Goal: Communication & Community: Participate in discussion

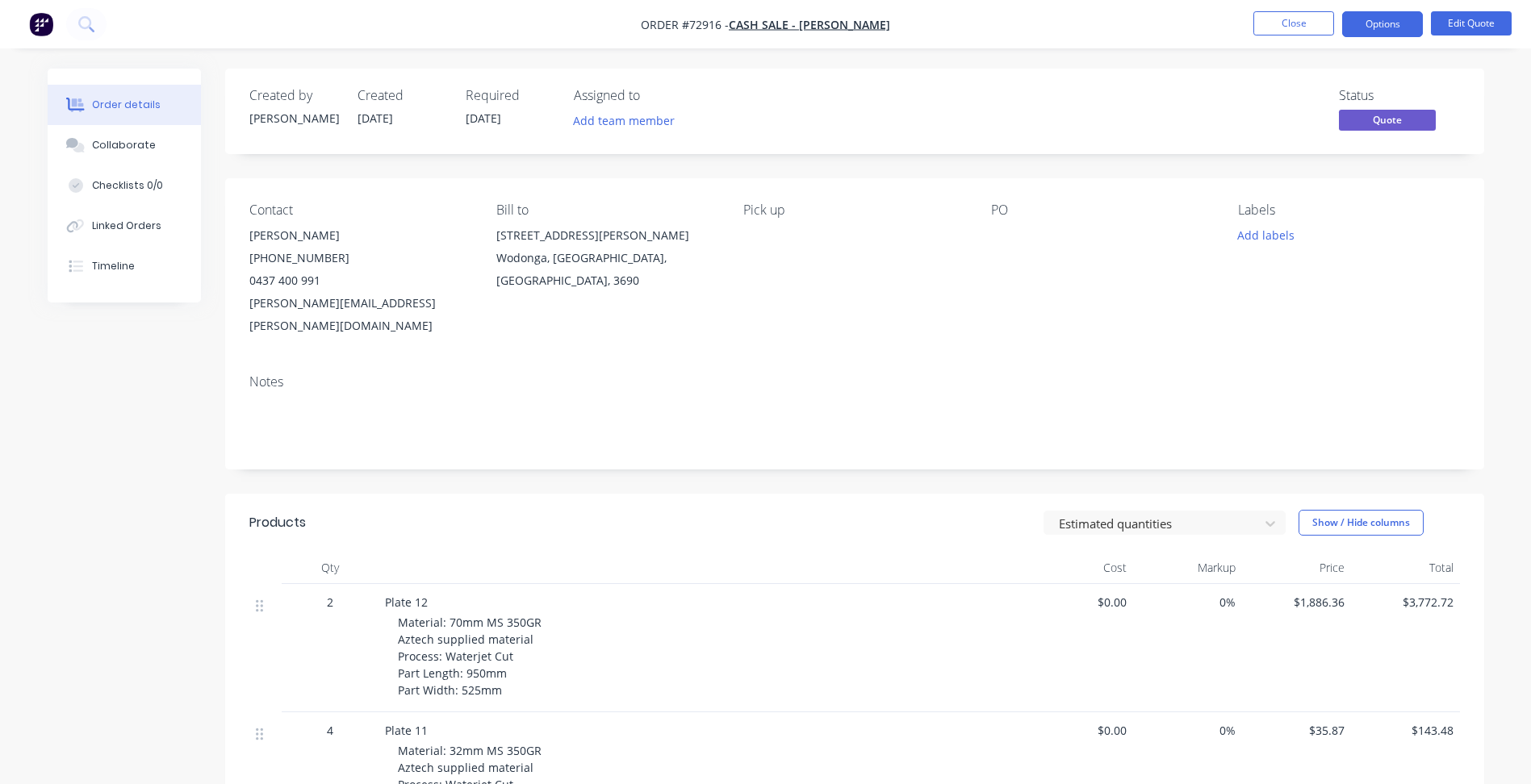
click at [1066, 44] on nav "Order #72916 - Cash Sale - [PERSON_NAME] Close Options Edit Quote" at bounding box center [766, 24] width 1531 height 49
click at [1312, 35] on button "Close" at bounding box center [1293, 23] width 81 height 24
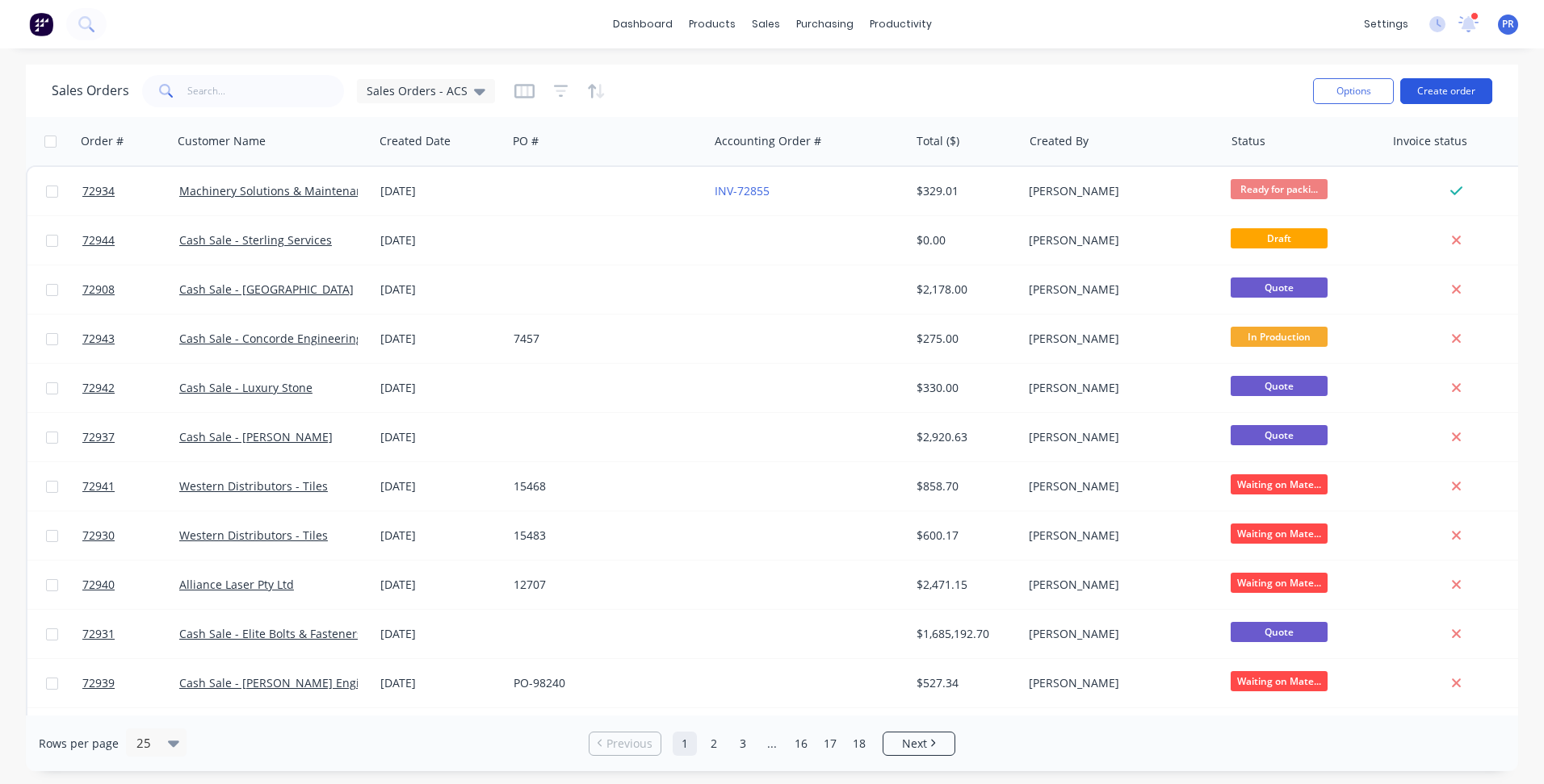
click at [1446, 97] on button "Create order" at bounding box center [1446, 90] width 92 height 26
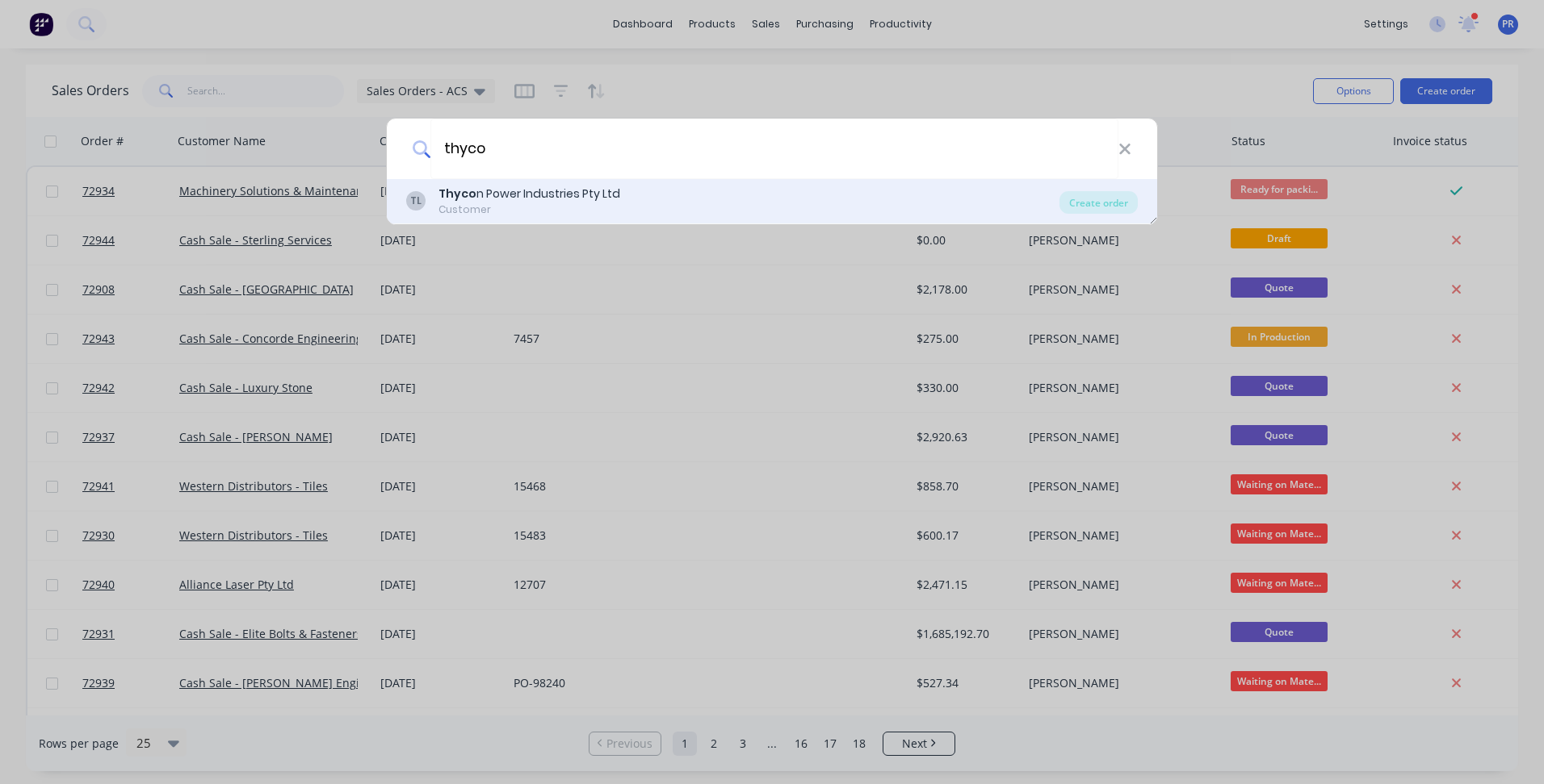
type input "thyco"
click at [532, 199] on div "Thyco n Power Industries Pty Ltd" at bounding box center [529, 193] width 182 height 17
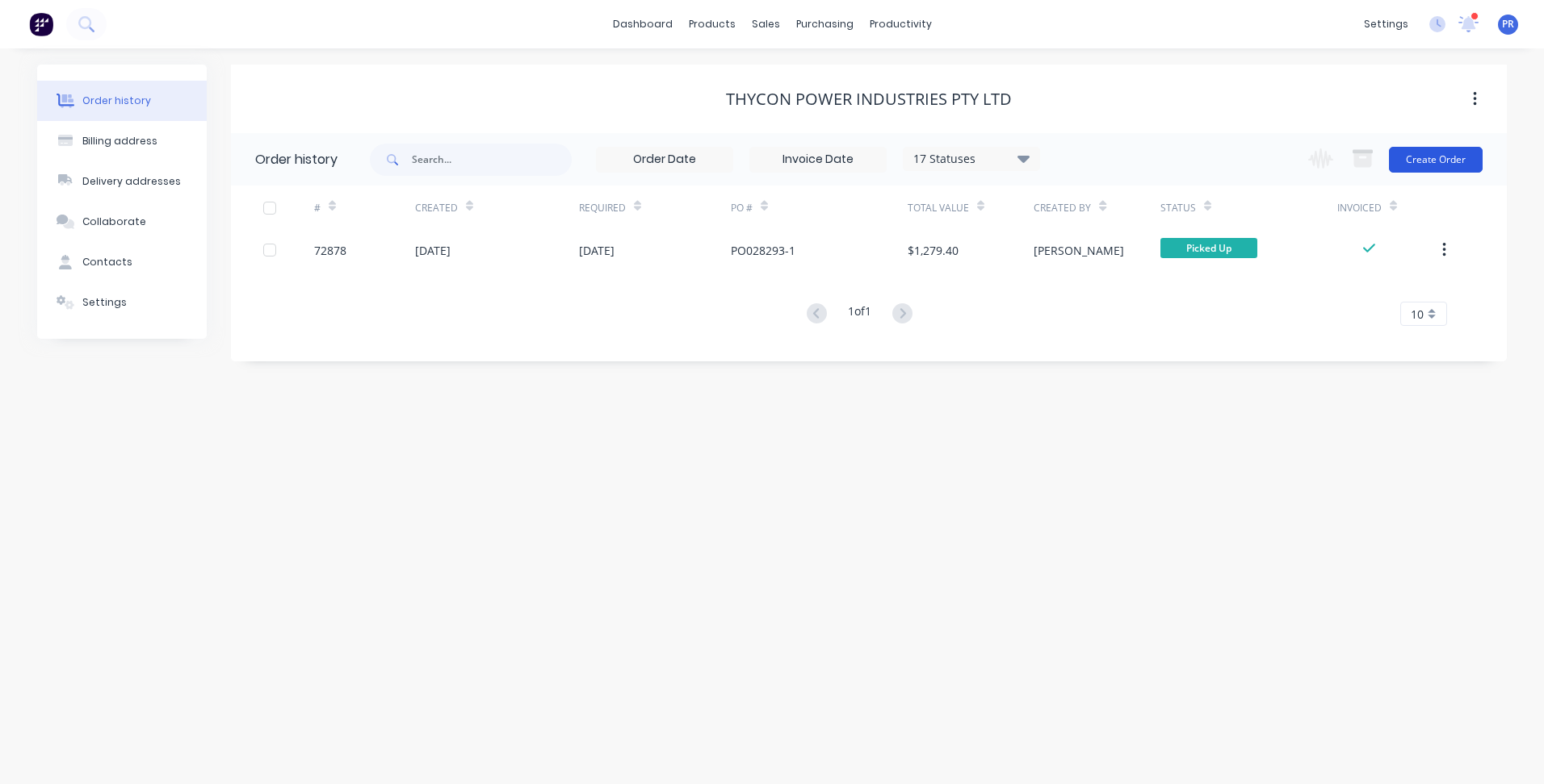
click at [1430, 152] on button "Create Order" at bounding box center [1436, 160] width 94 height 26
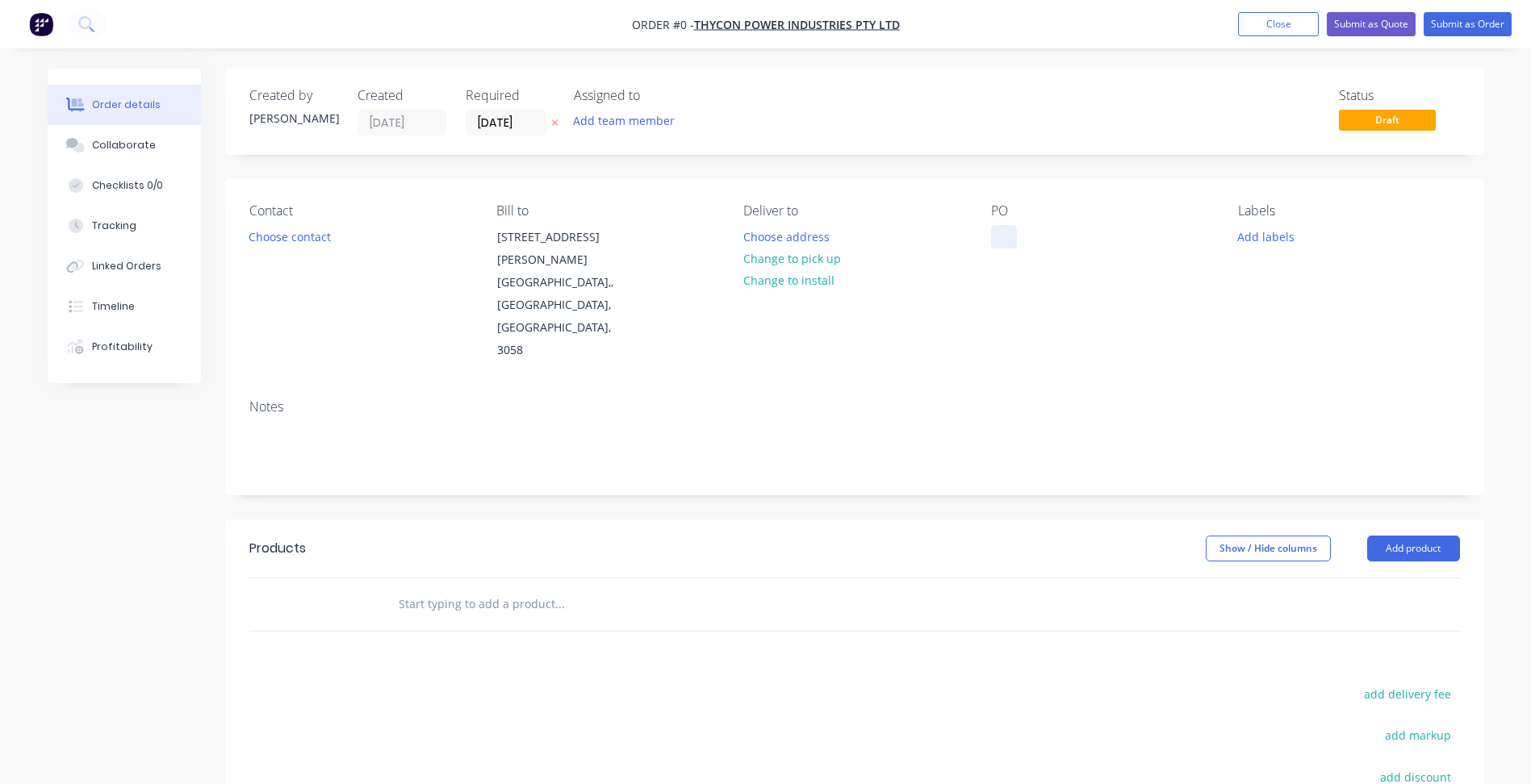
click at [1001, 233] on div at bounding box center [1003, 237] width 26 height 23
click at [1004, 240] on div at bounding box center [1003, 237] width 26 height 23
paste div
click at [792, 259] on button "Change to pick up" at bounding box center [791, 258] width 114 height 22
click at [302, 234] on button "Choose contact" at bounding box center [289, 236] width 99 height 22
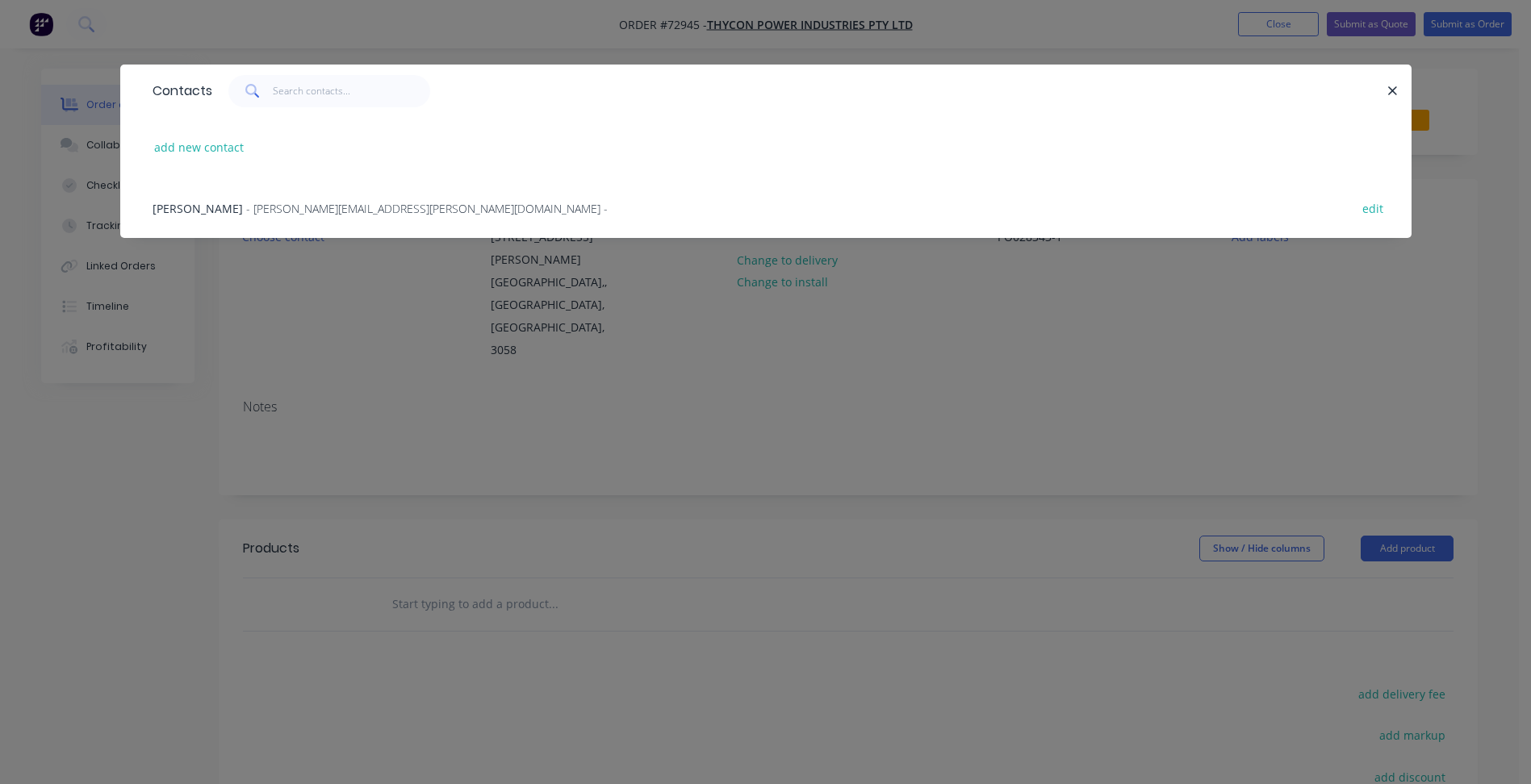
click at [235, 224] on div "[PERSON_NAME] - [PERSON_NAME][EMAIL_ADDRESS][PERSON_NAME][DOMAIN_NAME] - edit" at bounding box center [766, 208] width 1243 height 60
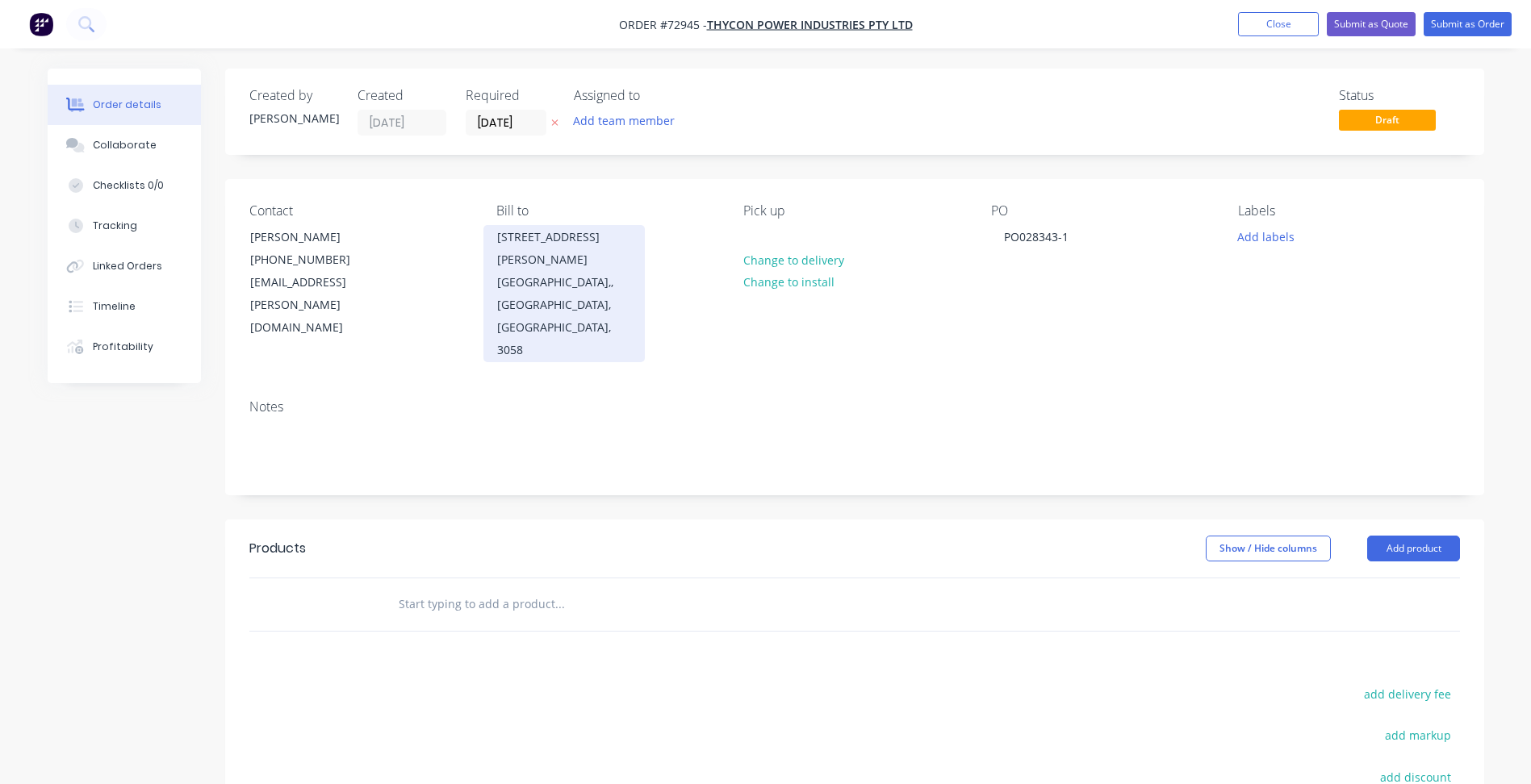
click at [541, 271] on div "[GEOGRAPHIC_DATA],, [GEOGRAPHIC_DATA], [GEOGRAPHIC_DATA], 3058" at bounding box center [563, 317] width 134 height 90
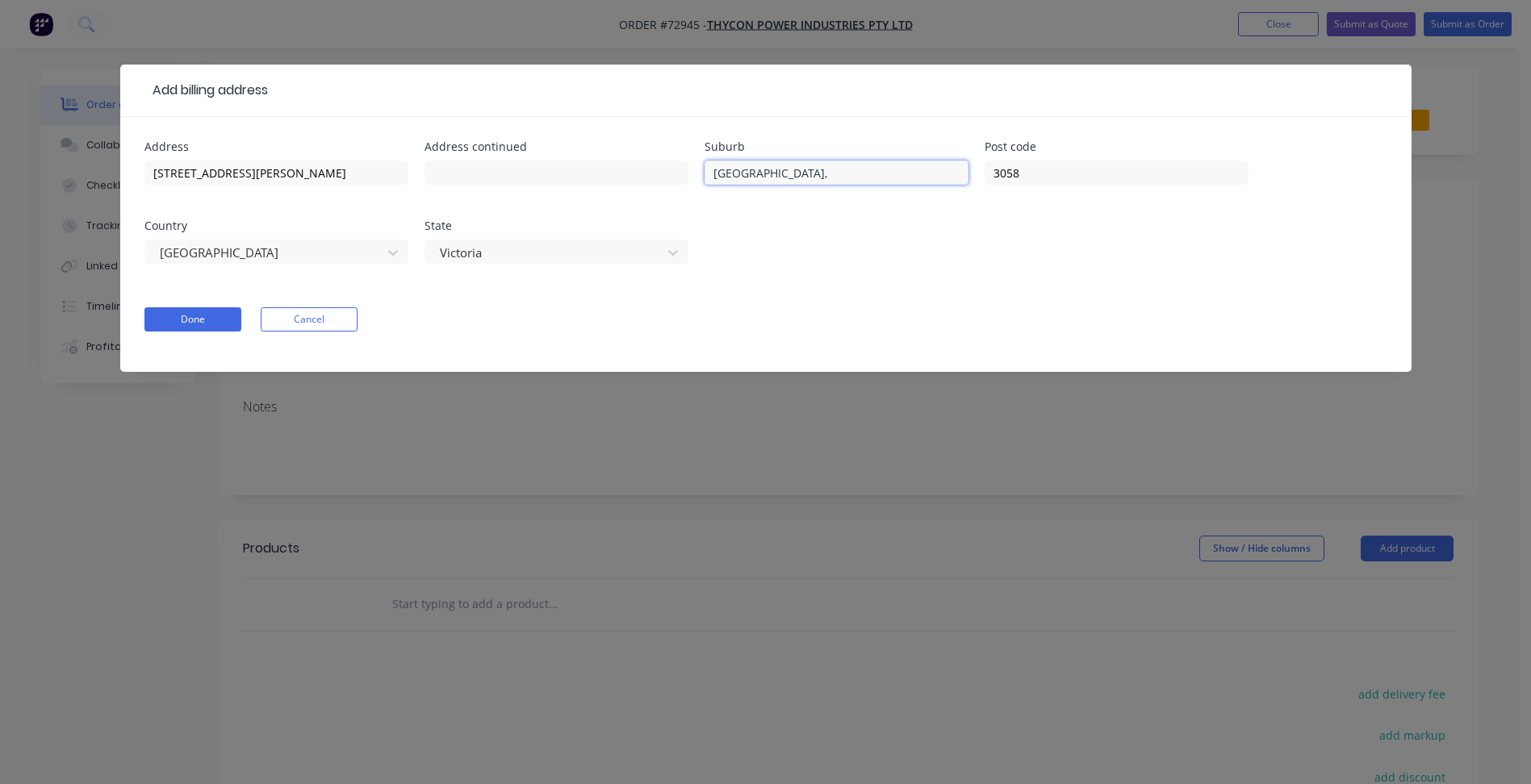
click at [774, 170] on input "[GEOGRAPHIC_DATA]," at bounding box center [836, 172] width 264 height 24
type input "[GEOGRAPHIC_DATA]"
click at [208, 316] on button "Done" at bounding box center [192, 319] width 97 height 24
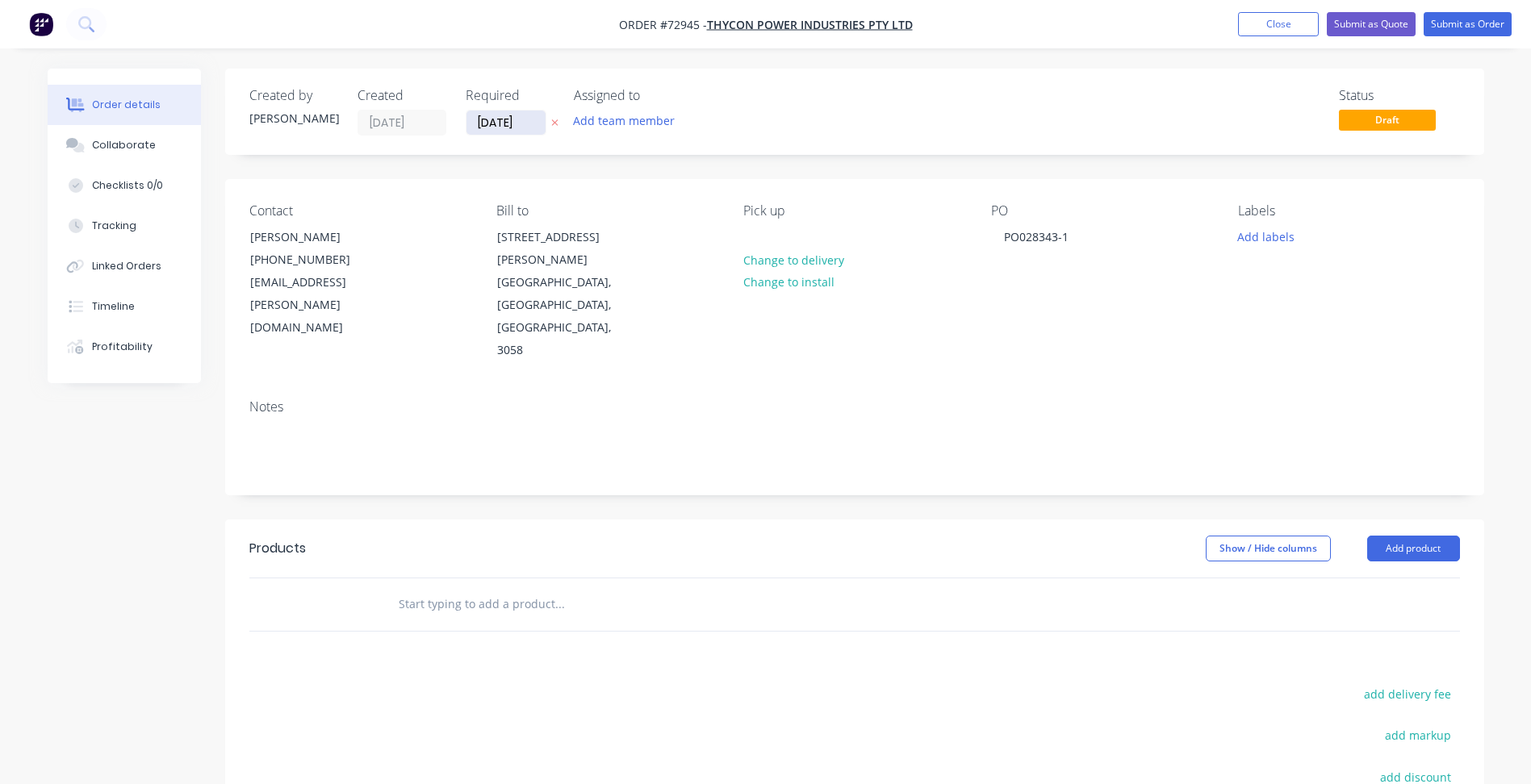
click at [507, 123] on input "[DATE]" at bounding box center [506, 122] width 79 height 24
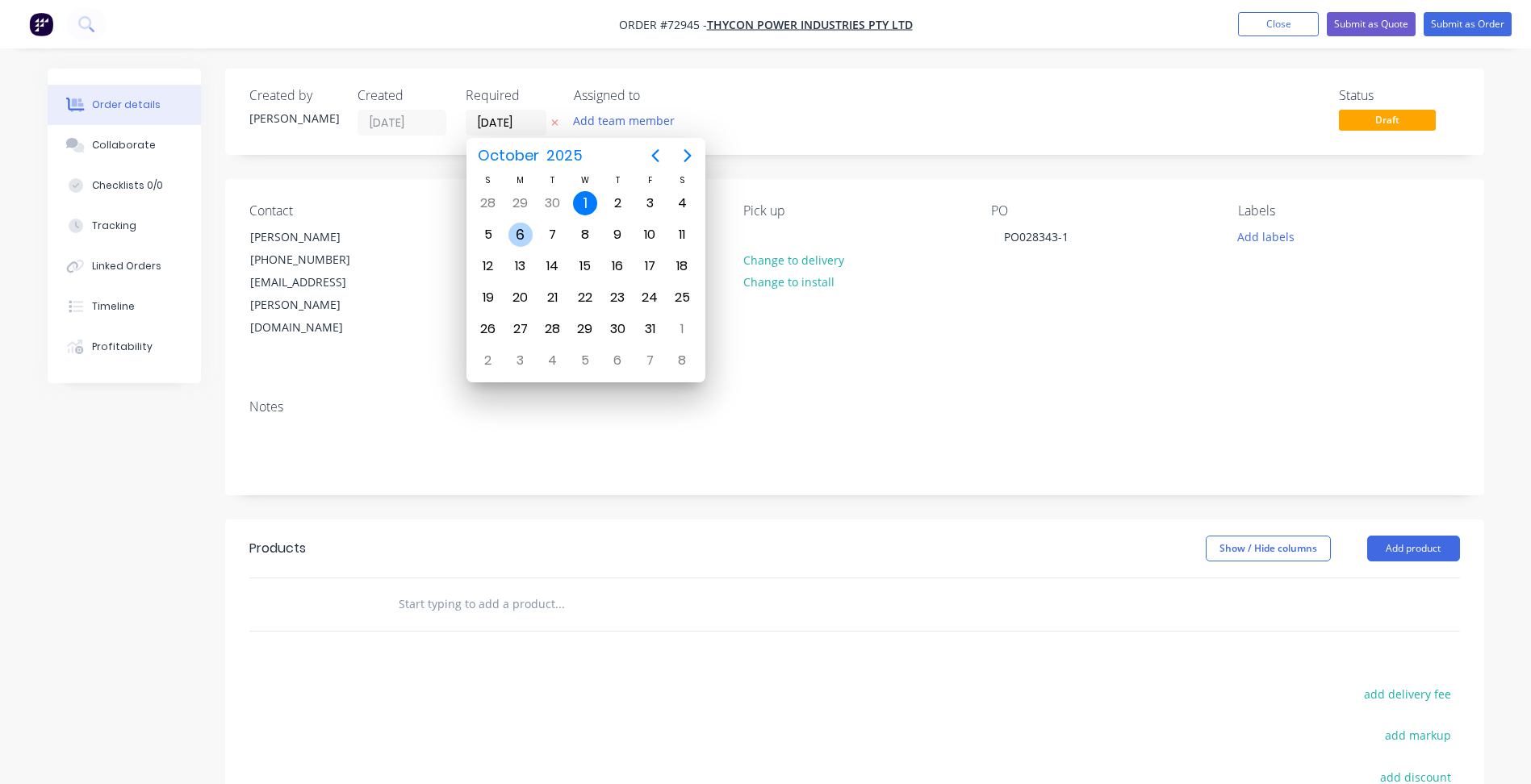
click at [530, 233] on div "6" at bounding box center [520, 234] width 24 height 24
type input "[DATE]"
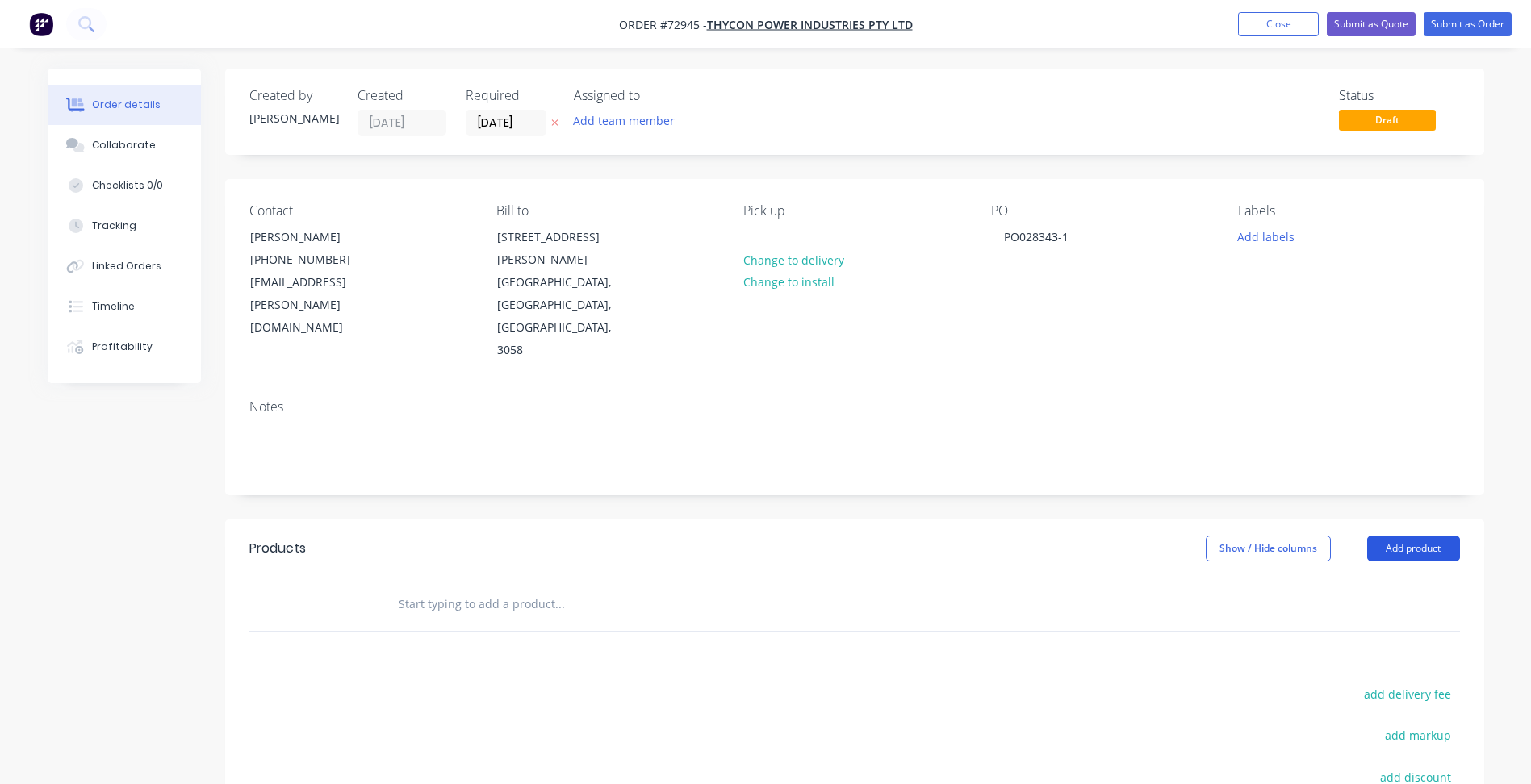
click at [1417, 536] on button "Add product" at bounding box center [1413, 548] width 93 height 26
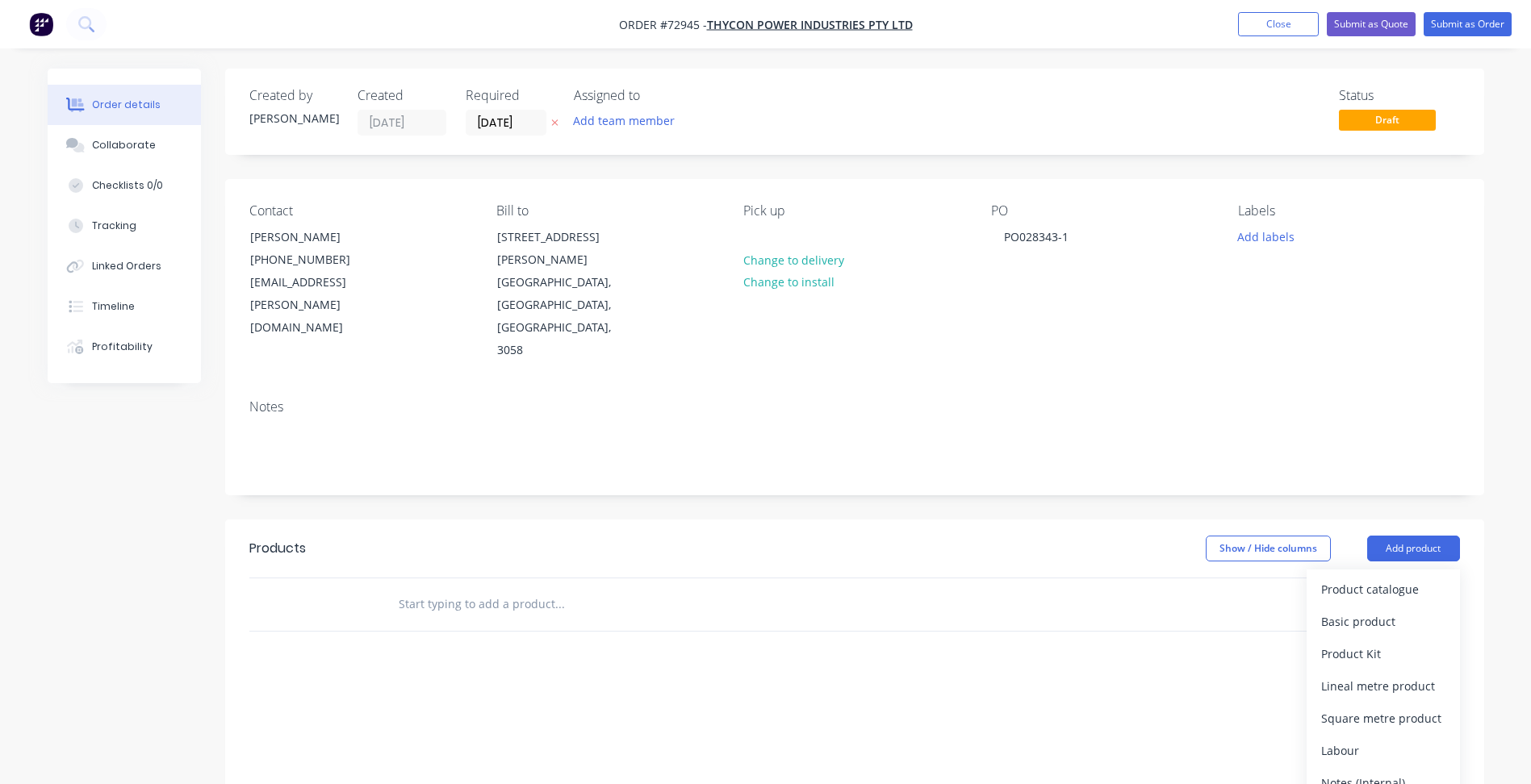
click at [1365, 642] on div "Basic products" at bounding box center [1383, 654] width 124 height 23
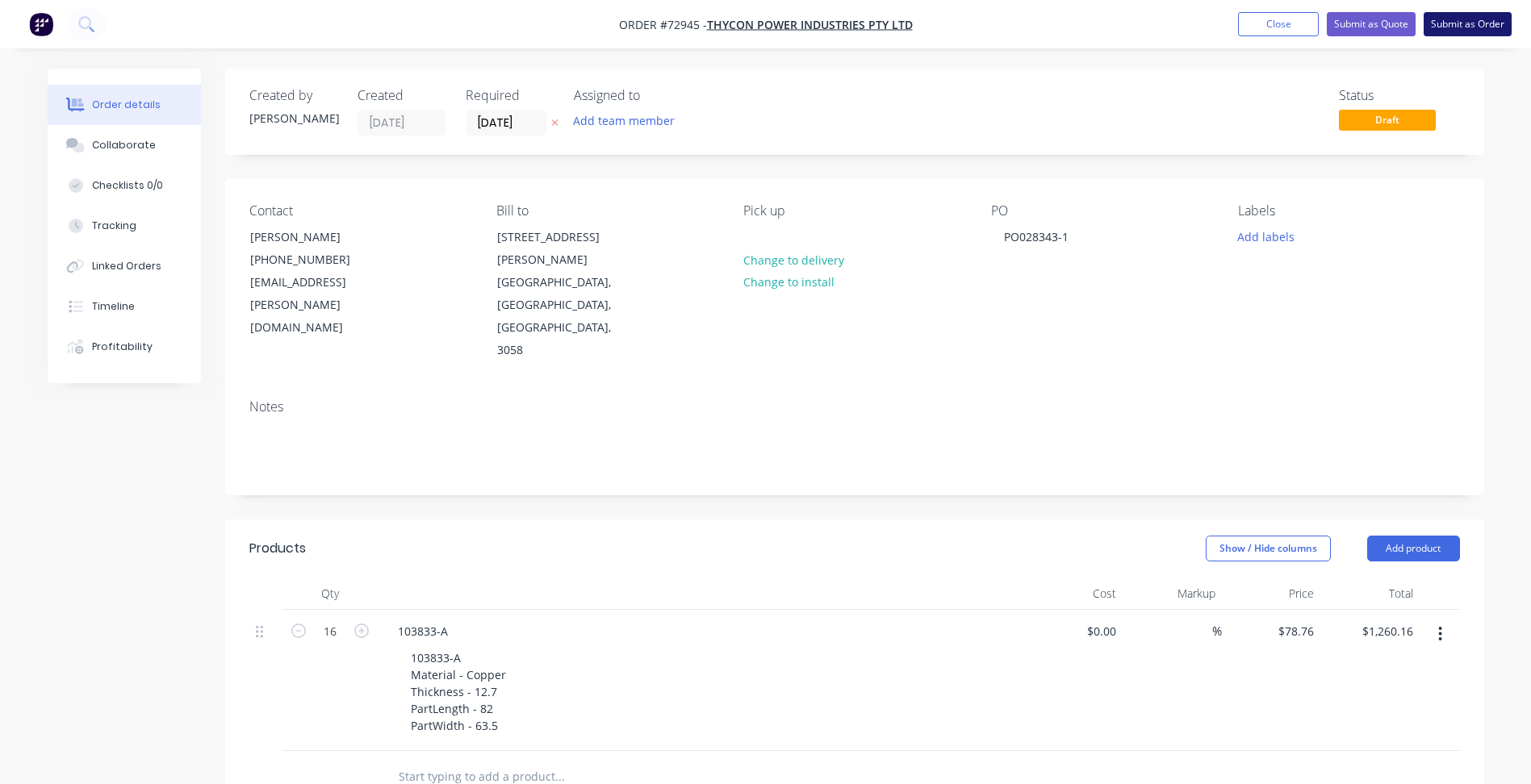
click at [1441, 29] on button "Submit as Order" at bounding box center [1467, 24] width 88 height 24
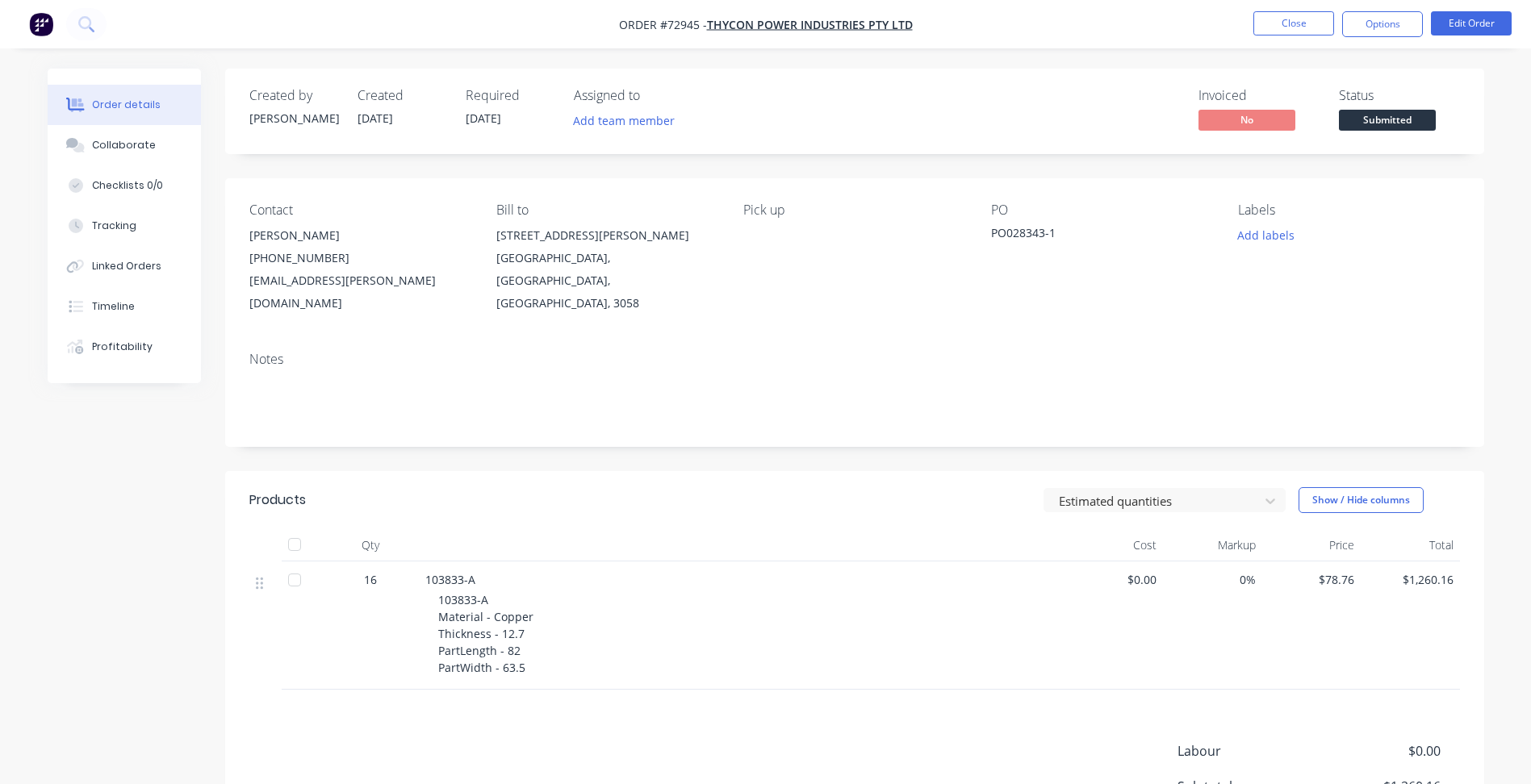
click at [1378, 116] on span "Submitted" at bounding box center [1386, 120] width 97 height 20
click at [1308, 34] on button "Close" at bounding box center [1293, 23] width 81 height 24
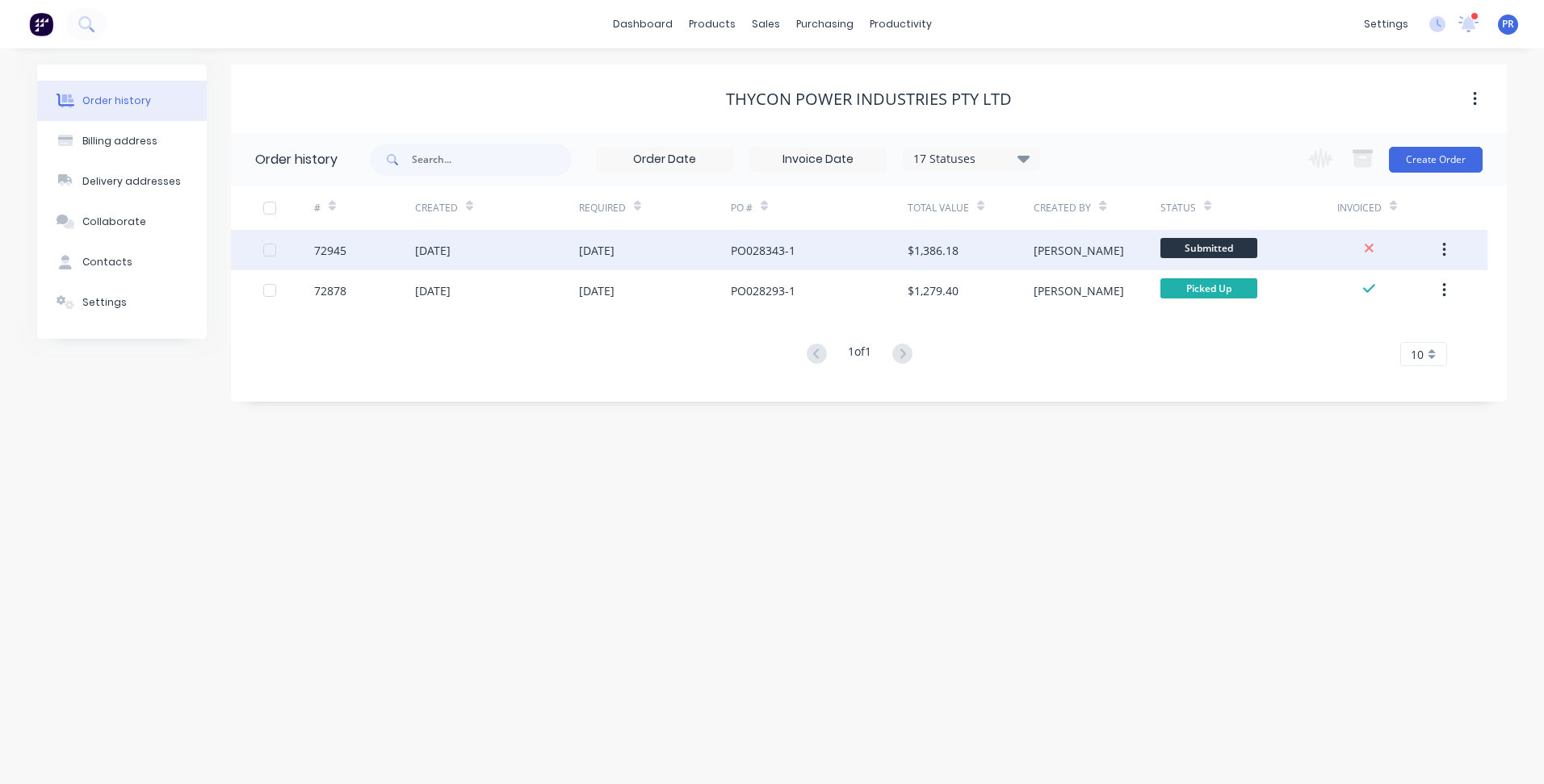
click at [1312, 251] on div "Submitted" at bounding box center [1248, 249] width 177 height 40
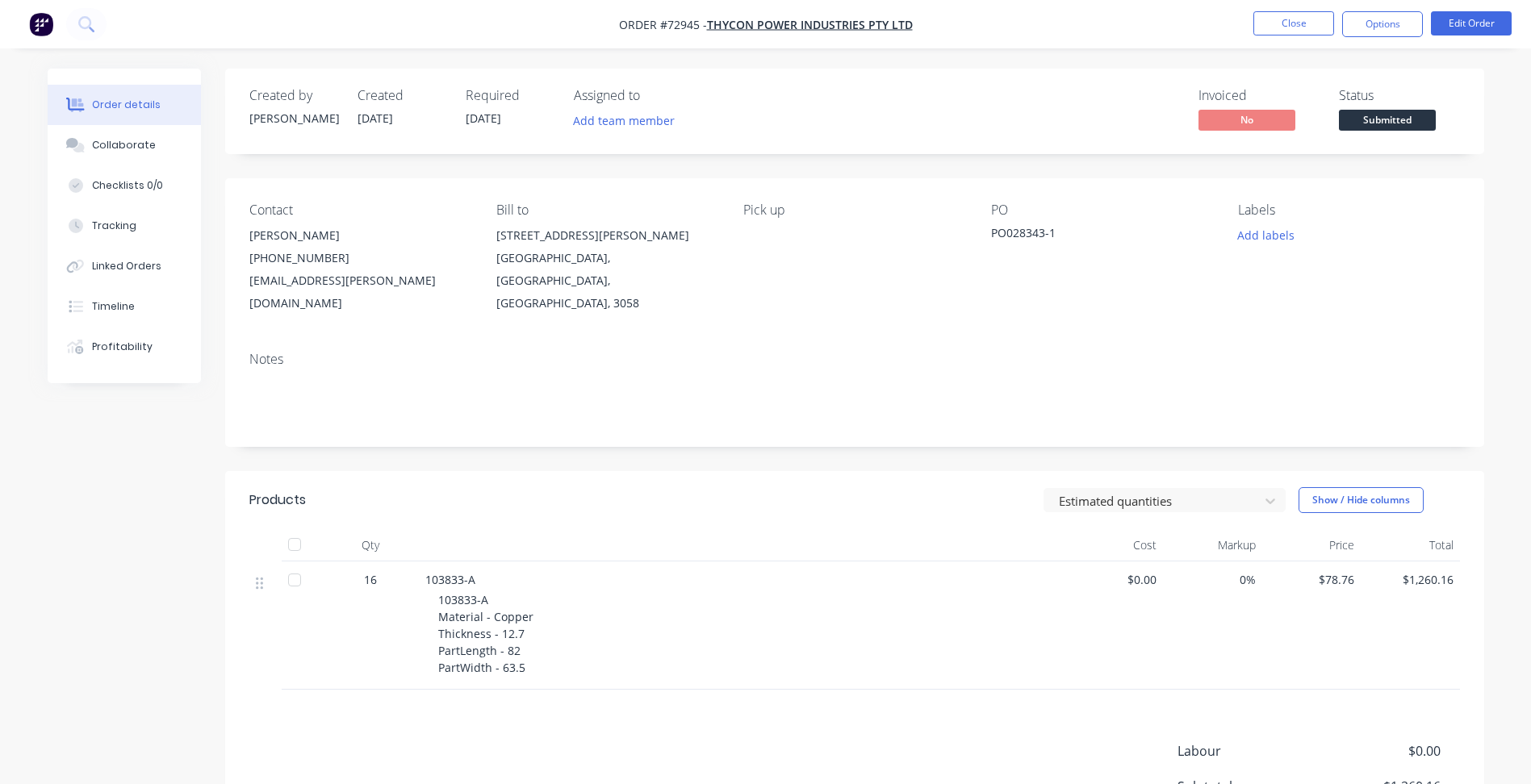
click at [1395, 133] on button "Submitted" at bounding box center [1386, 122] width 97 height 24
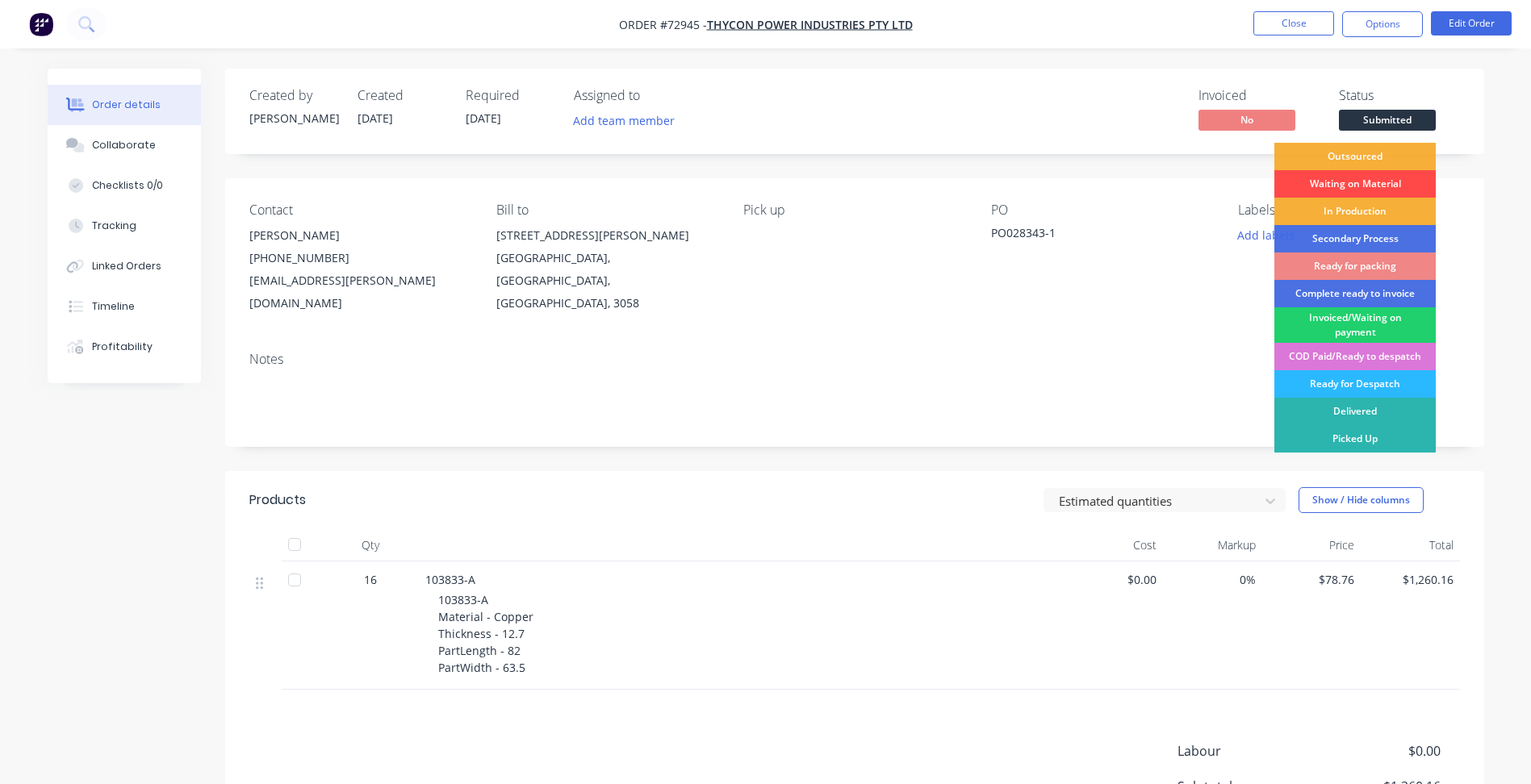
click at [1359, 189] on div "Waiting on Material" at bounding box center [1355, 184] width 161 height 27
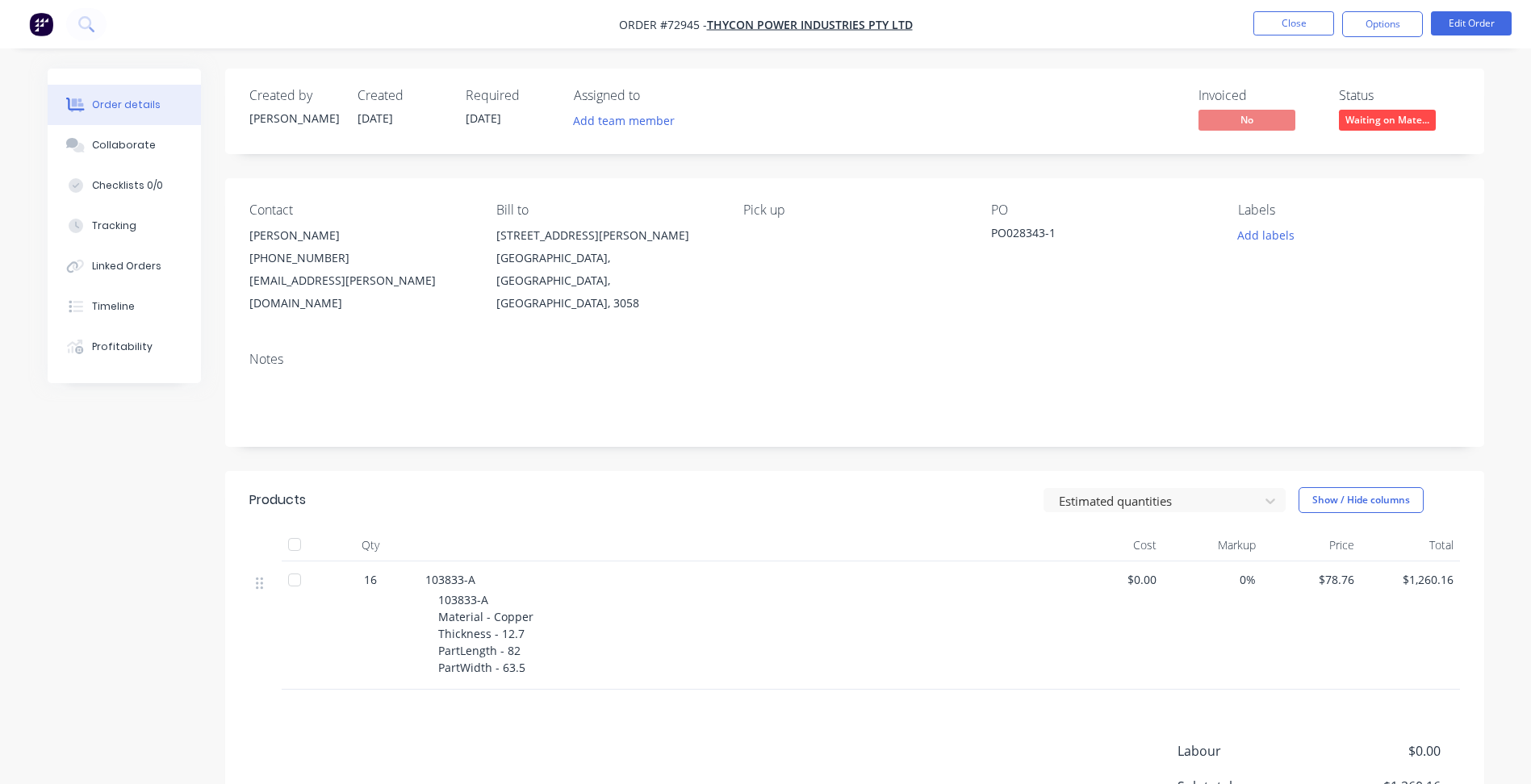
click at [1378, 38] on nav "Order #72945 - Thycon Power Industries Pty Ltd Close Options Edit Order" at bounding box center [766, 24] width 1531 height 49
click at [1378, 26] on button "Options" at bounding box center [1382, 24] width 81 height 26
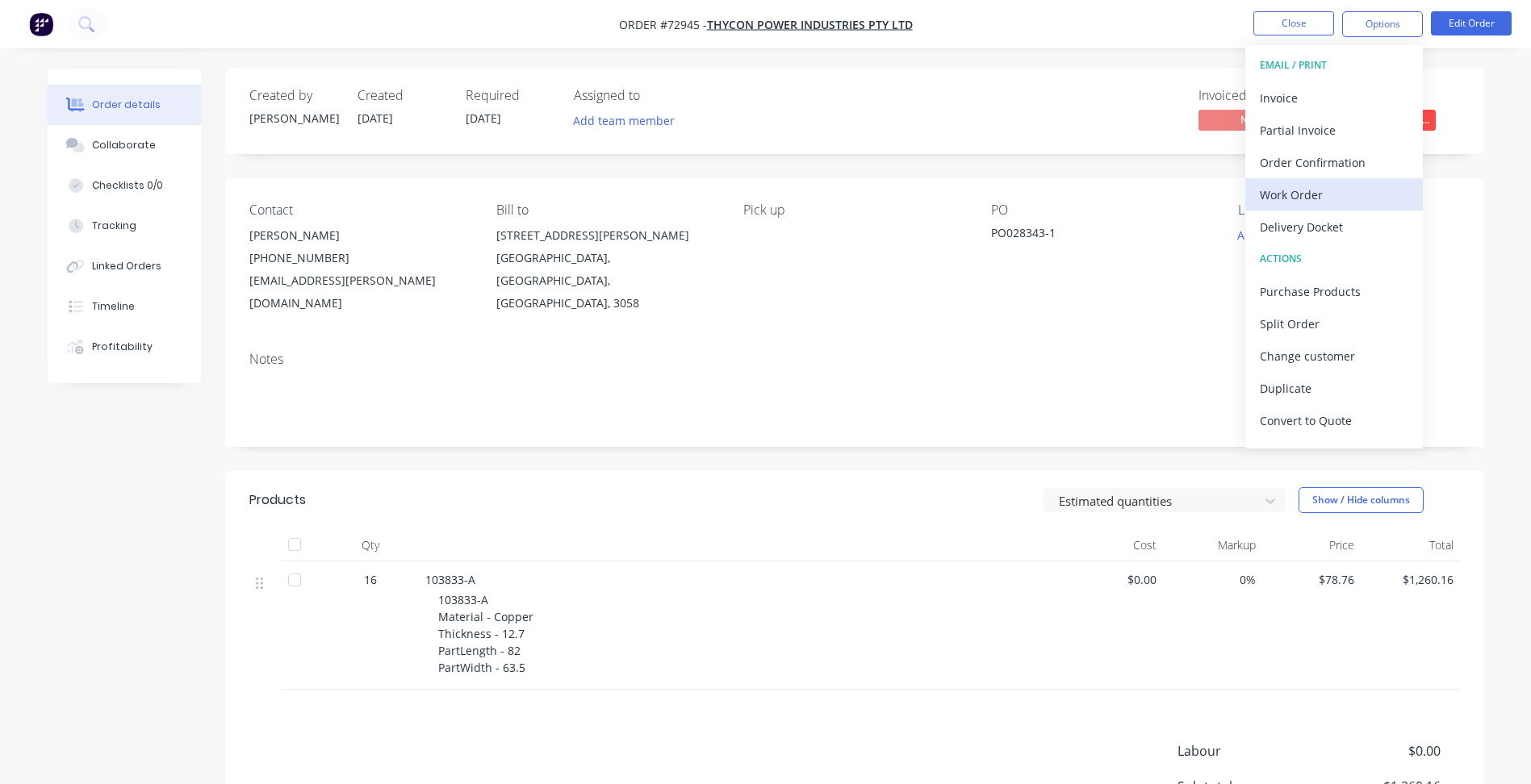
click at [1321, 199] on div "Work Order" at bounding box center [1333, 195] width 148 height 23
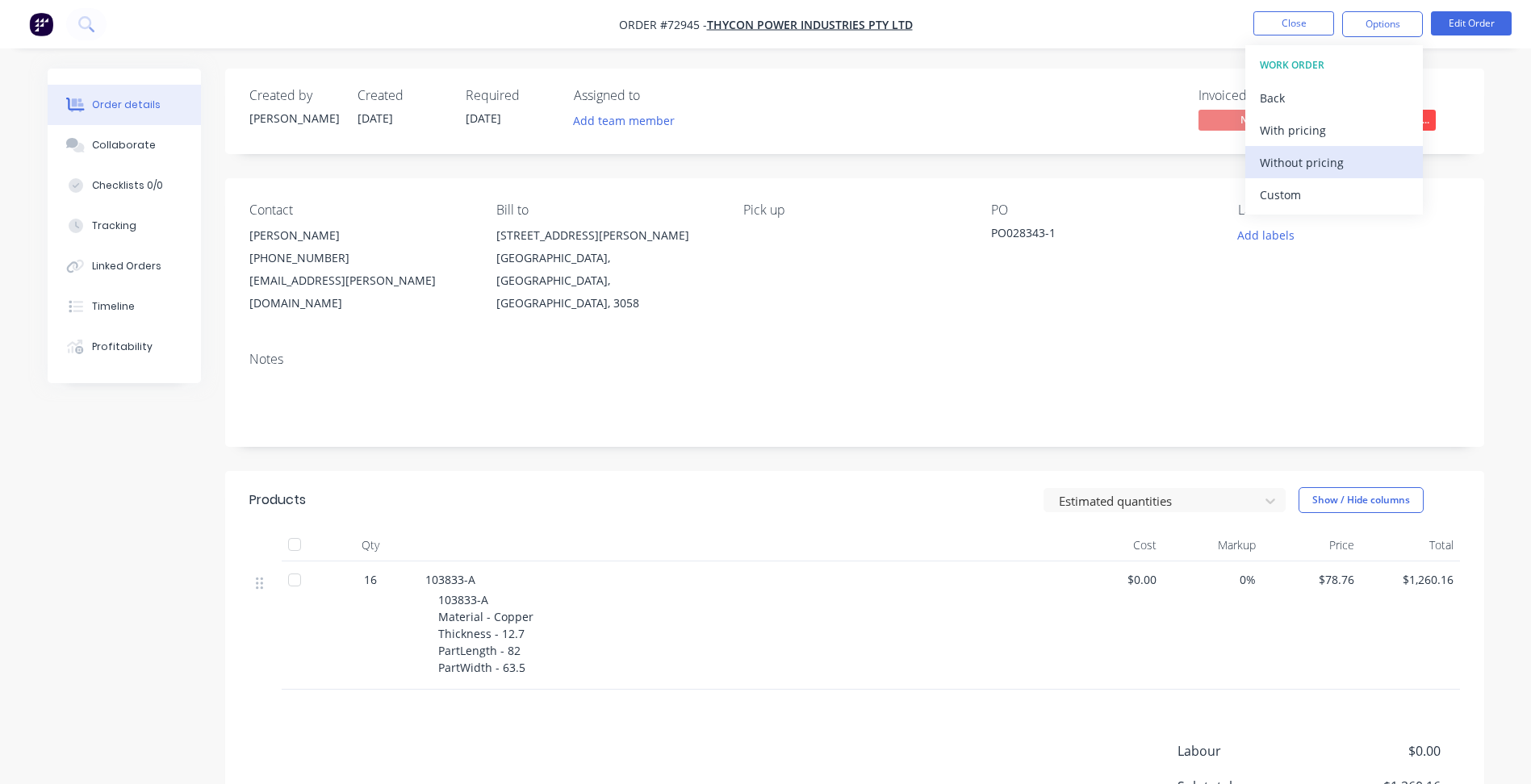
click at [1318, 165] on div "Without pricing" at bounding box center [1333, 162] width 148 height 23
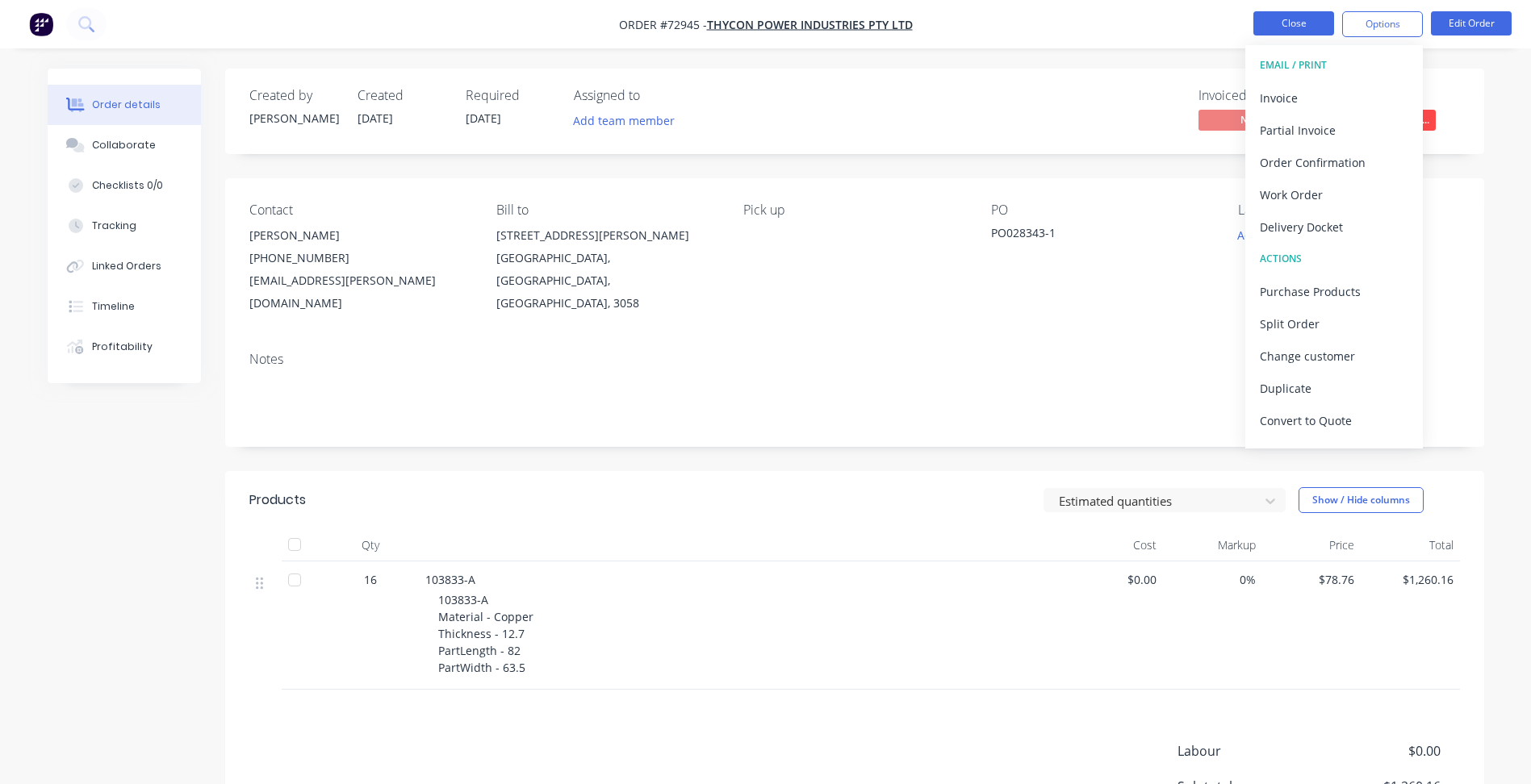
click at [1289, 26] on button "Close" at bounding box center [1293, 23] width 81 height 24
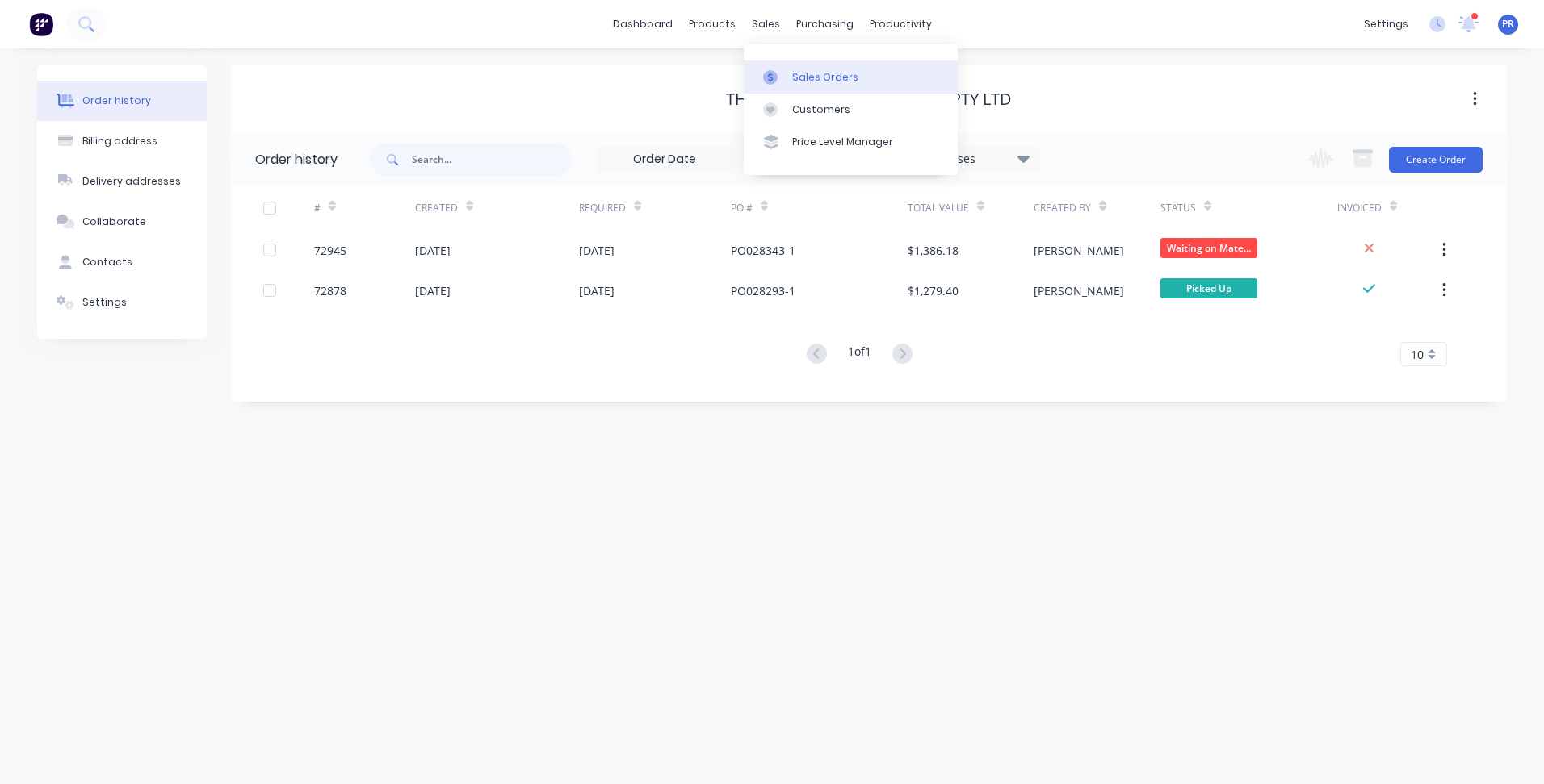
click at [797, 75] on div "Sales Orders" at bounding box center [825, 77] width 67 height 14
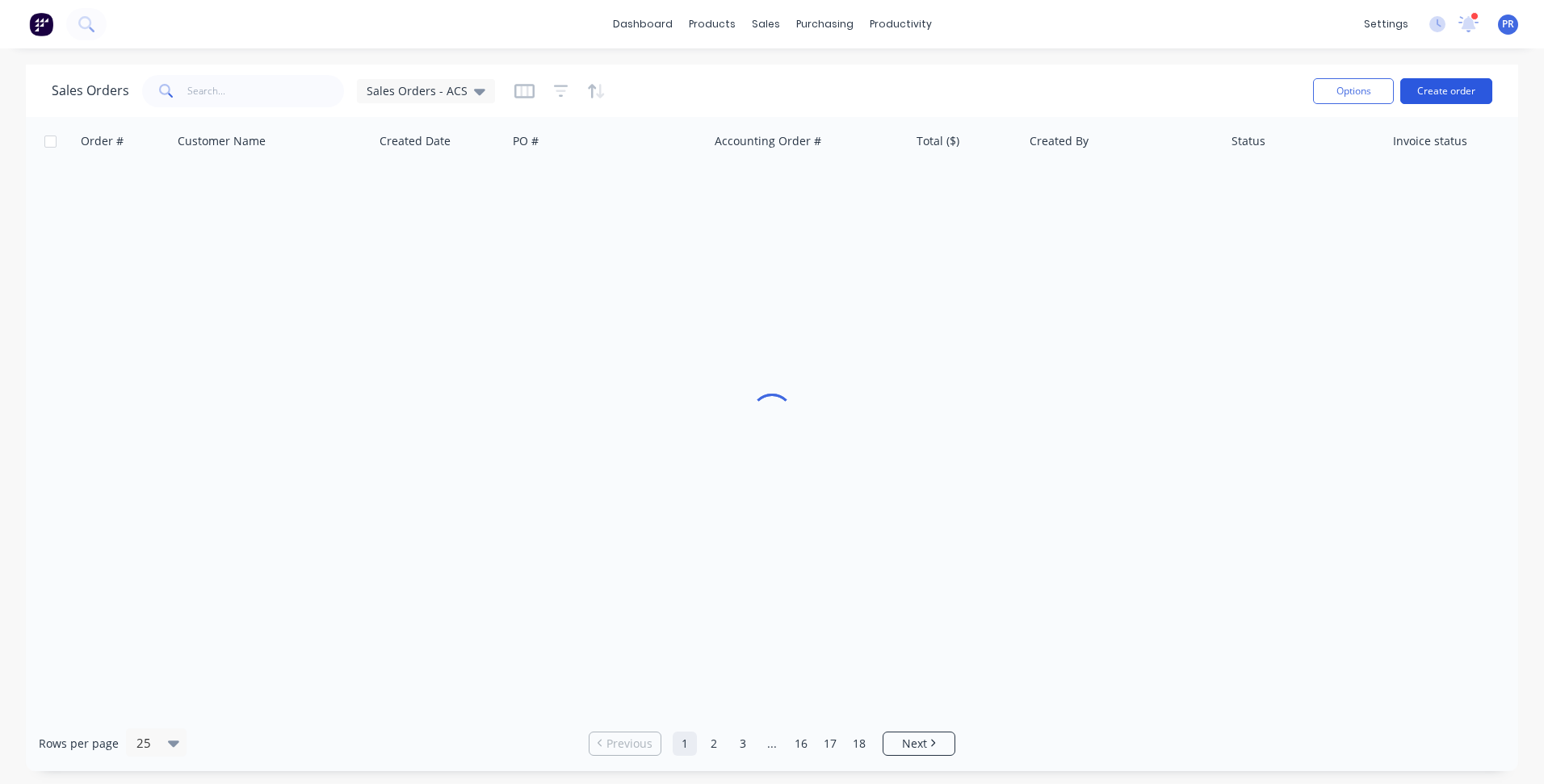
click at [1430, 96] on button "Create order" at bounding box center [1446, 90] width 92 height 26
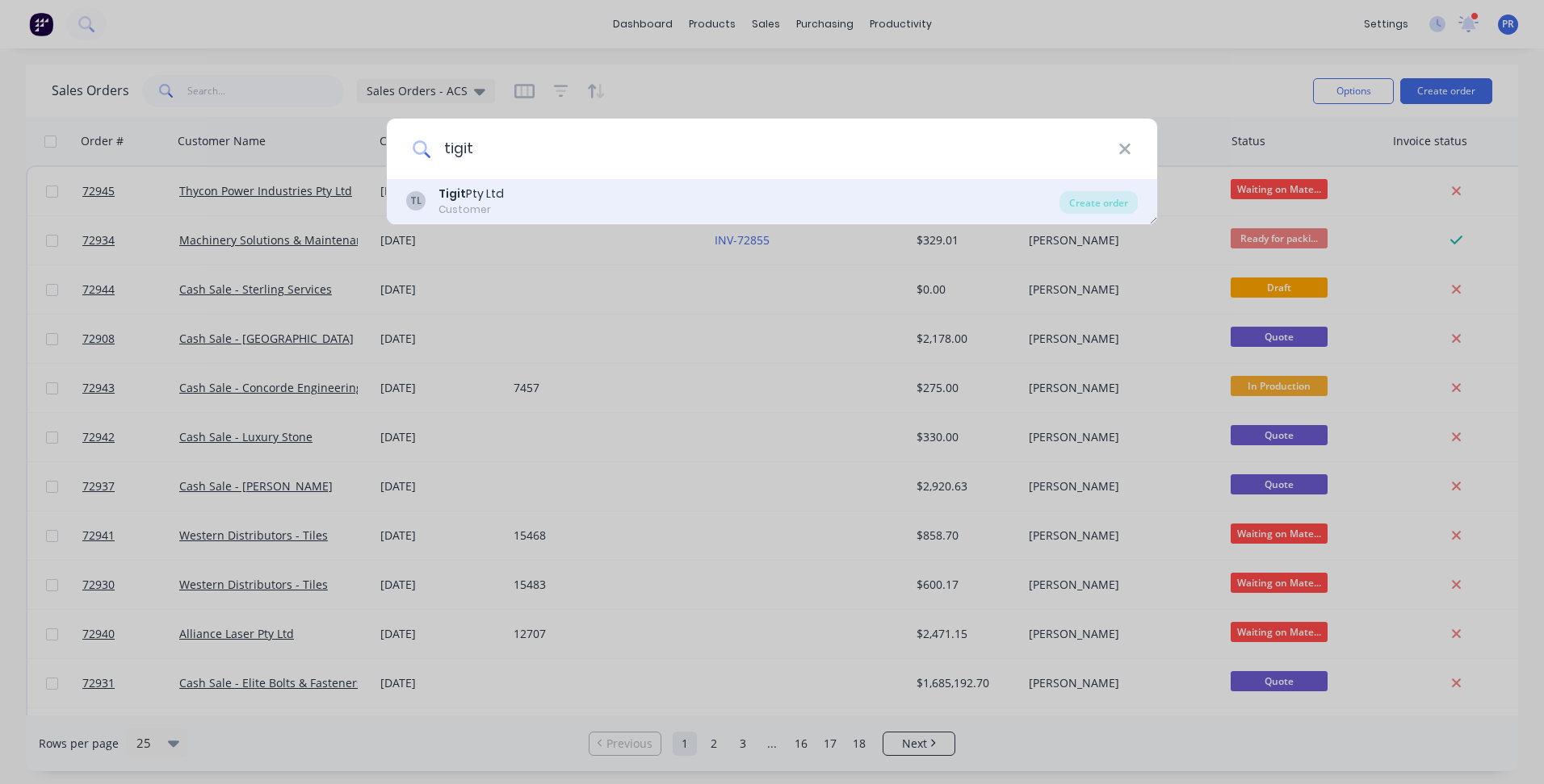
type input "tigit"
click at [461, 196] on b "Tigit" at bounding box center [452, 193] width 28 height 16
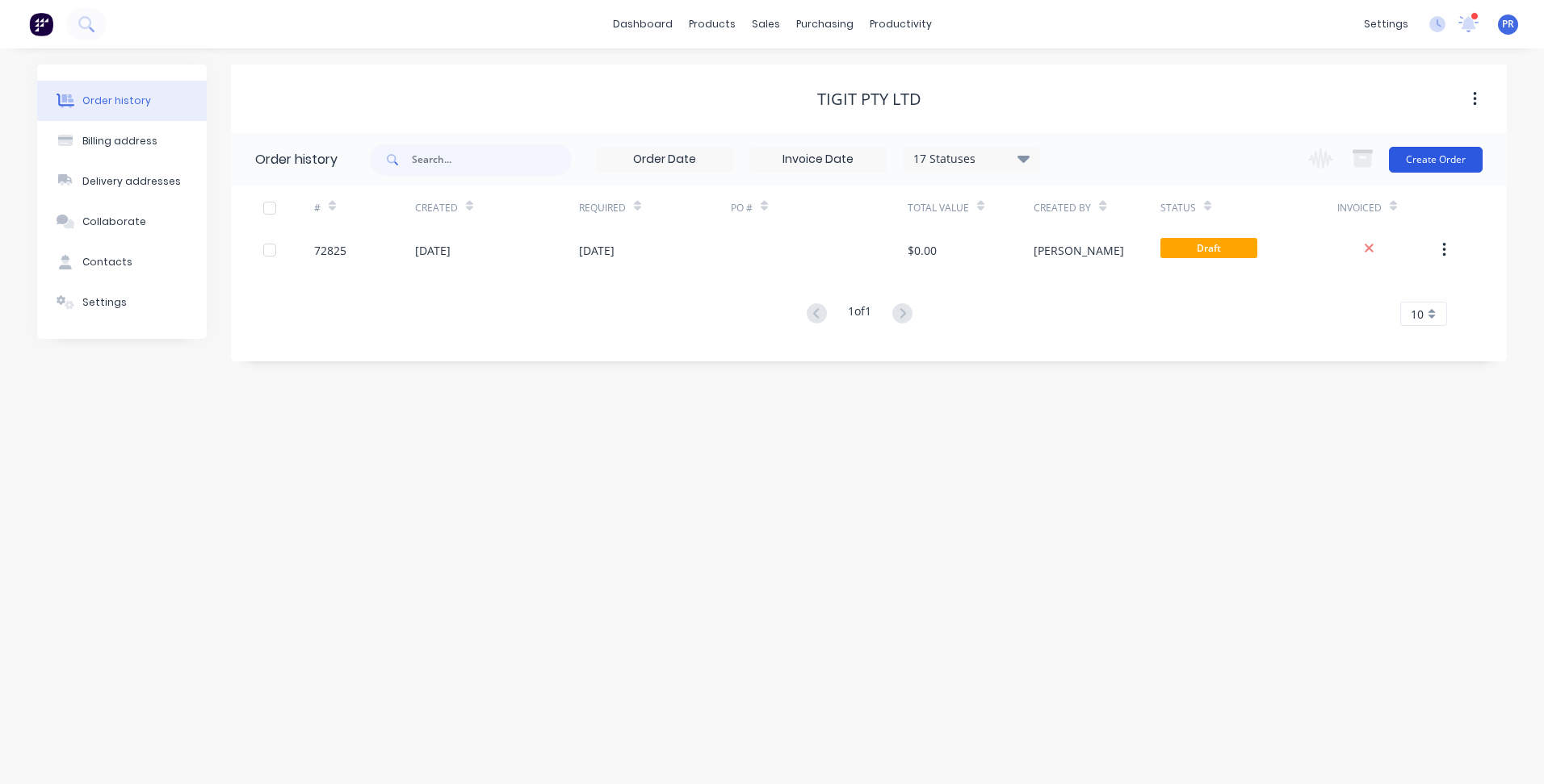
click at [1428, 169] on button "Create Order" at bounding box center [1436, 160] width 94 height 26
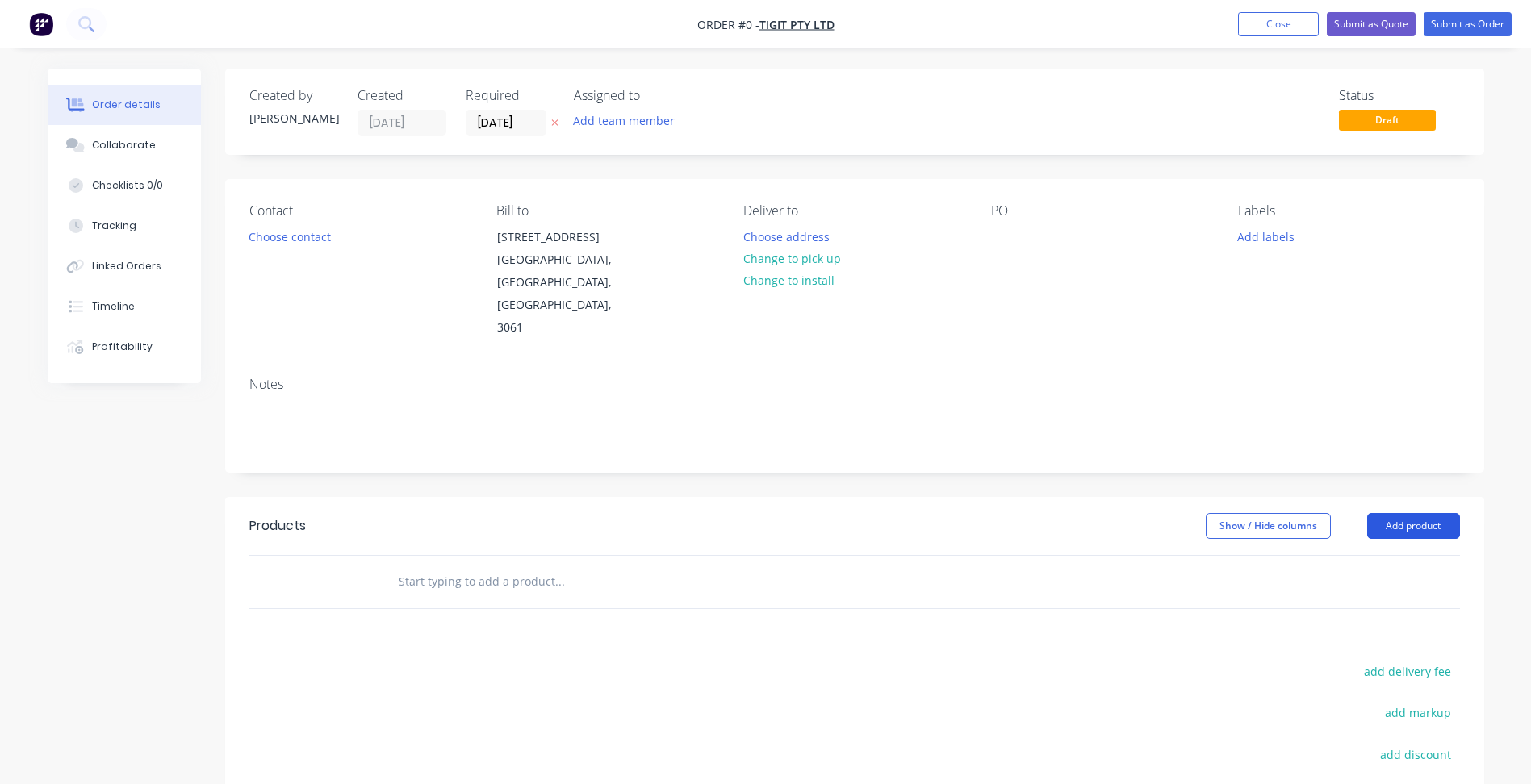
click at [1391, 514] on button "Add product" at bounding box center [1413, 526] width 93 height 26
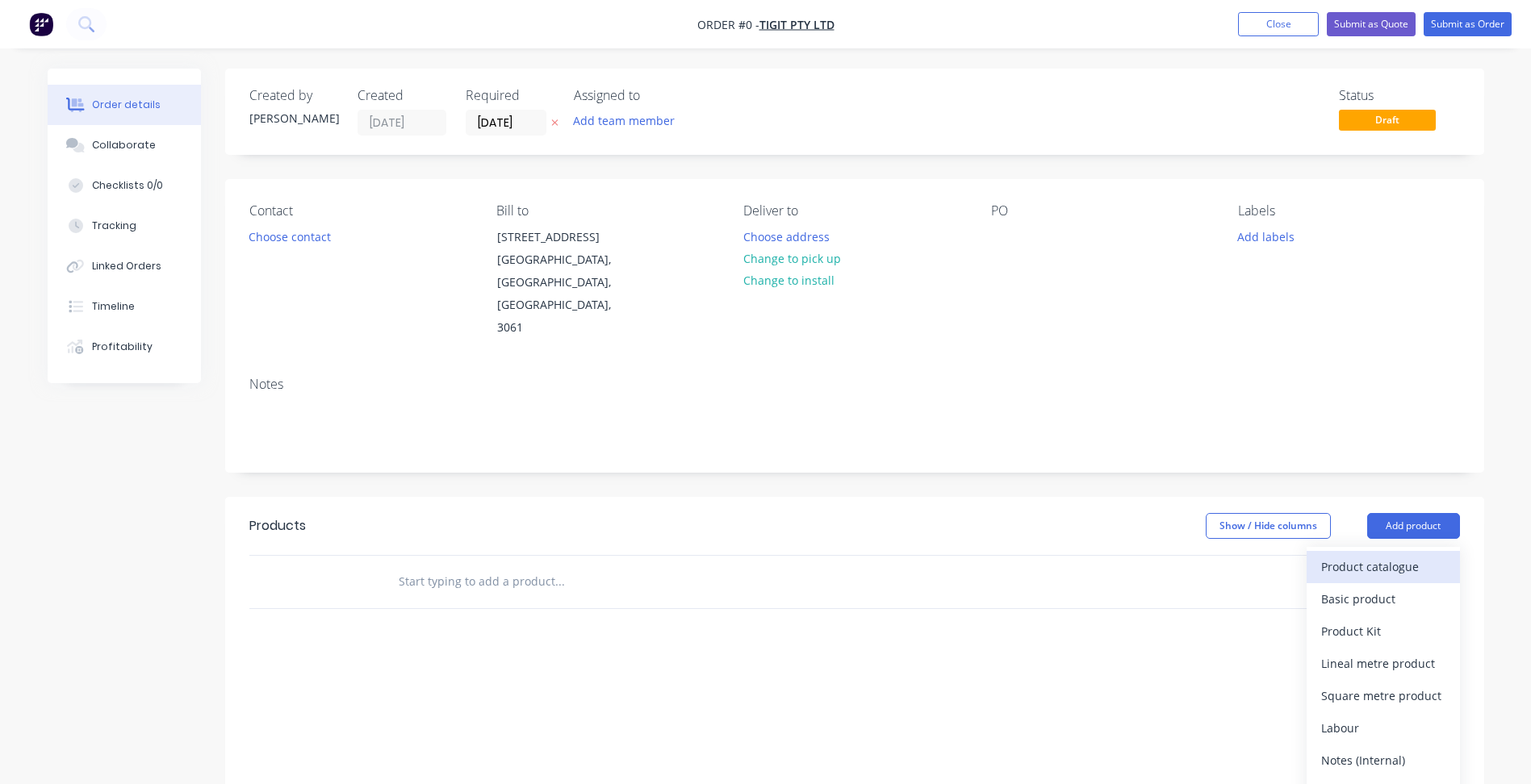
drag, startPoint x: 1391, startPoint y: 497, endPoint x: 1382, endPoint y: 521, distance: 25.6
click at [1382, 555] on div "Product catalogue" at bounding box center [1383, 567] width 124 height 23
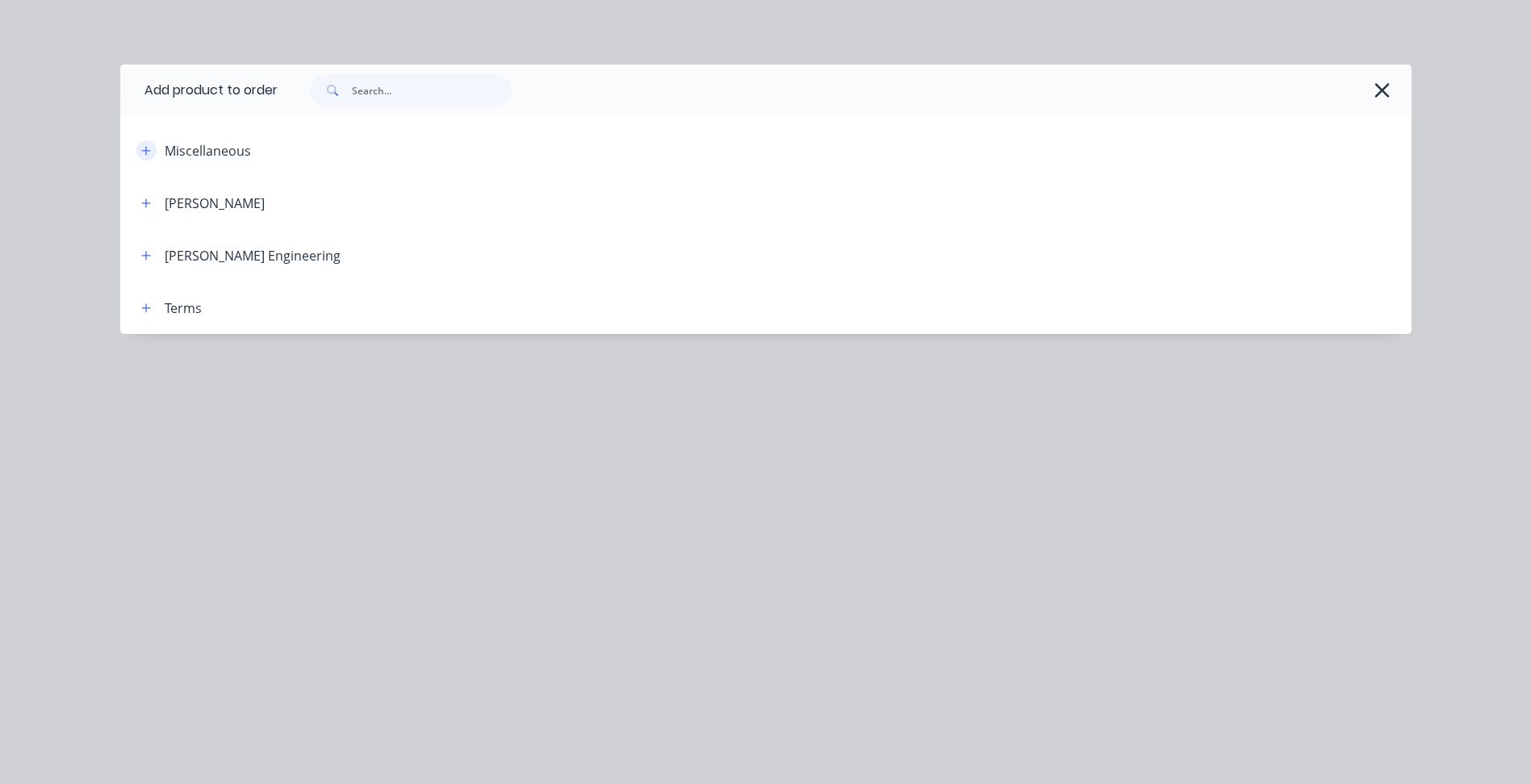
click at [138, 146] on button "button" at bounding box center [146, 150] width 20 height 20
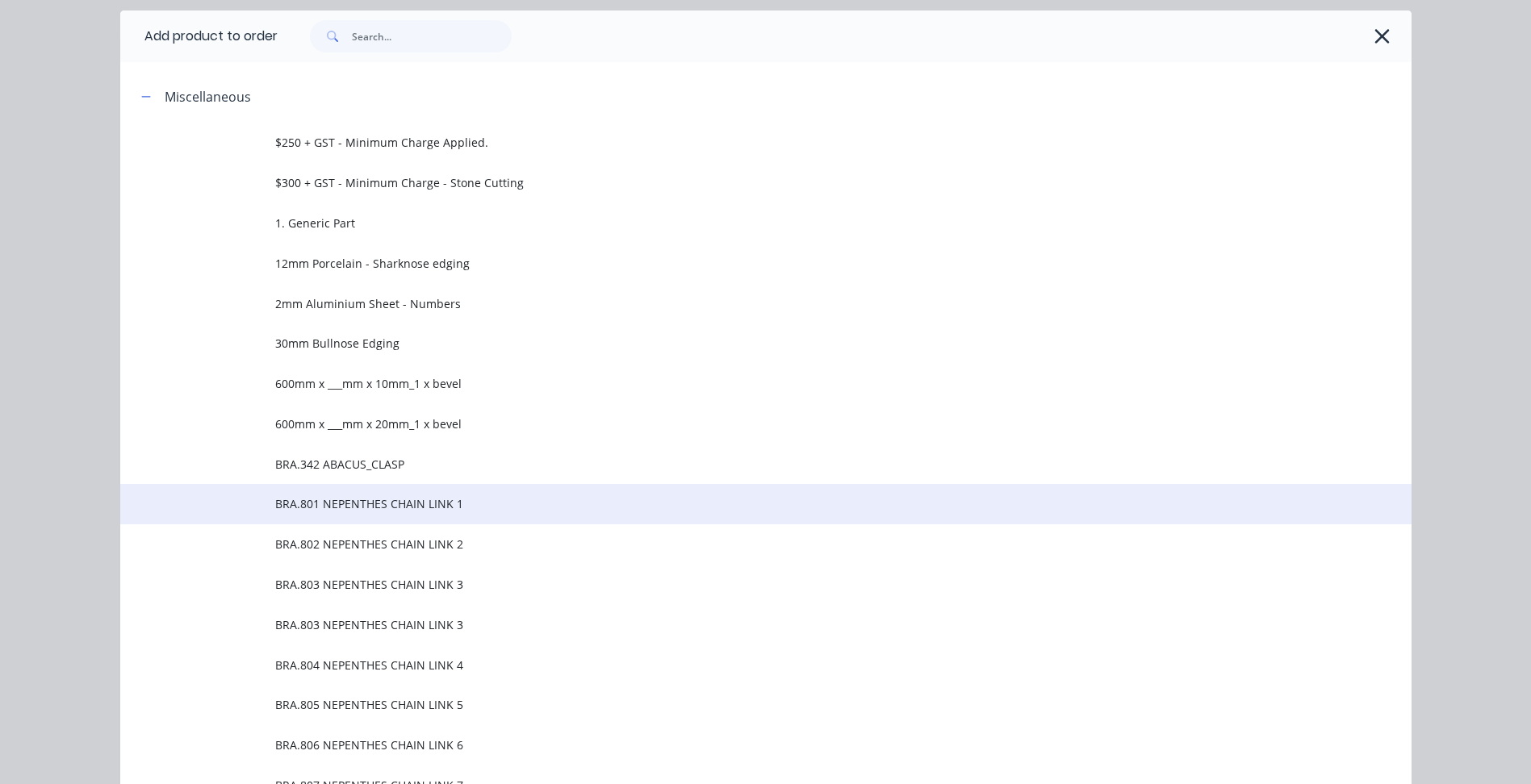
scroll to position [161, 0]
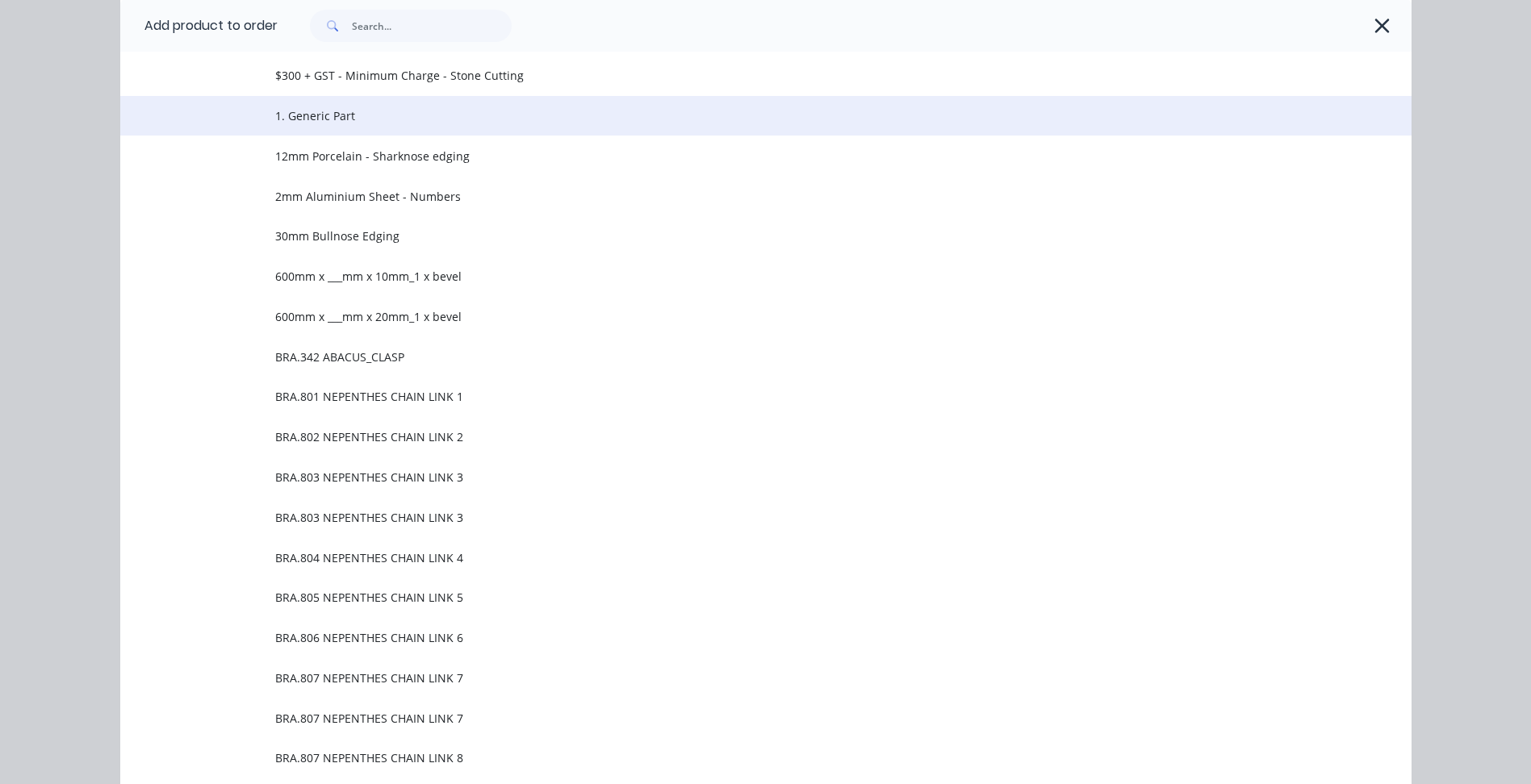
click at [300, 112] on span "1. Generic Part" at bounding box center [729, 115] width 908 height 17
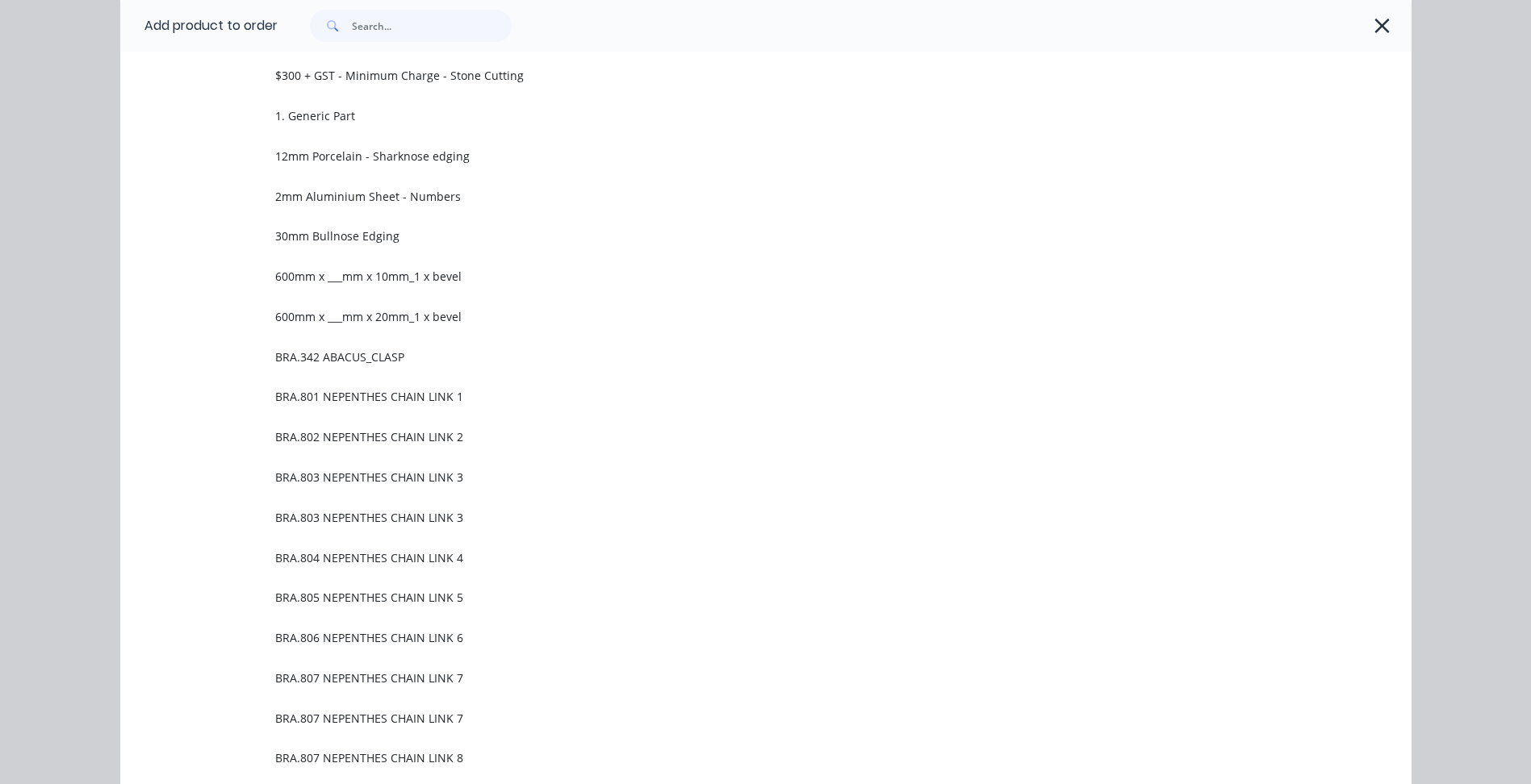
scroll to position [0, 0]
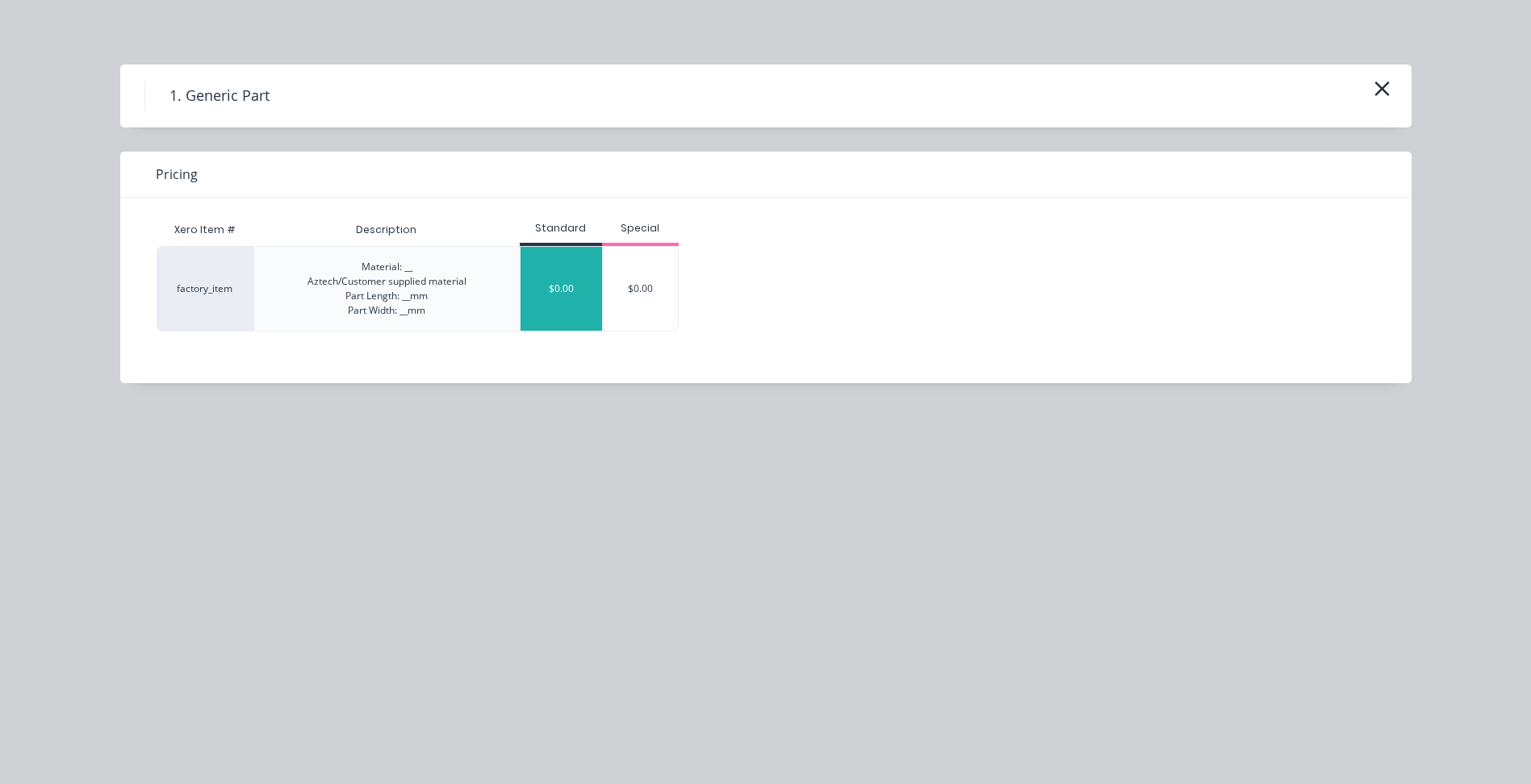
click at [551, 278] on div "$0.00" at bounding box center [561, 288] width 82 height 84
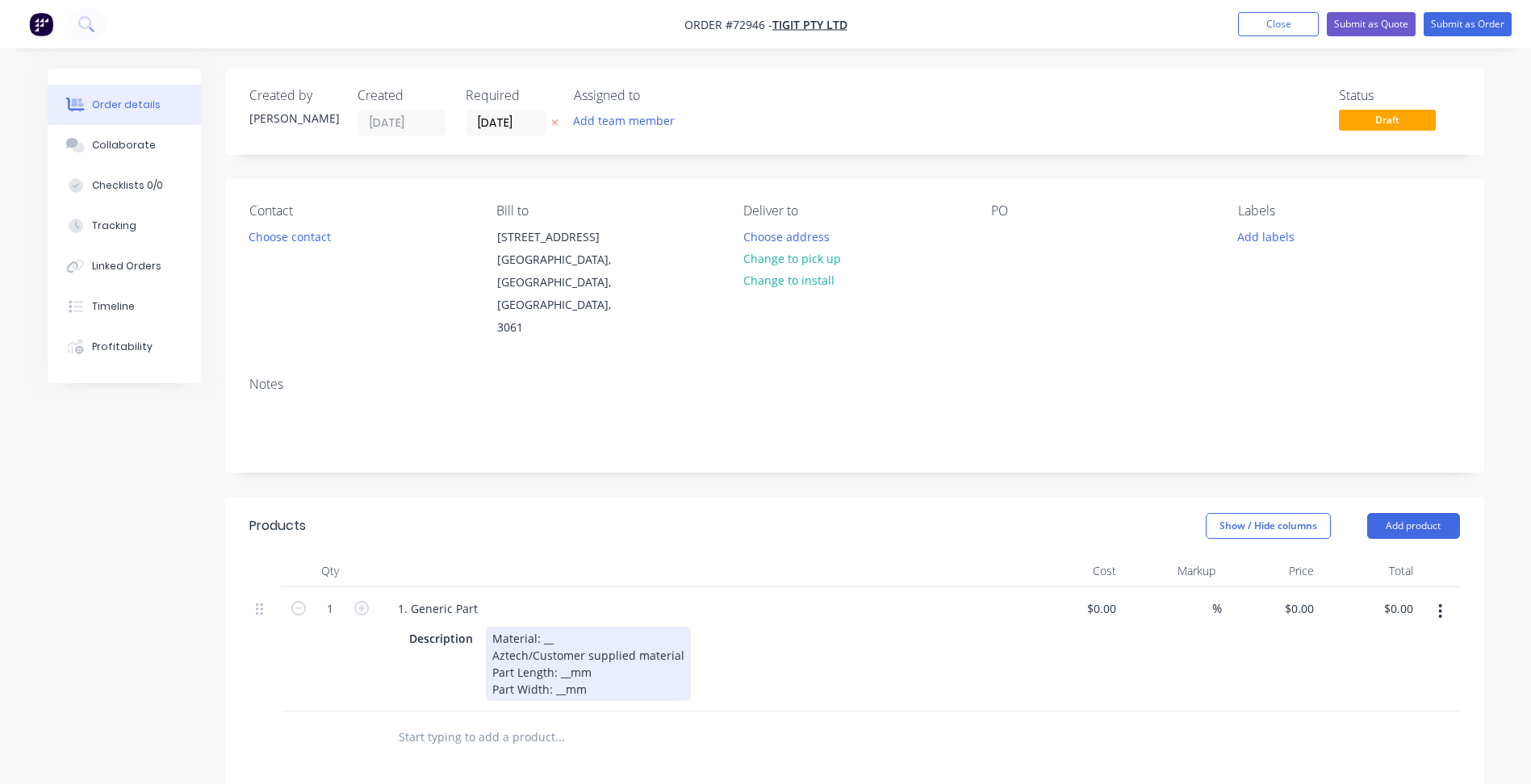
click at [681, 627] on div "Material: __ Aztech/Customer supplied material Part Length: __mm Part Width: __…" at bounding box center [588, 664] width 205 height 74
click at [566, 645] on div "Material: __ Aztech/Customer supplied material Process: Waterjet Cutting Part L…" at bounding box center [588, 672] width 205 height 91
click at [560, 663] on div "Material: __ Aztech/Customer supplied material Process: Waterjet Cutting Part L…" at bounding box center [588, 672] width 205 height 91
drag, startPoint x: 542, startPoint y: 595, endPoint x: 593, endPoint y: 599, distance: 51.2
click at [544, 627] on div "Material: __ Aztech/Customer supplied material Process: Waterjet Cutting Part L…" at bounding box center [588, 672] width 205 height 91
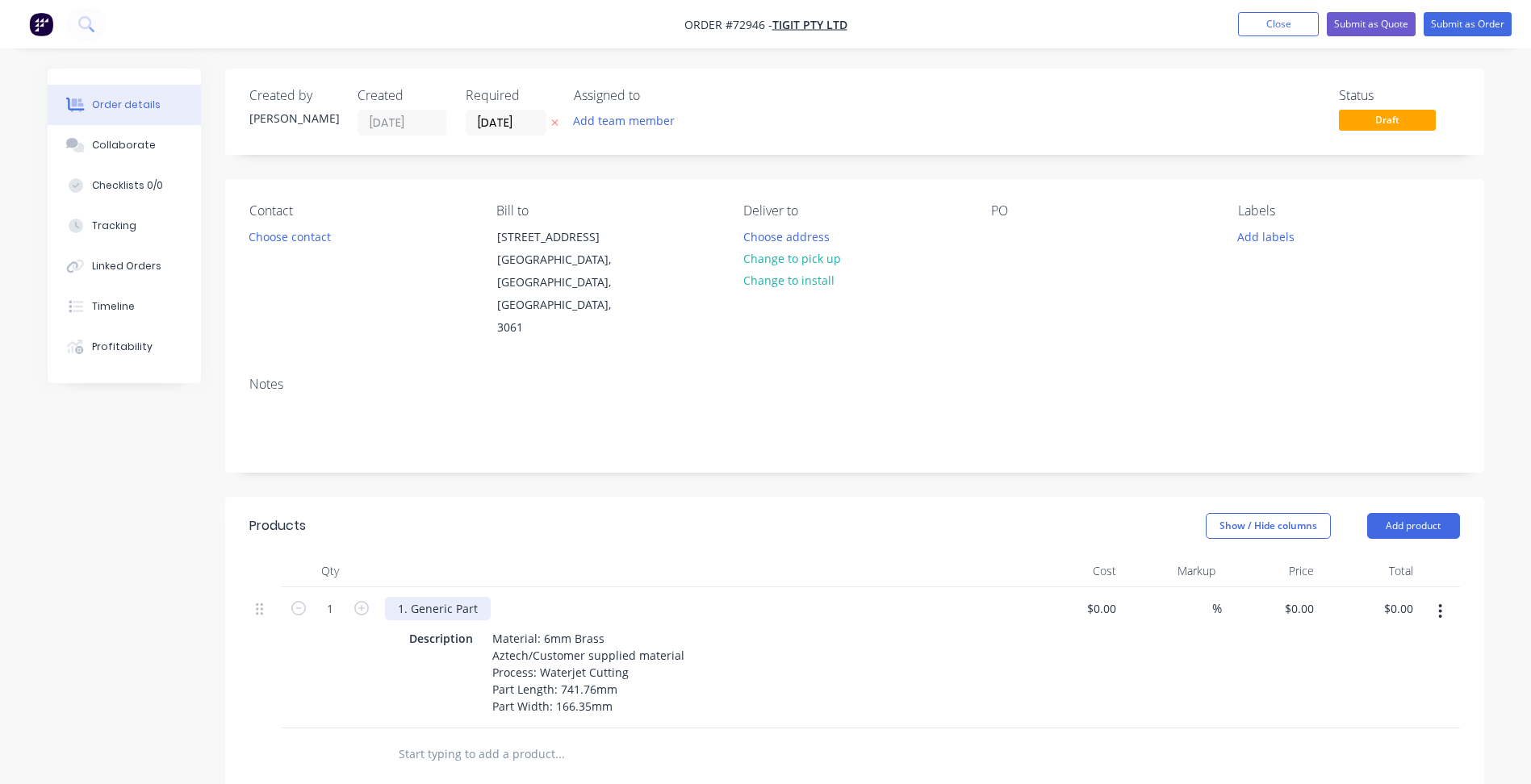
click at [467, 597] on div "1. Generic Part" at bounding box center [437, 608] width 106 height 23
drag, startPoint x: 481, startPoint y: 566, endPoint x: 406, endPoint y: 562, distance: 75.1
click at [406, 597] on div "1. Generic Part" at bounding box center [437, 608] width 106 height 23
click at [1268, 25] on button "Close" at bounding box center [1278, 24] width 81 height 24
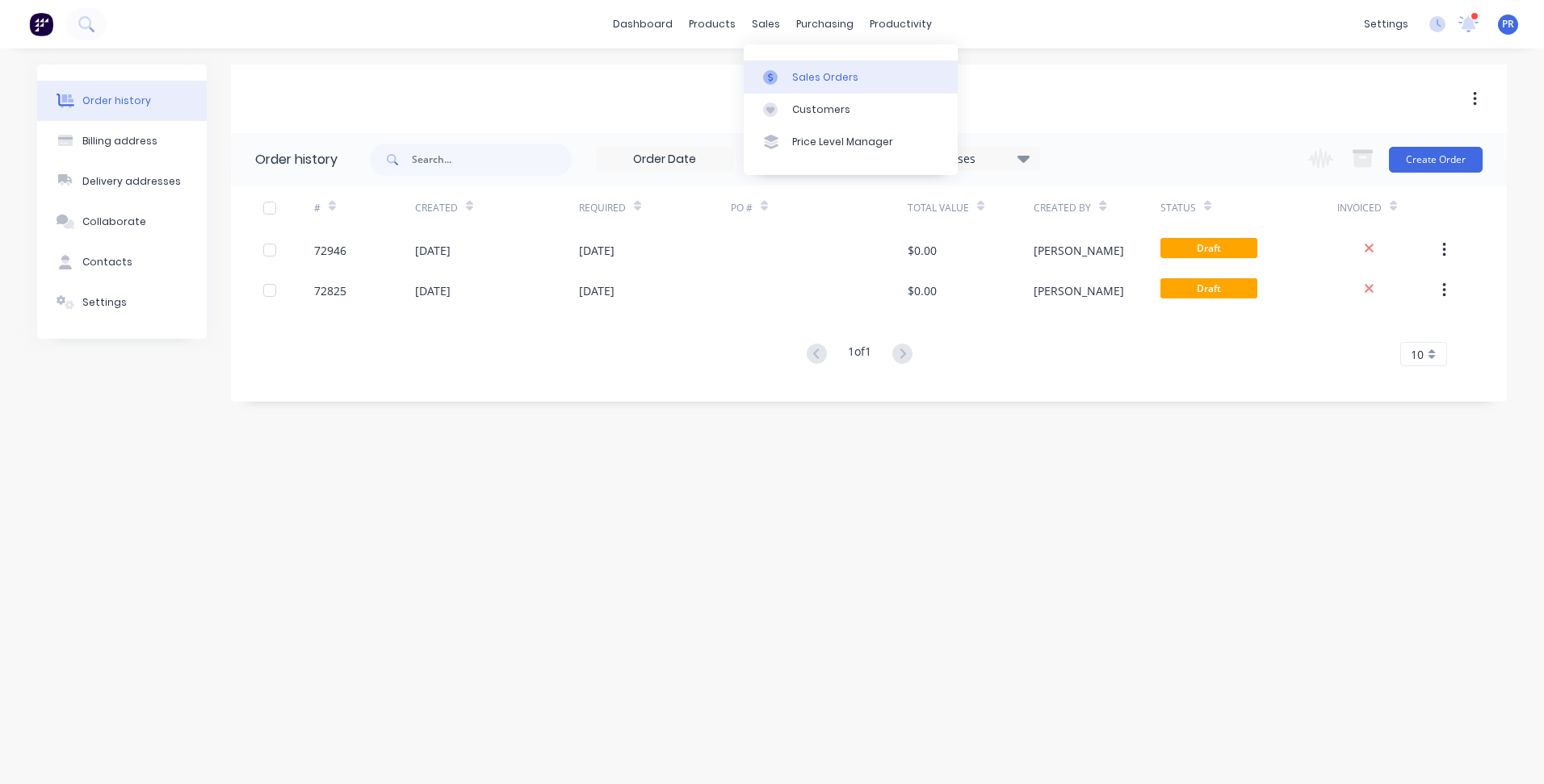
click at [795, 84] on div "Sales Orders" at bounding box center [825, 77] width 67 height 14
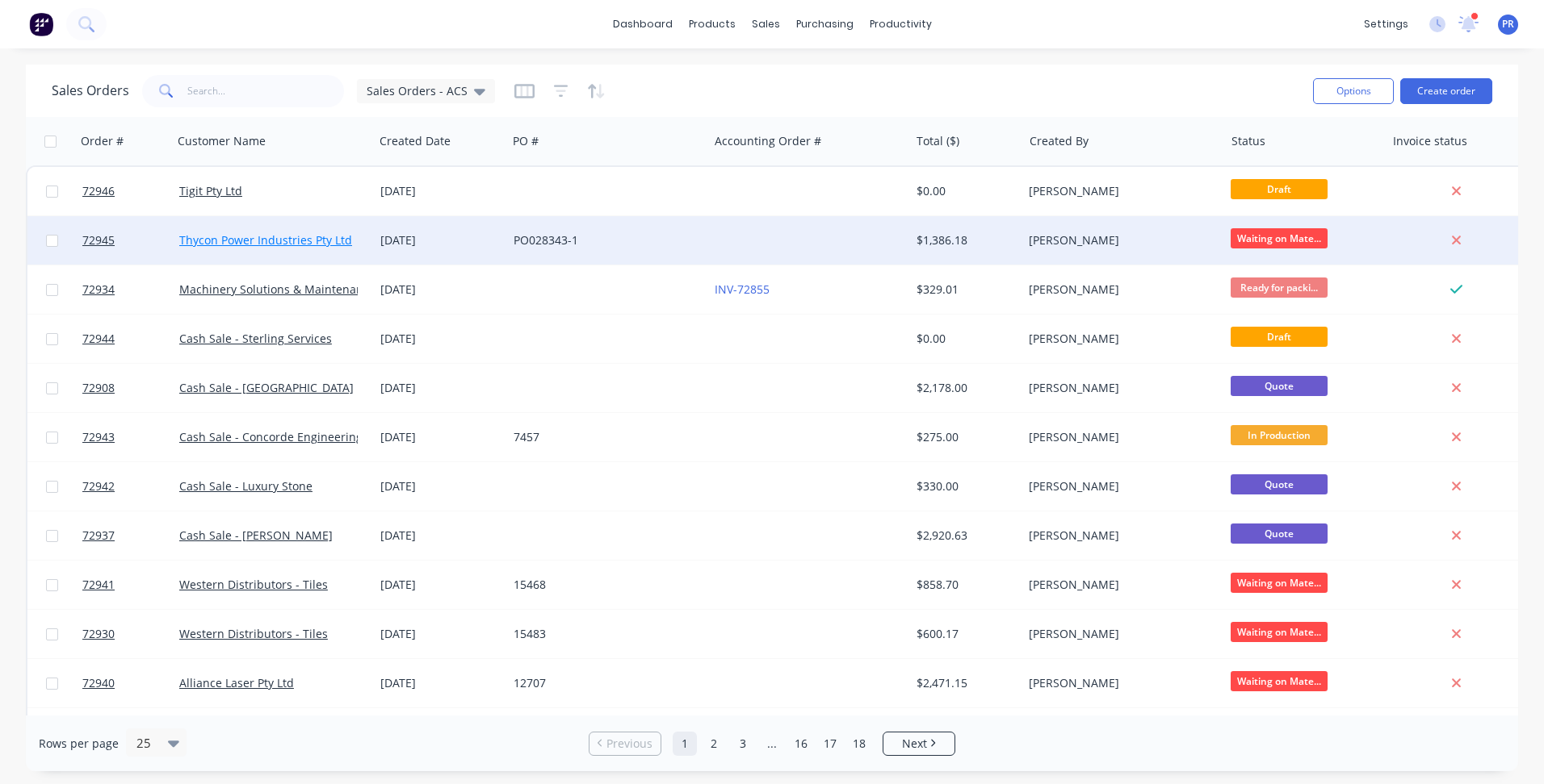
click at [226, 242] on link "Thycon Power Industries Pty Ltd" at bounding box center [265, 239] width 173 height 15
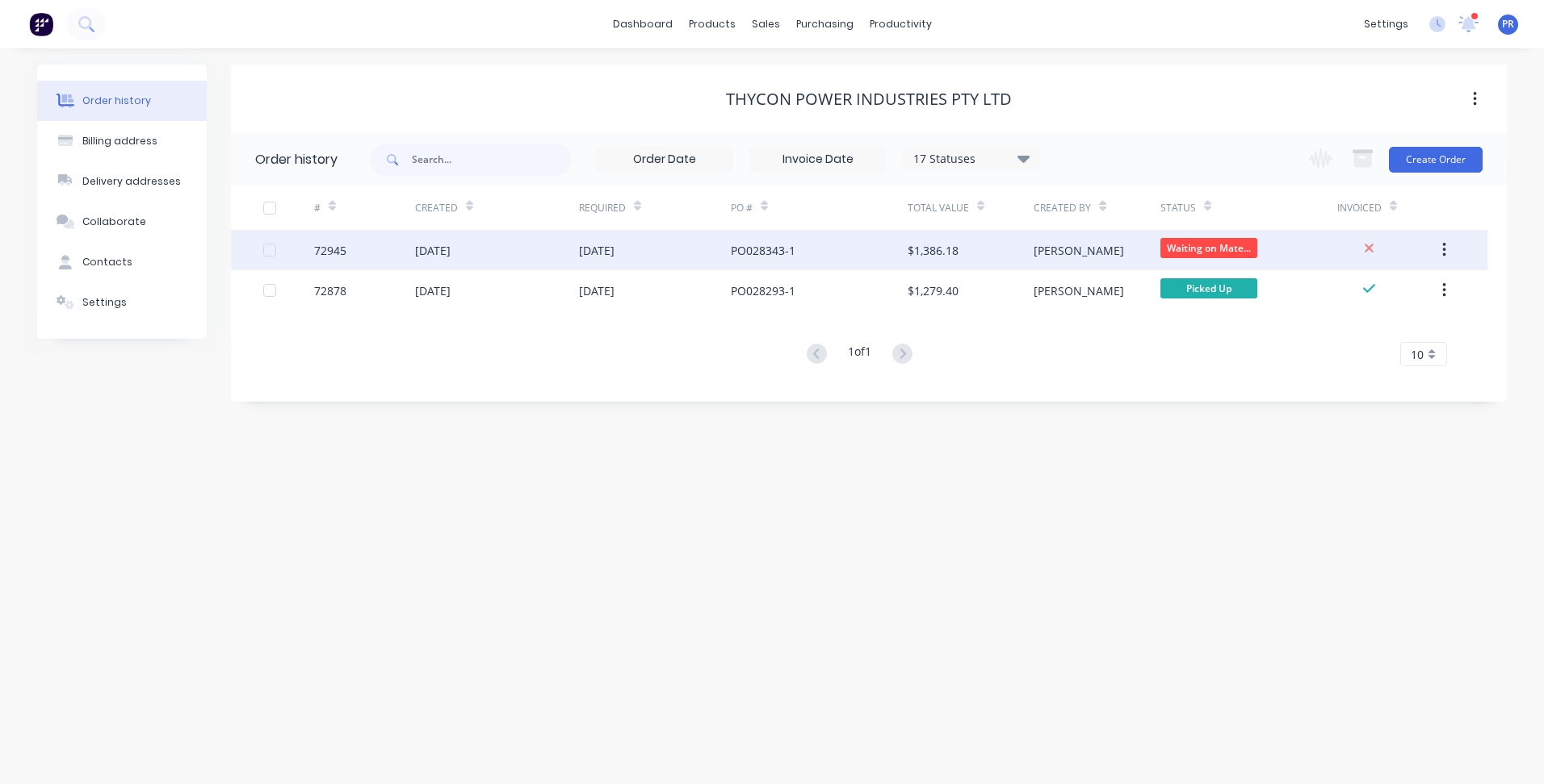
click at [682, 242] on div "[DATE]" at bounding box center [654, 249] width 152 height 40
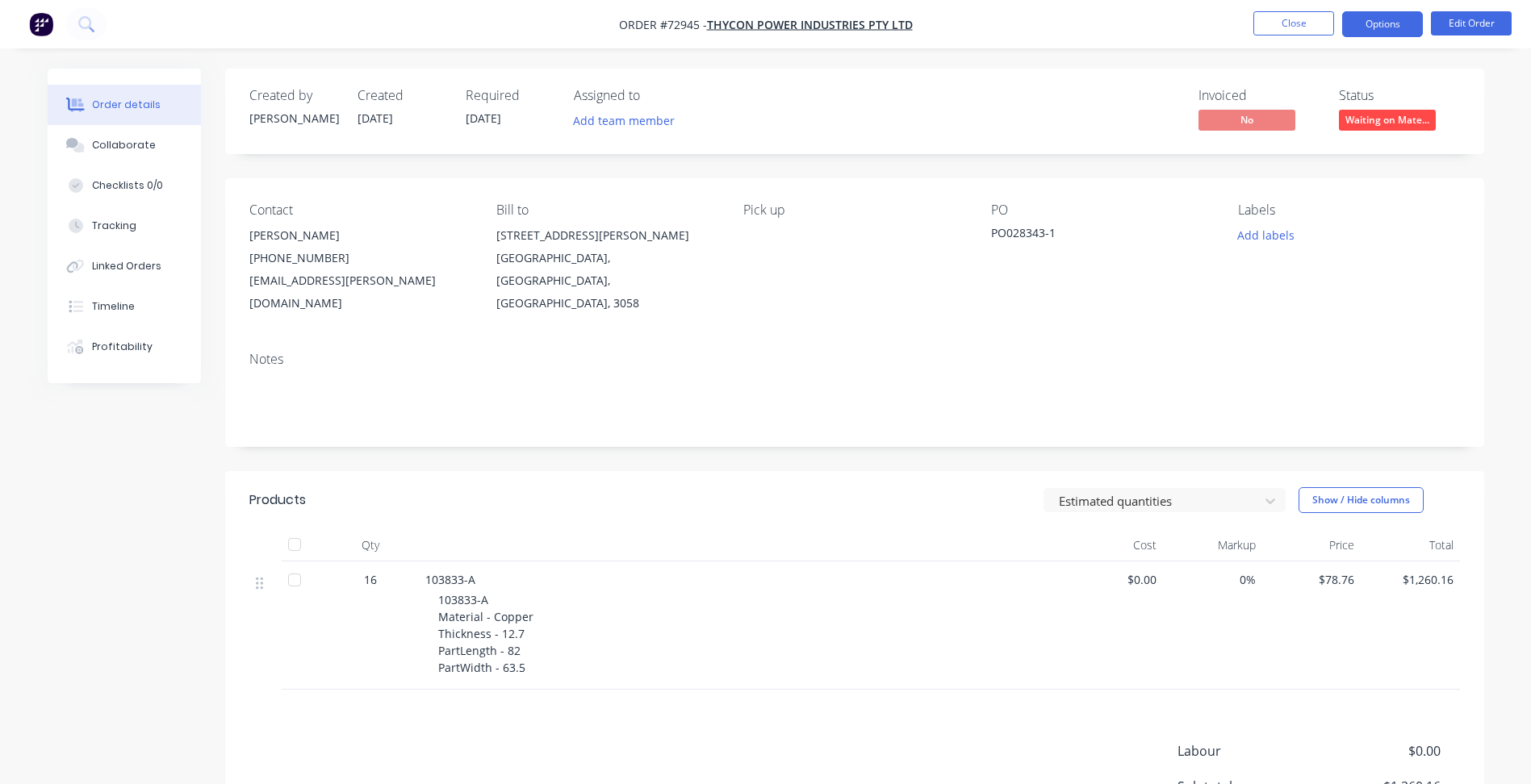
click at [1374, 20] on button "Options" at bounding box center [1382, 24] width 81 height 26
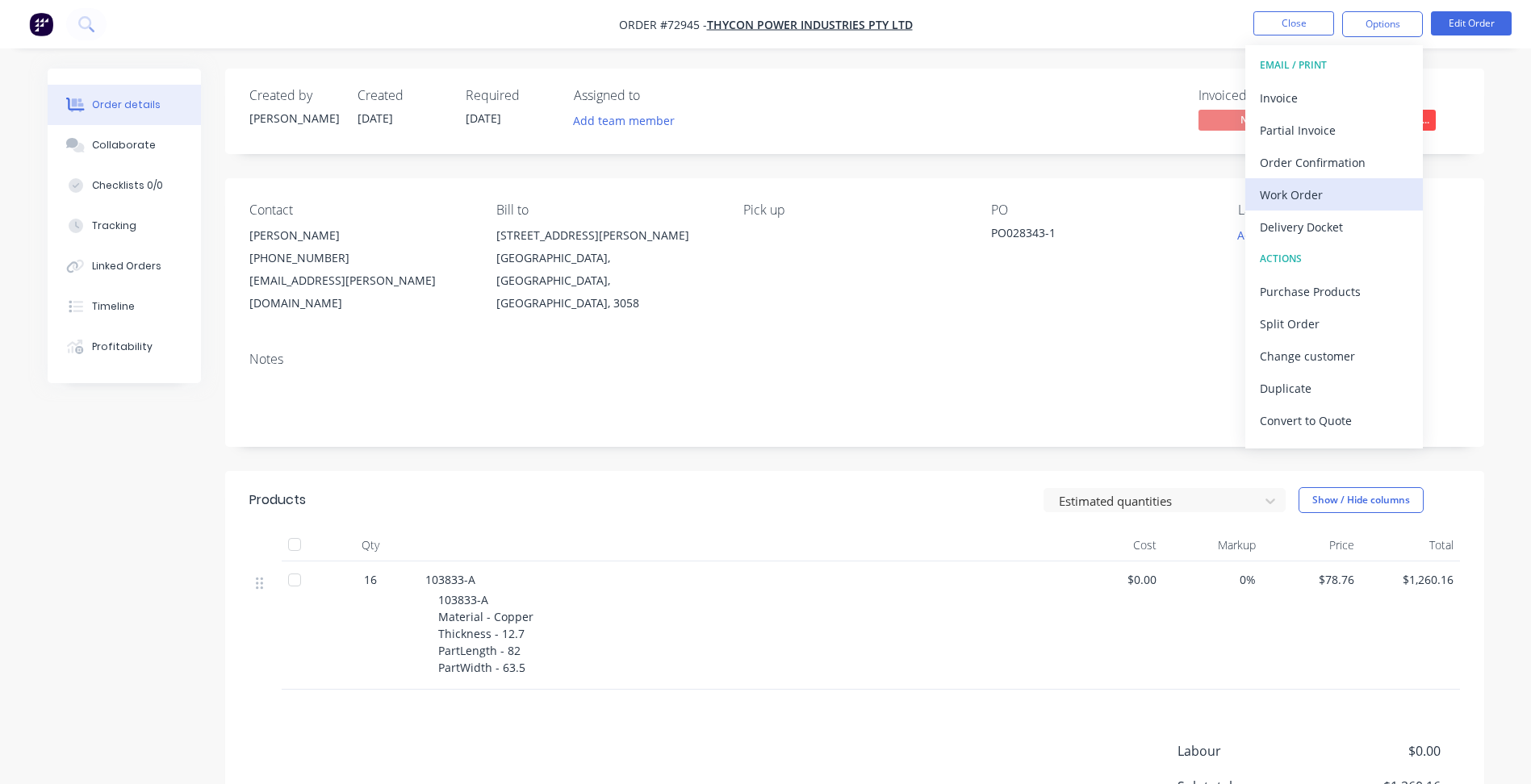
click at [1288, 194] on div "Work Order" at bounding box center [1333, 195] width 148 height 23
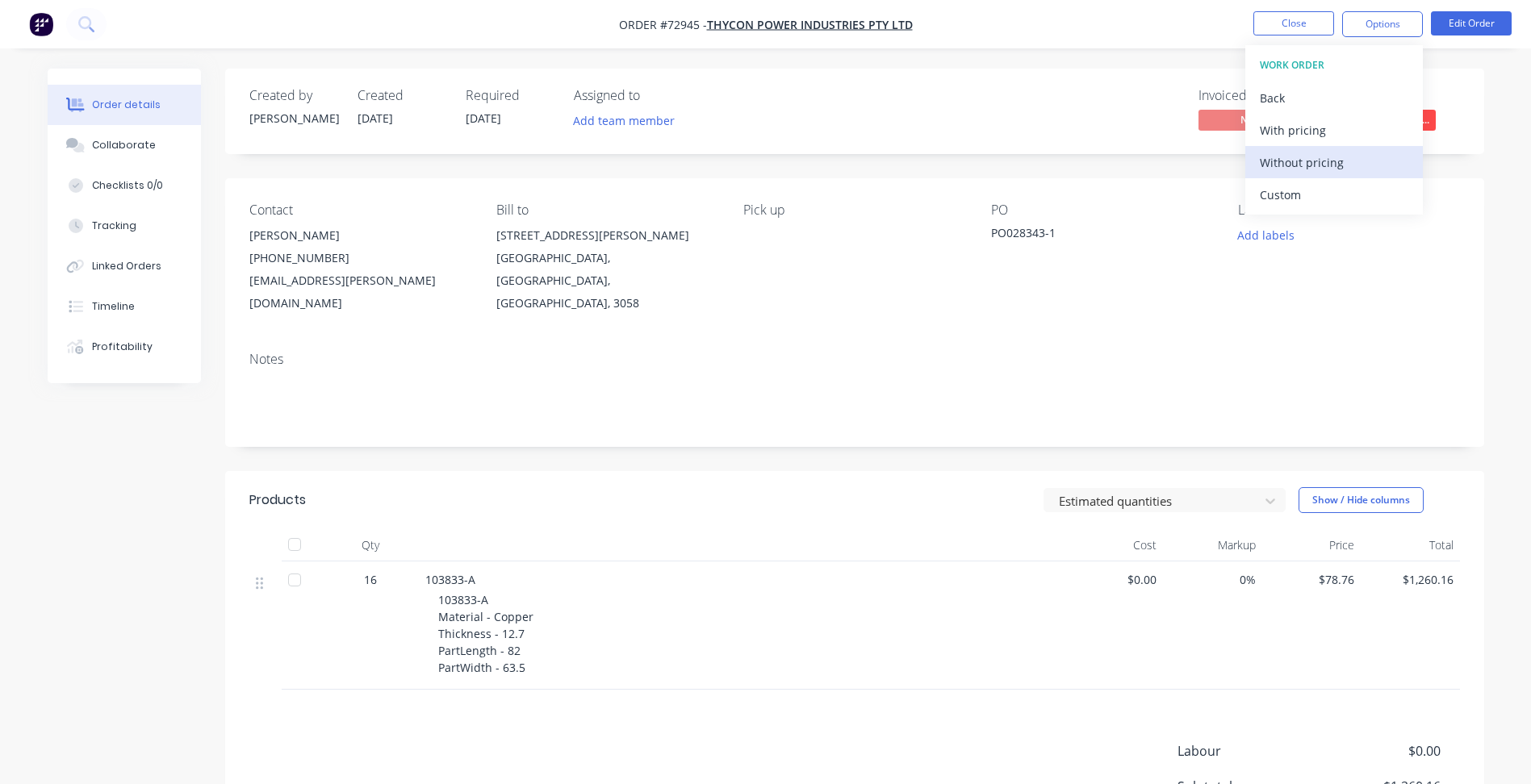
click at [1293, 161] on div "Without pricing" at bounding box center [1333, 162] width 148 height 23
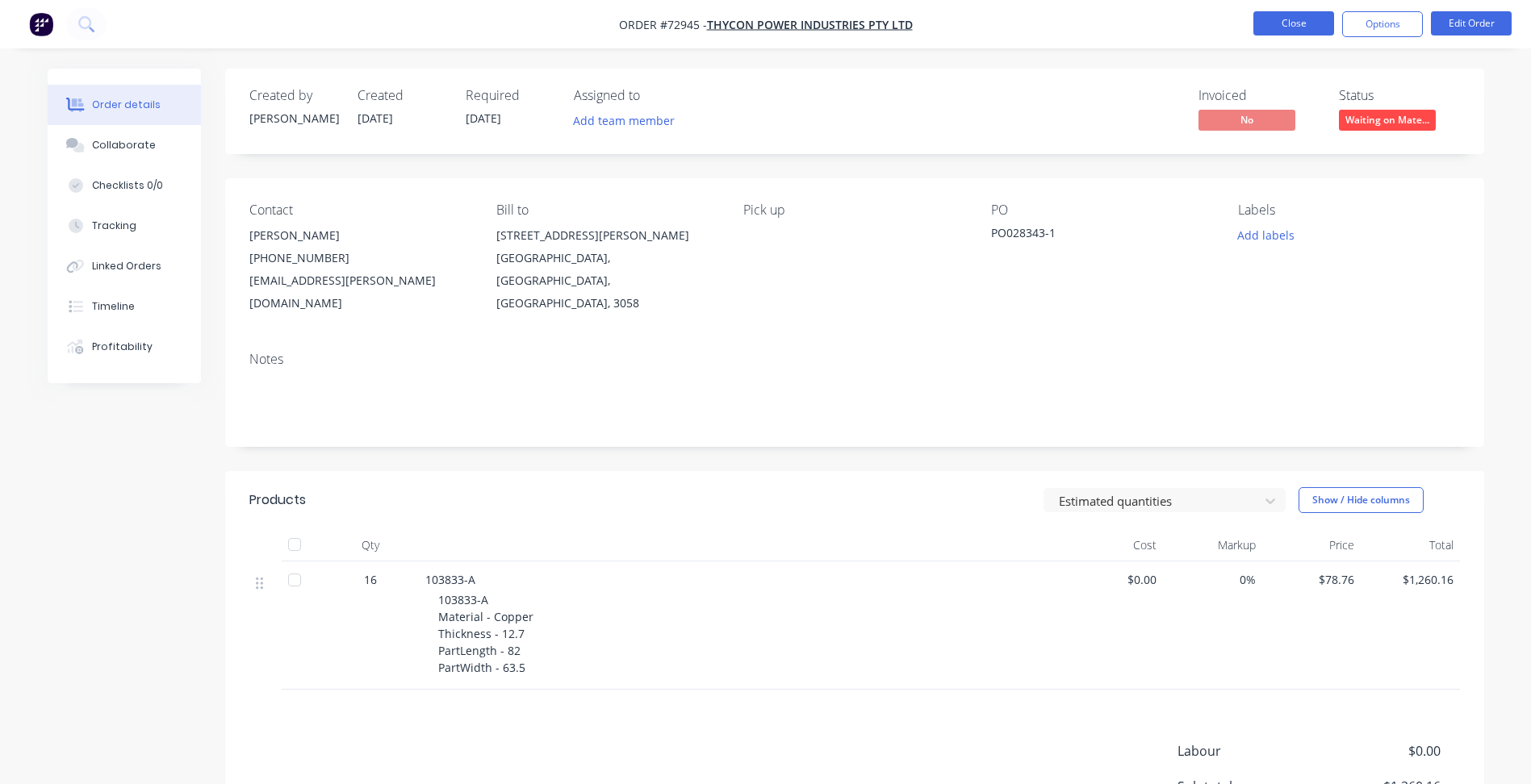
click at [1315, 23] on button "Close" at bounding box center [1293, 23] width 81 height 24
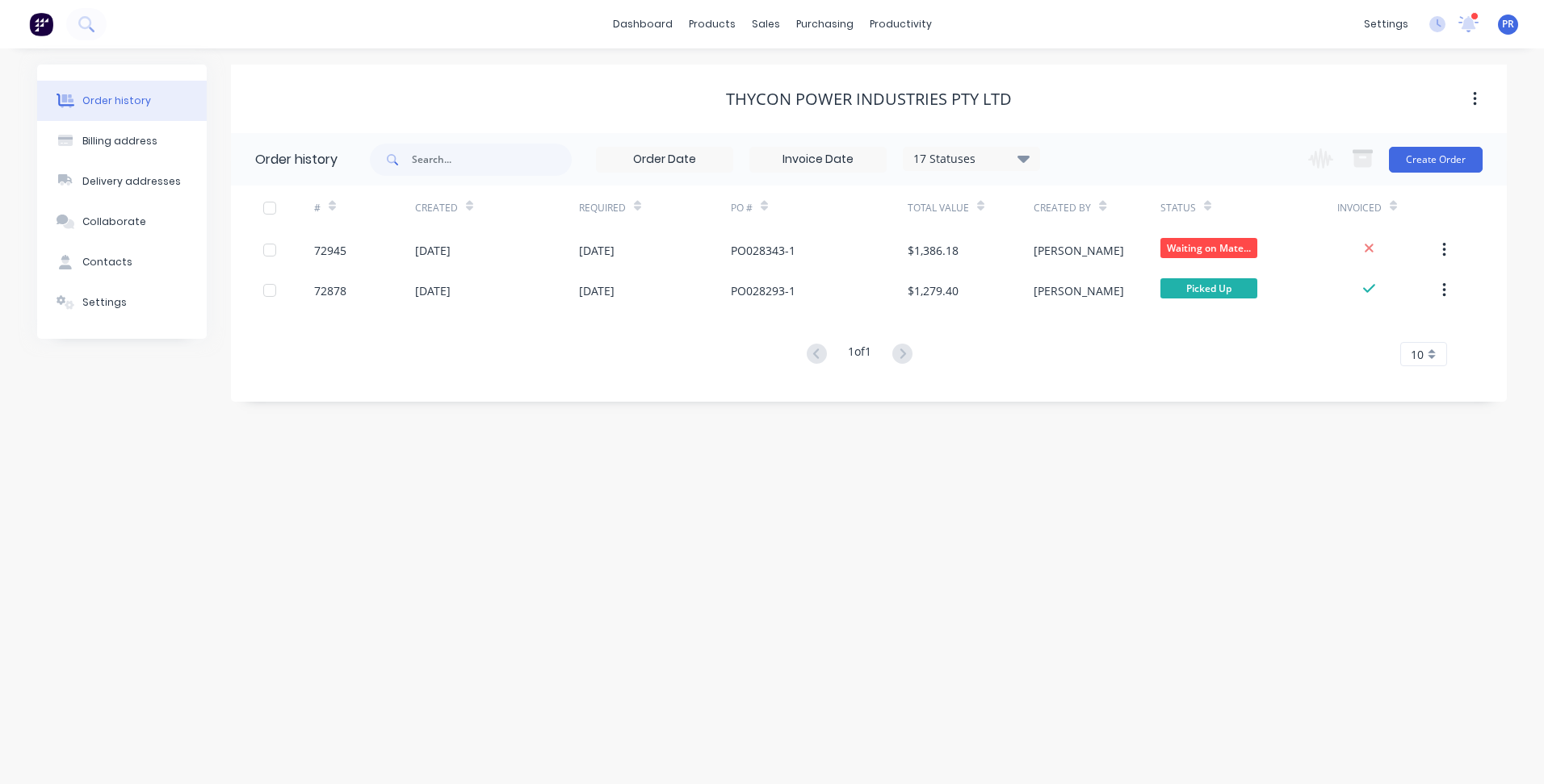
drag, startPoint x: 415, startPoint y: 540, endPoint x: 424, endPoint y: 318, distance: 222.2
click at [415, 537] on div "Order history Billing address Delivery addresses Collaborate Contacts Settings …" at bounding box center [772, 417] width 1544 height 736
click at [794, 75] on div "Sales Orders" at bounding box center [825, 77] width 67 height 14
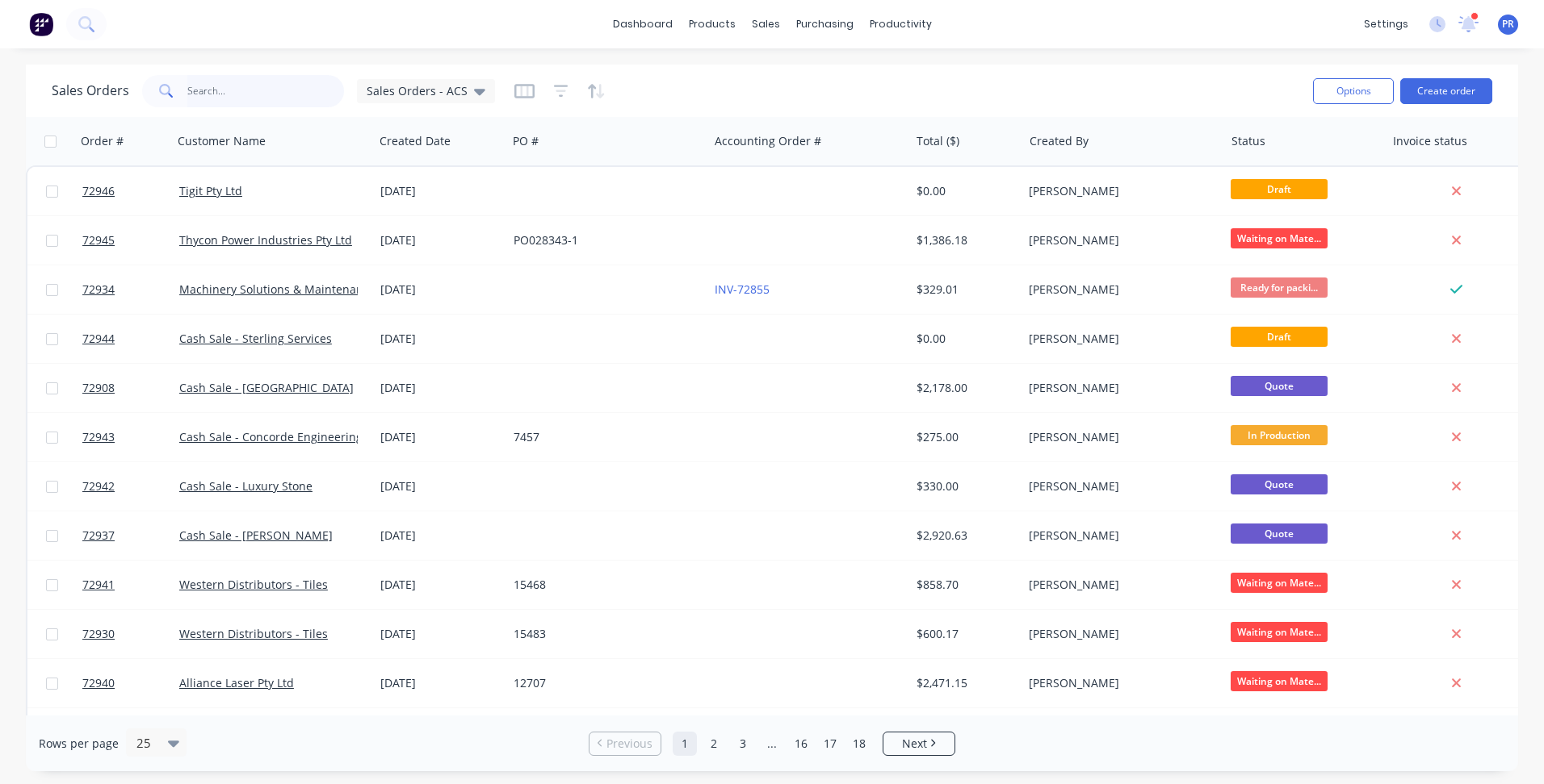
click at [201, 82] on input "text" at bounding box center [265, 91] width 157 height 32
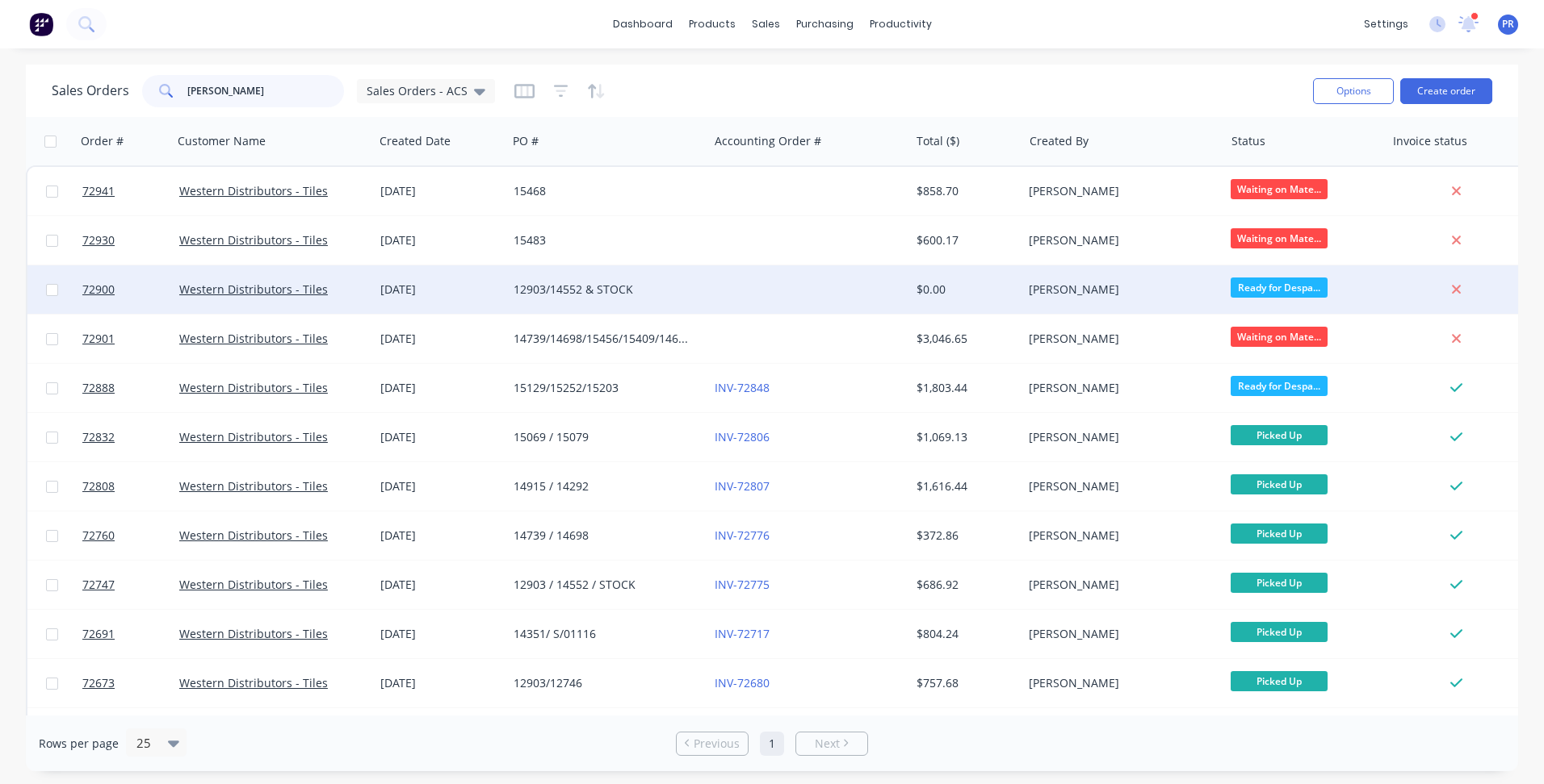
type input "[PERSON_NAME]"
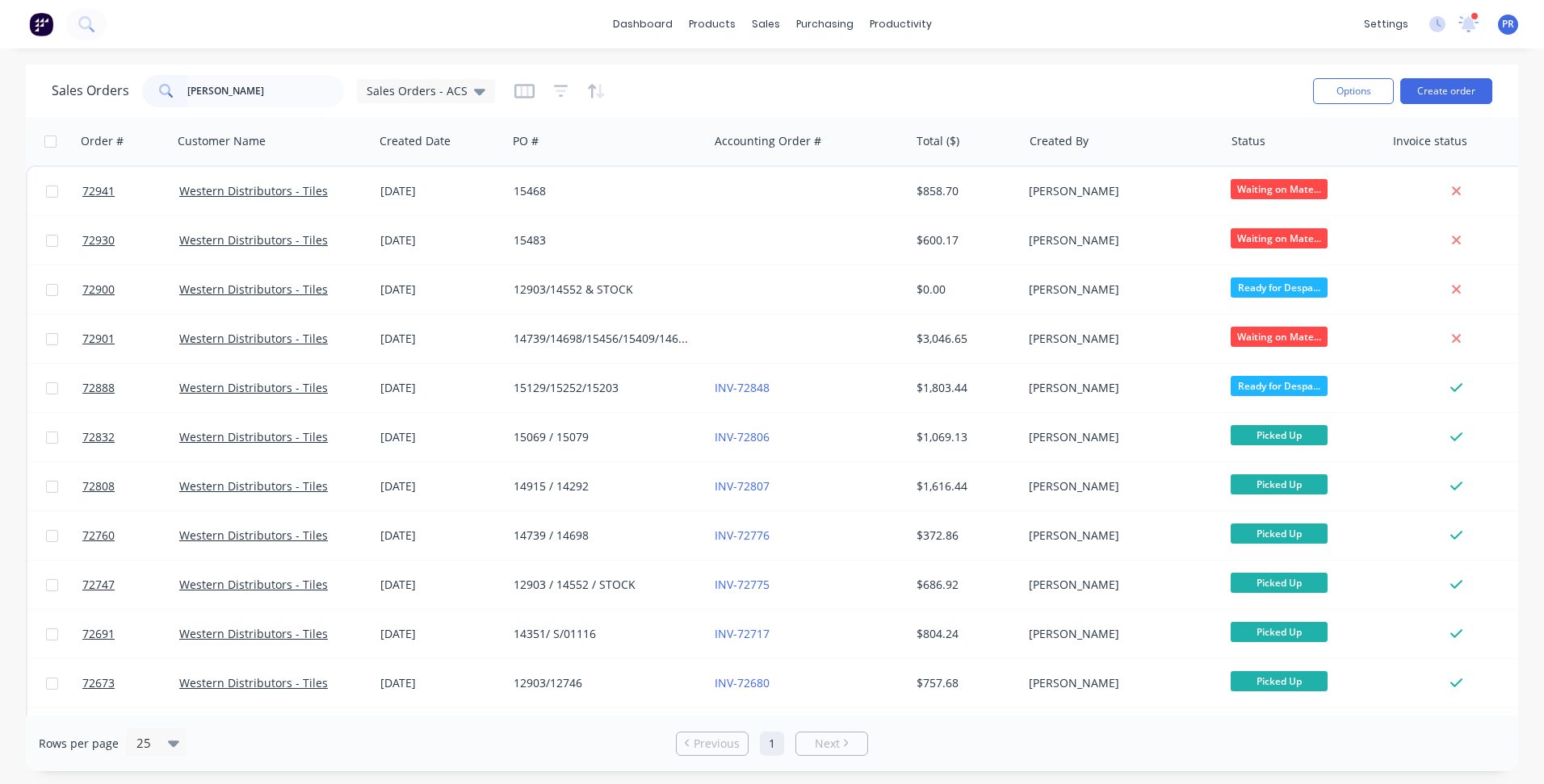
click at [871, 102] on div "Sales Orders [PERSON_NAME] Sales Orders - ACS" at bounding box center [675, 90] width 1249 height 40
click at [1466, 90] on button "Create order" at bounding box center [1446, 90] width 92 height 26
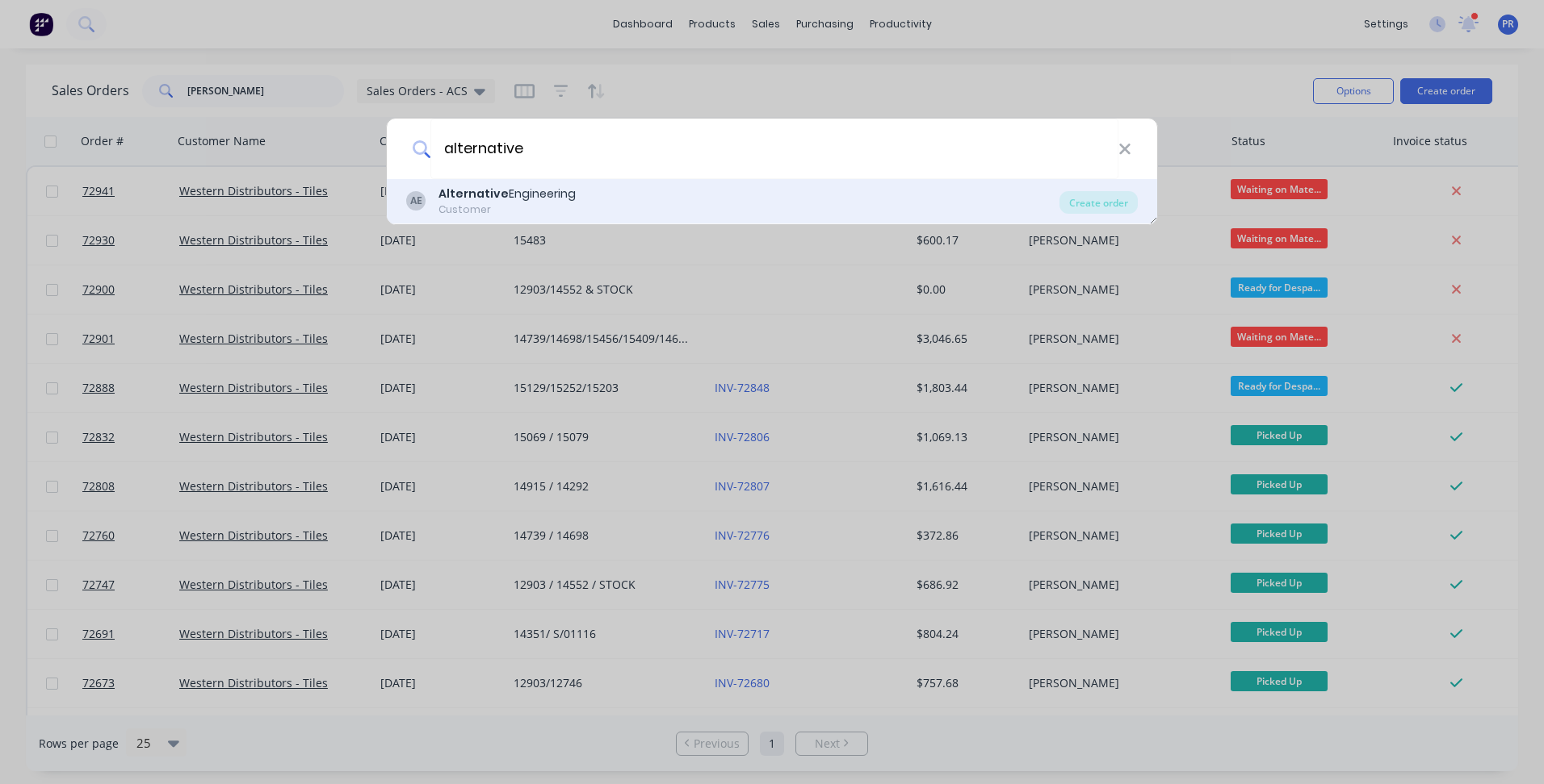
type input "alternative"
click at [491, 183] on div "AE Alternative Engineering Customer Create order" at bounding box center [772, 201] width 770 height 45
click at [512, 195] on div "Alternative Engineering" at bounding box center [507, 193] width 138 height 17
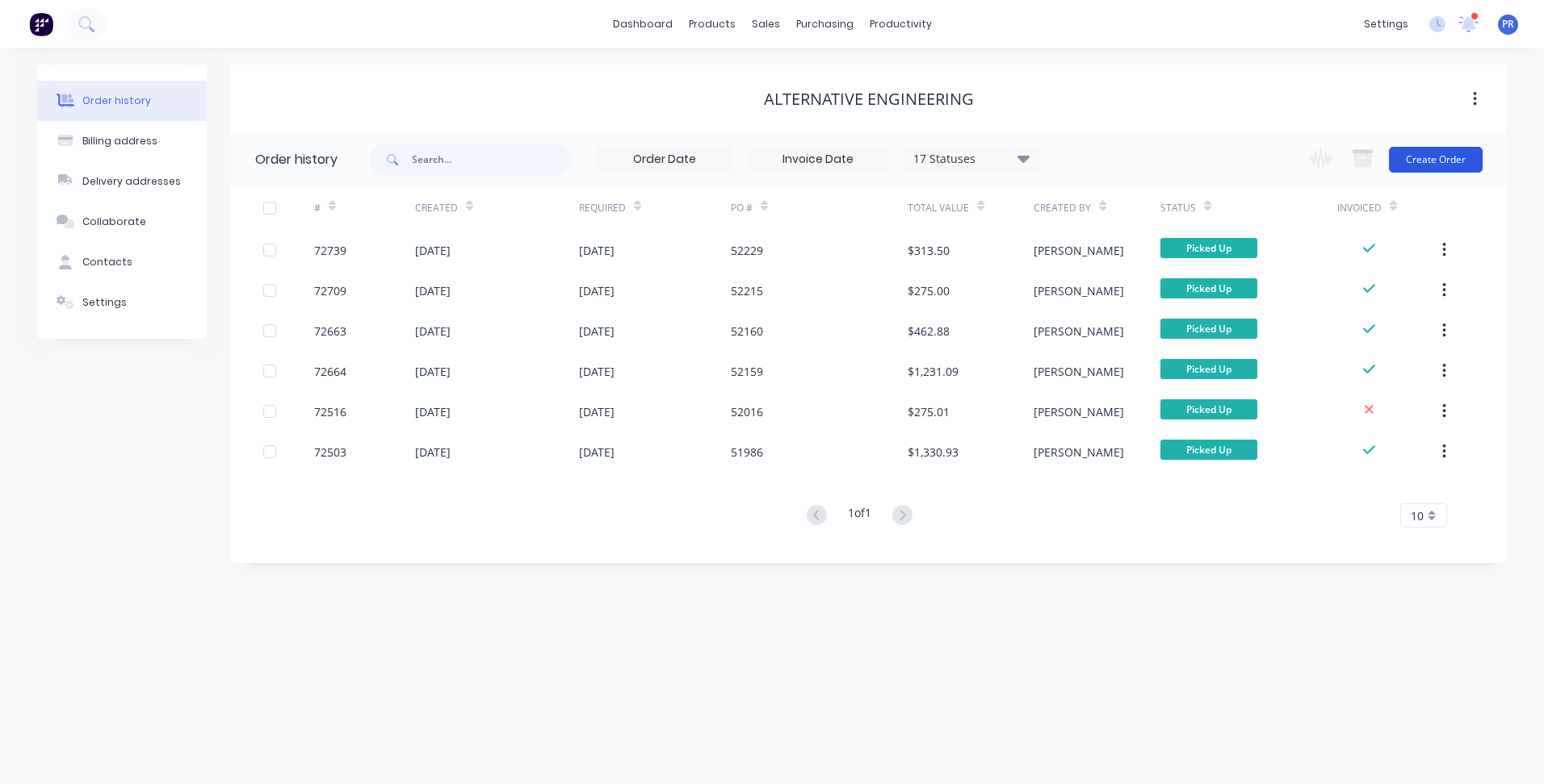
click at [1451, 164] on button "Create Order" at bounding box center [1436, 160] width 94 height 26
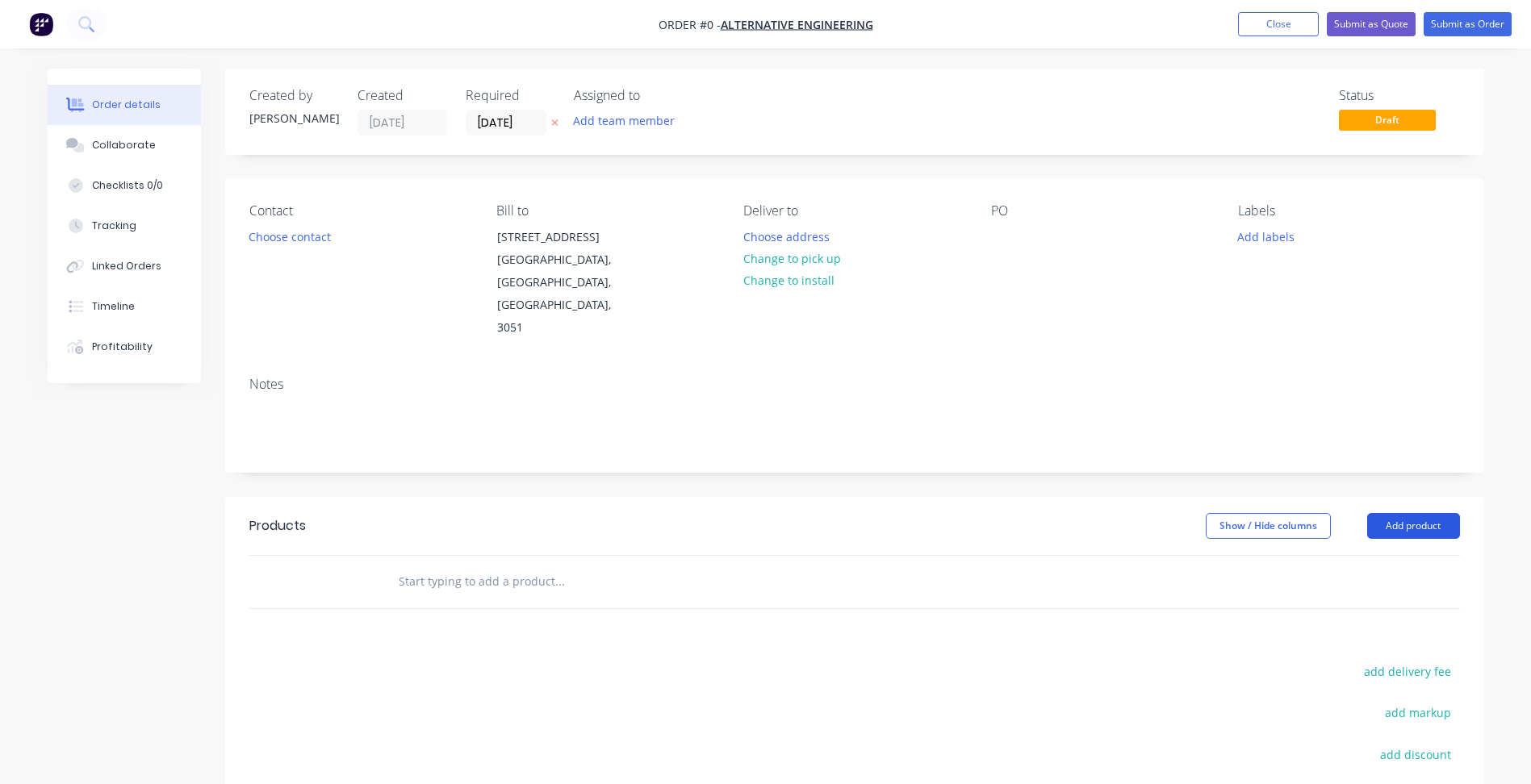
click at [1405, 514] on button "Add product" at bounding box center [1413, 526] width 93 height 26
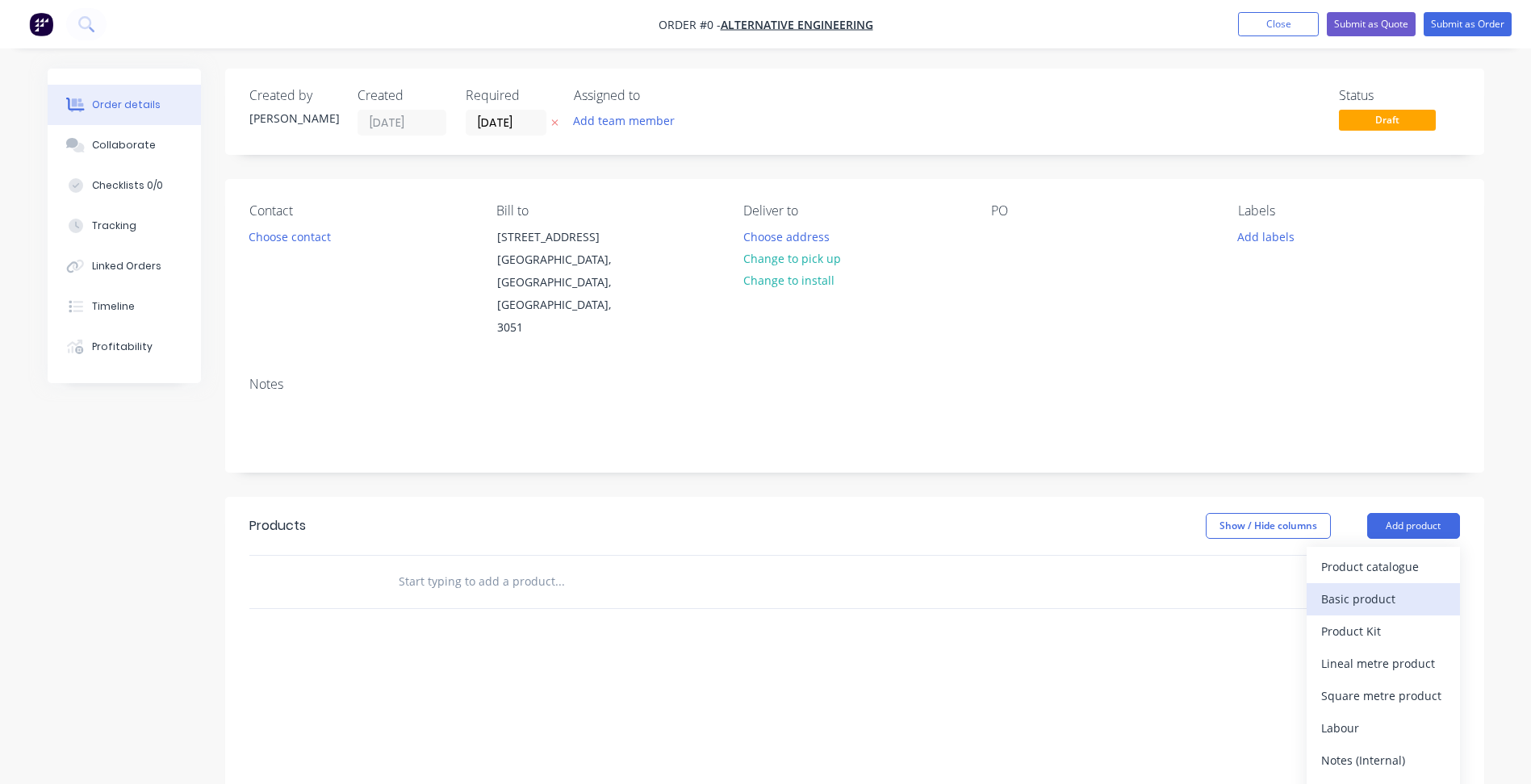
click at [1378, 587] on div "Basic product" at bounding box center [1383, 599] width 124 height 23
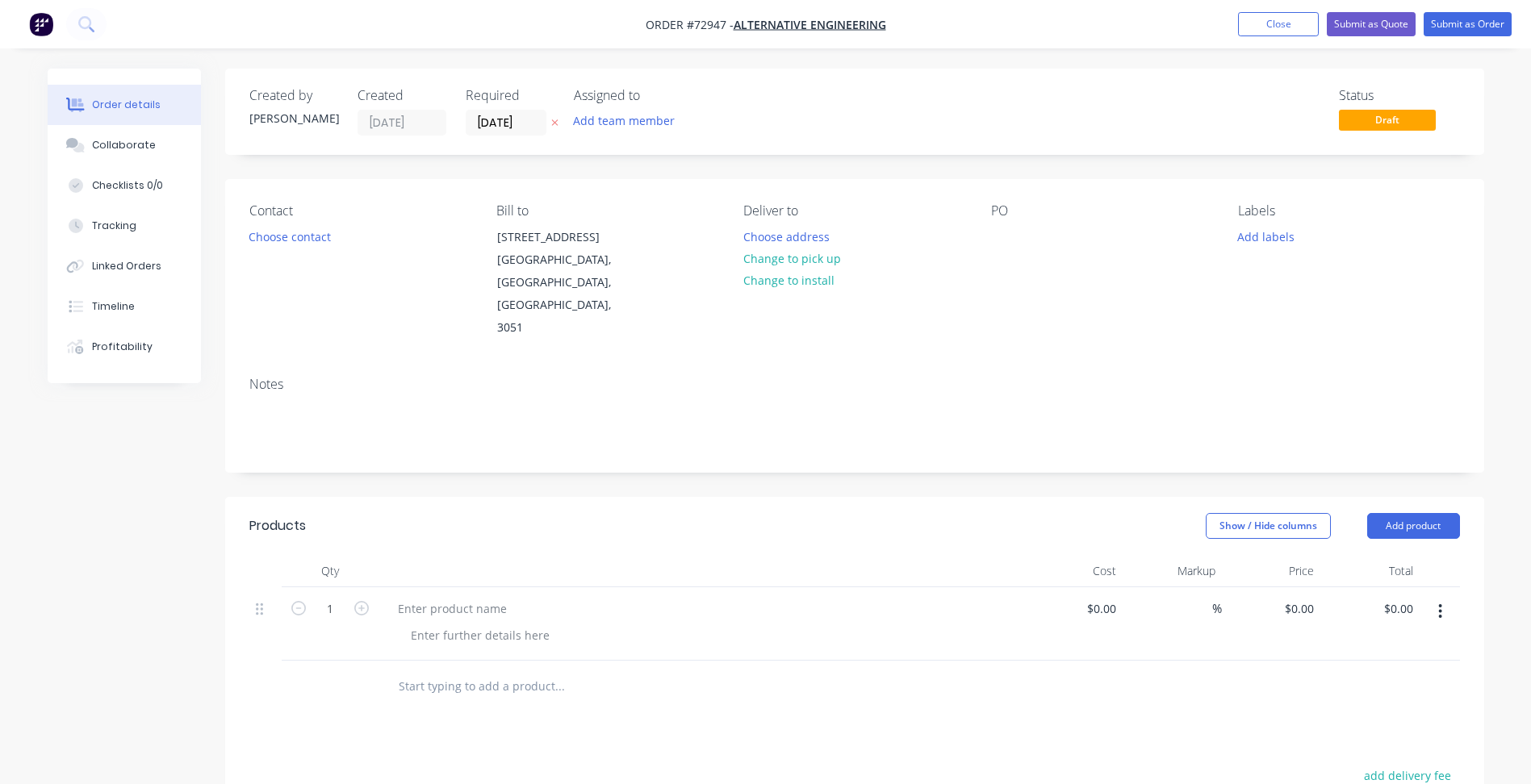
click at [1441, 603] on icon "button" at bounding box center [1440, 612] width 4 height 18
drag, startPoint x: 1370, startPoint y: 702, endPoint x: 1466, endPoint y: 503, distance: 220.9
click at [1368, 739] on div "Delete" at bounding box center [1383, 750] width 124 height 23
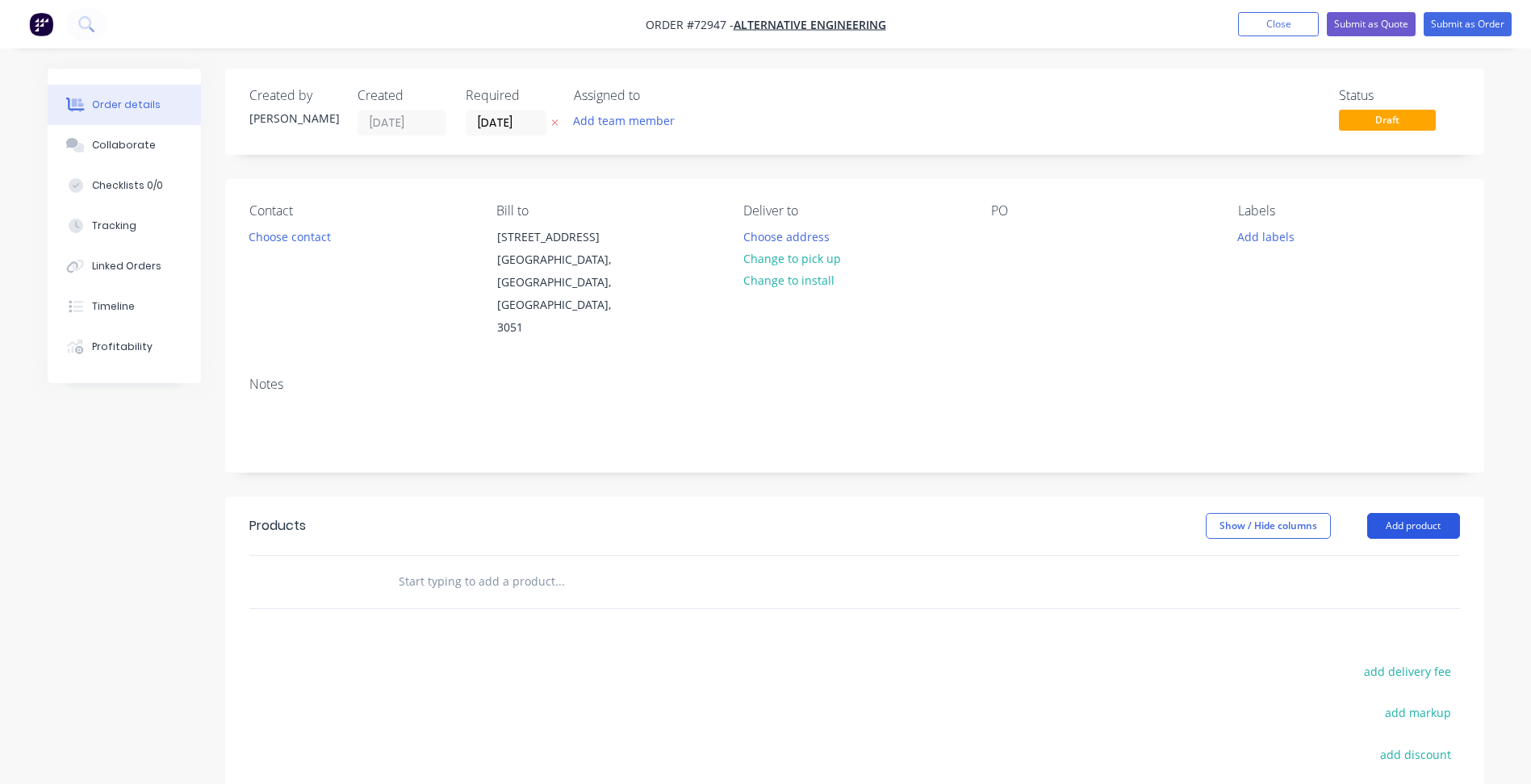
drag, startPoint x: 1405, startPoint y: 467, endPoint x: 1402, endPoint y: 492, distance: 25.2
click at [1404, 514] on button "Add product" at bounding box center [1413, 526] width 93 height 26
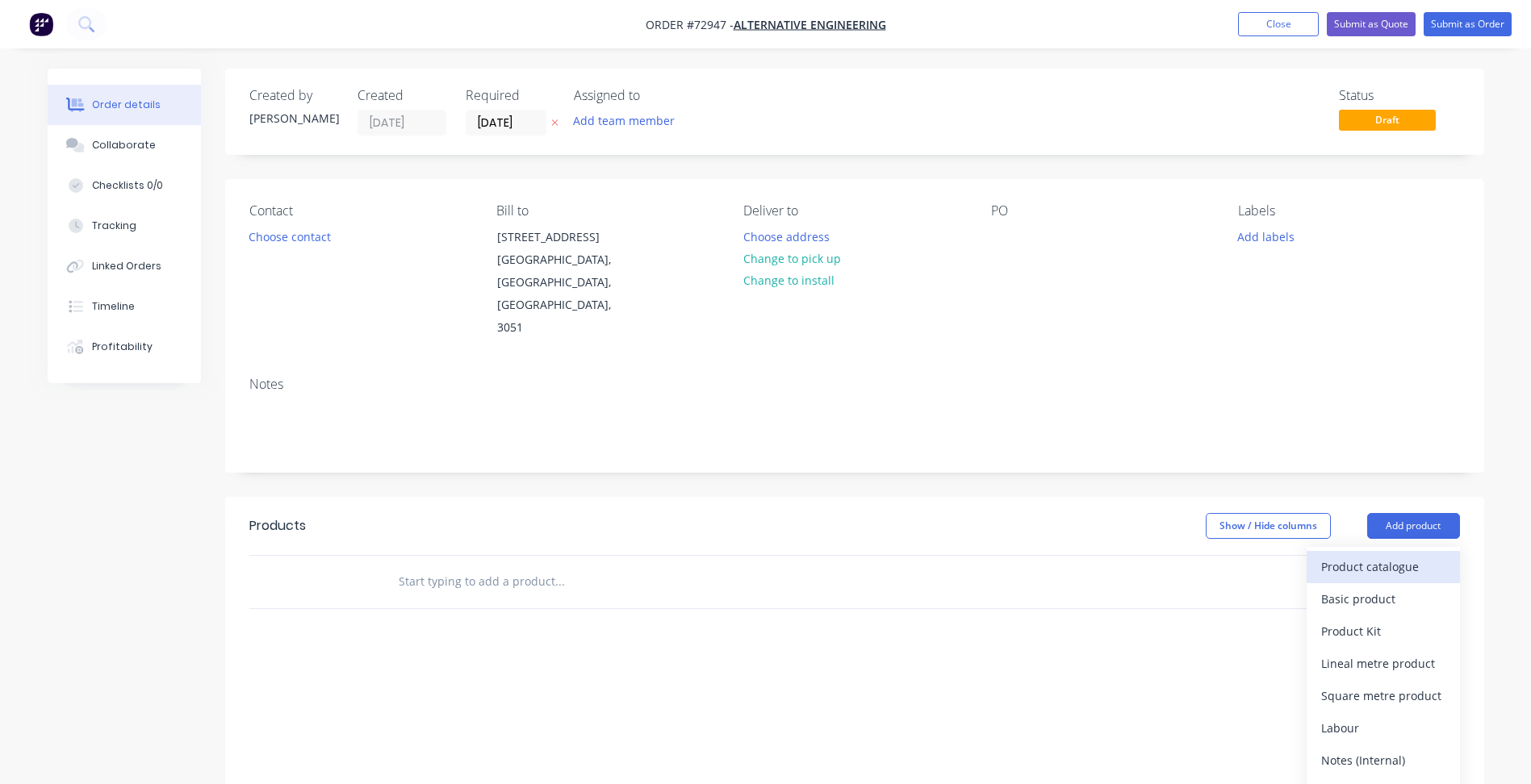
click at [1387, 551] on button "Product catalogue" at bounding box center [1383, 567] width 153 height 32
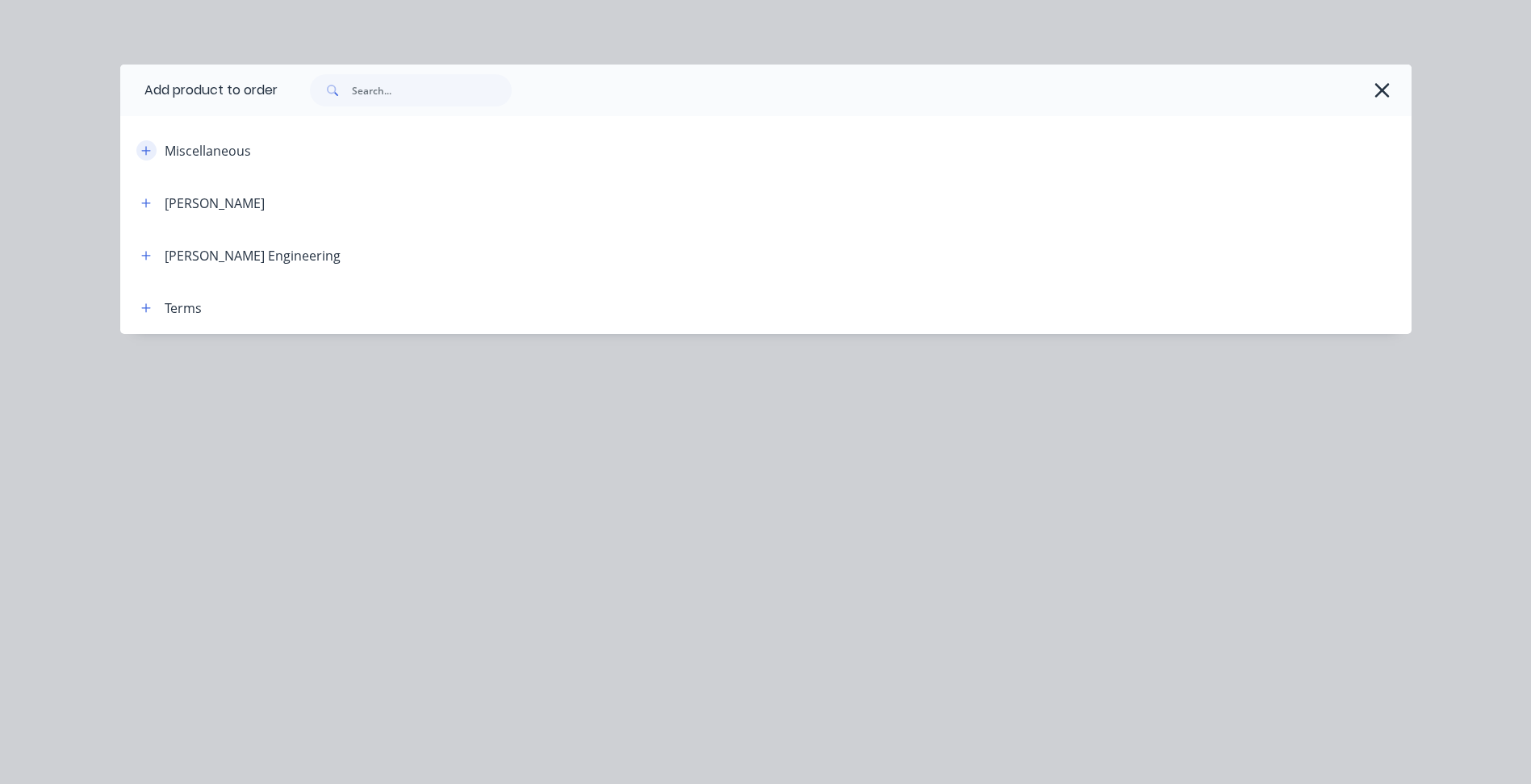
click at [151, 152] on icon "button" at bounding box center [145, 151] width 10 height 12
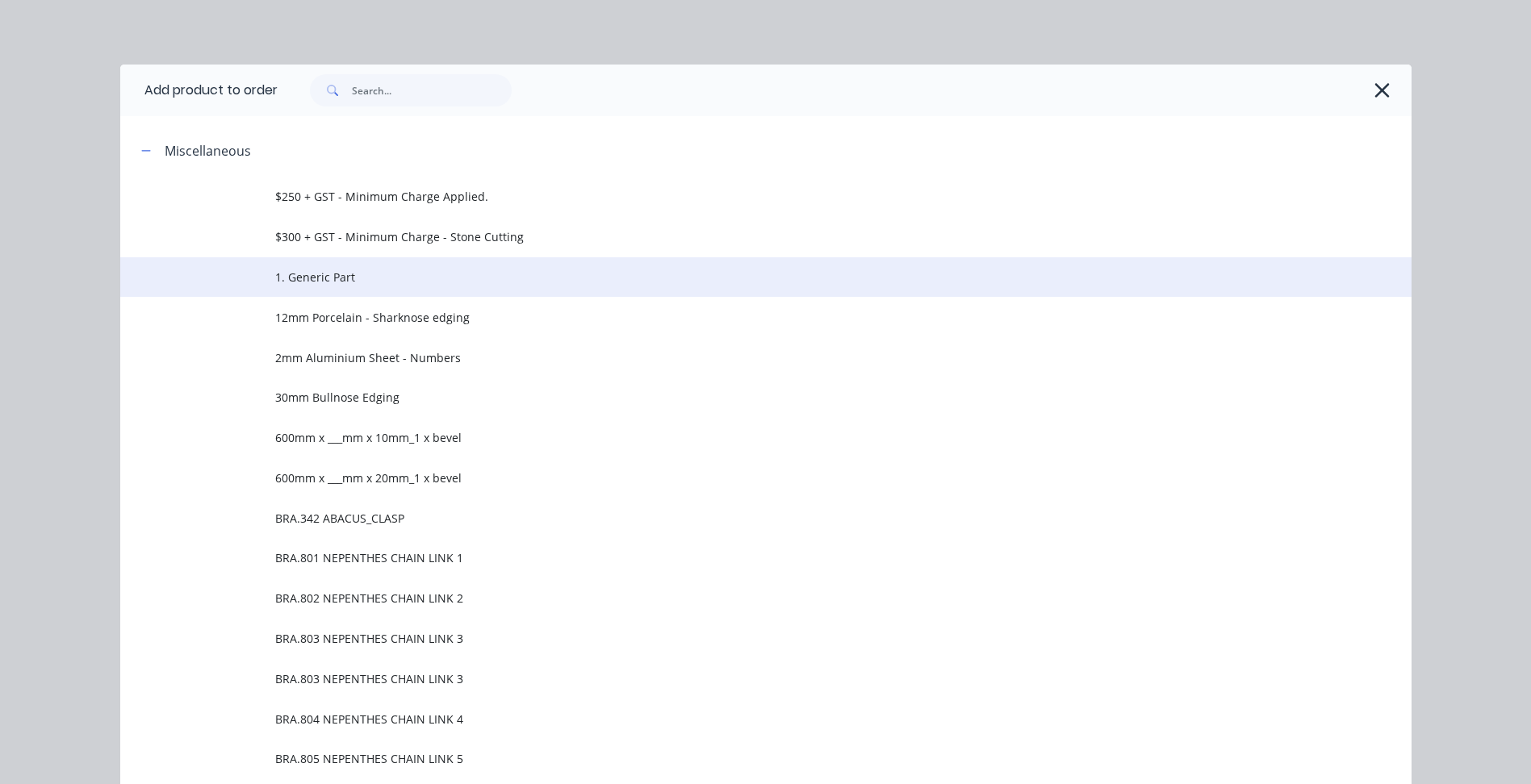
click at [282, 277] on span "1. Generic Part" at bounding box center [729, 277] width 908 height 17
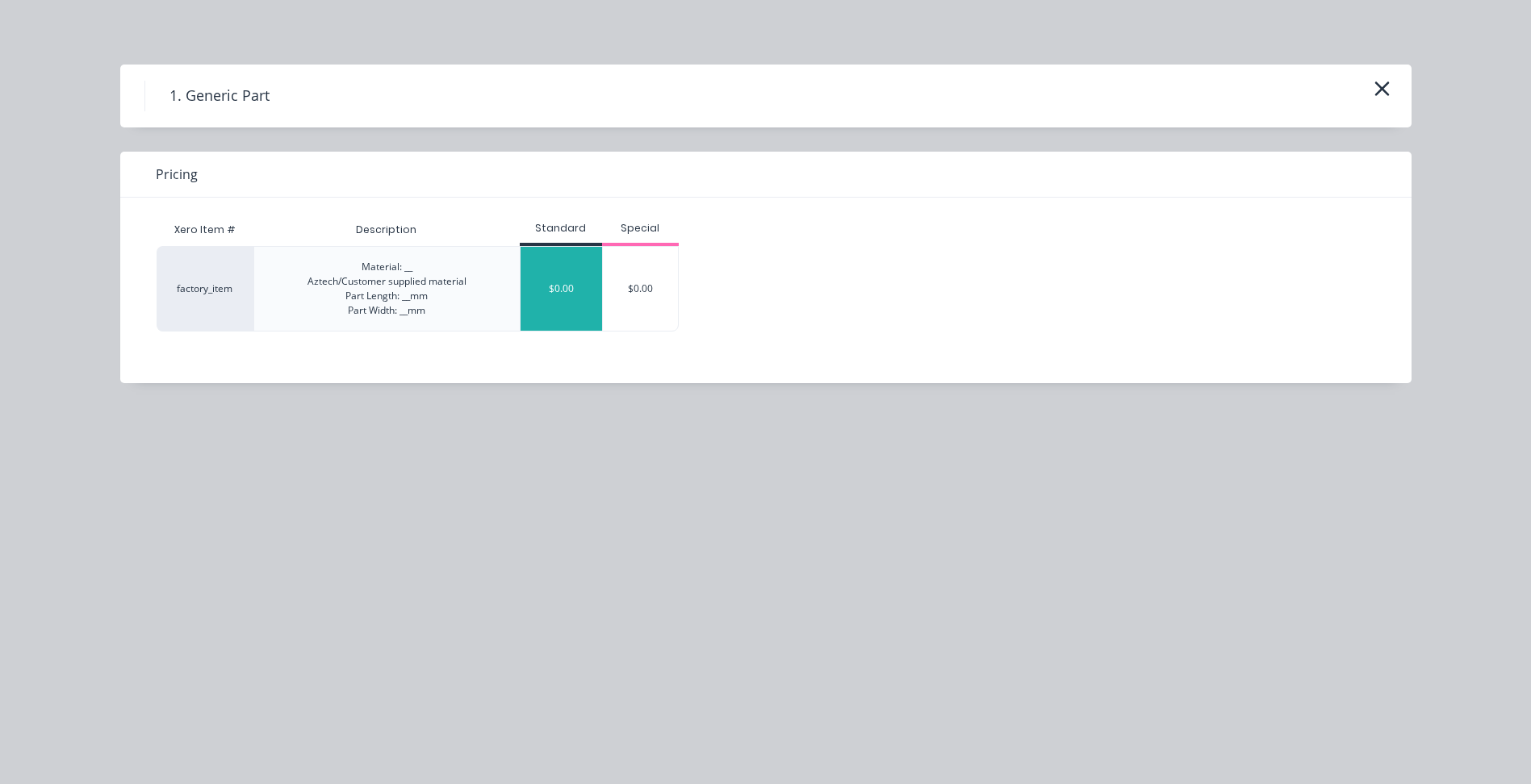
click at [561, 304] on div "$0.00" at bounding box center [561, 288] width 82 height 84
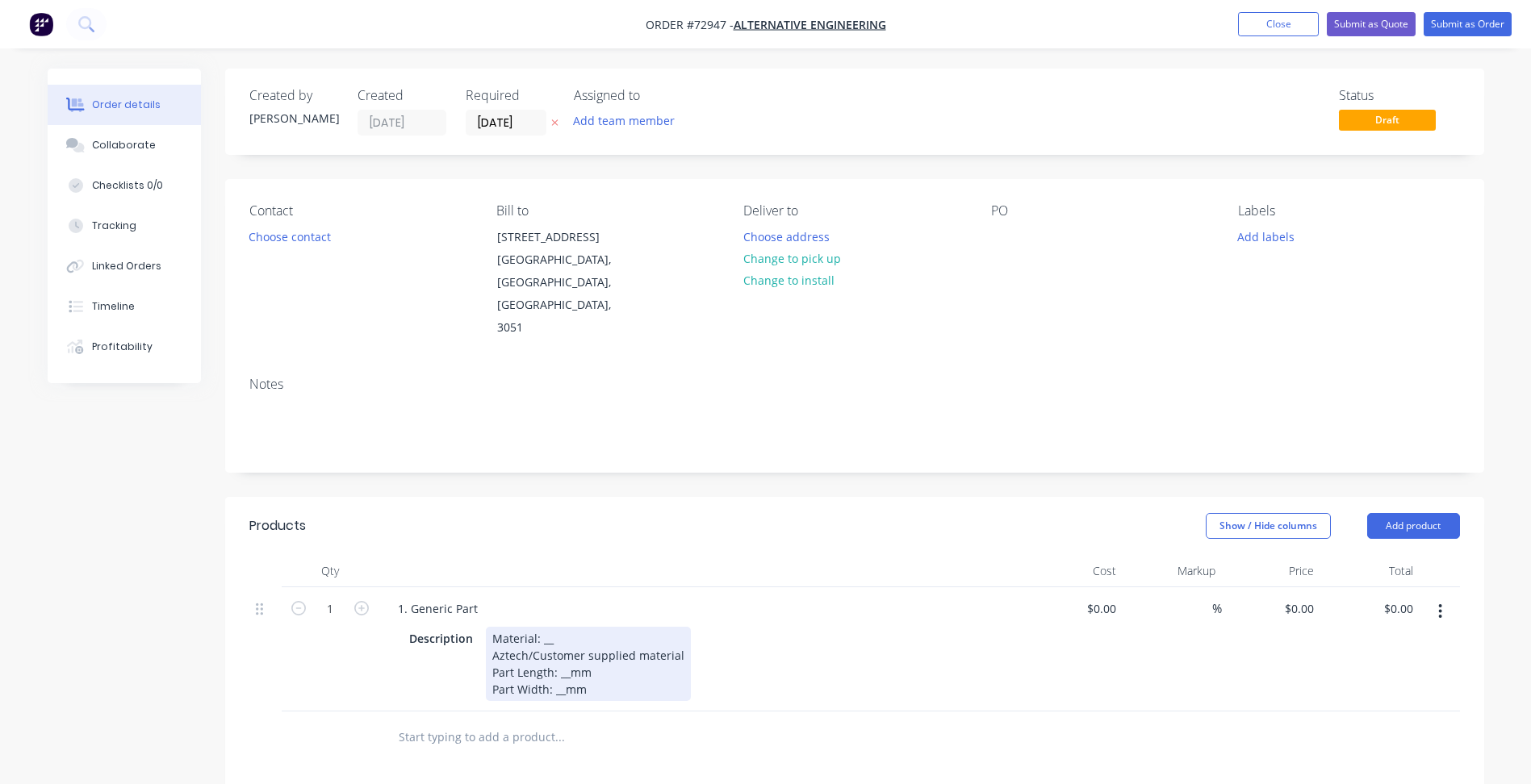
click at [543, 627] on div "Material: __ Aztech/Customer supplied material Part Length: __mm Part Width: __…" at bounding box center [588, 664] width 205 height 74
click at [643, 627] on div "Material: Carbon Fibre Composite Customer supplied material Part Length: __mm P…" at bounding box center [584, 664] width 195 height 74
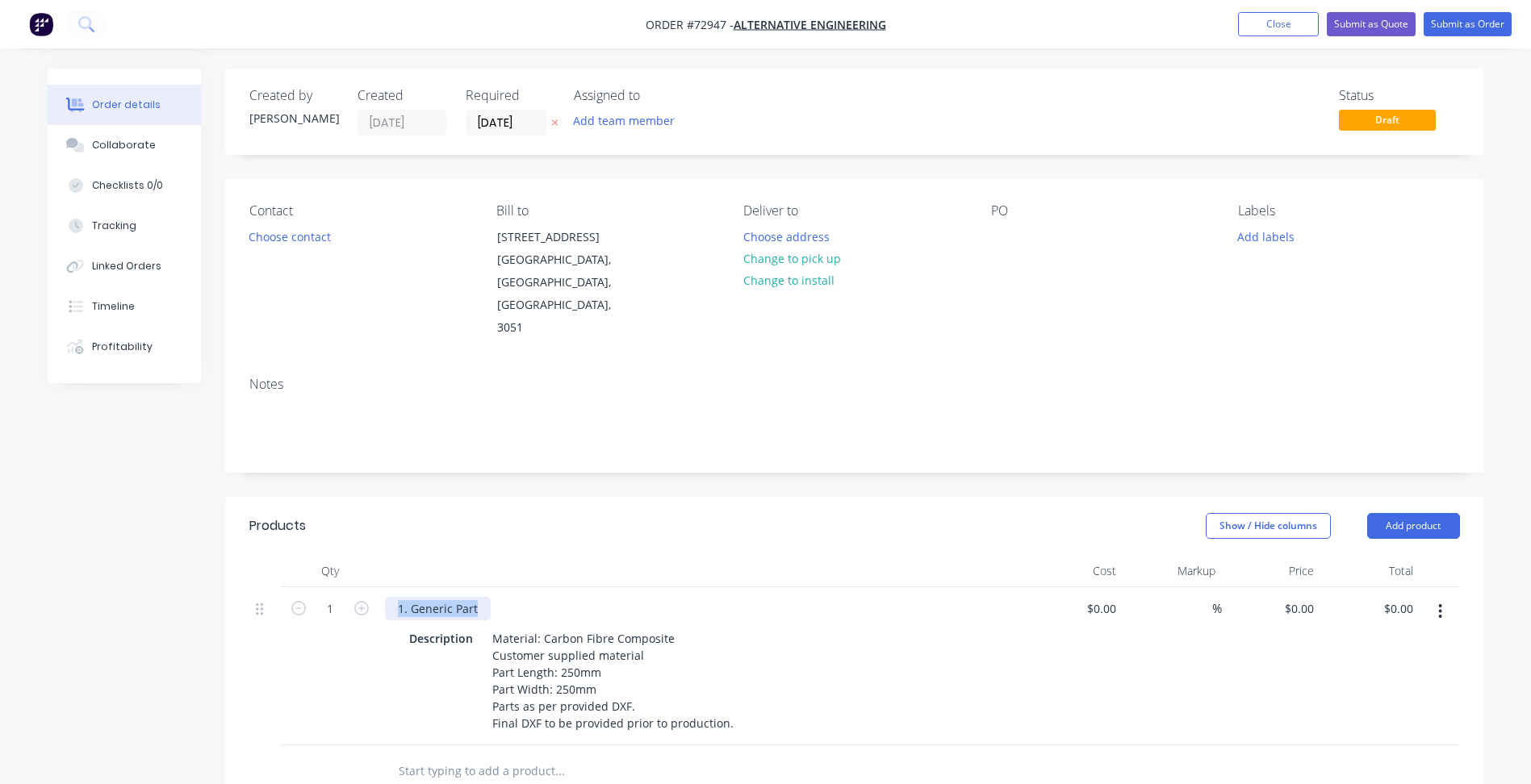
drag, startPoint x: 483, startPoint y: 565, endPoint x: 378, endPoint y: 561, distance: 105.1
click at [379, 587] on div "1. Generic Part Description Material: Carbon Fibre Composite Customer supplied …" at bounding box center [702, 666] width 646 height 158
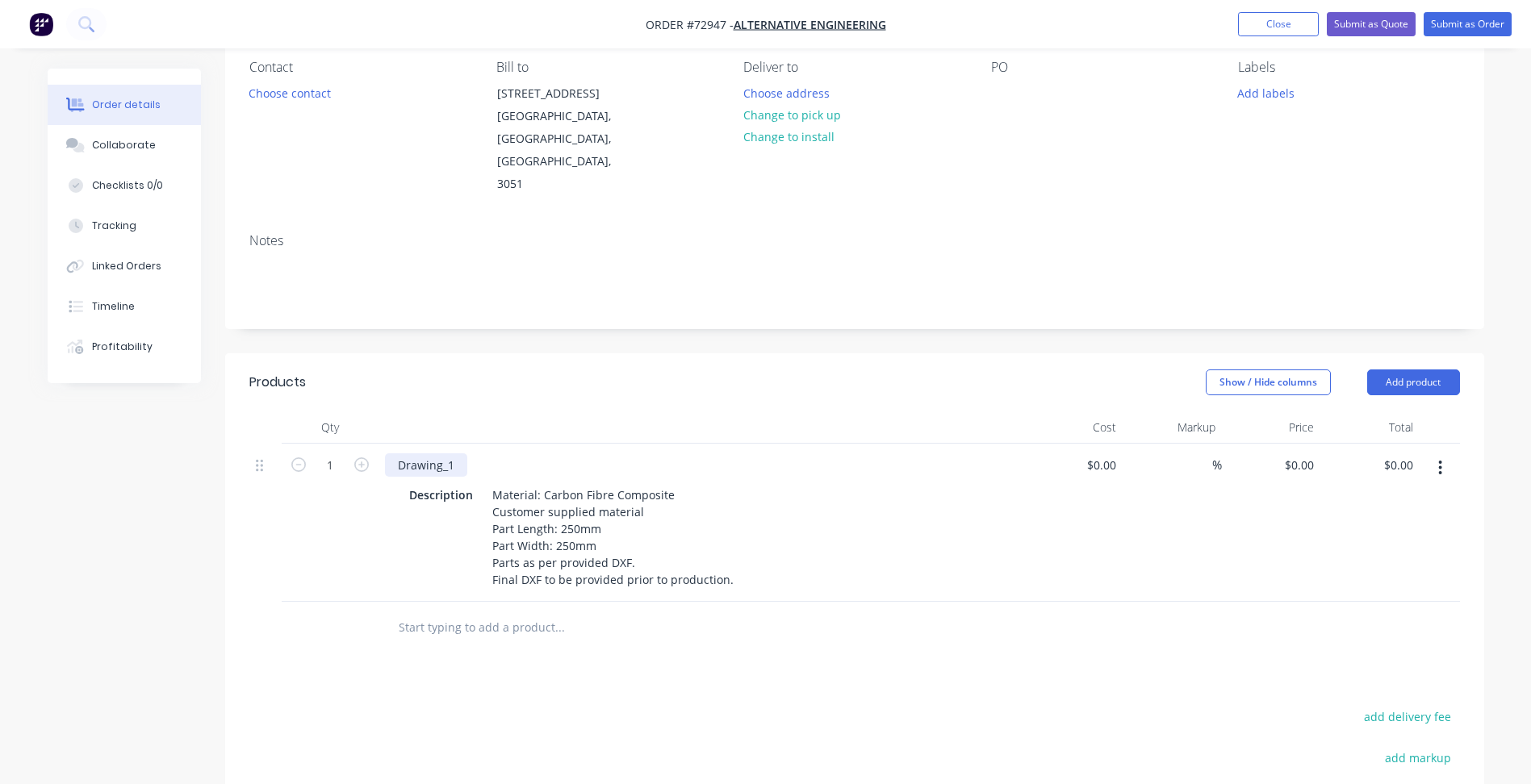
scroll to position [323, 0]
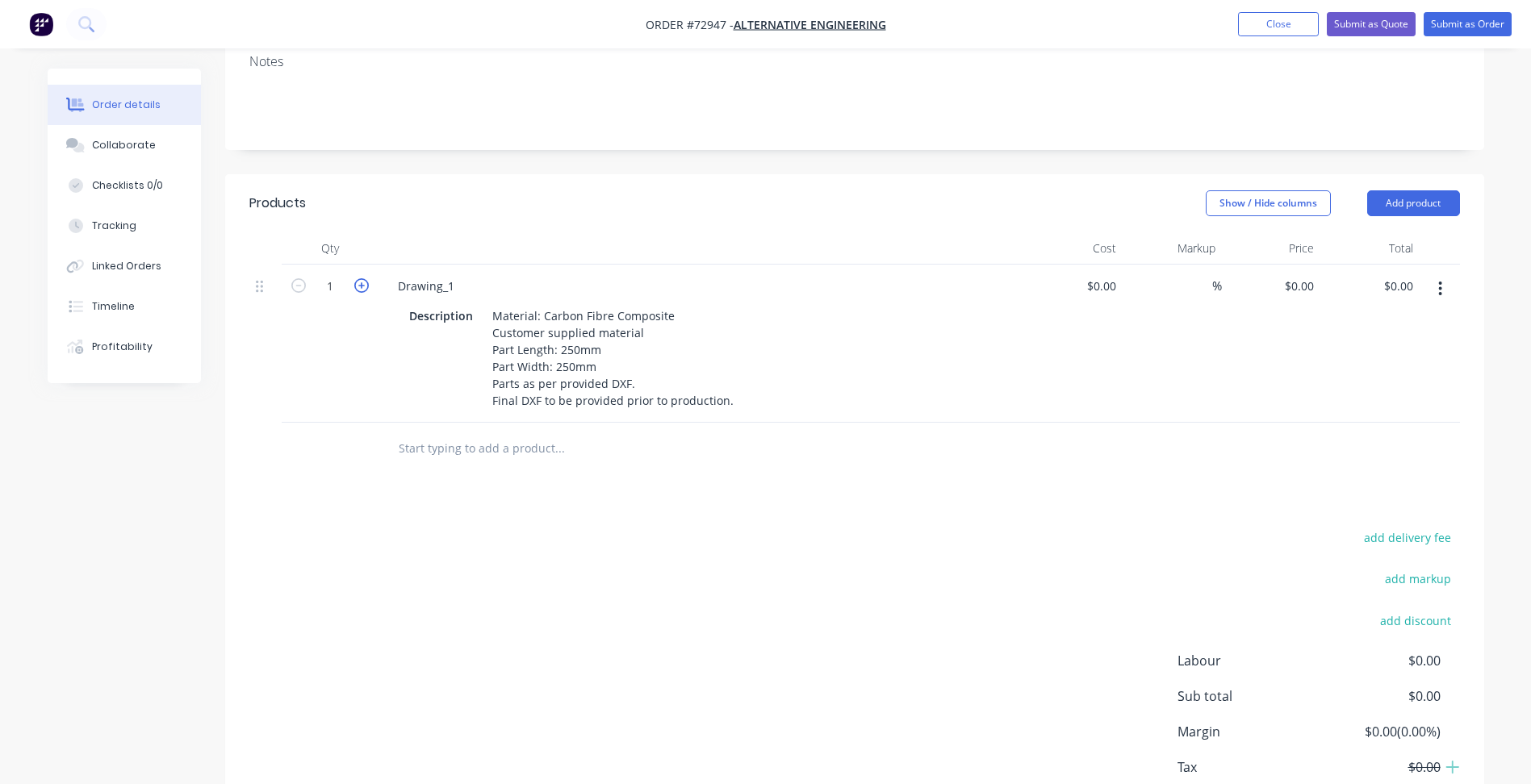
click at [358, 278] on icon "button" at bounding box center [361, 286] width 14 height 14
type input "2"
click at [1441, 280] on icon "button" at bounding box center [1440, 289] width 4 height 18
click at [1362, 352] on div "Duplicate" at bounding box center [1383, 364] width 124 height 23
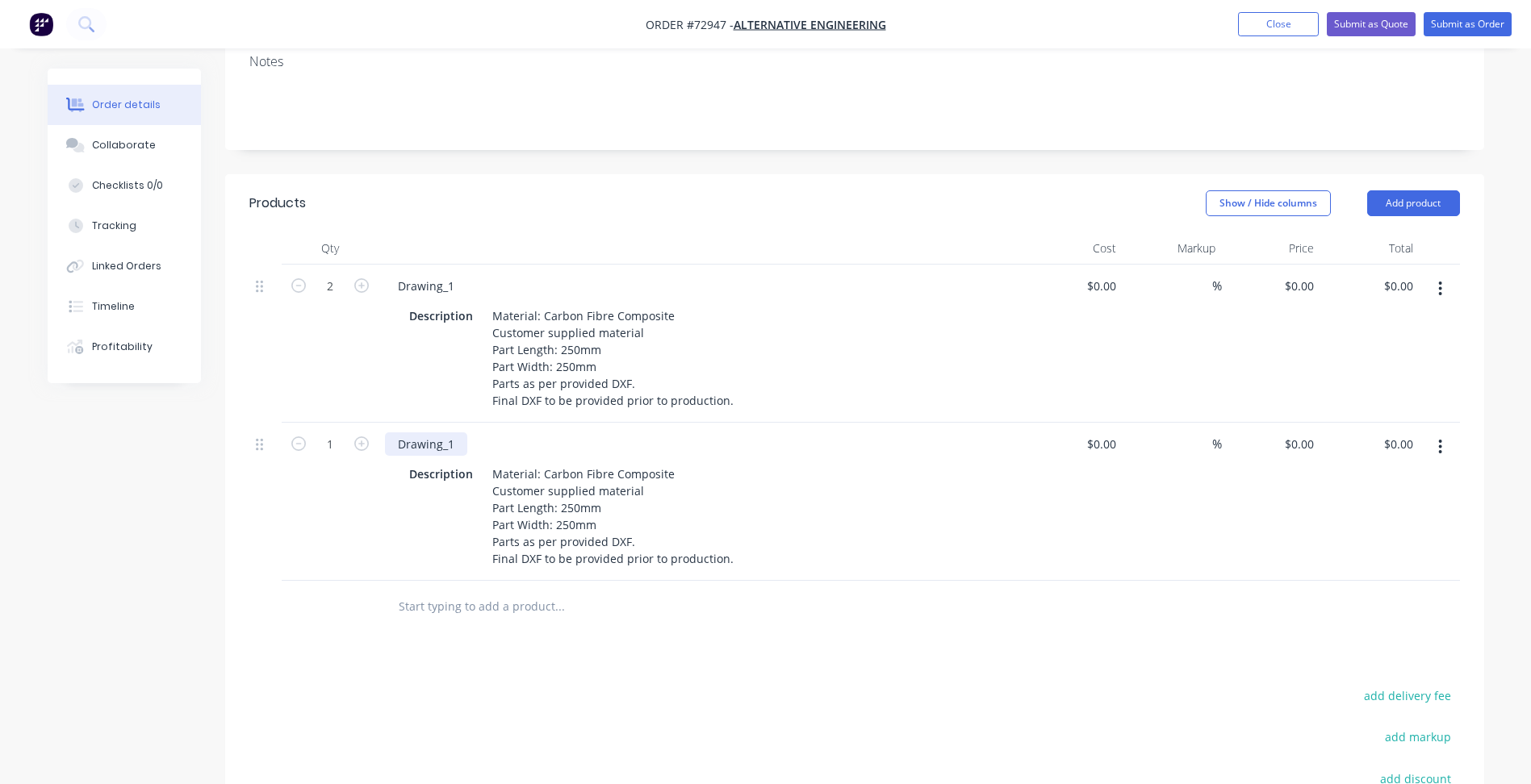
drag, startPoint x: 445, startPoint y: 398, endPoint x: 469, endPoint y: 408, distance: 26.0
click at [445, 433] on div "Drawing_1" at bounding box center [426, 444] width 82 height 23
click at [1267, 25] on button "Close" at bounding box center [1278, 24] width 81 height 24
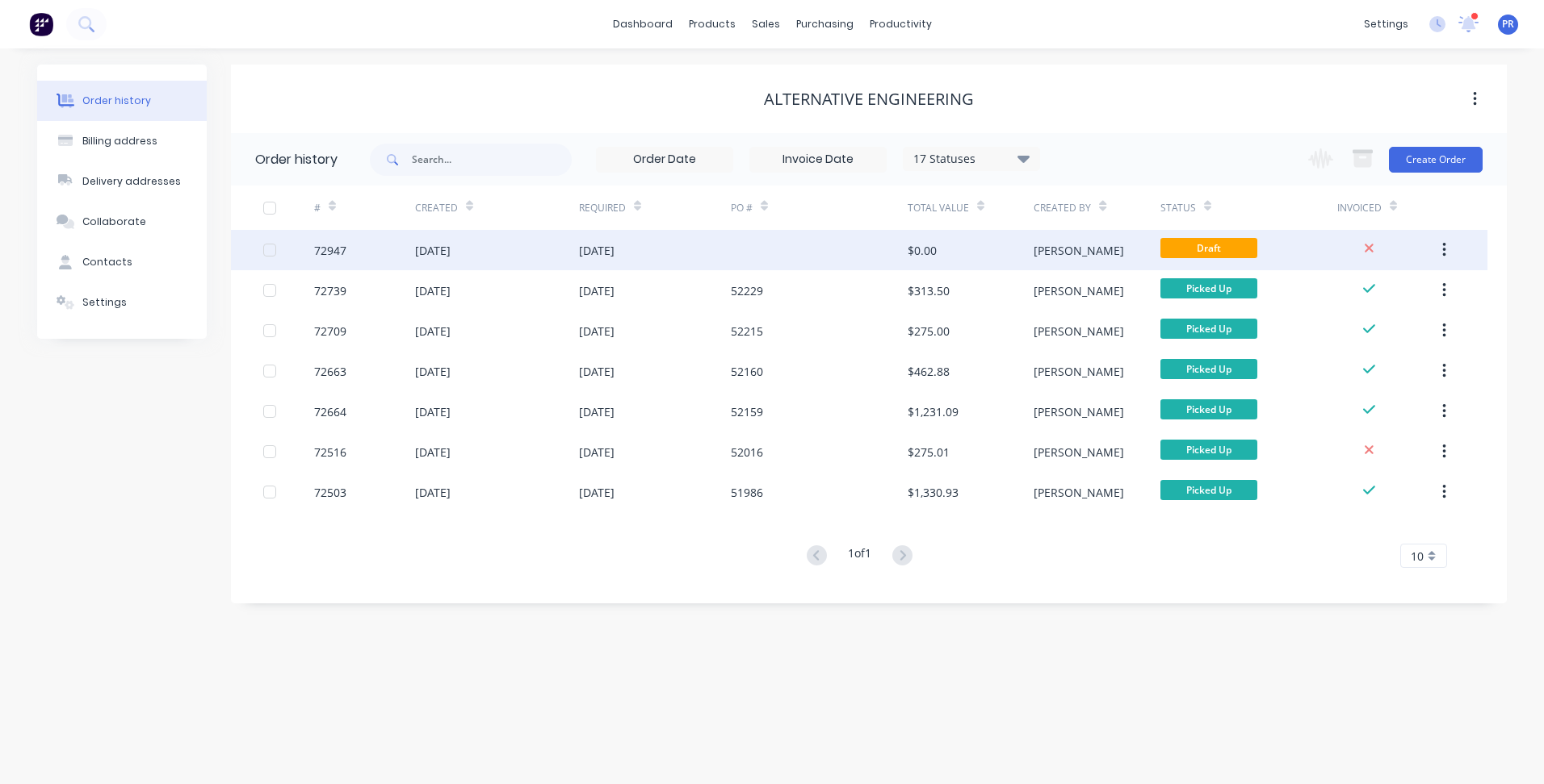
click at [1294, 255] on div "Draft" at bounding box center [1248, 249] width 177 height 40
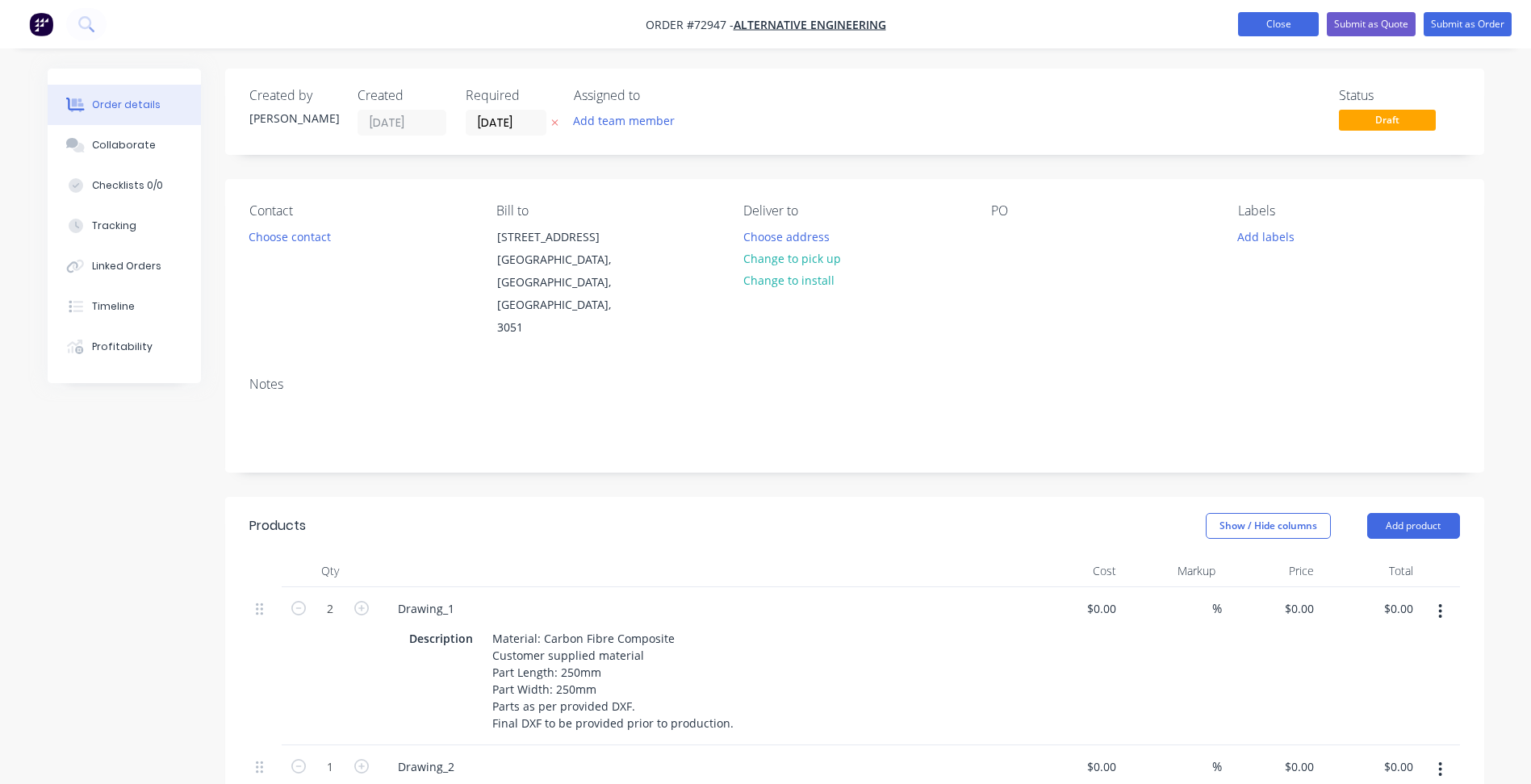
click at [1284, 22] on button "Close" at bounding box center [1278, 24] width 81 height 24
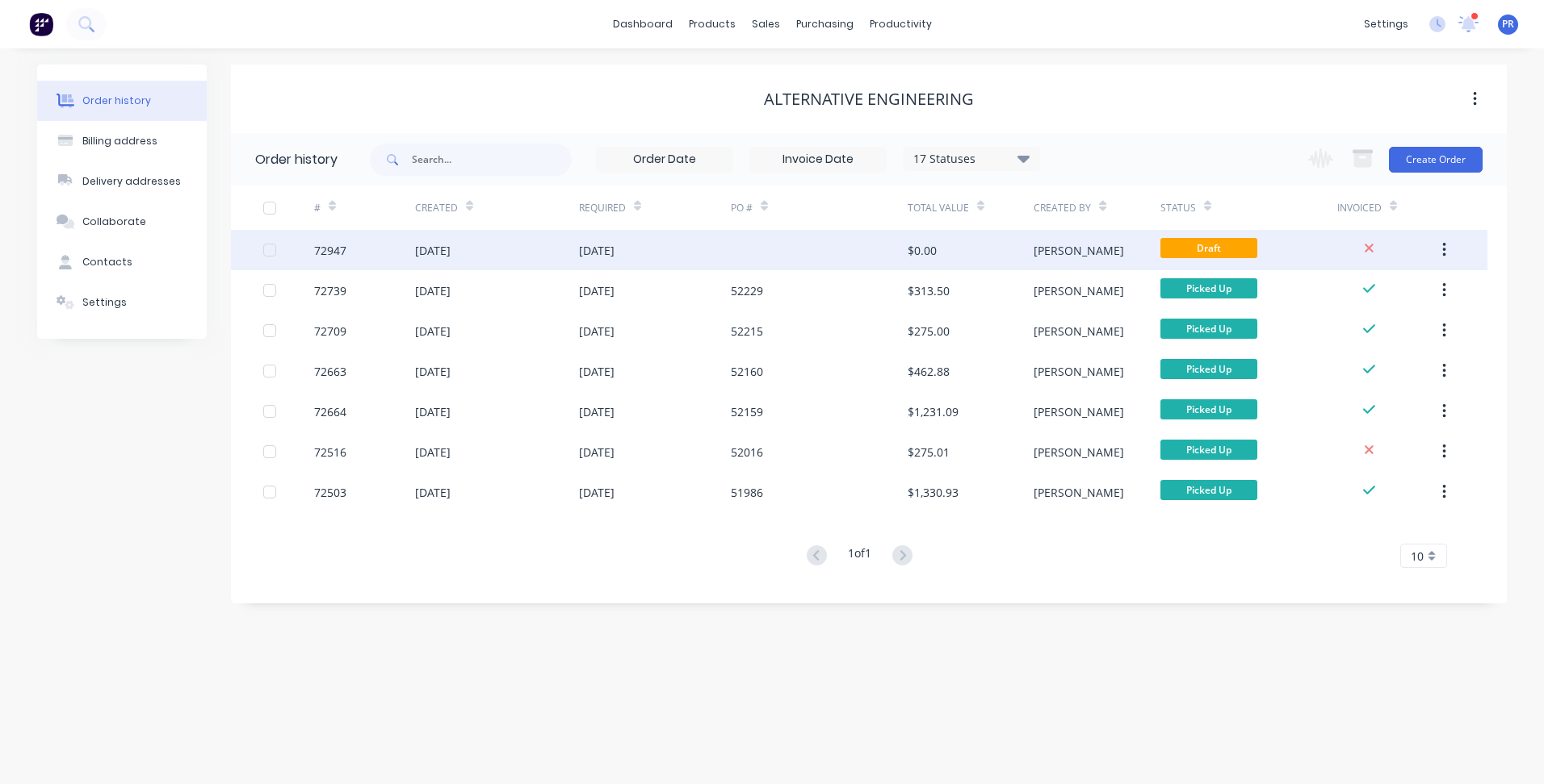
click at [1446, 247] on button "button" at bounding box center [1444, 250] width 38 height 29
click at [1389, 299] on div "Archive" at bounding box center [1386, 293] width 124 height 23
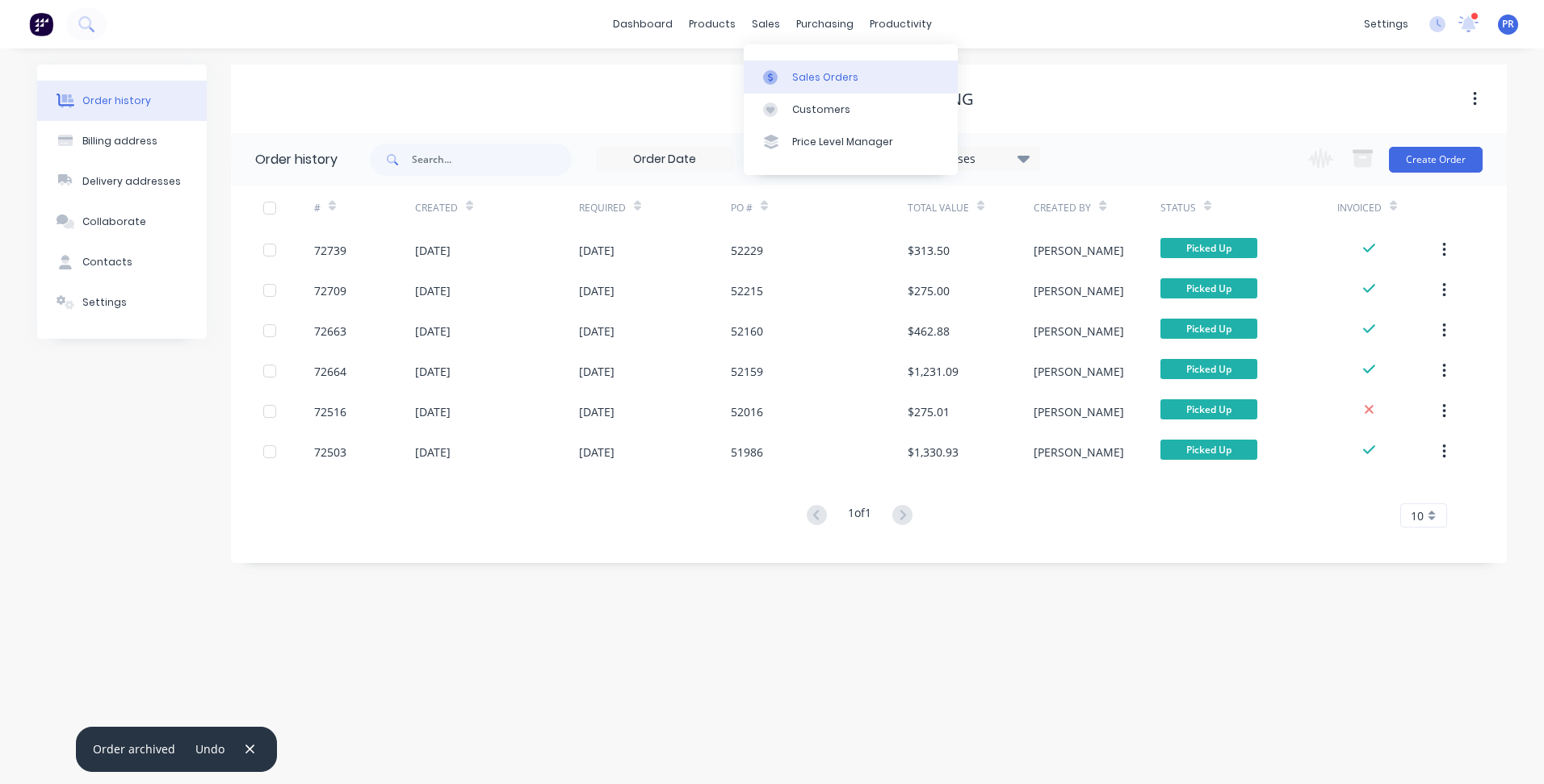
click at [815, 79] on div "Sales Orders" at bounding box center [825, 77] width 67 height 14
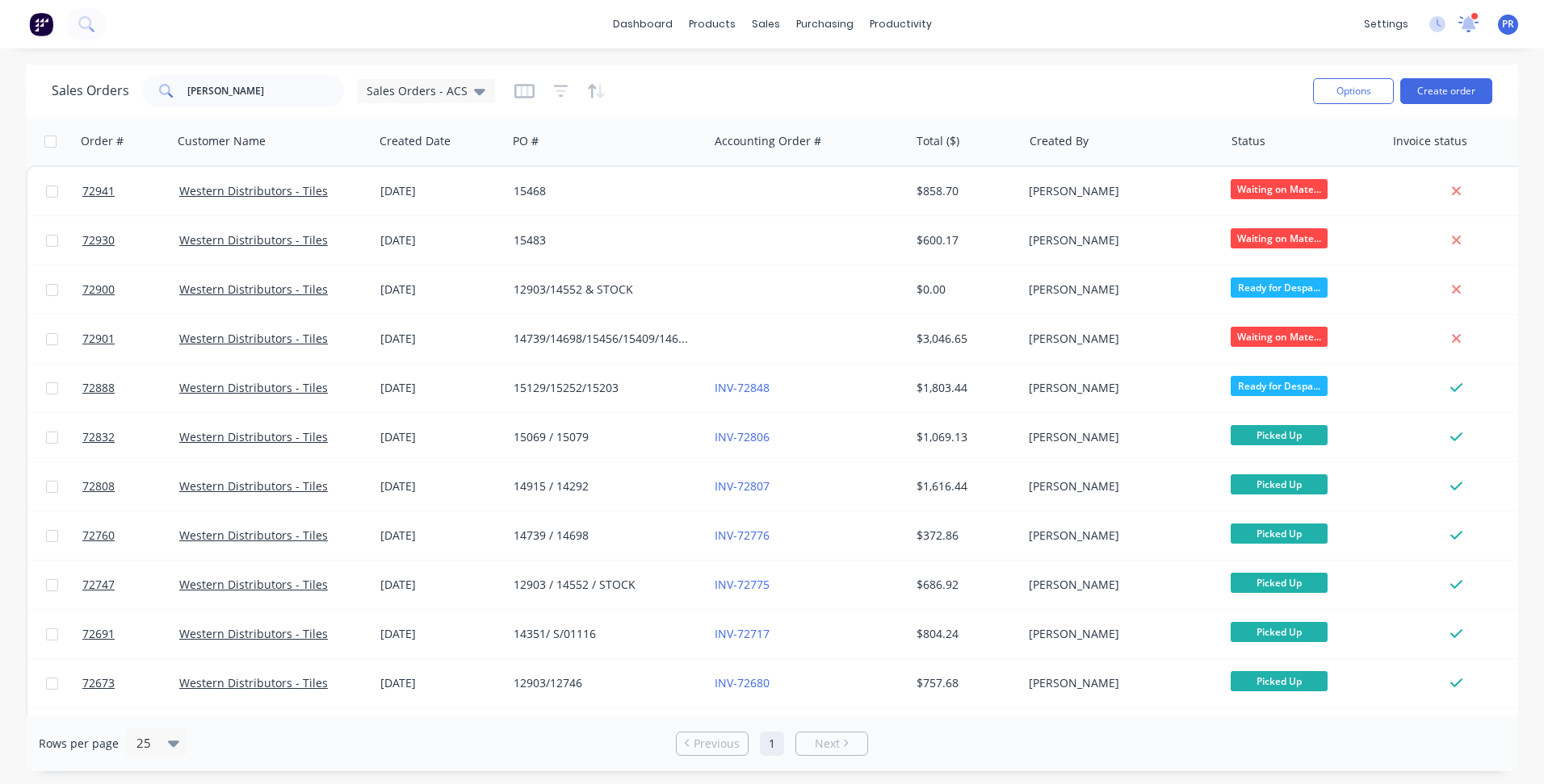
click at [1465, 26] on icon at bounding box center [1469, 22] width 14 height 13
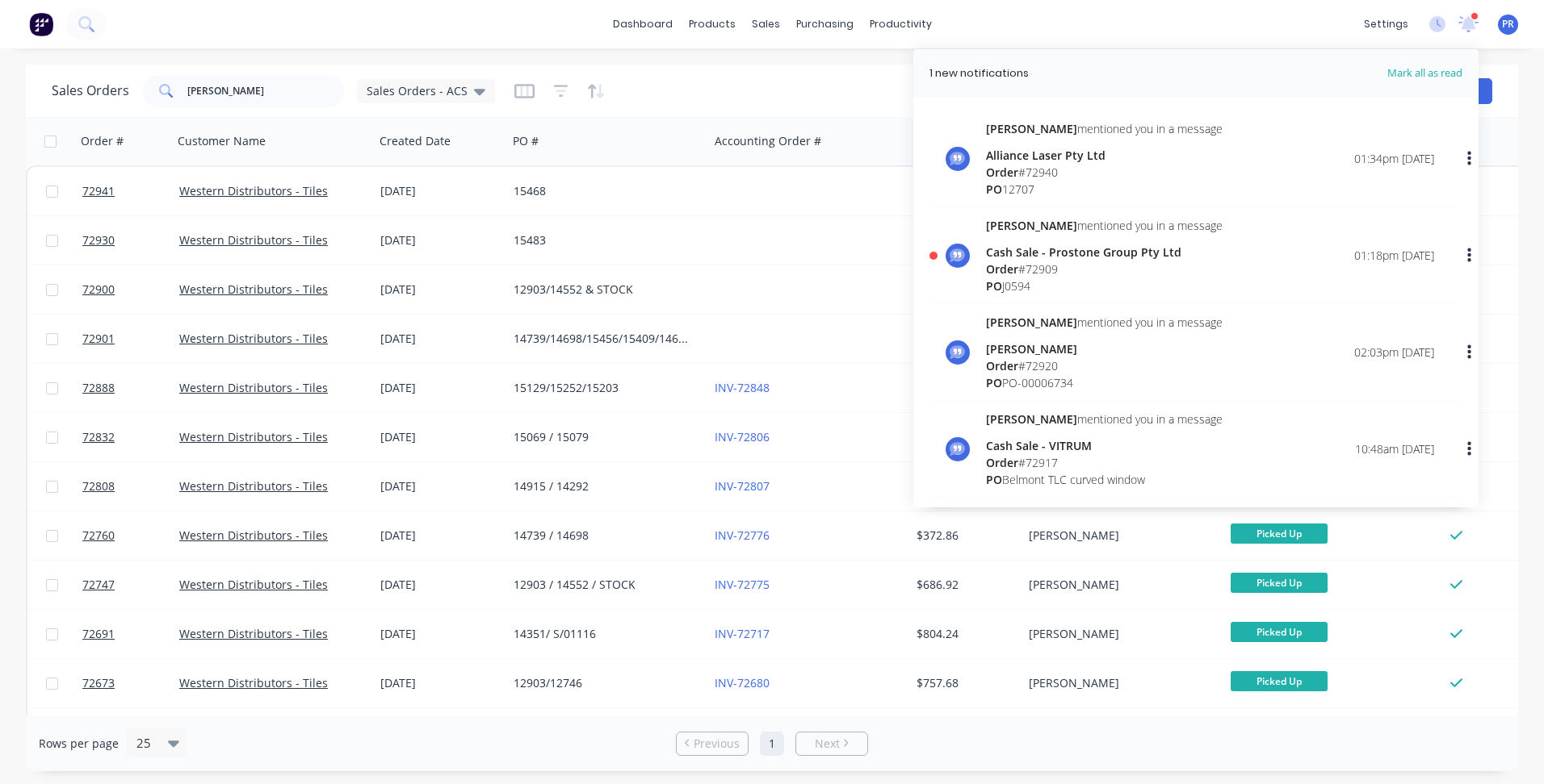
click at [1143, 242] on div "[PERSON_NAME] mentioned you in a message Cash Sale - Prostone Group Pty Ltd Ord…" at bounding box center [1104, 255] width 237 height 77
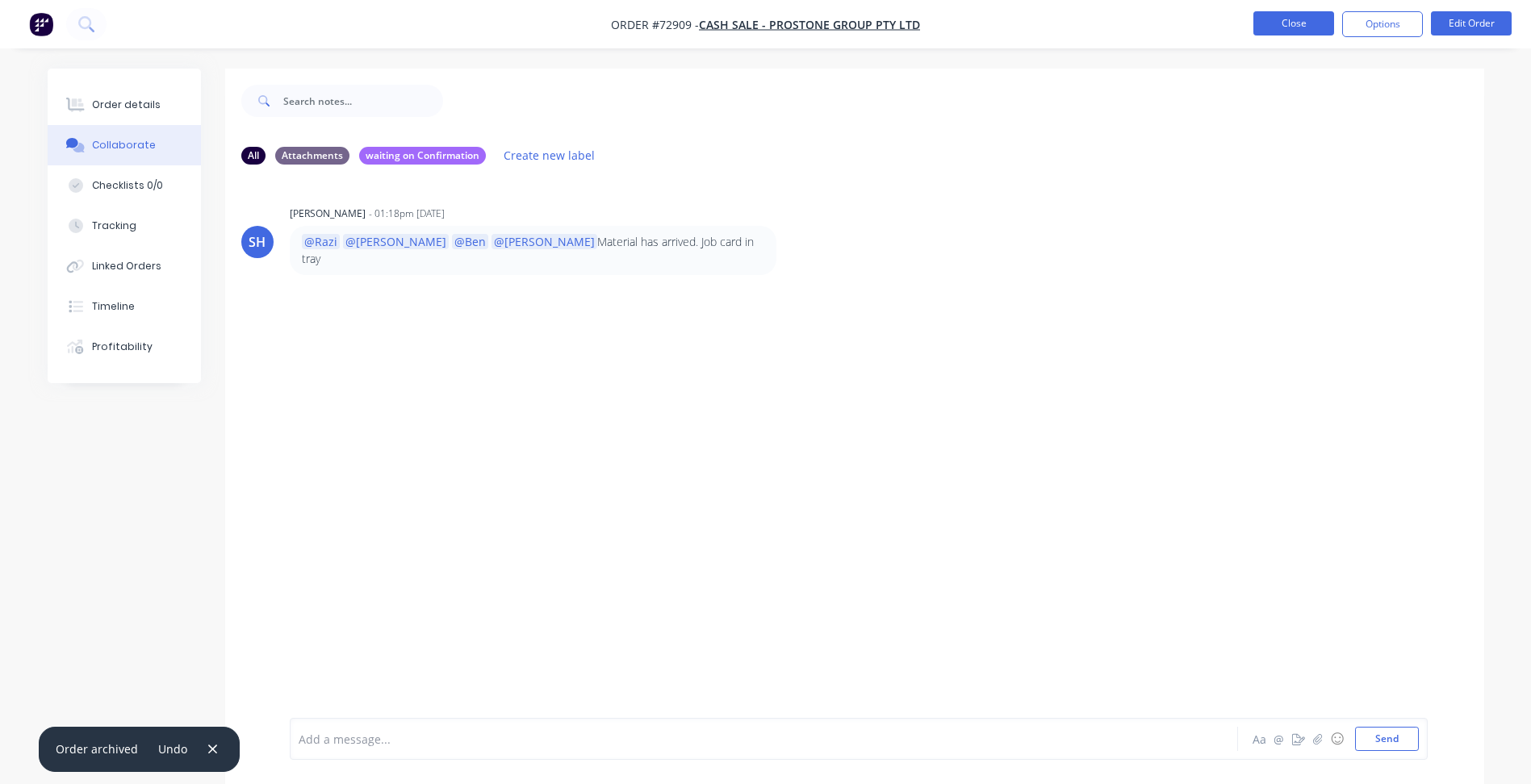
click at [1289, 30] on button "Close" at bounding box center [1293, 23] width 81 height 24
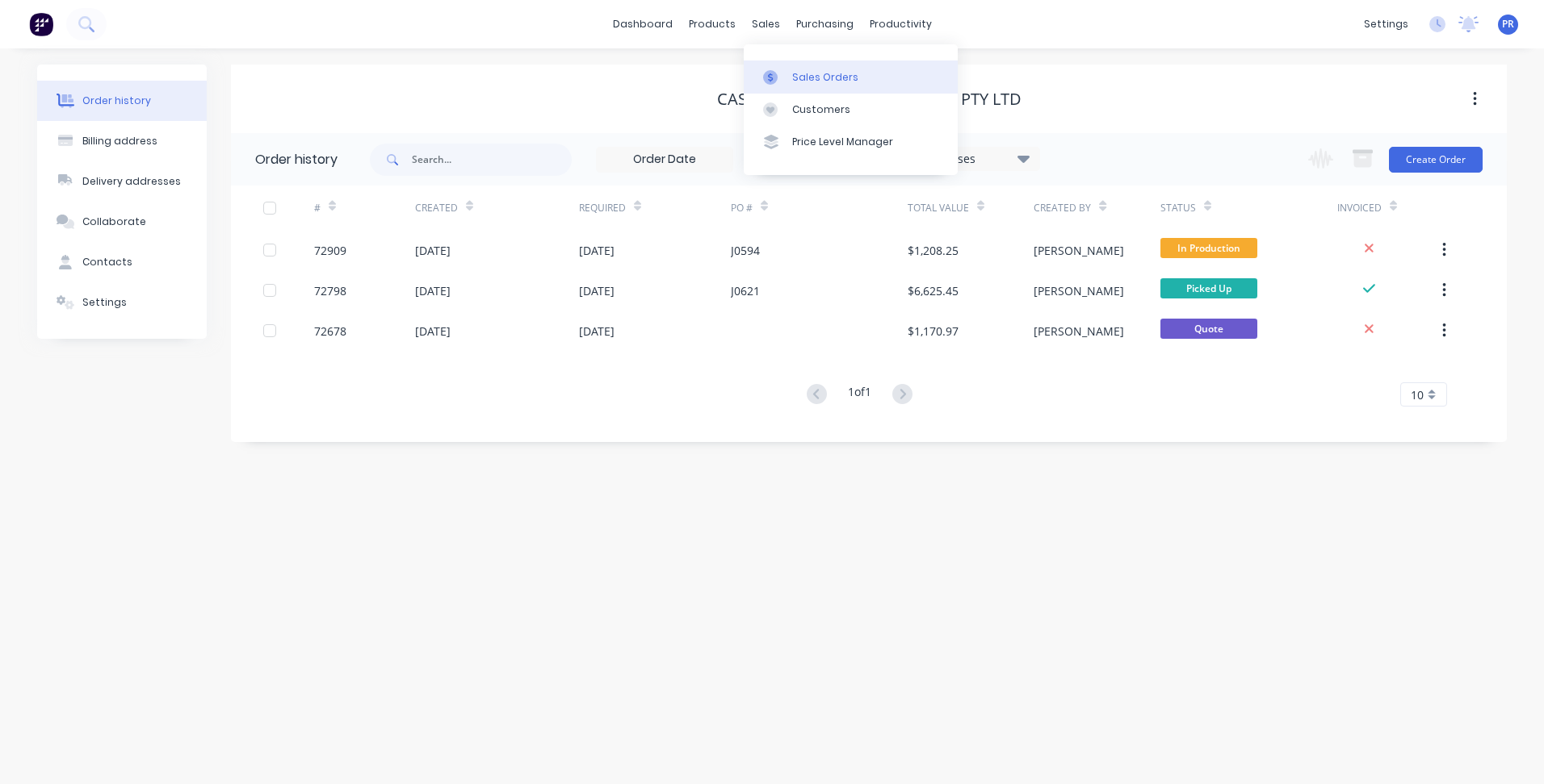
click at [807, 86] on link "Sales Orders" at bounding box center [850, 76] width 214 height 32
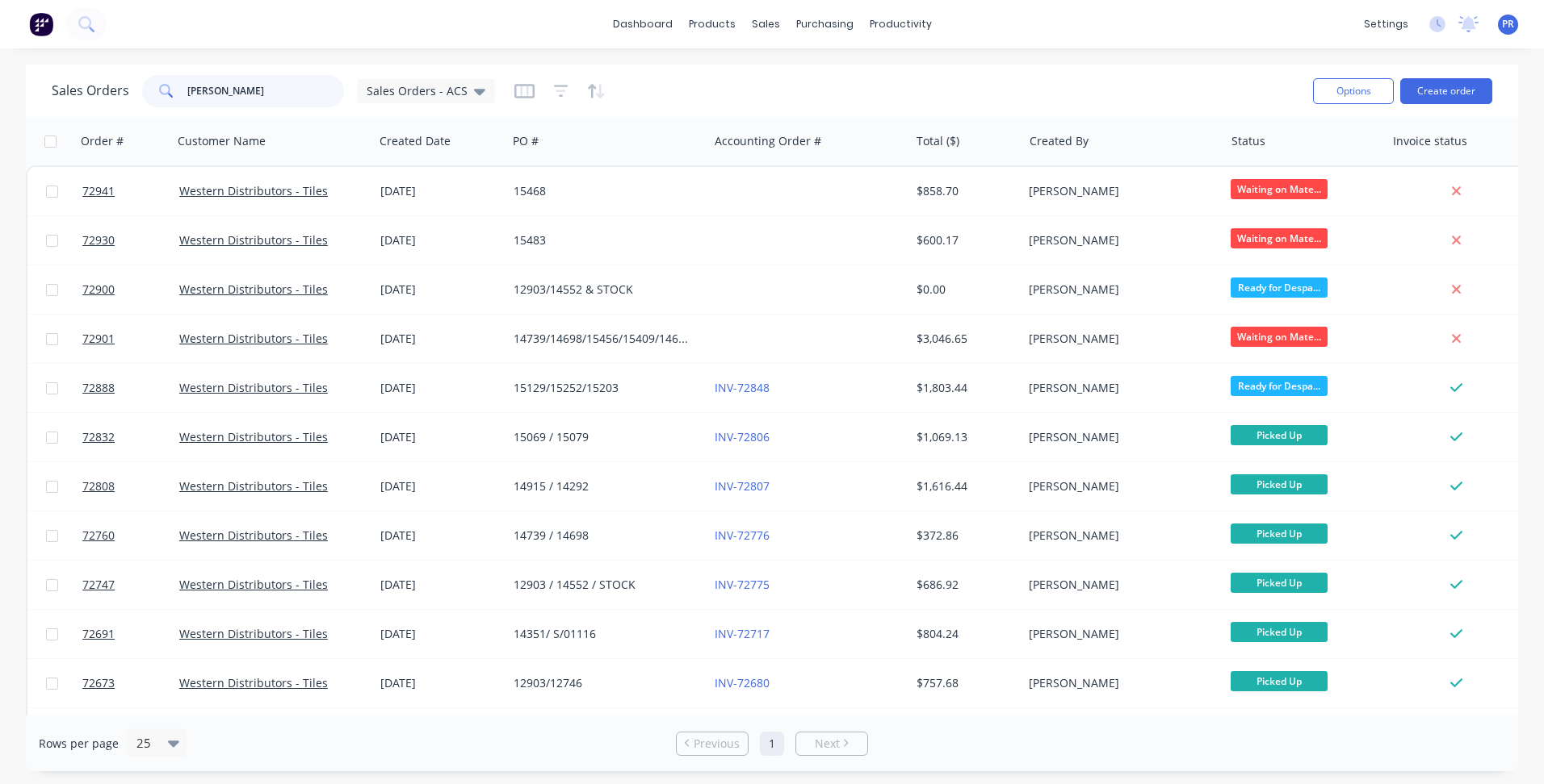
drag, startPoint x: 237, startPoint y: 98, endPoint x: 63, endPoint y: 78, distance: 175.1
click at [67, 76] on div "Sales Orders [PERSON_NAME] Sales Orders - ACS" at bounding box center [273, 91] width 444 height 32
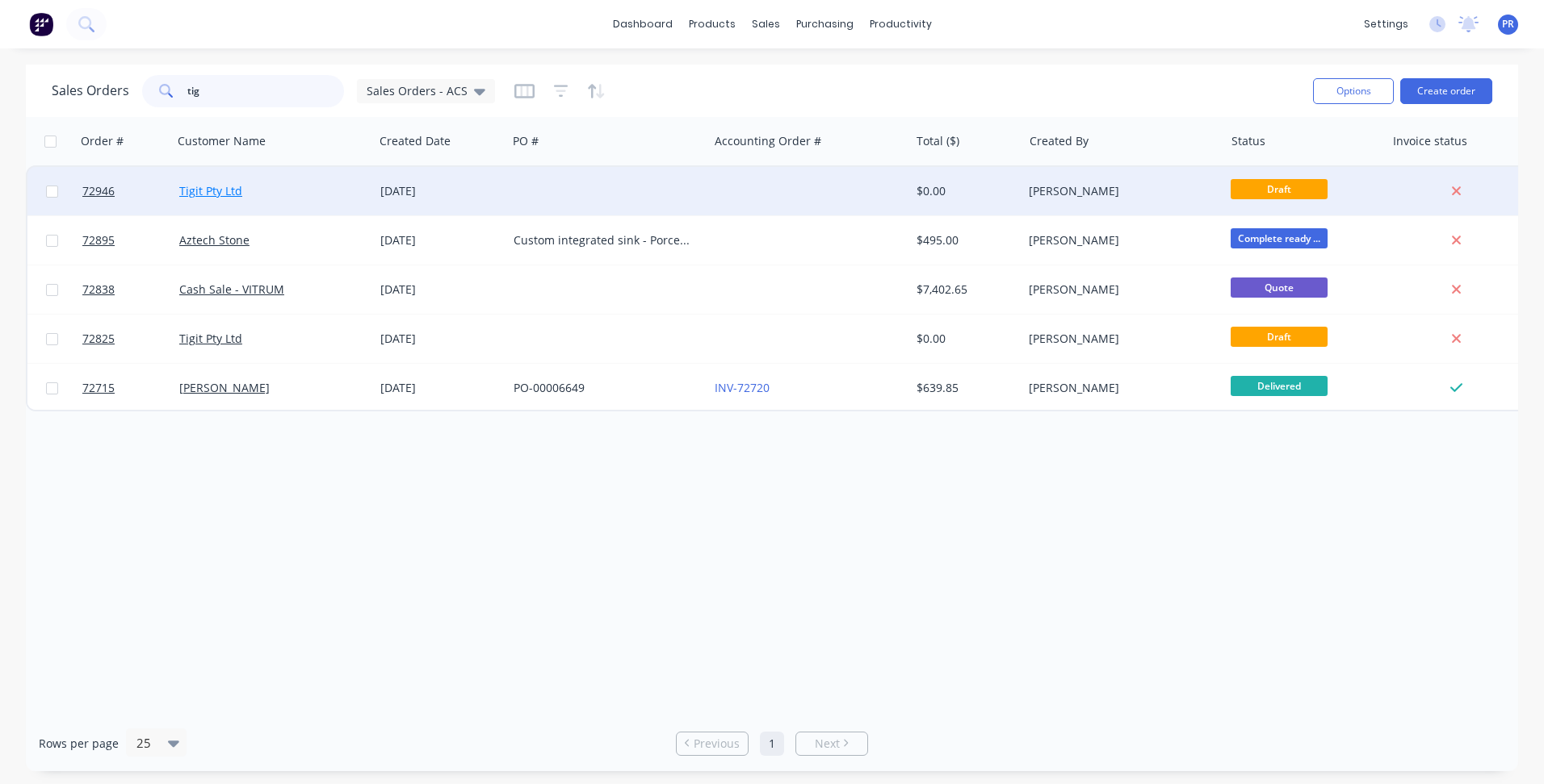
type input "tig"
click at [221, 188] on link "Tigit Pty Ltd" at bounding box center [210, 191] width 63 height 15
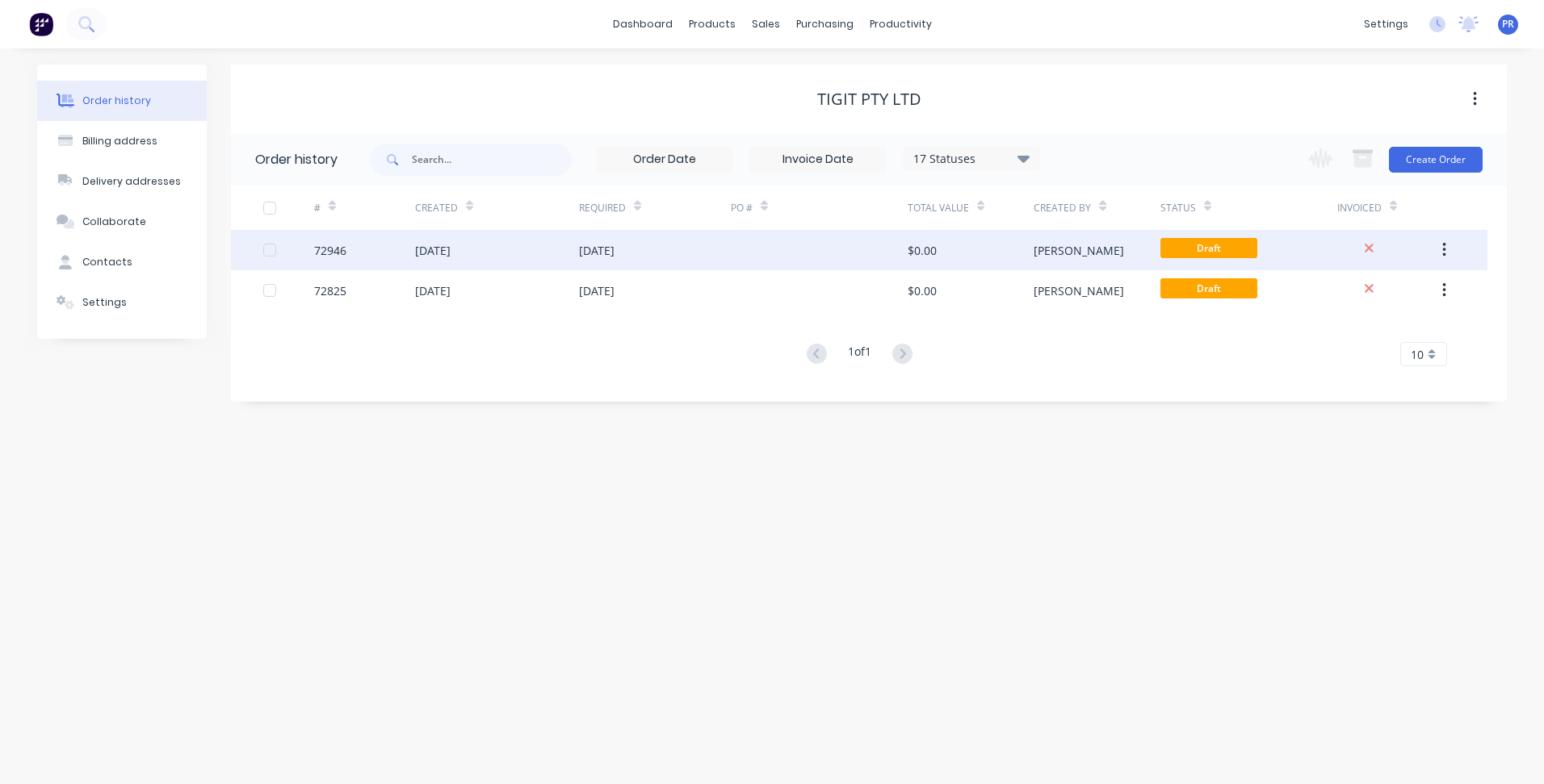
click at [935, 253] on div "$0.00" at bounding box center [922, 250] width 29 height 17
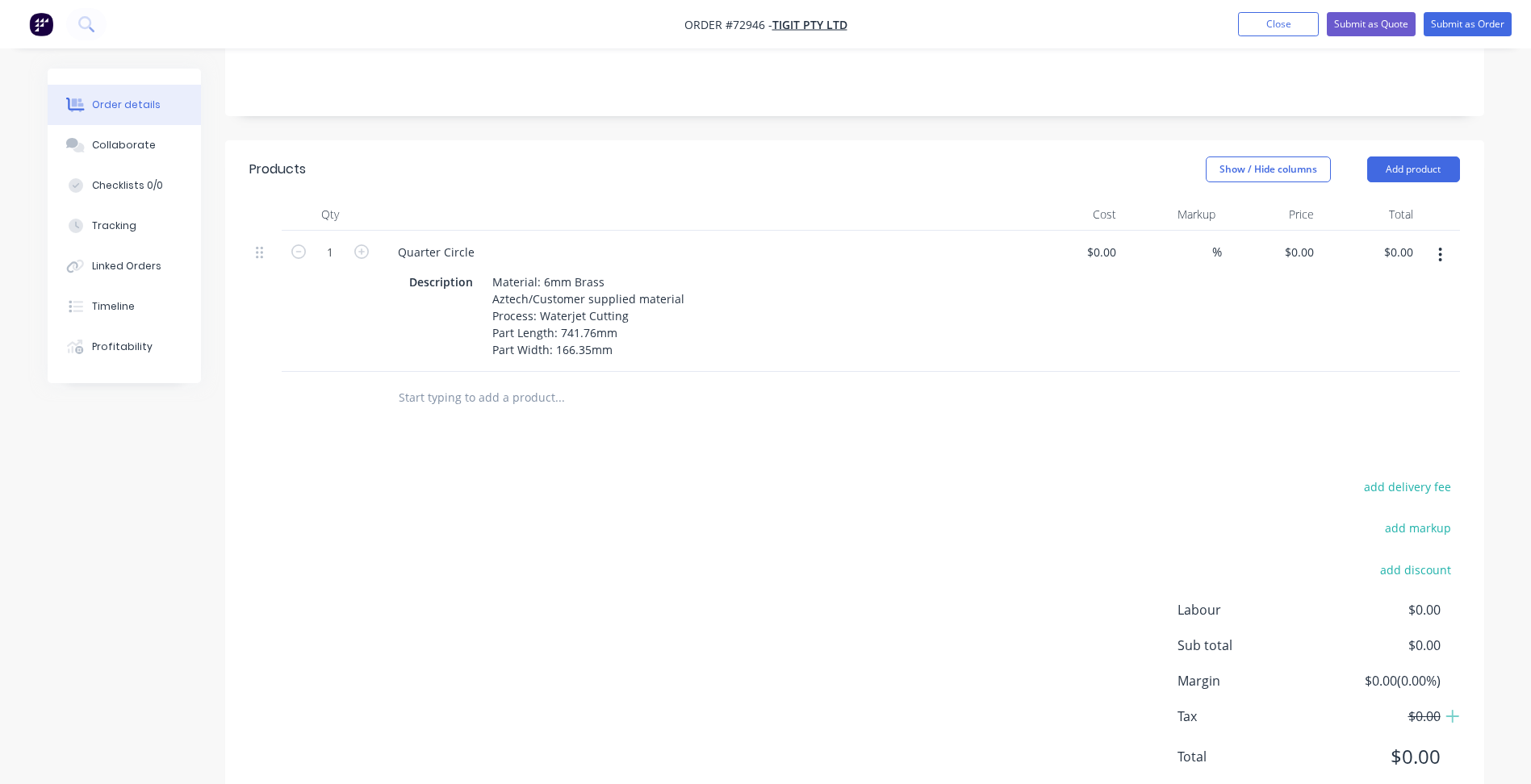
scroll to position [363, 0]
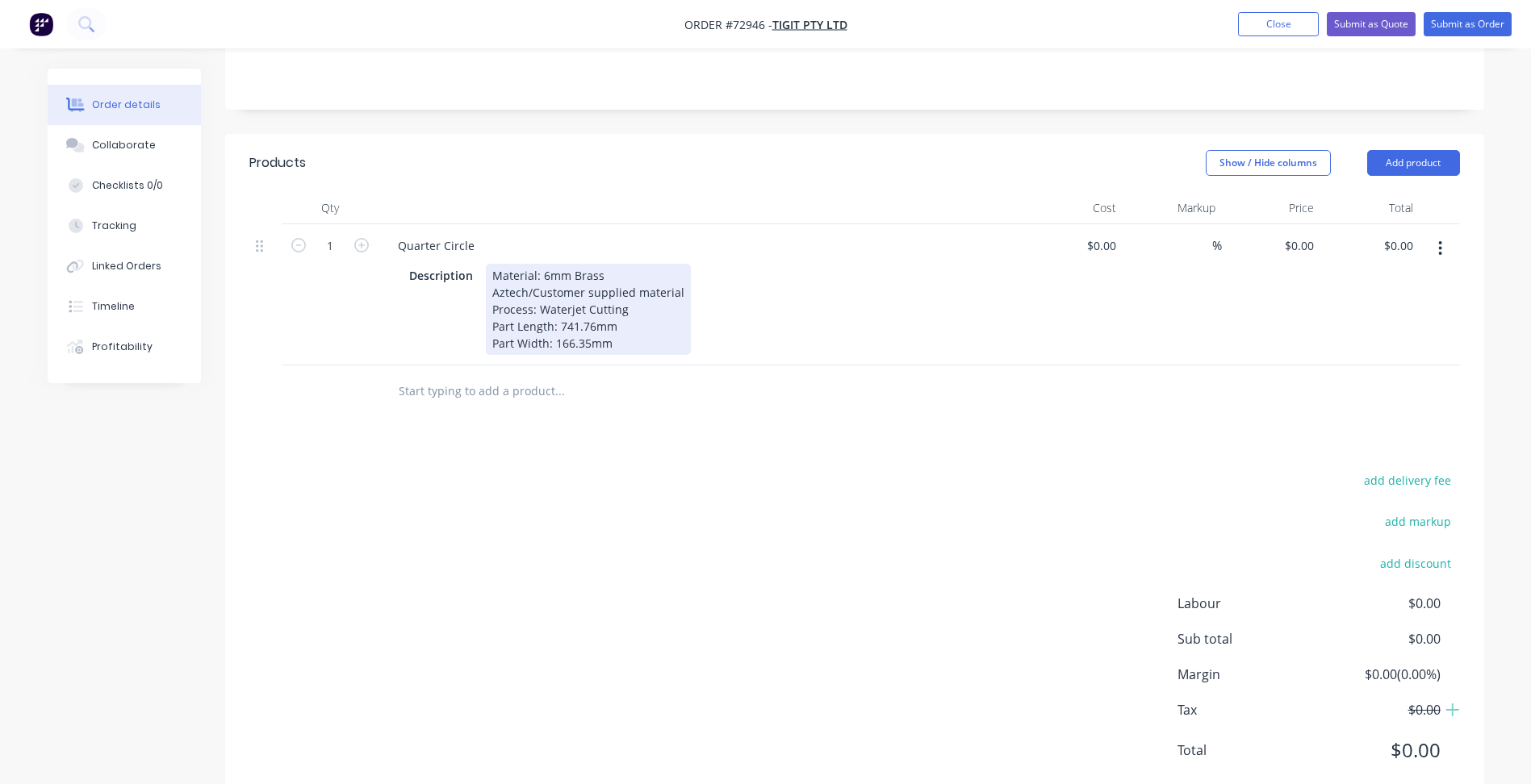
click at [618, 299] on div "Material: 6mm Brass Aztech/Customer supplied material Process: Waterjet Cutting…" at bounding box center [588, 310] width 205 height 91
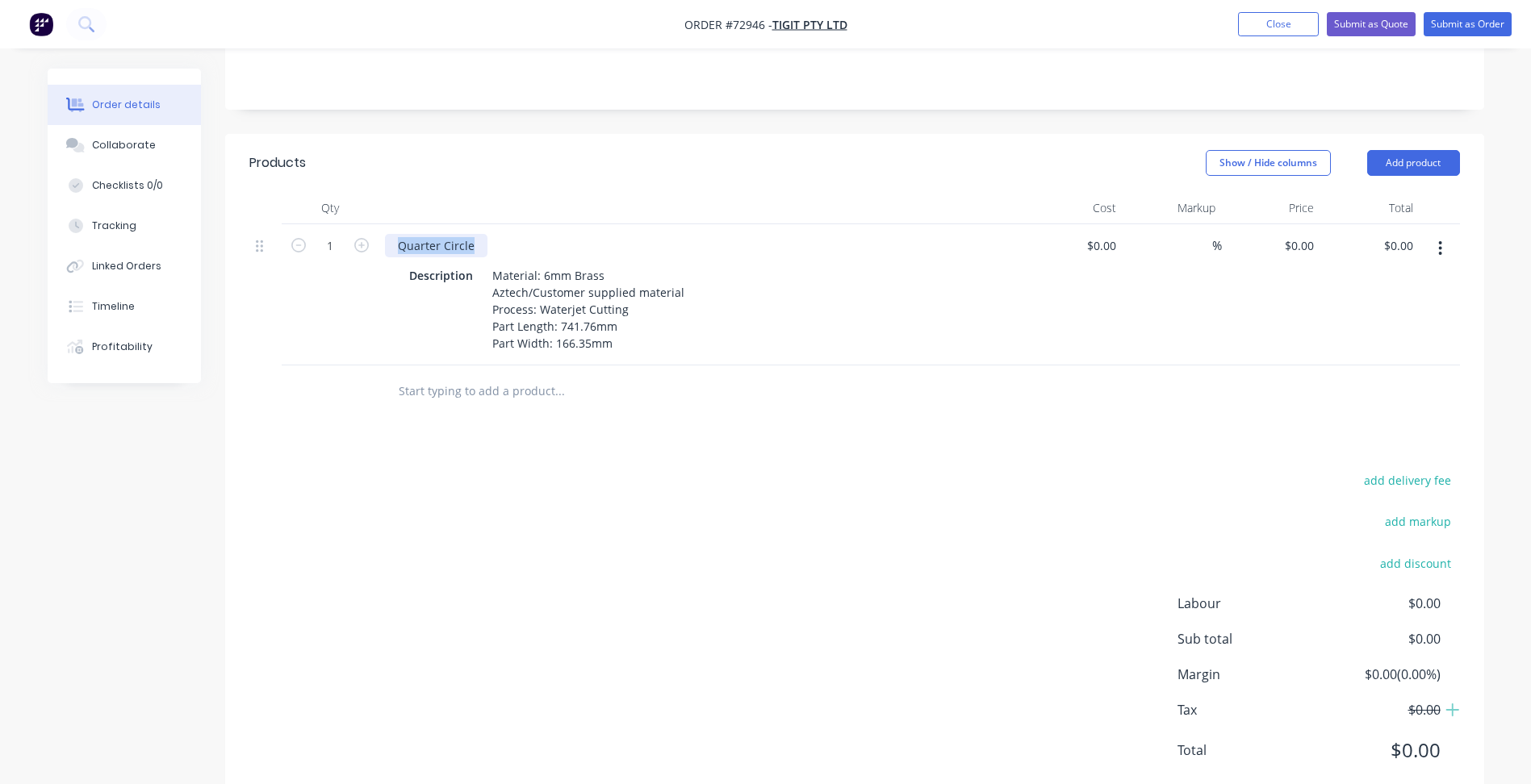
drag, startPoint x: 473, startPoint y: 201, endPoint x: 247, endPoint y: 201, distance: 226.0
click at [247, 201] on div "Qty Cost Markup Price Total 1 Quarter Circle Description Material: 6mm Brass Az…" at bounding box center [854, 305] width 1259 height 226
click at [1276, 30] on button "Close" at bounding box center [1278, 24] width 81 height 24
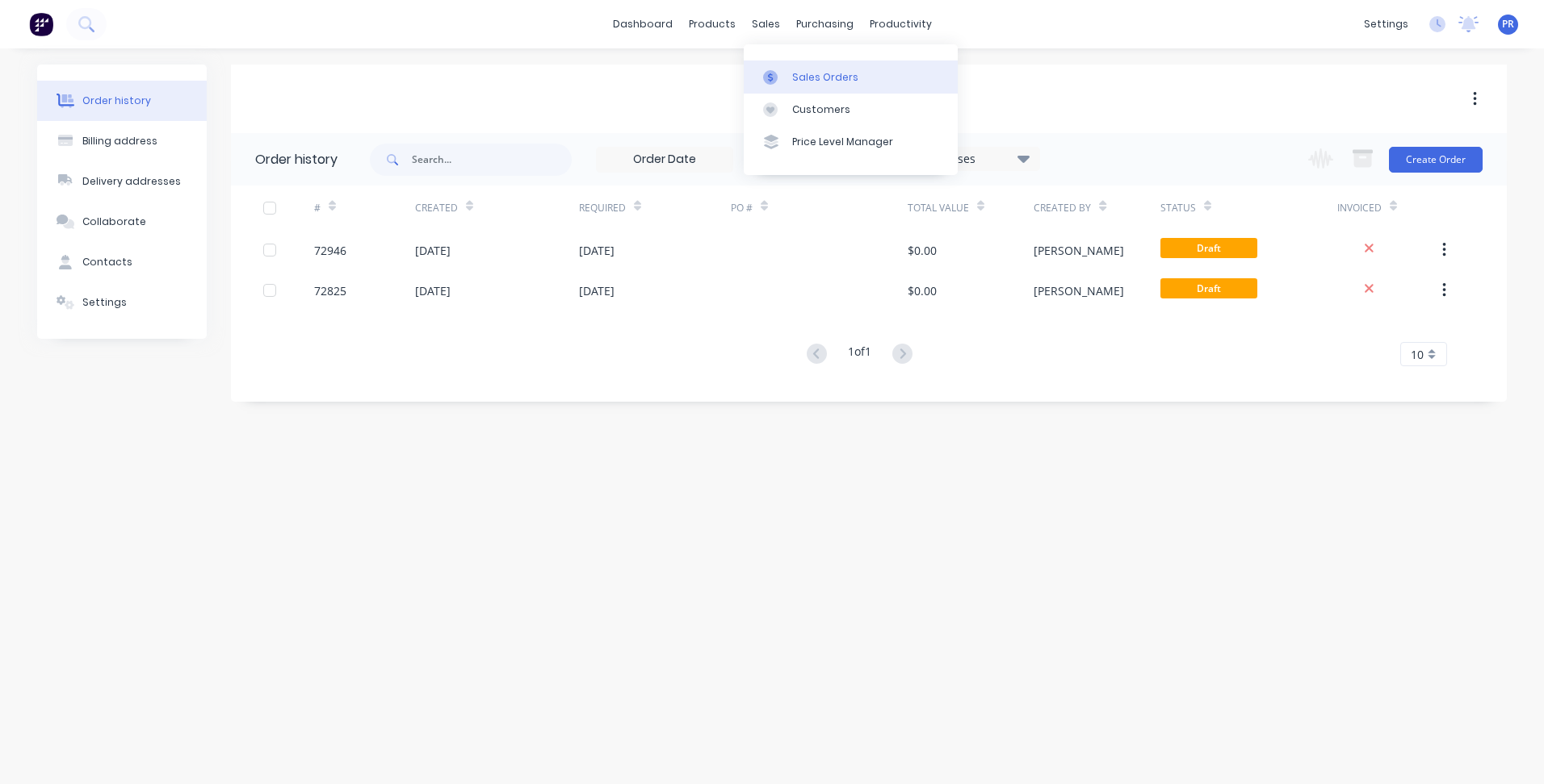
click at [792, 79] on div "Sales Orders" at bounding box center [825, 77] width 67 height 14
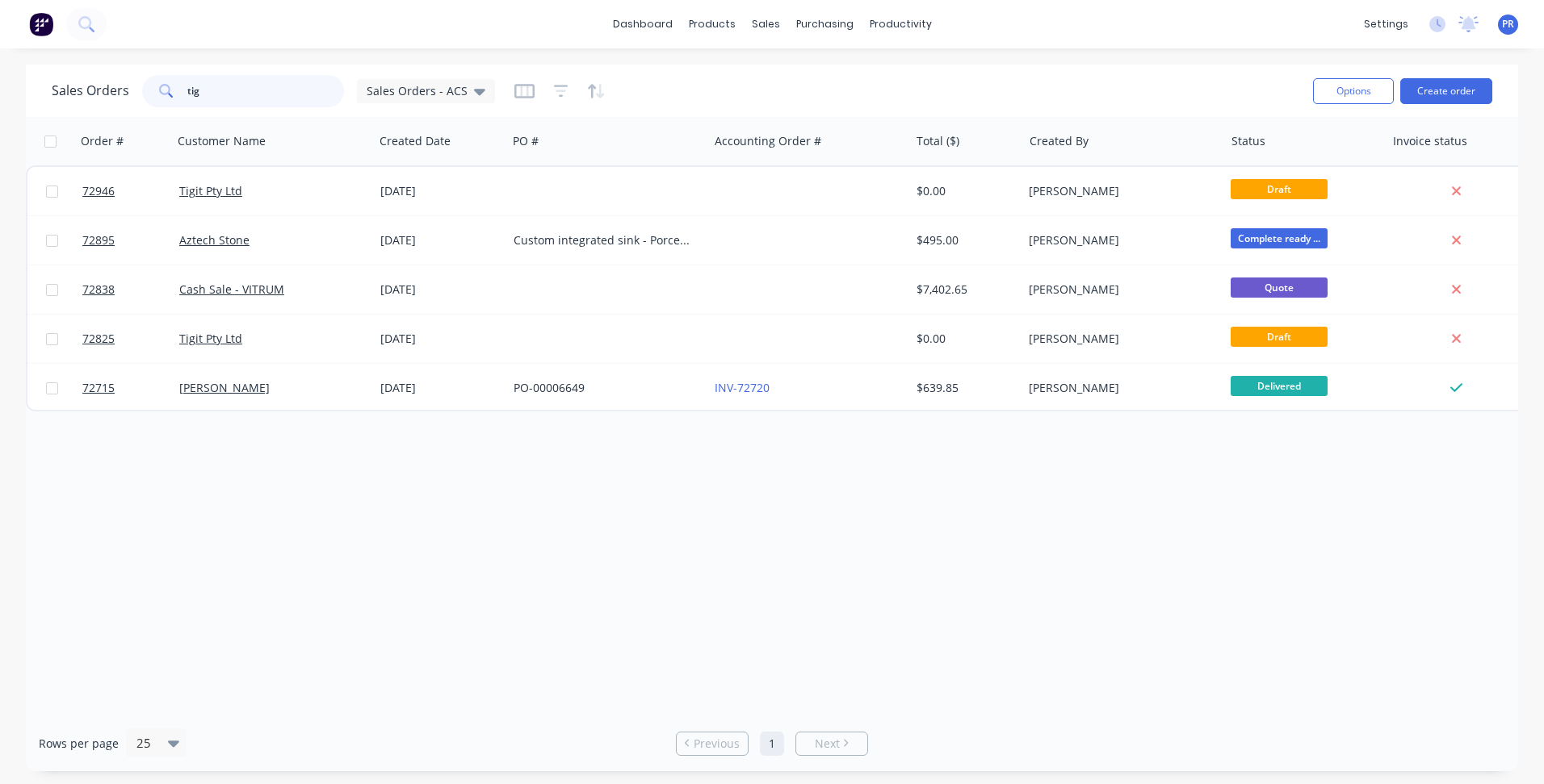
drag, startPoint x: 221, startPoint y: 96, endPoint x: 69, endPoint y: 87, distance: 152.3
click at [99, 93] on div "Sales Orders tig Sales Orders - ACS" at bounding box center [273, 91] width 444 height 32
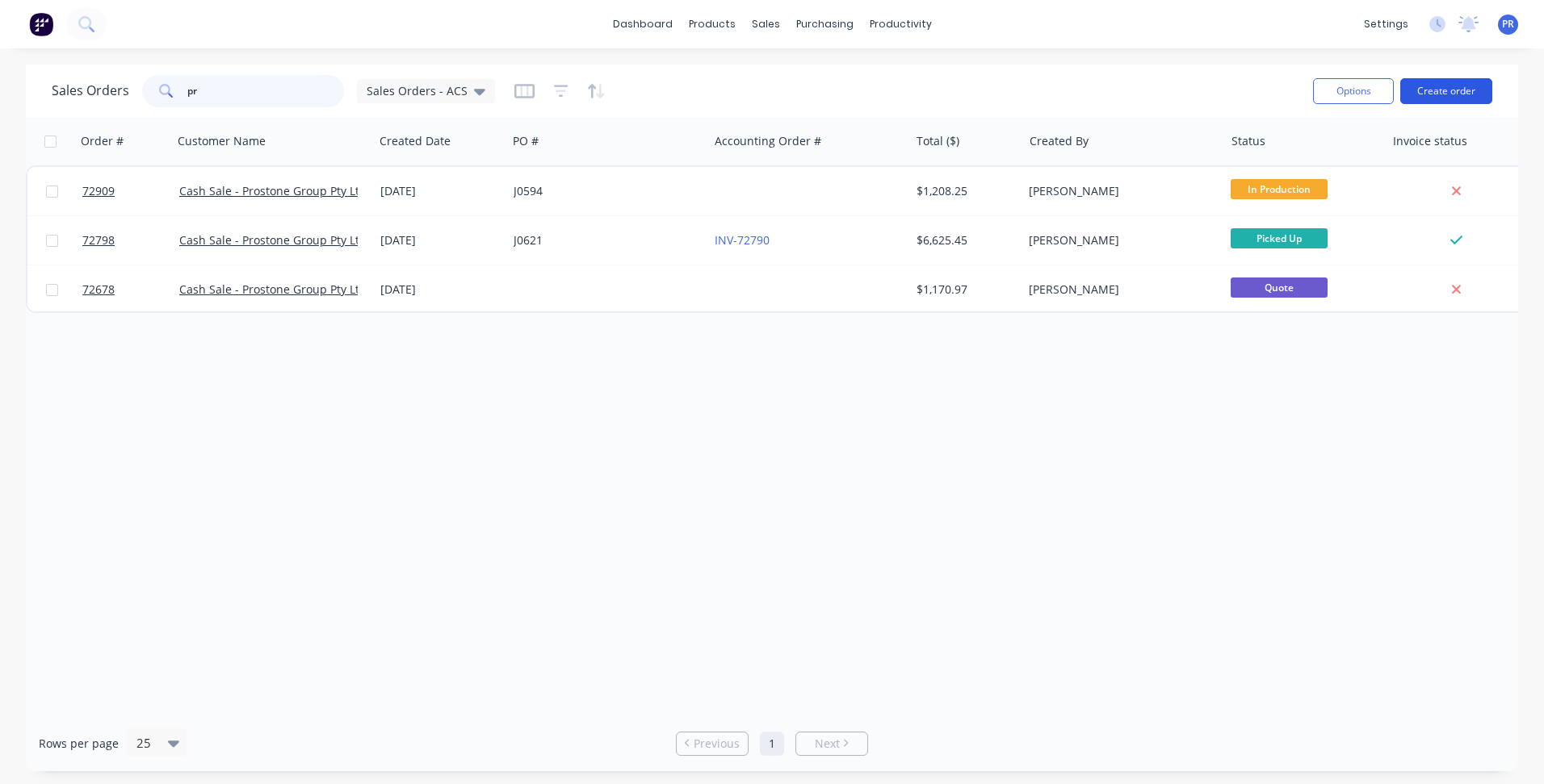
type input "p"
click at [1445, 83] on button "Create order" at bounding box center [1446, 90] width 92 height 26
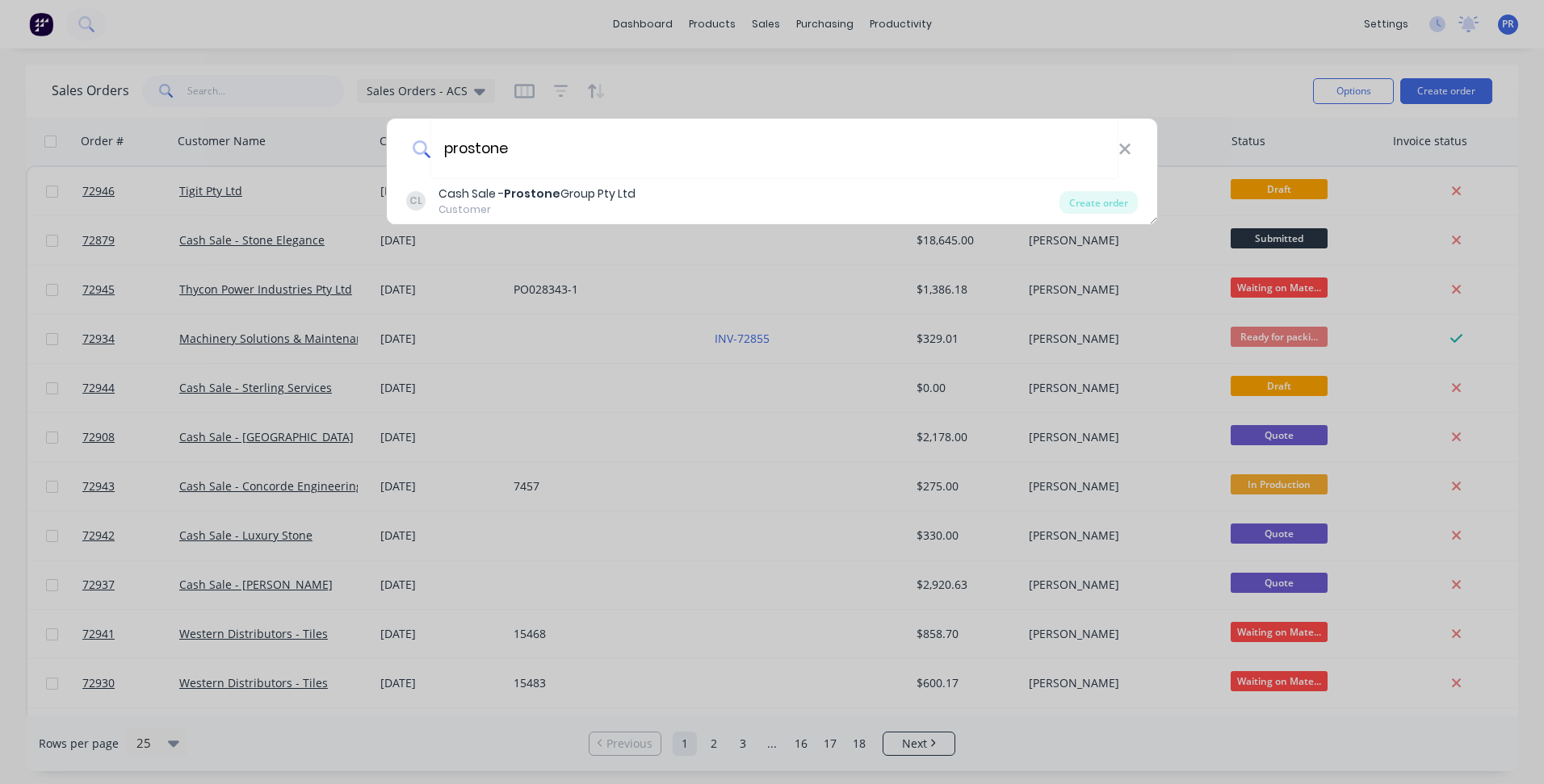
type input "prostone"
click at [493, 214] on div "Customer" at bounding box center [537, 209] width 197 height 14
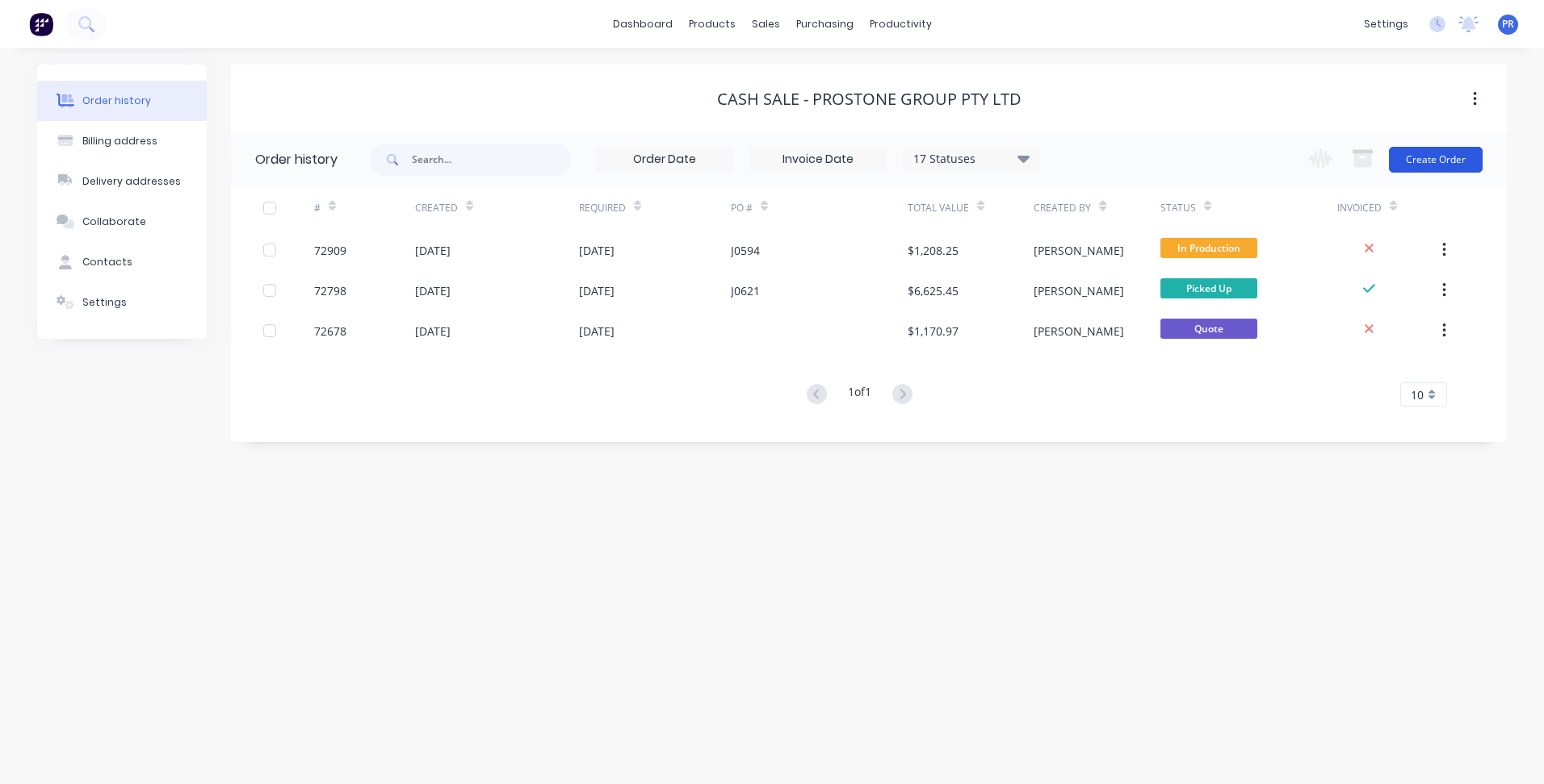
click at [1438, 170] on button "Create Order" at bounding box center [1436, 160] width 94 height 26
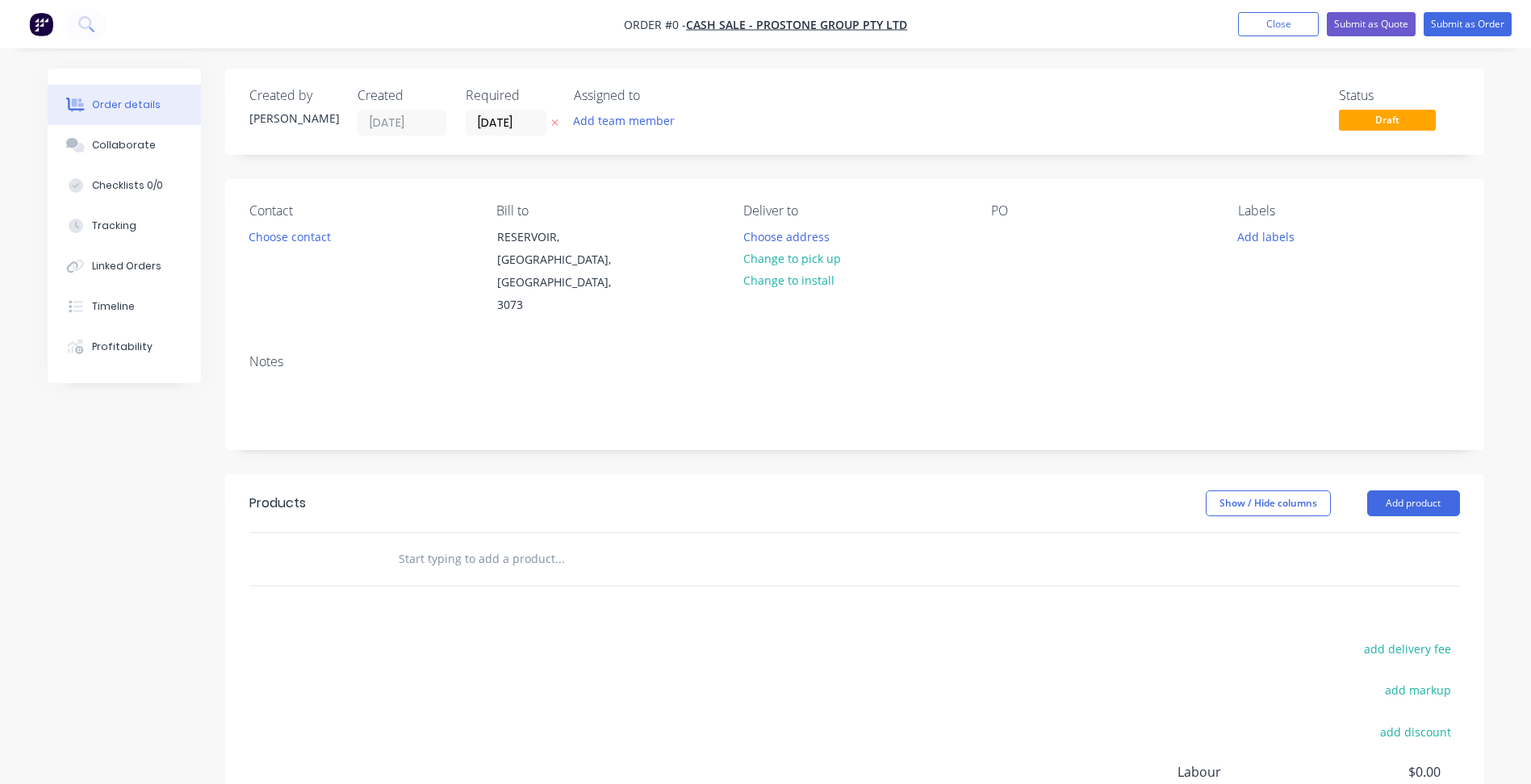
click at [1264, 249] on div "Labels Add labels" at bounding box center [1348, 260] width 221 height 114
click at [1265, 242] on button "Add labels" at bounding box center [1267, 236] width 75 height 22
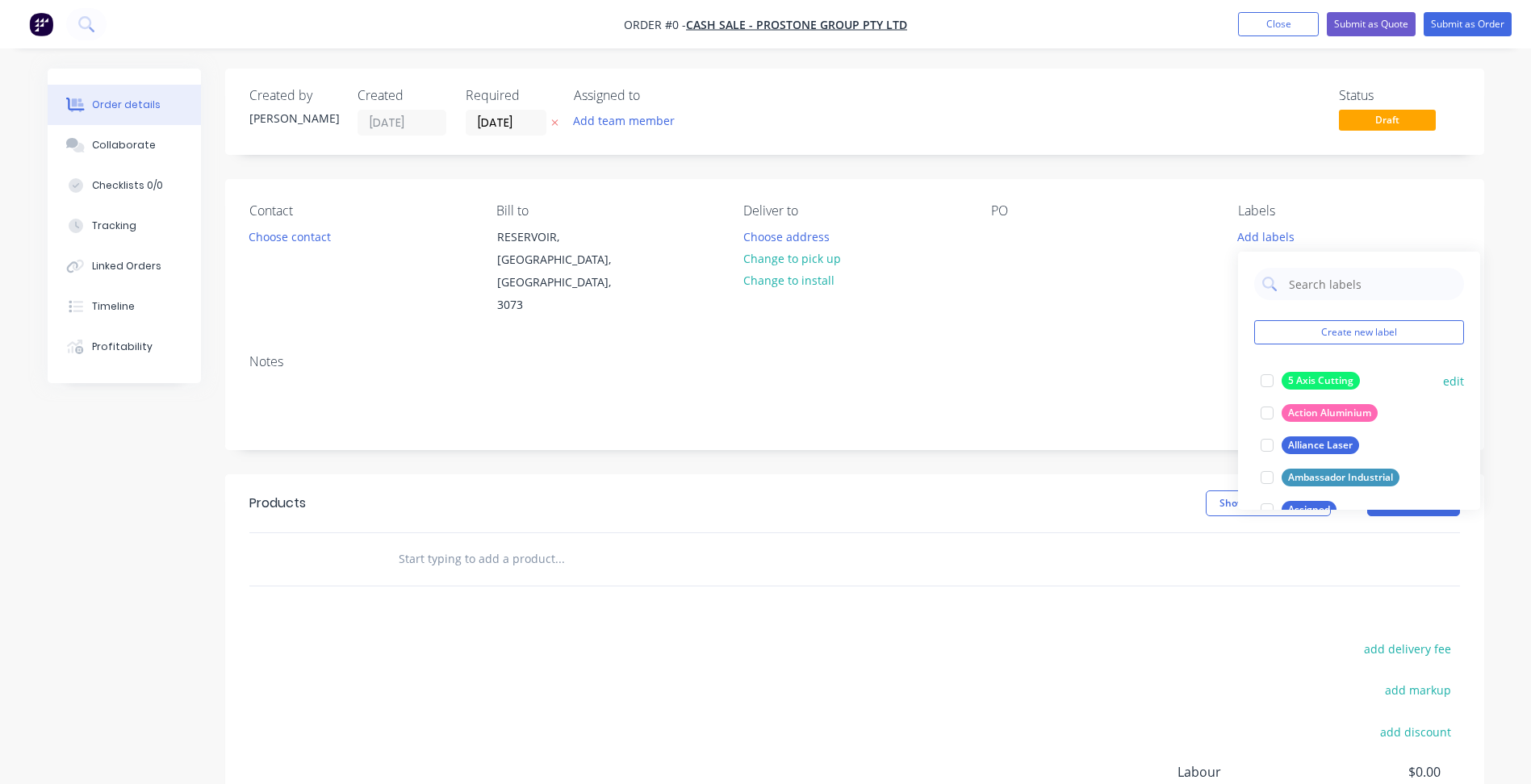
click at [1268, 374] on div at bounding box center [1267, 380] width 32 height 32
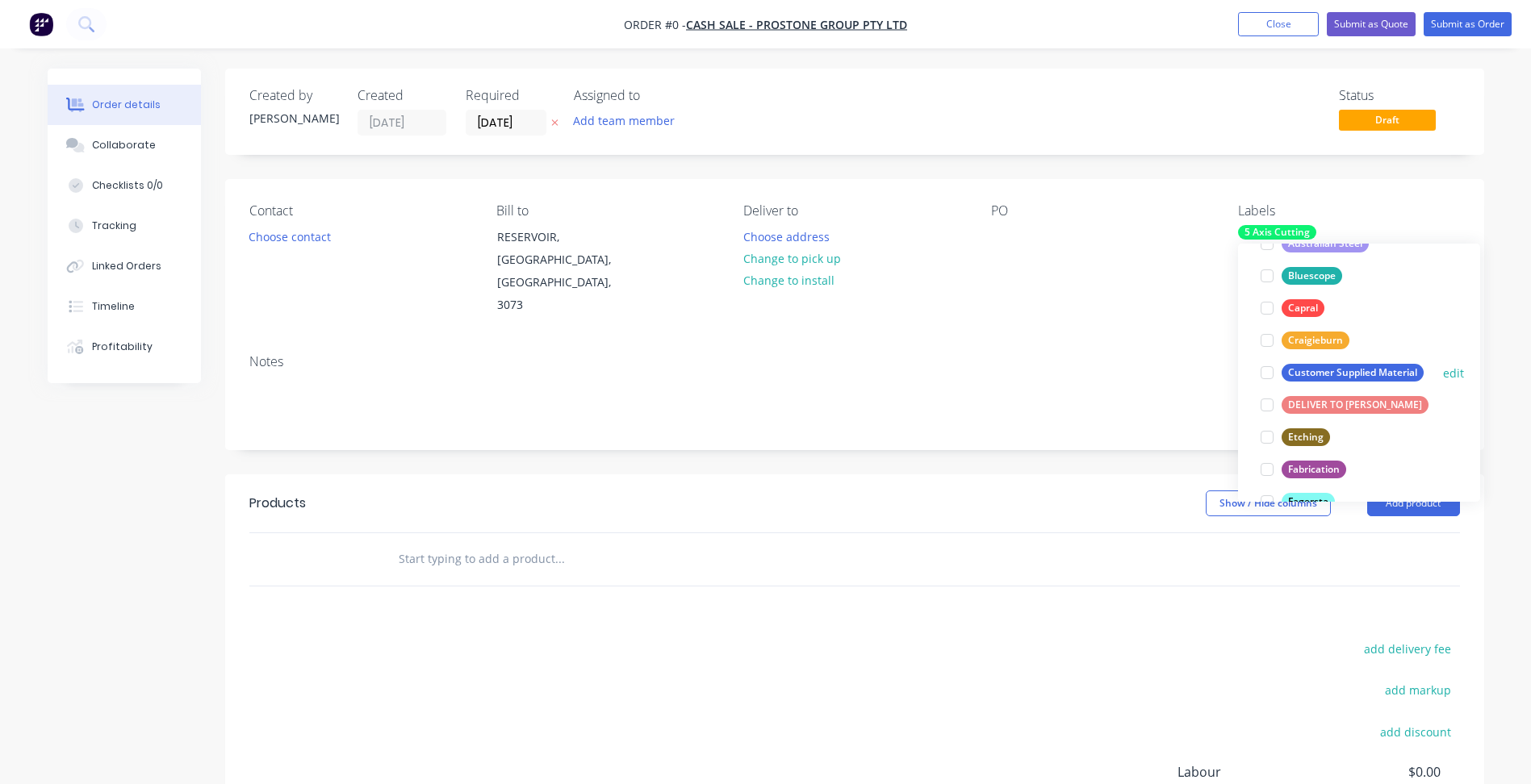
click at [1268, 371] on div at bounding box center [1267, 372] width 32 height 32
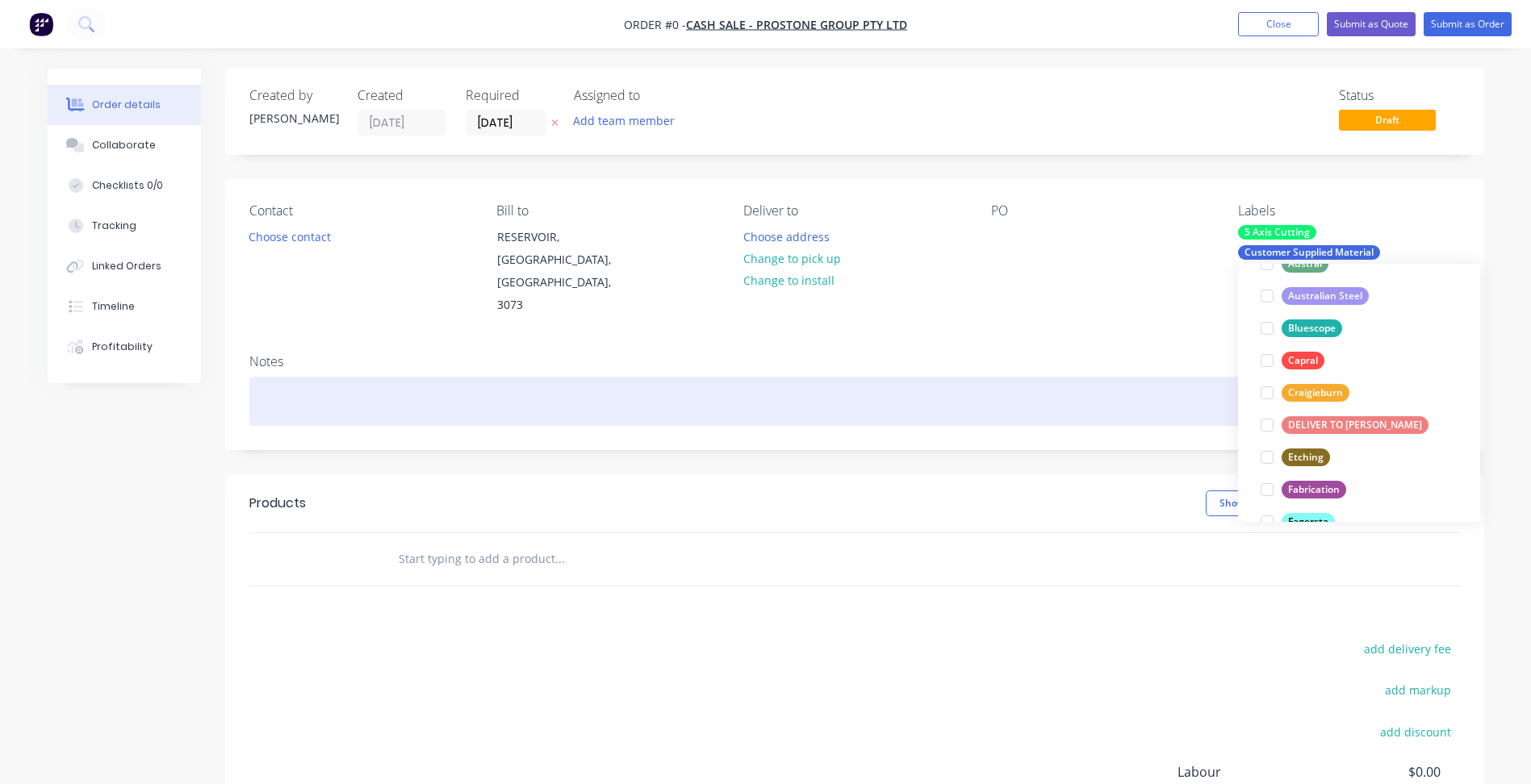
scroll to position [32, 0]
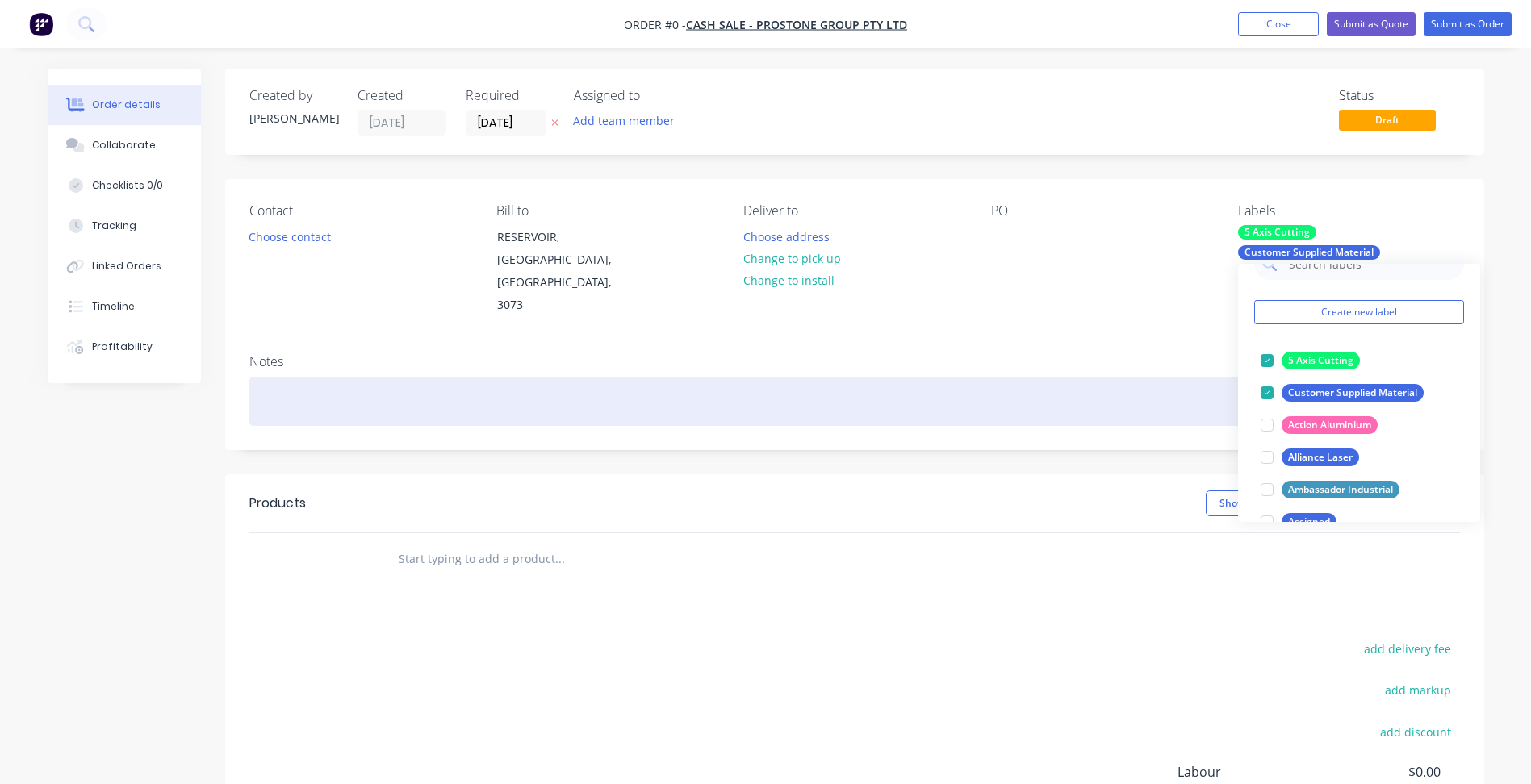
click at [704, 375] on div "Order details Collaborate Checklists 0/0 Tracking Linked Orders Timeline Profit…" at bounding box center [766, 533] width 1469 height 929
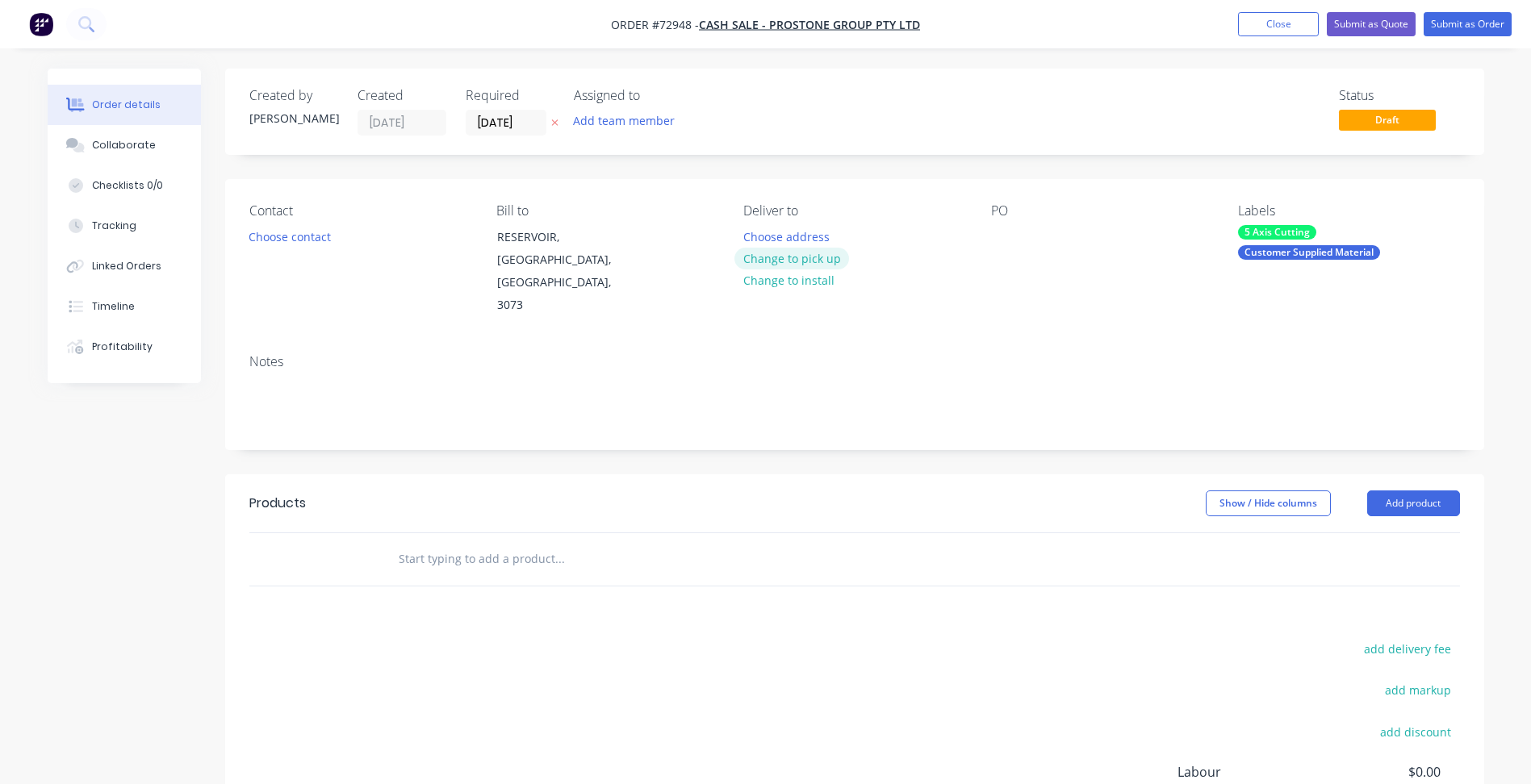
click at [786, 261] on button "Change to pick up" at bounding box center [791, 258] width 114 height 22
click at [334, 231] on button "Choose contact" at bounding box center [289, 236] width 99 height 22
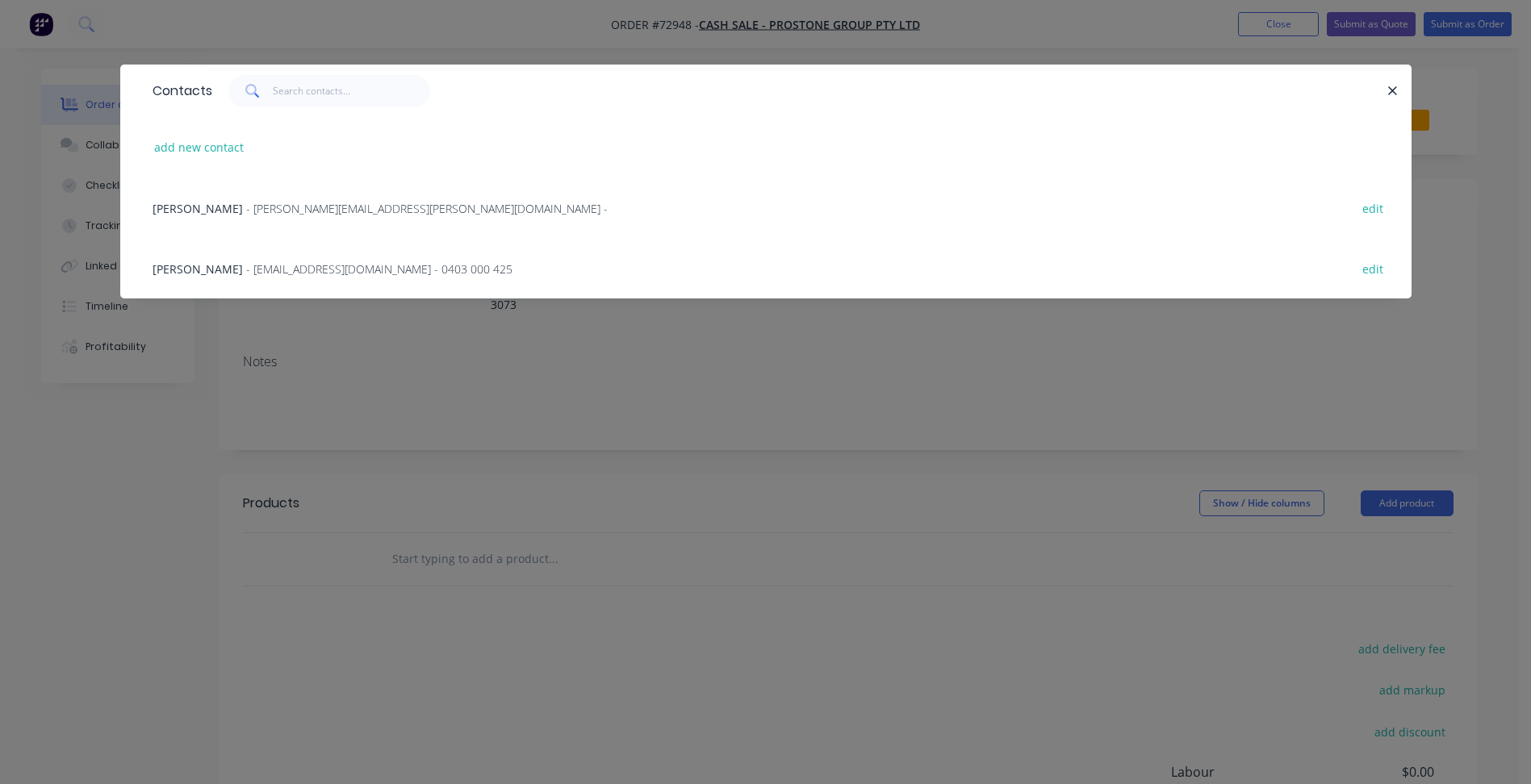
click at [271, 215] on span "- [PERSON_NAME][EMAIL_ADDRESS][PERSON_NAME][DOMAIN_NAME] -" at bounding box center [428, 208] width 362 height 15
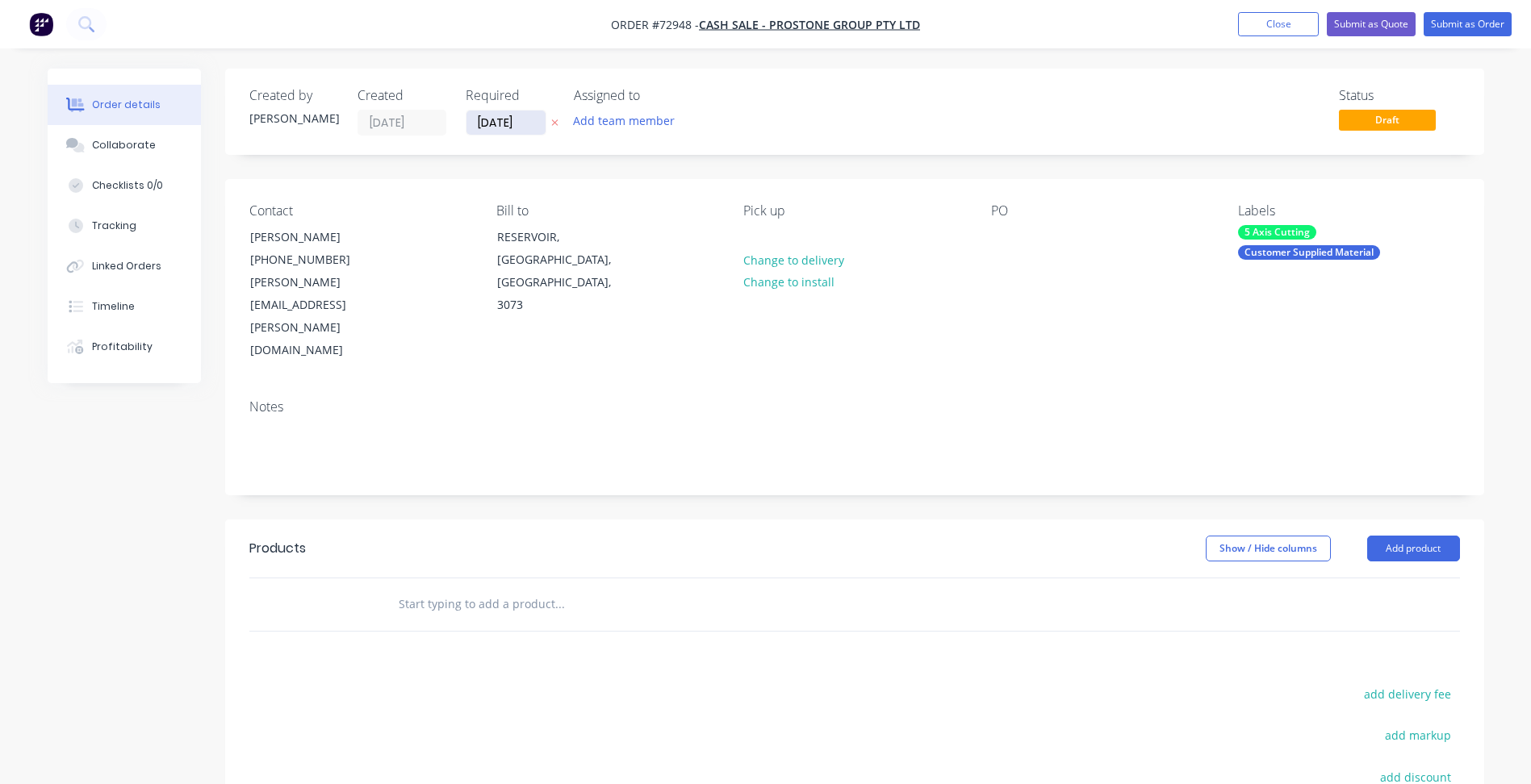
click at [494, 130] on input "[DATE]" at bounding box center [506, 122] width 79 height 24
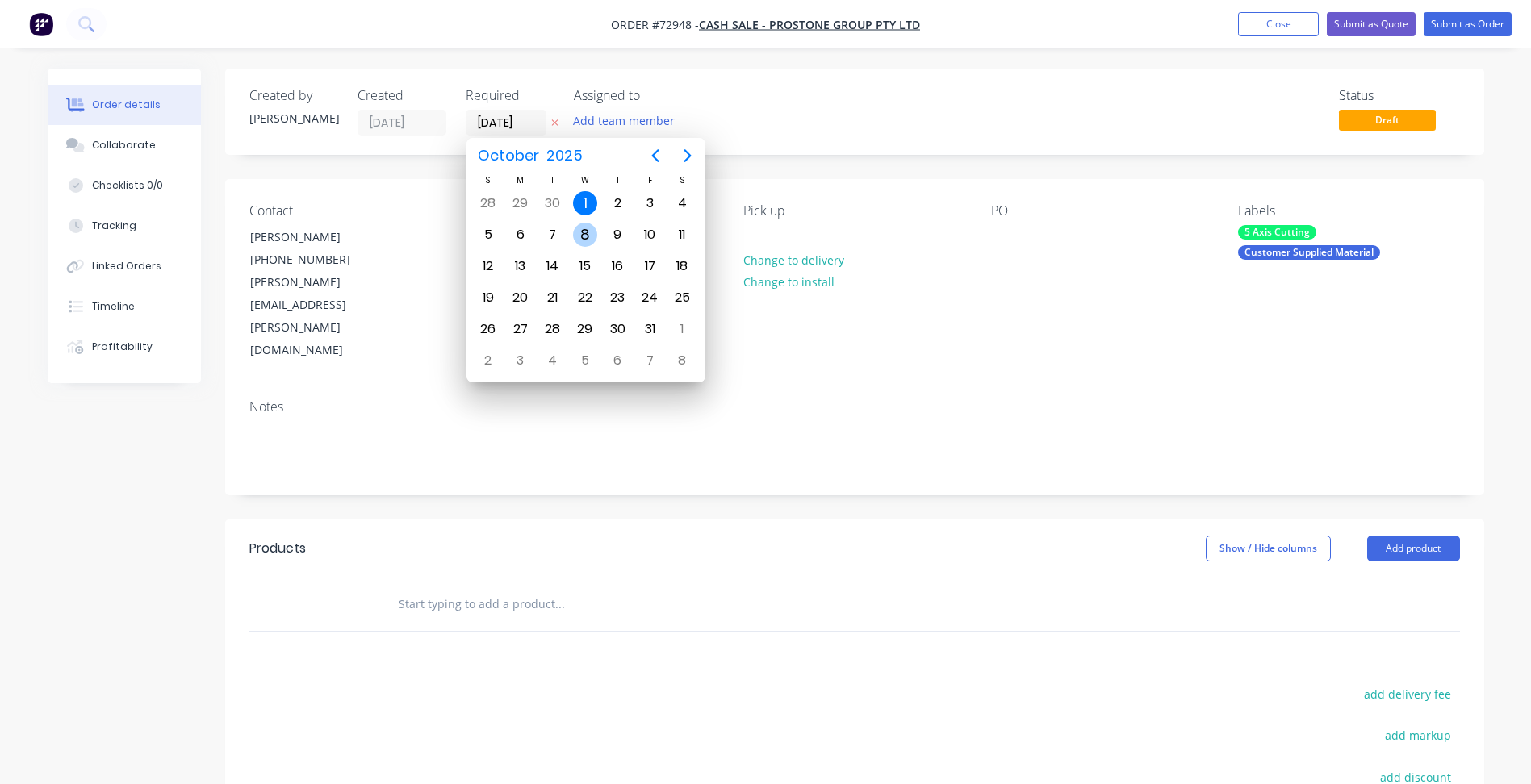
click at [585, 231] on div "8" at bounding box center [585, 234] width 24 height 24
type input "[DATE]"
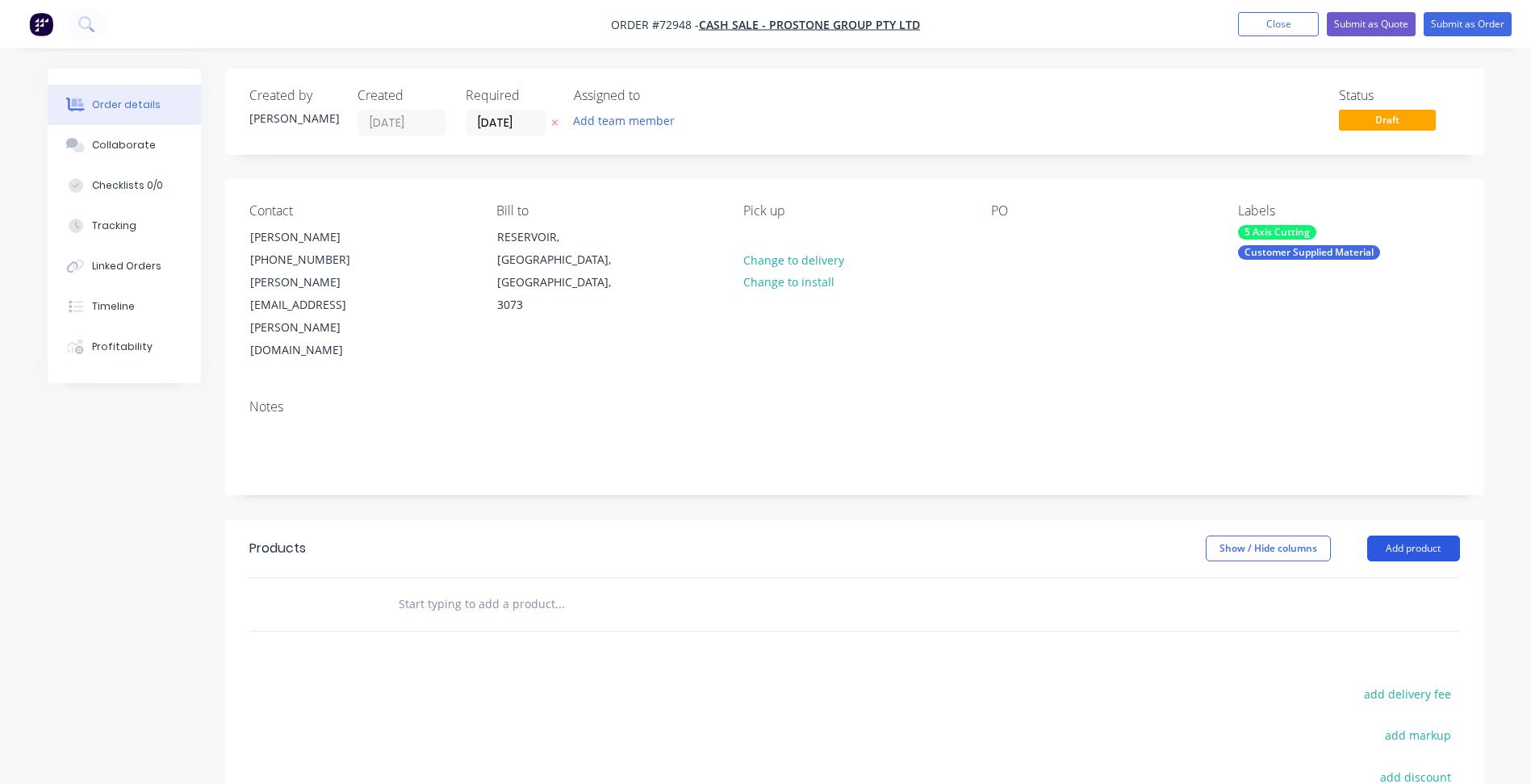
click at [1414, 536] on button "Add product" at bounding box center [1413, 548] width 93 height 26
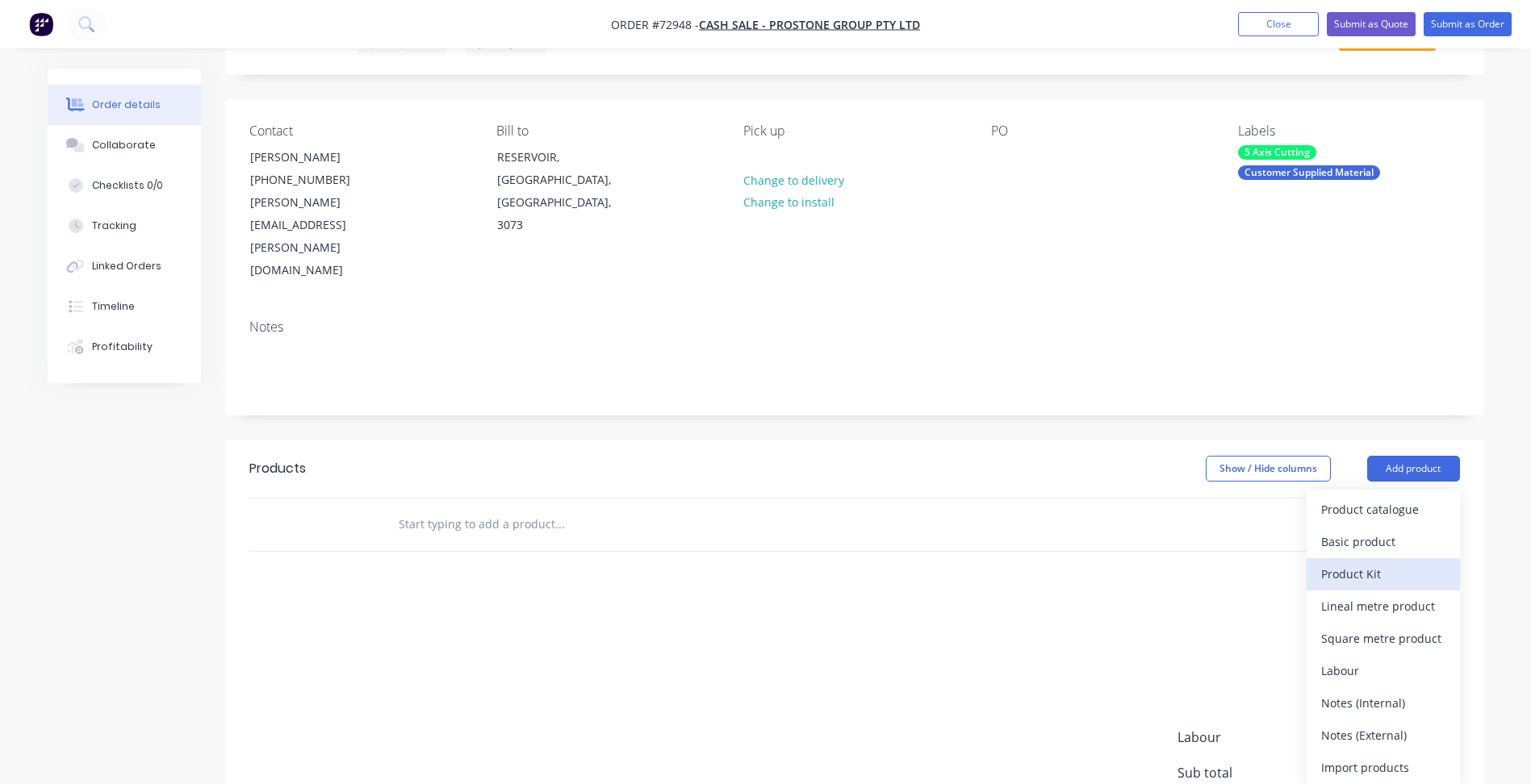
scroll to position [81, 0]
click at [1359, 529] on div "Basic product" at bounding box center [1383, 541] width 124 height 23
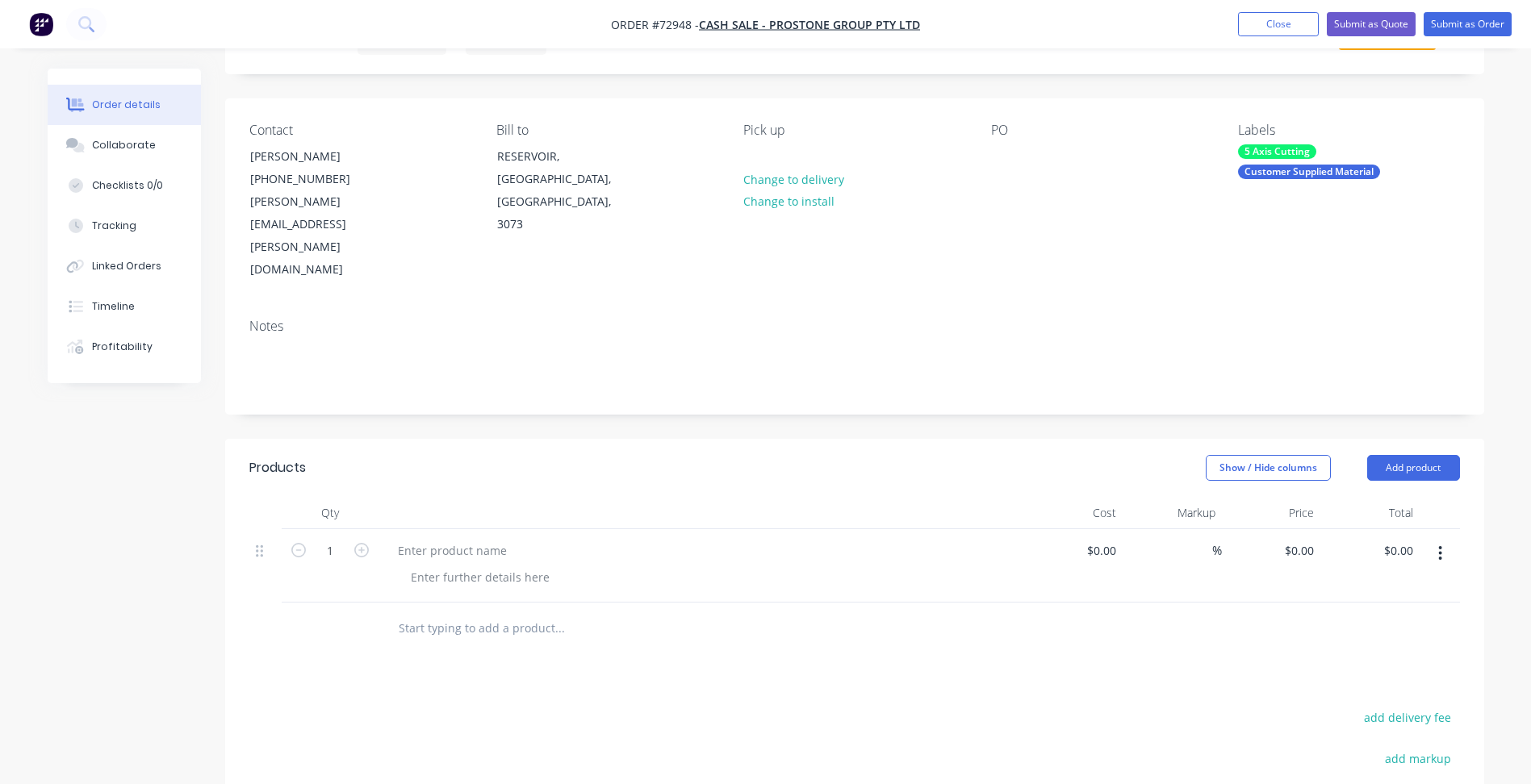
click at [1441, 546] on icon "button" at bounding box center [1441, 553] width 4 height 14
click at [1352, 681] on div "Delete" at bounding box center [1383, 693] width 124 height 23
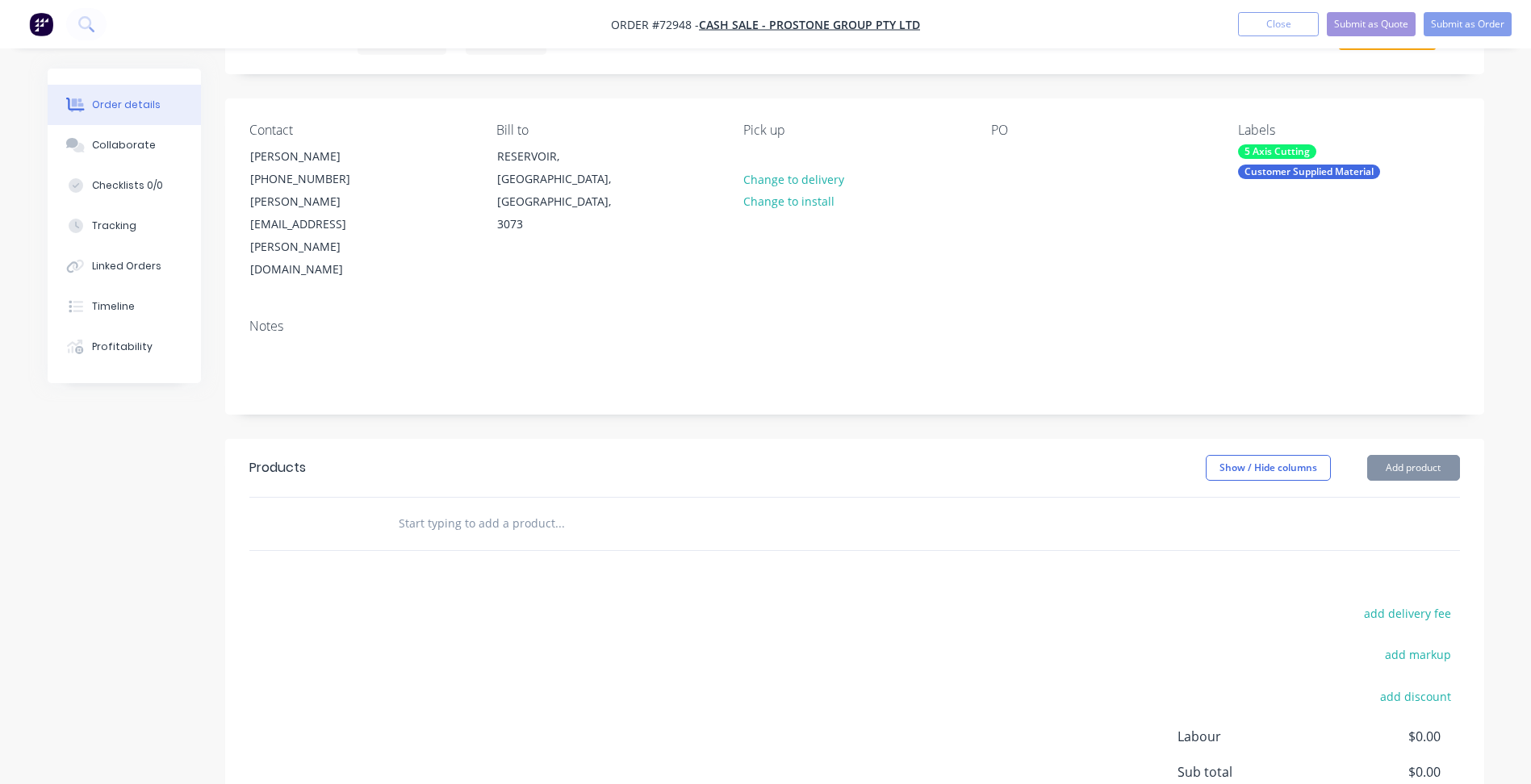
click at [1409, 439] on header "Products Show / Hide columns Add product" at bounding box center [854, 468] width 1259 height 59
click at [1407, 455] on button "Add product" at bounding box center [1413, 467] width 93 height 26
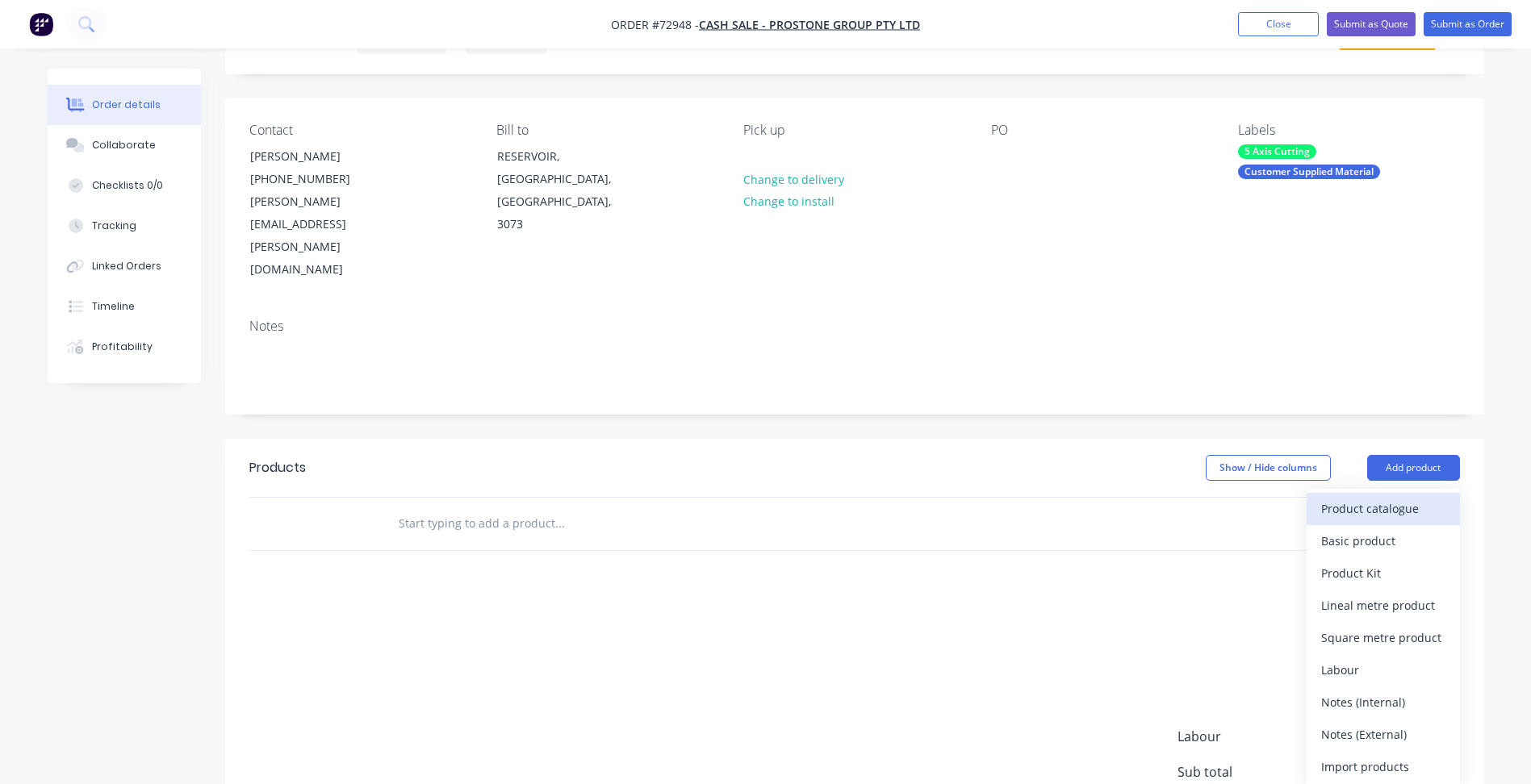
click at [1355, 497] on div "Product catalogue" at bounding box center [1383, 508] width 124 height 23
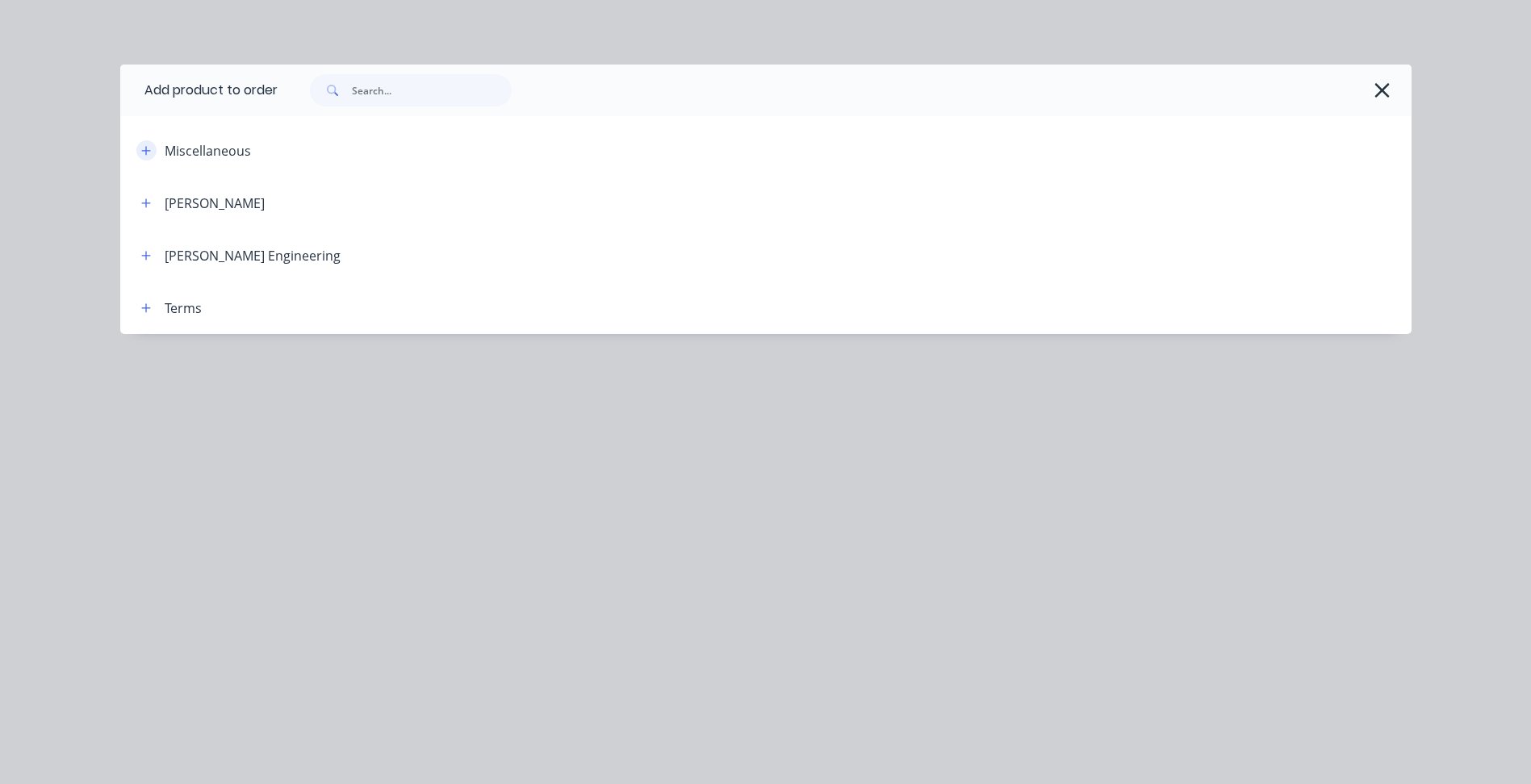
click at [147, 145] on icon "button" at bounding box center [145, 151] width 10 height 12
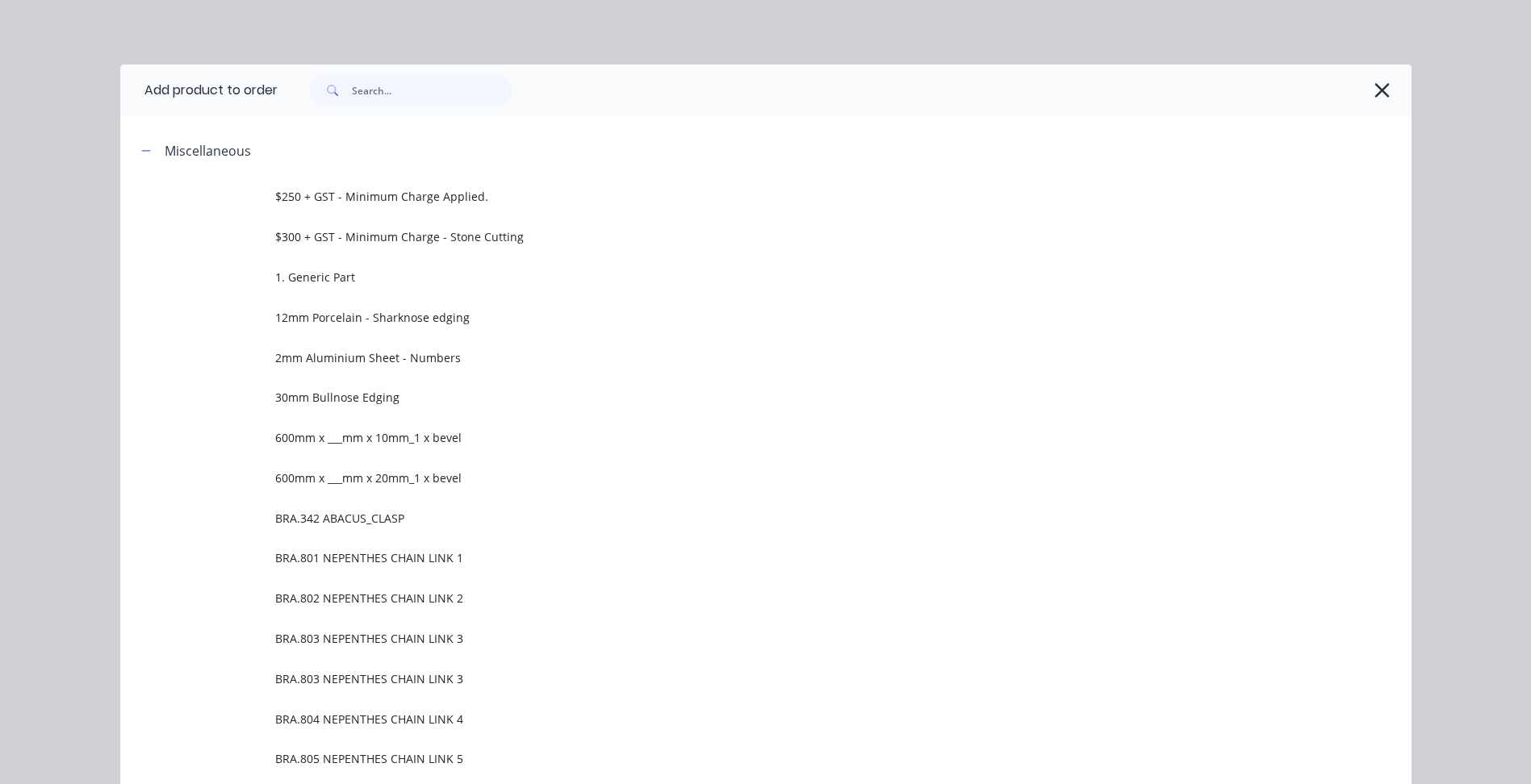
click at [286, 277] on span "1. Generic Part" at bounding box center [729, 277] width 908 height 17
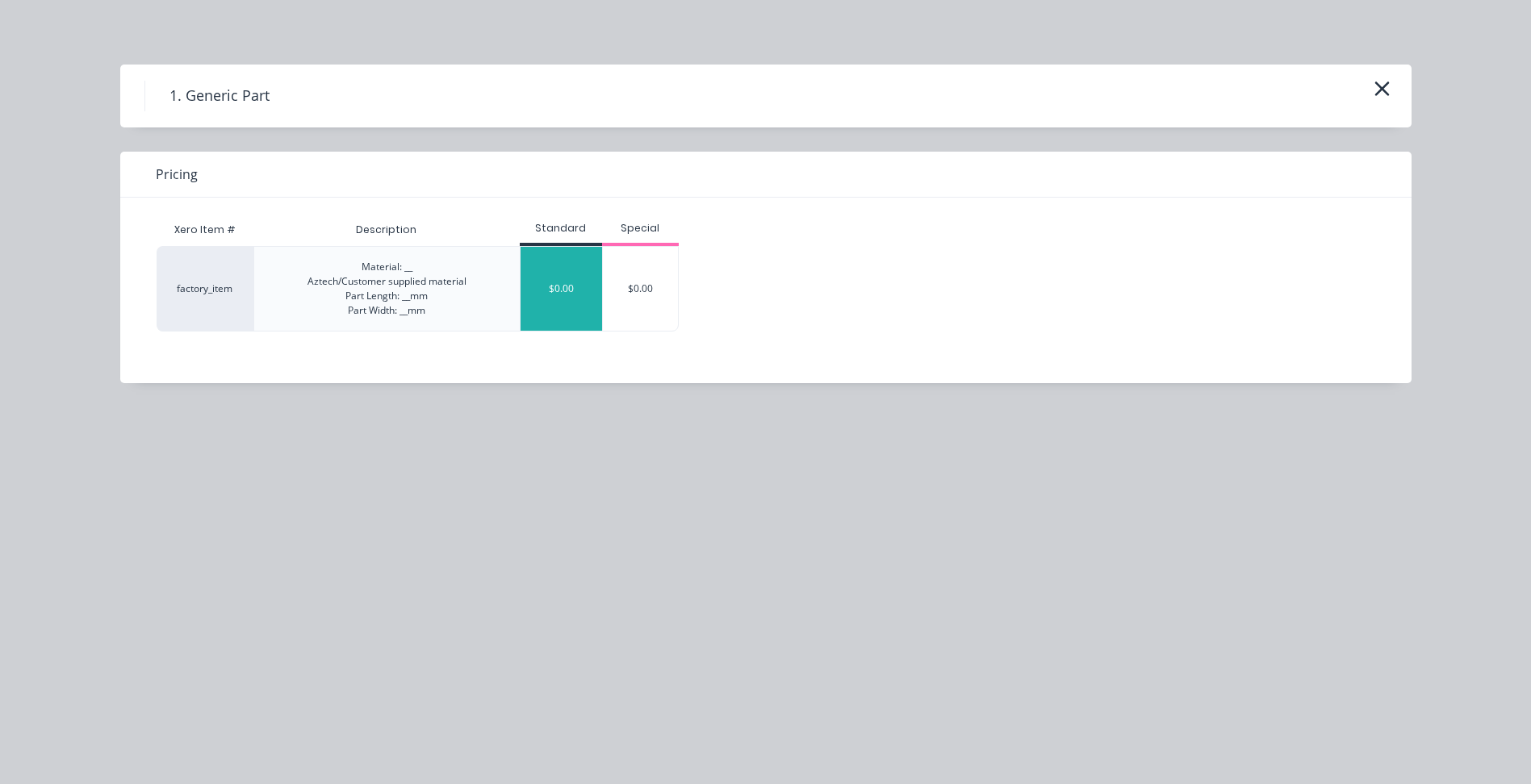
click at [568, 298] on div "$0.00" at bounding box center [561, 288] width 82 height 84
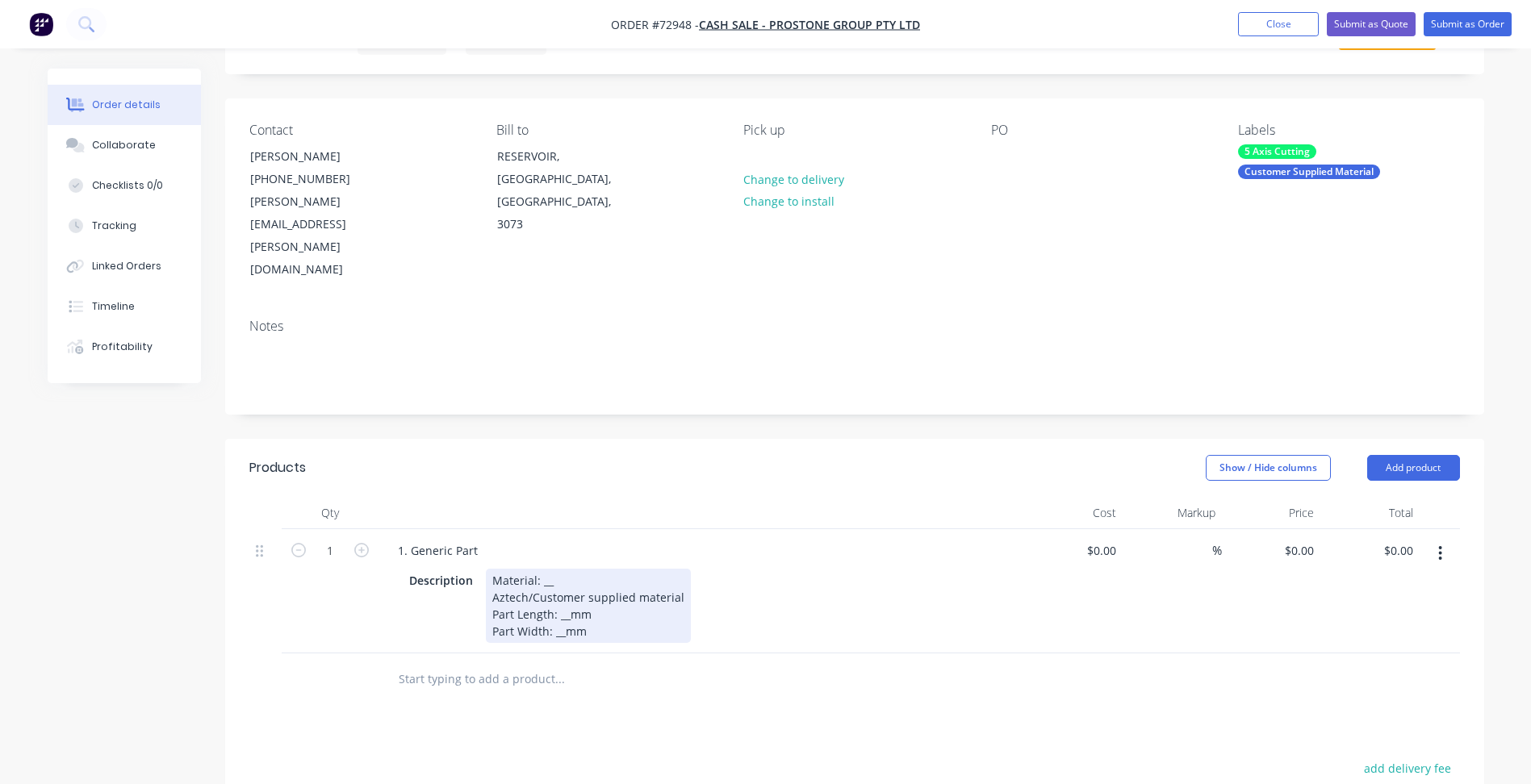
click at [540, 568] on div "Material: __ Aztech/Customer supplied material Part Length: __mm Part Width: __…" at bounding box center [588, 606] width 205 height 74
click at [676, 29] on span "Order #72948 -" at bounding box center [655, 24] width 88 height 15
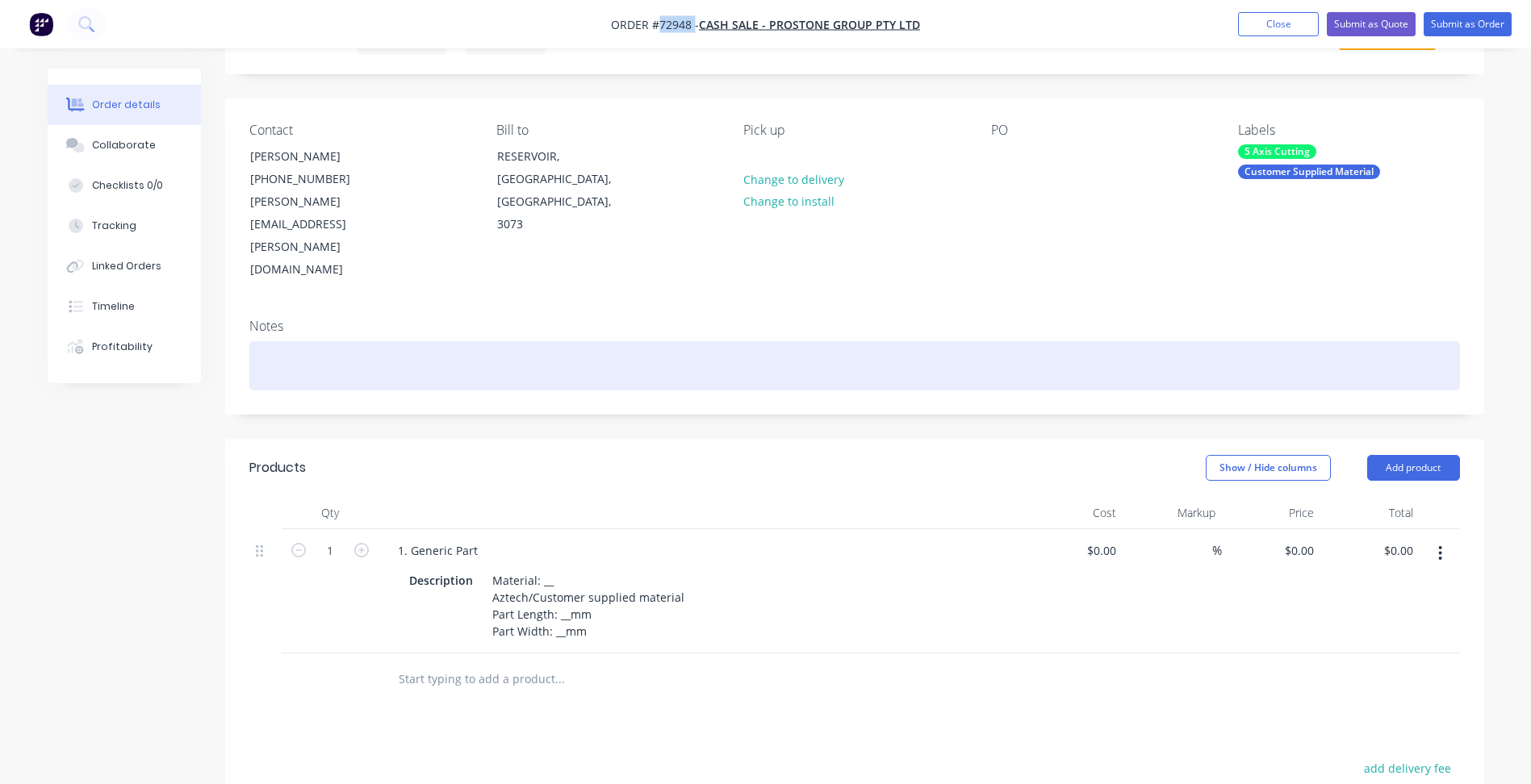
copy span "72948"
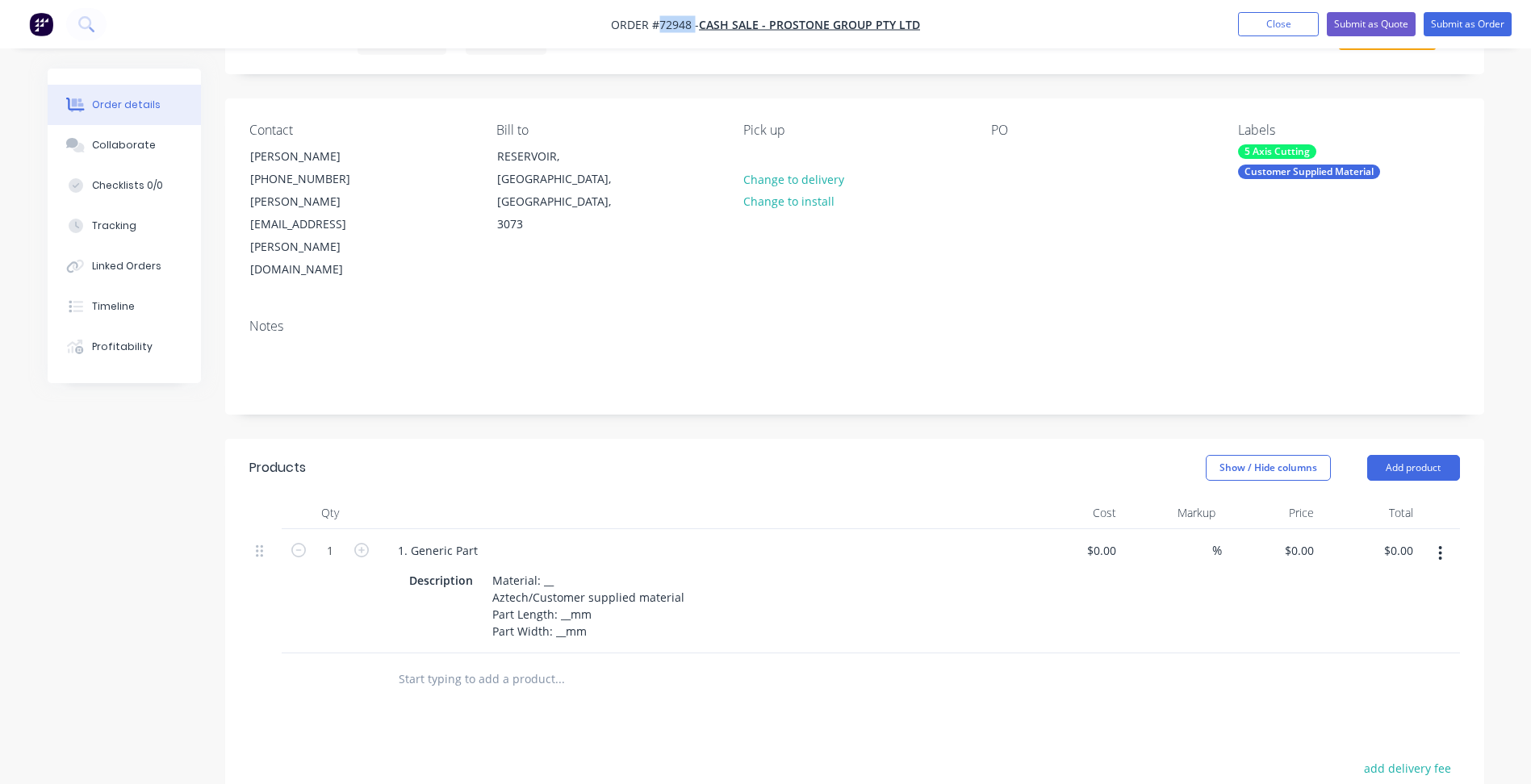
drag, startPoint x: 409, startPoint y: 442, endPoint x: 4, endPoint y: 285, distance: 434.4
click at [409, 497] on div at bounding box center [702, 513] width 646 height 32
drag, startPoint x: 475, startPoint y: 484, endPoint x: 318, endPoint y: 468, distance: 157.8
click at [318, 529] on div "1 1. Generic Part Description Material: __ Aztech/Customer supplied material Pa…" at bounding box center [854, 592] width 1211 height 124
click at [539, 568] on div "Material: __ Aztech/Customer supplied material Part Length: __mm Part Width: __…" at bounding box center [588, 606] width 205 height 74
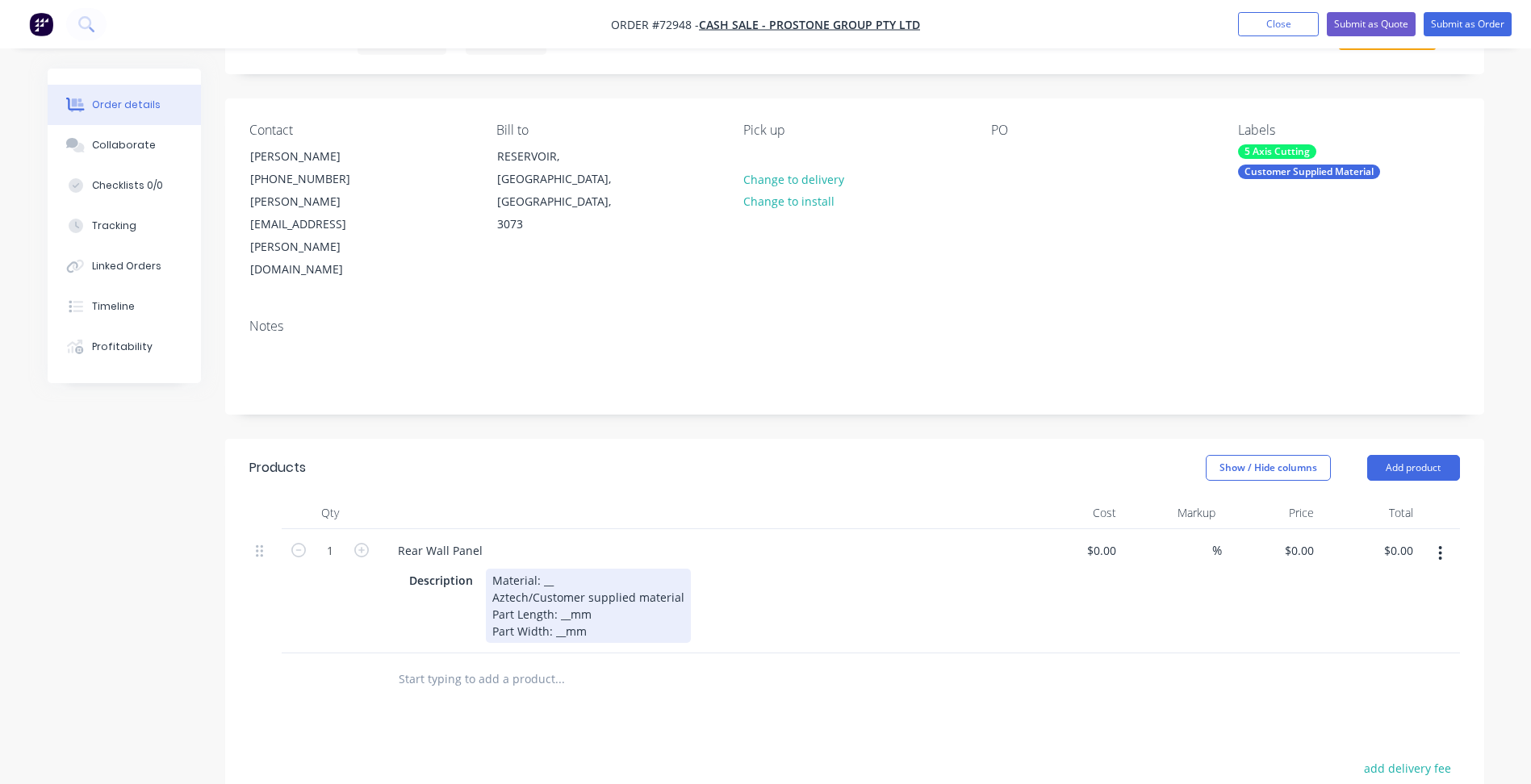
click at [557, 568] on div "Material: __ Aztech/Customer supplied material Part Length: __mm Part Width: __…" at bounding box center [588, 606] width 205 height 74
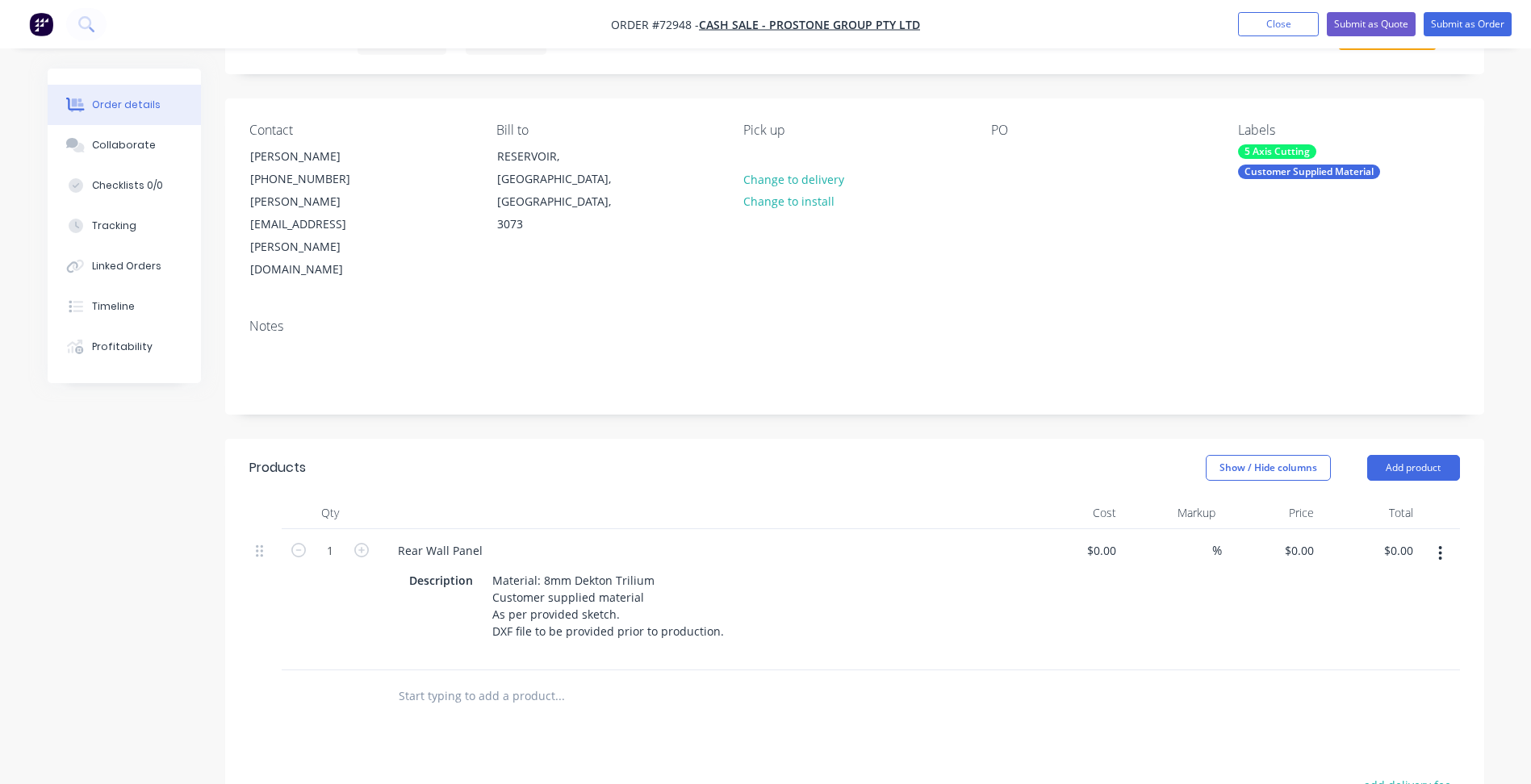
click at [1445, 539] on button "button" at bounding box center [1440, 553] width 38 height 29
click at [1334, 616] on div "Duplicate" at bounding box center [1383, 628] width 124 height 23
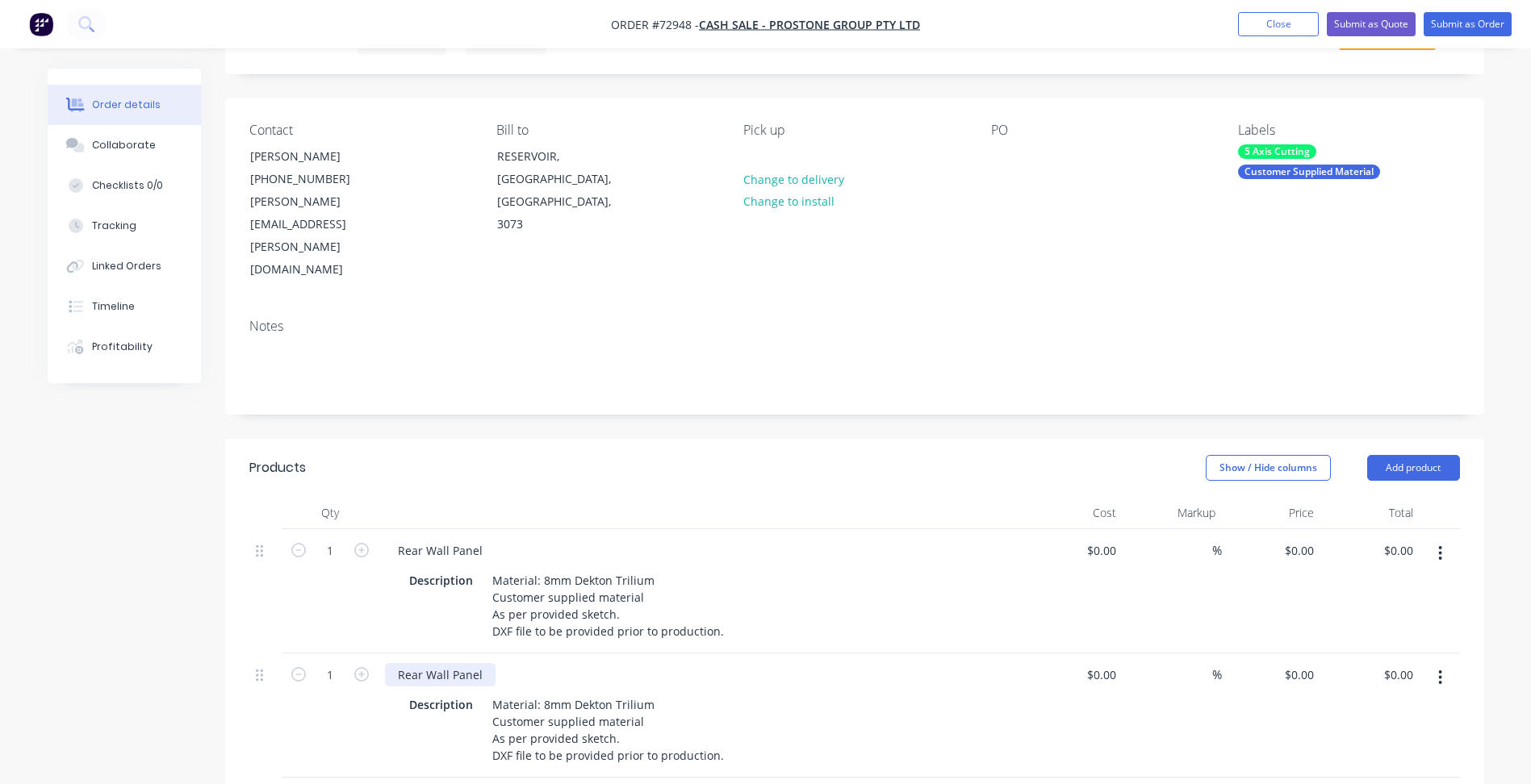
click at [407, 663] on div "Rear Wall Panel" at bounding box center [440, 675] width 111 height 23
click at [826, 439] on header "Products Show / Hide columns Add product" at bounding box center [854, 468] width 1259 height 59
click at [1098, 539] on div at bounding box center [1110, 551] width 25 height 23
type input "$0.00"
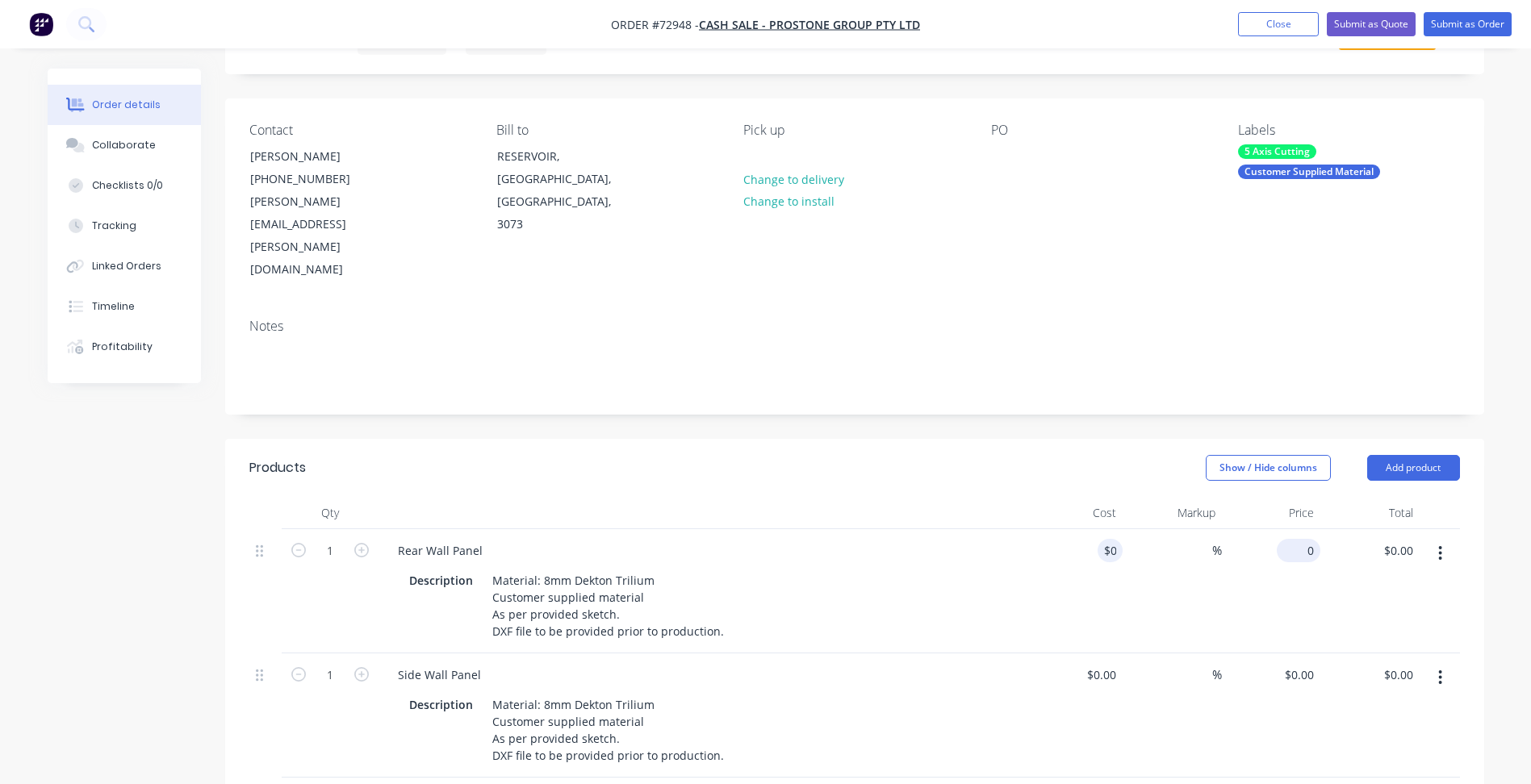
drag, startPoint x: 1292, startPoint y: 478, endPoint x: 1307, endPoint y: 479, distance: 15.0
click at [1292, 529] on div "0 $0.00" at bounding box center [1272, 592] width 99 height 124
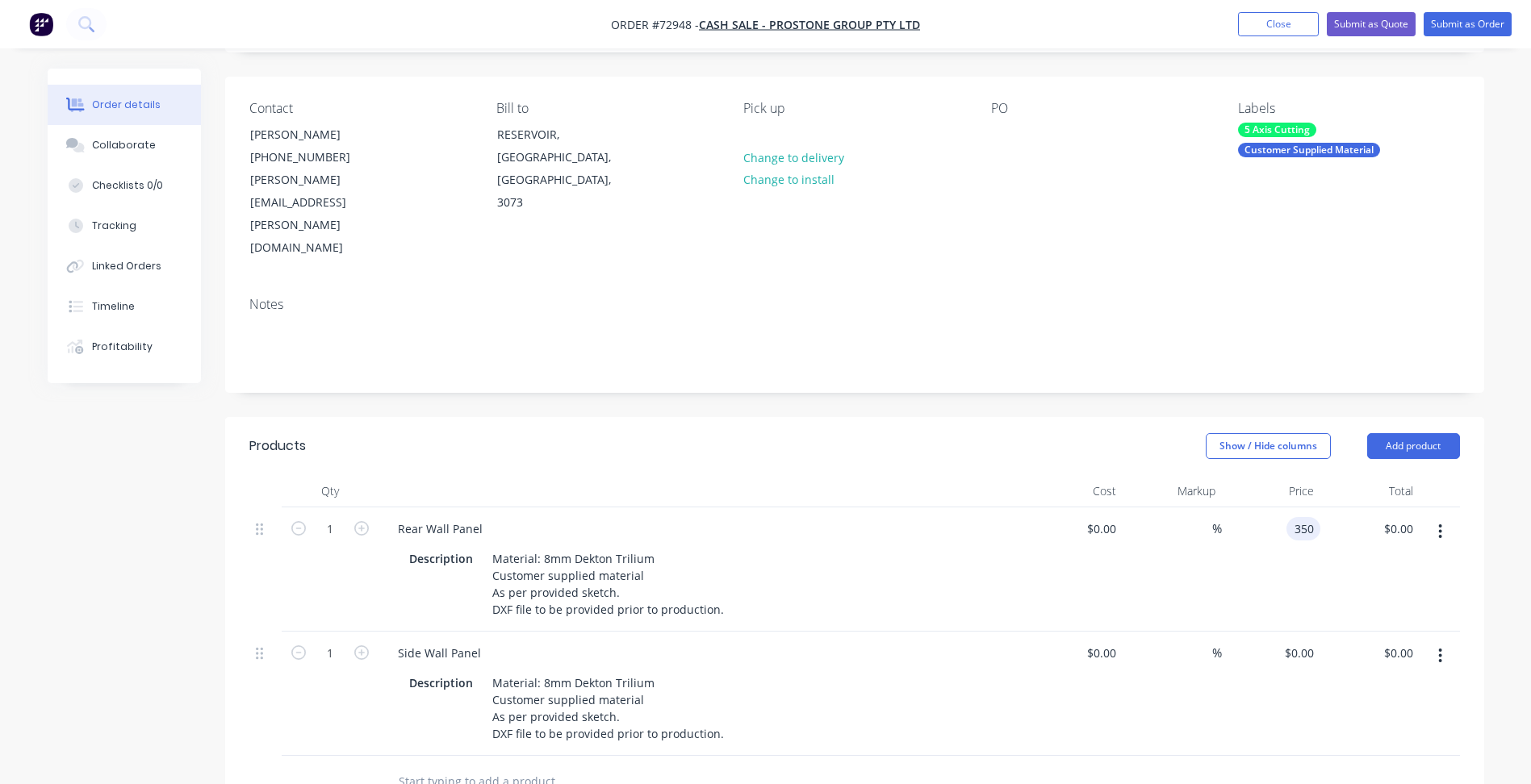
scroll to position [404, 0]
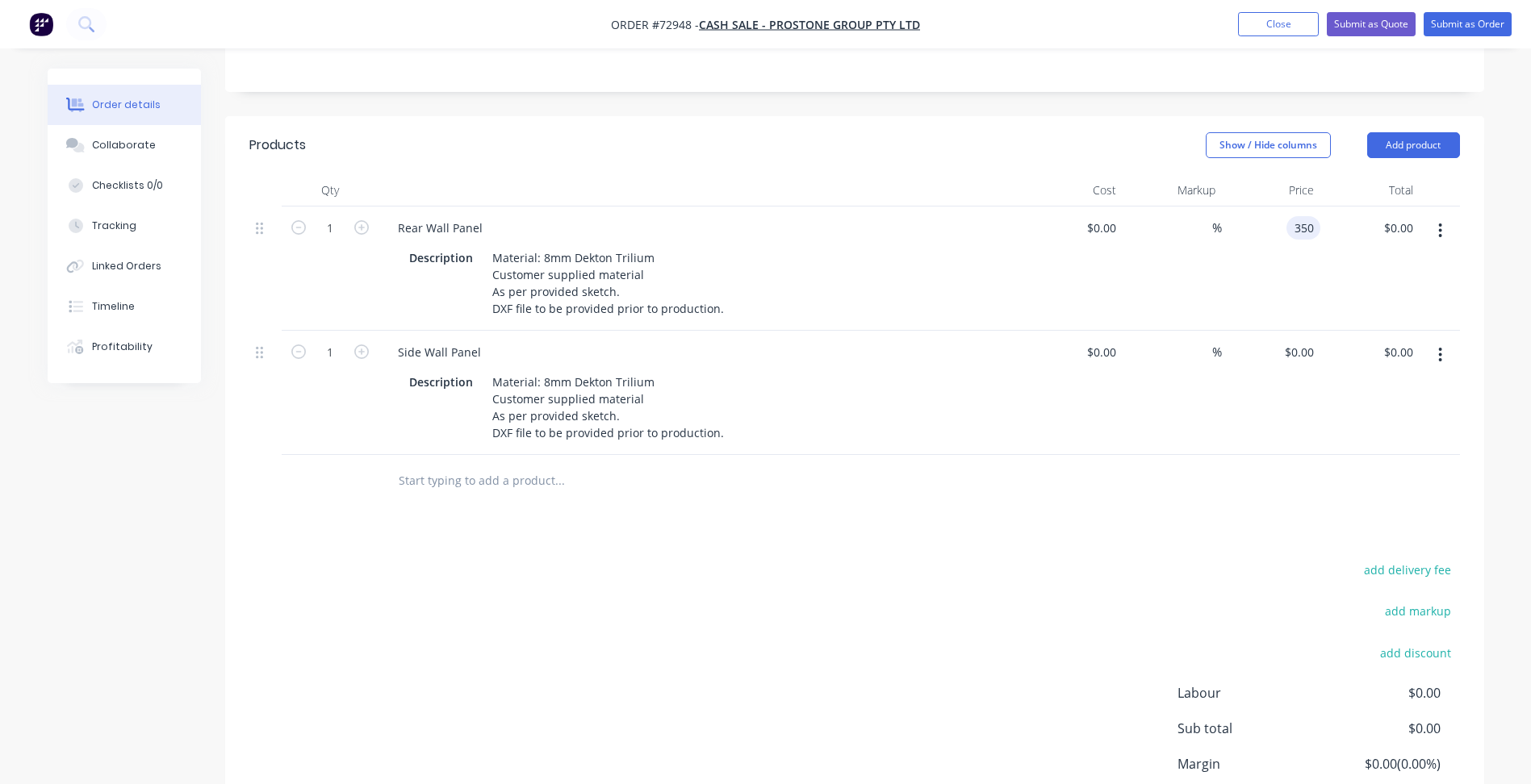
type input "$350.00"
click at [1302, 331] on div "$0.00 $0.00" at bounding box center [1272, 393] width 99 height 124
click at [1299, 341] on div "0 $0.00" at bounding box center [1298, 352] width 43 height 23
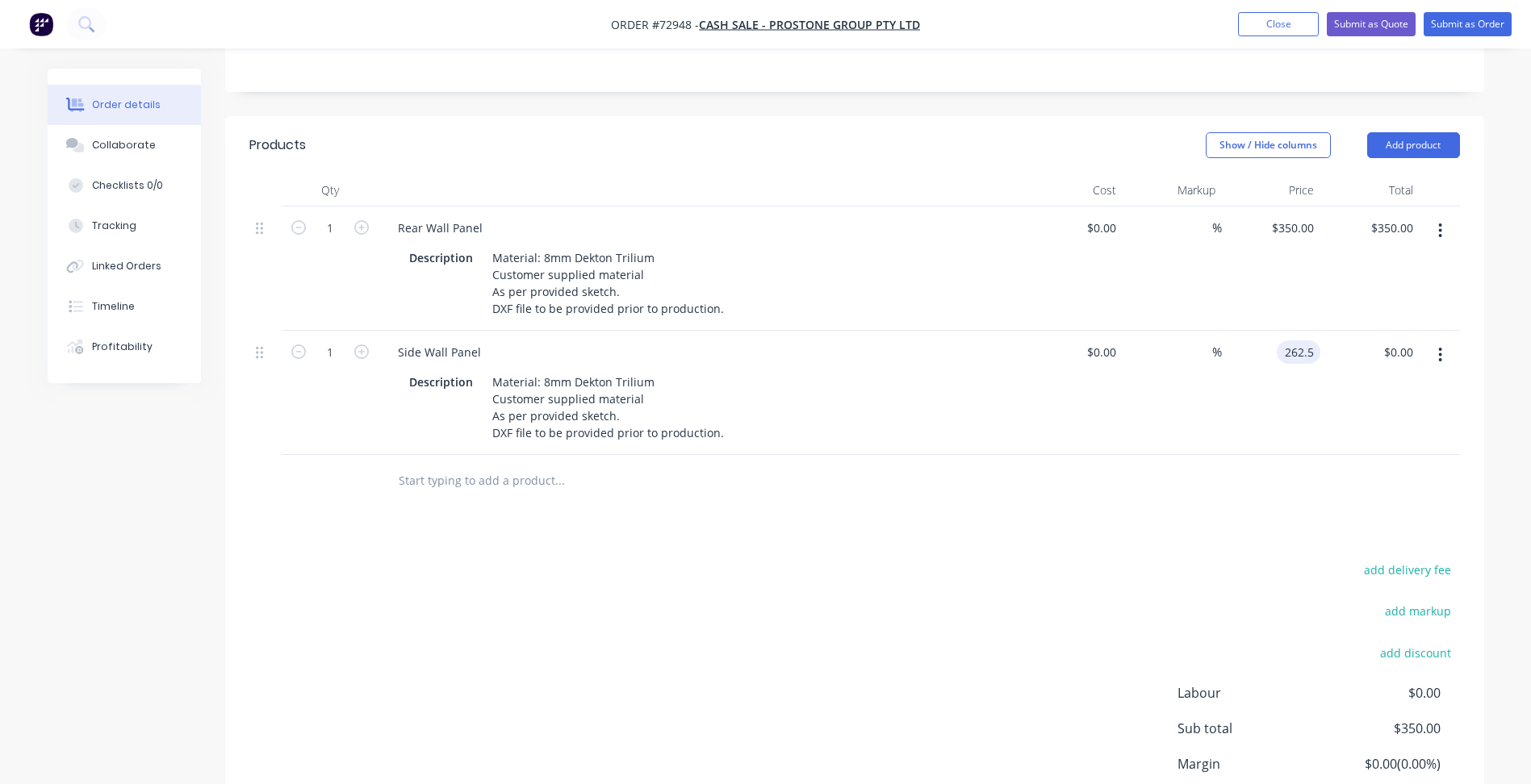
type input "$262.50"
click at [1061, 476] on div "Products Show / Hide columns Add product Qty Cost Markup Price Total 1 Rear Wal…" at bounding box center [854, 506] width 1259 height 779
click at [1425, 132] on button "Add product" at bounding box center [1413, 145] width 93 height 26
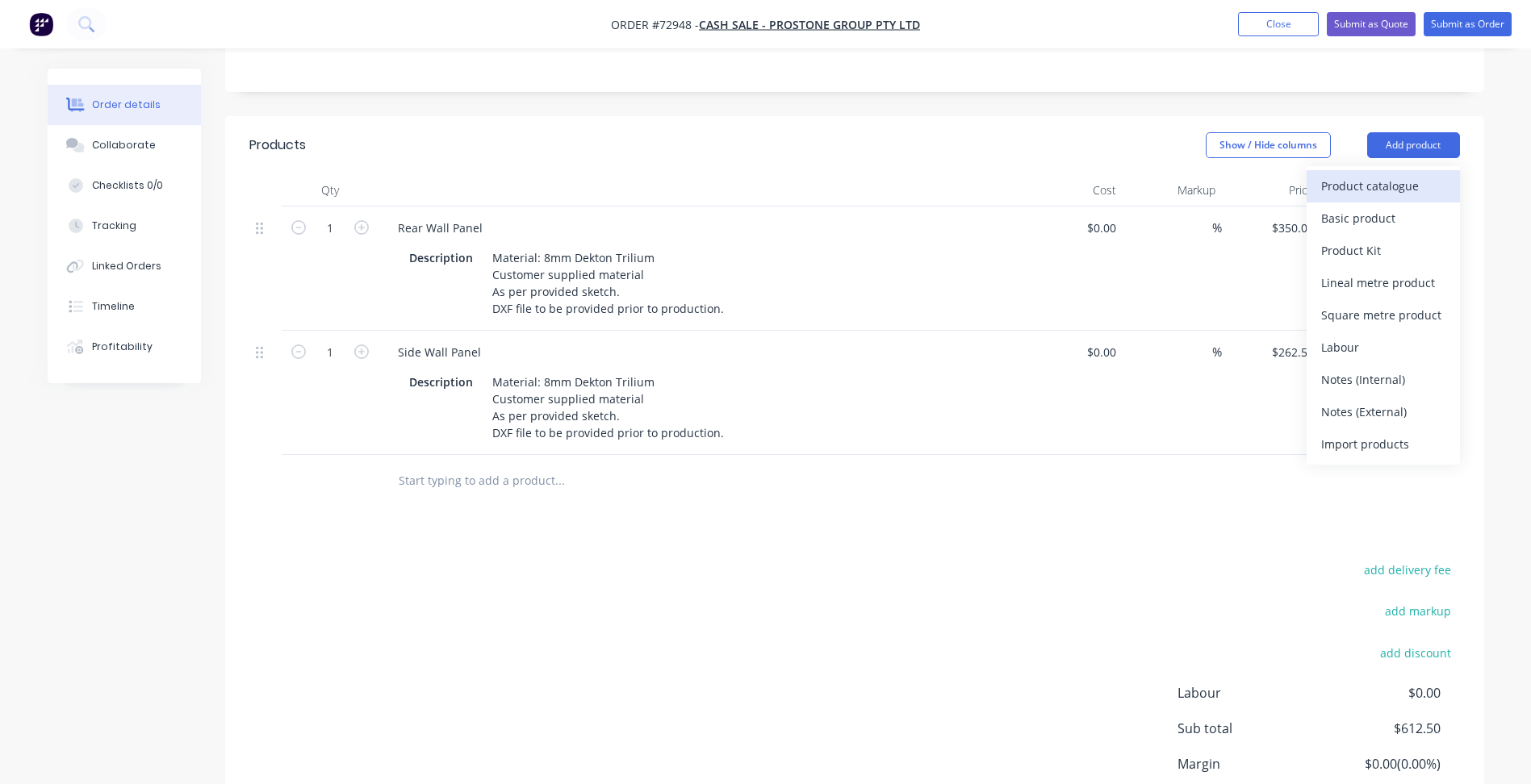
click at [1364, 175] on div "Product catalogue" at bounding box center [1383, 186] width 124 height 23
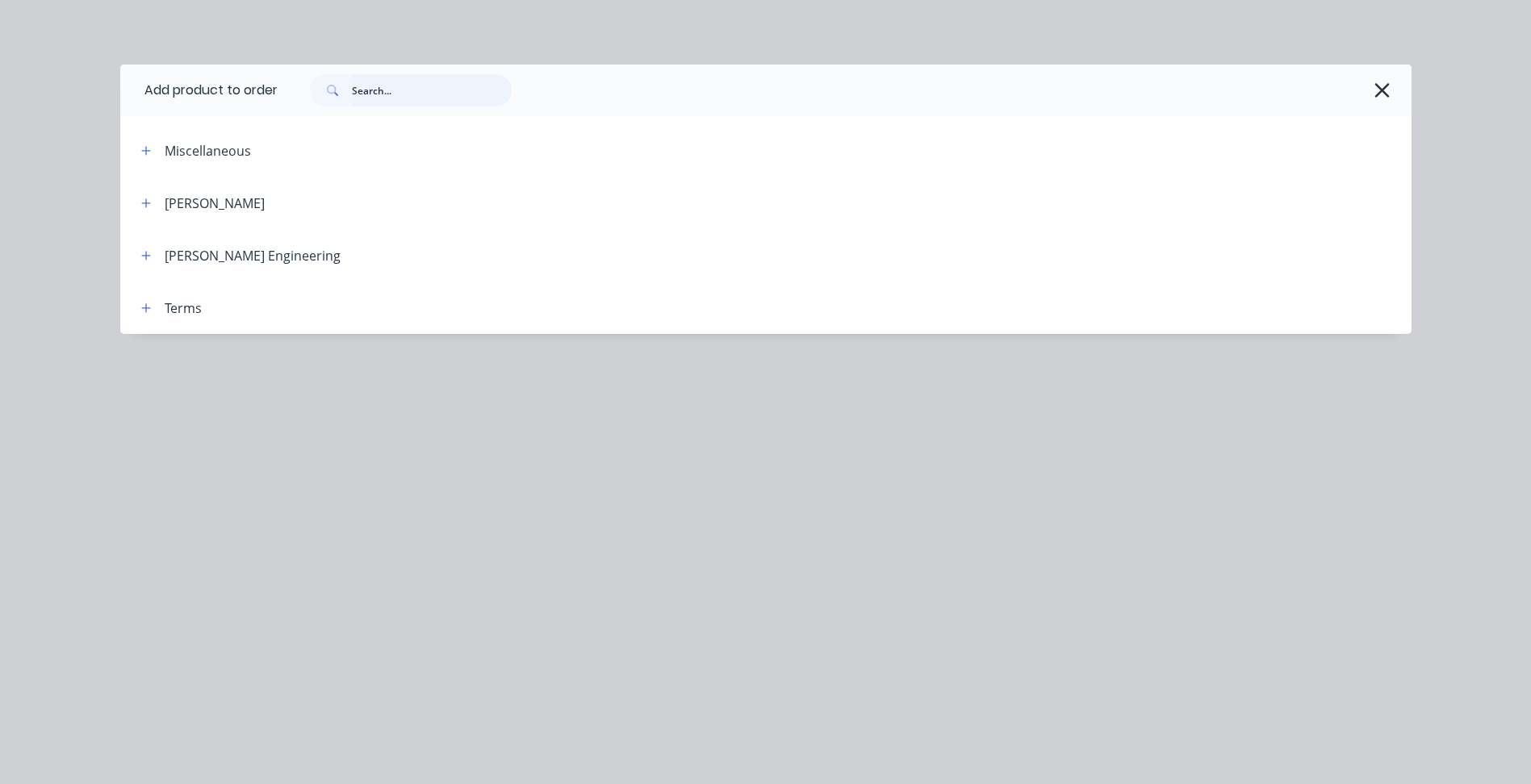
click at [396, 97] on input "text" at bounding box center [432, 90] width 160 height 32
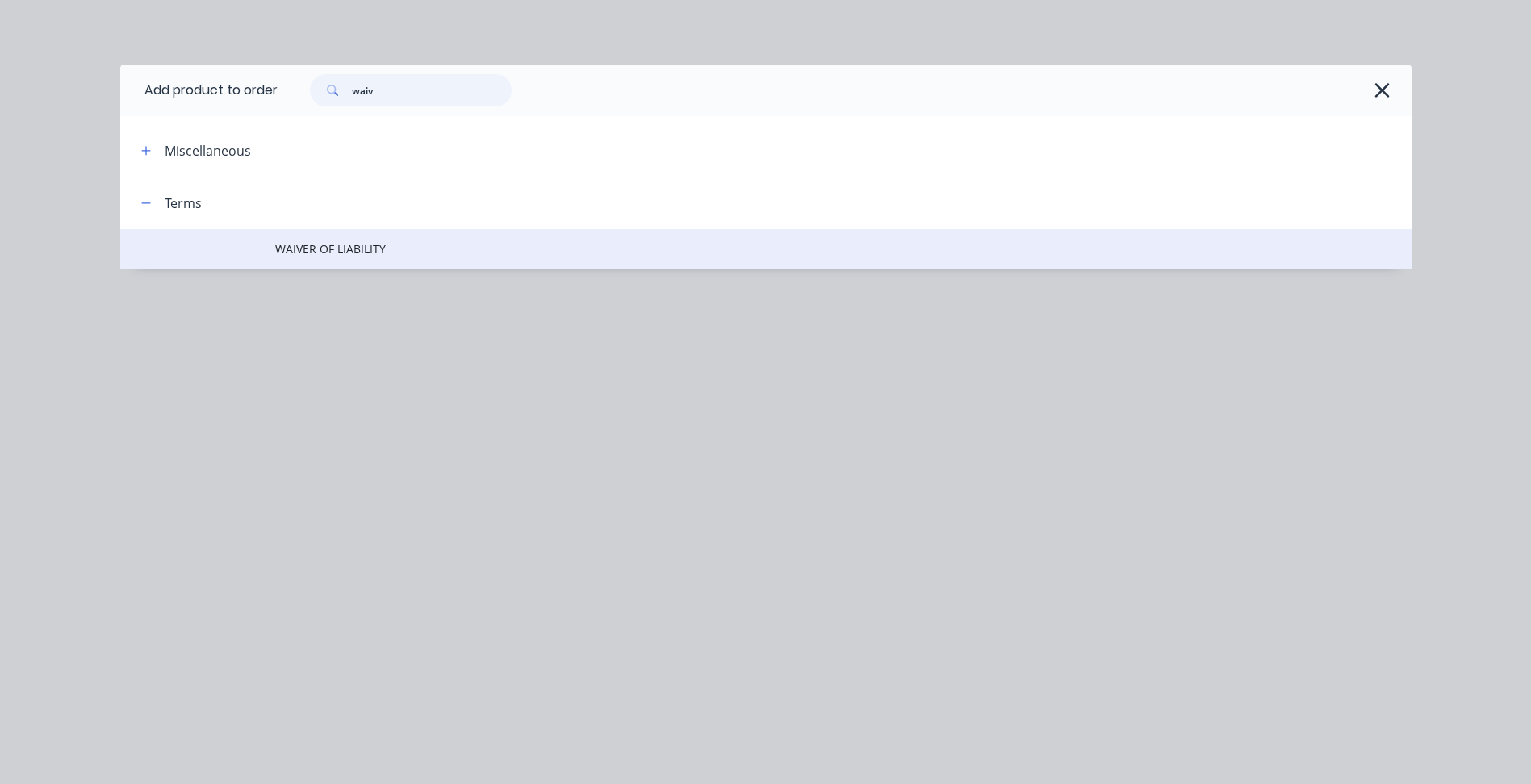
type input "waiv"
click at [364, 254] on span "WAIVER OF LIABILITY" at bounding box center [729, 248] width 908 height 17
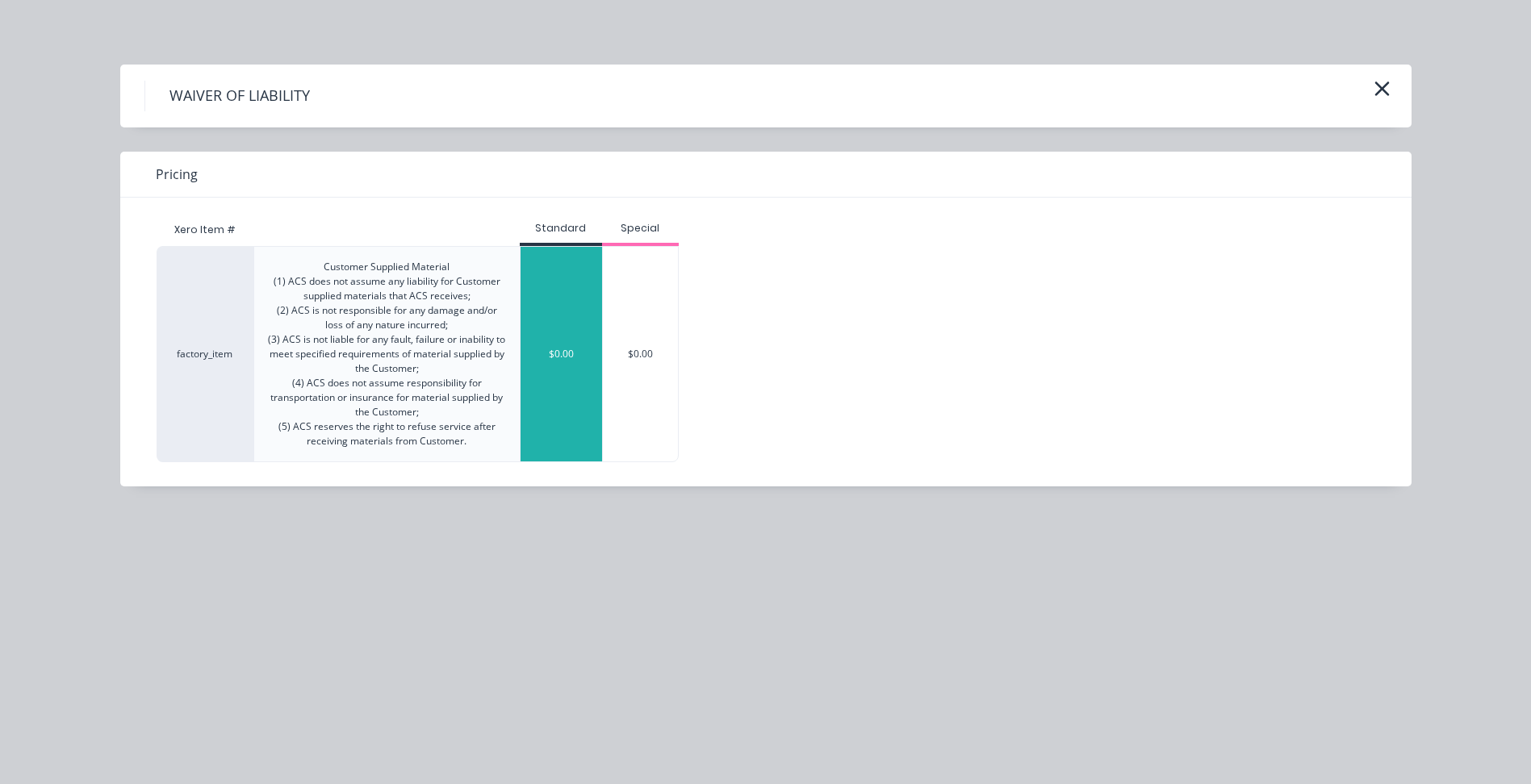
click at [533, 353] on div "$0.00" at bounding box center [561, 354] width 82 height 215
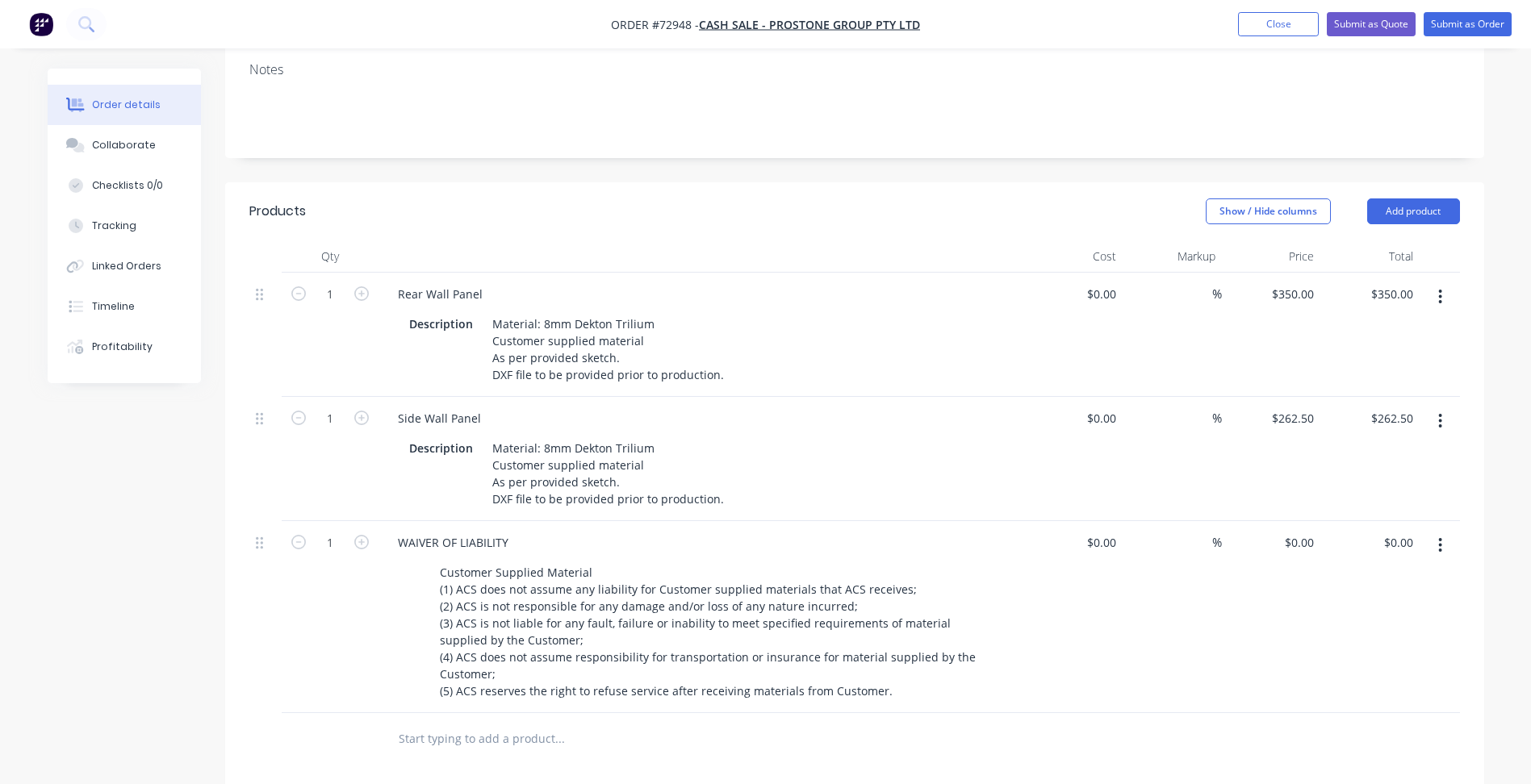
scroll to position [323, 0]
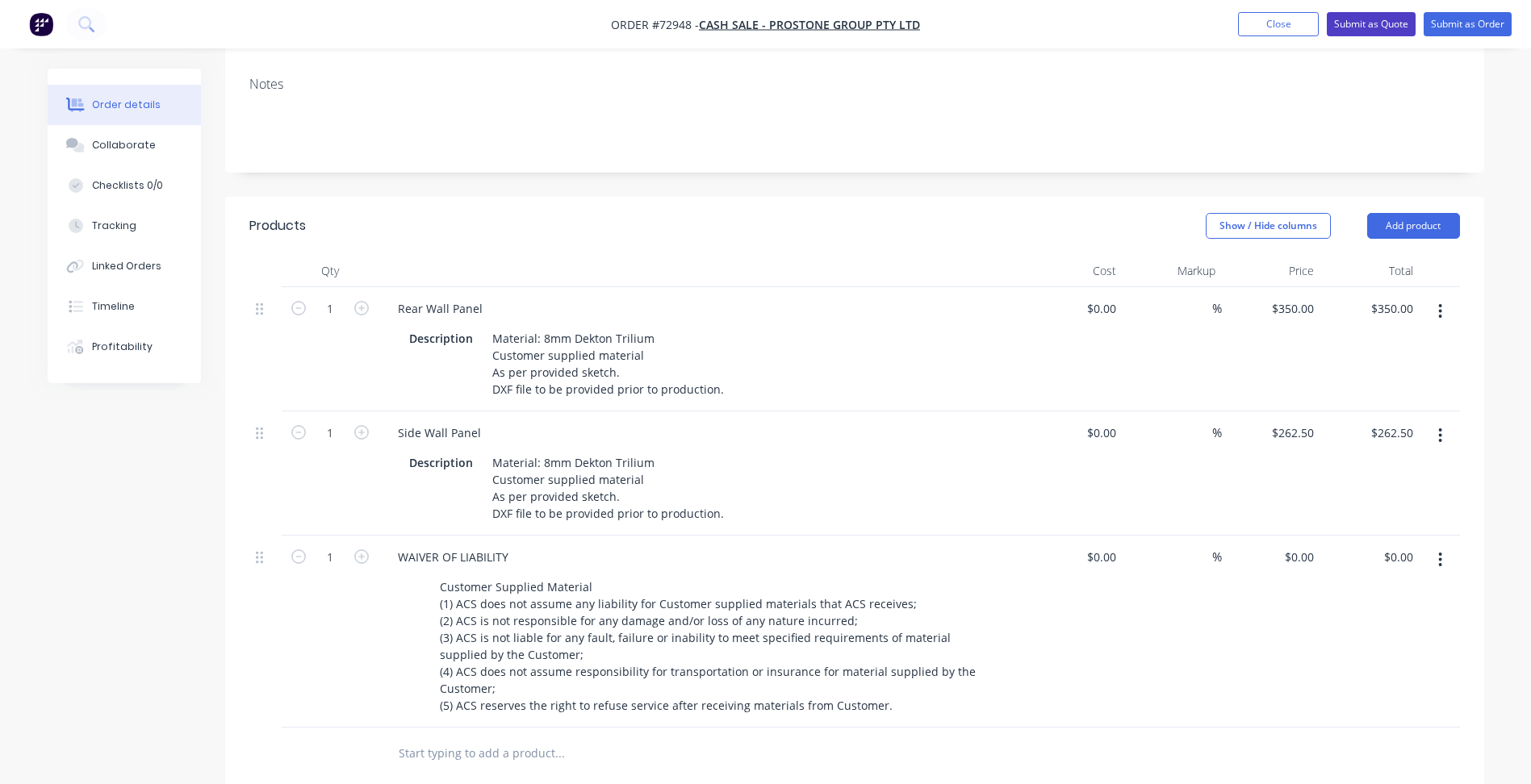
click at [1365, 35] on button "Submit as Quote" at bounding box center [1371, 24] width 89 height 24
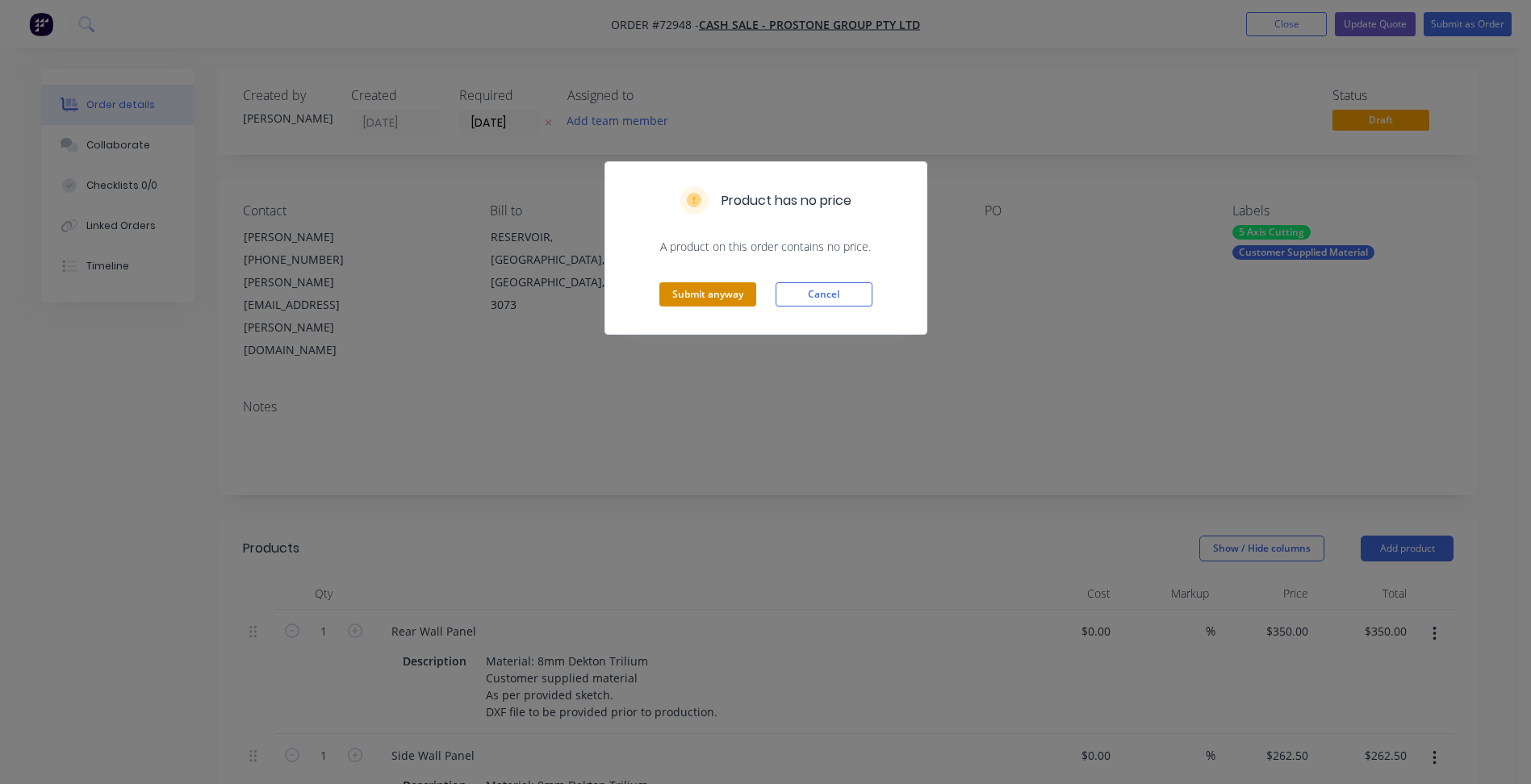
click at [715, 287] on button "Submit anyway" at bounding box center [707, 294] width 97 height 24
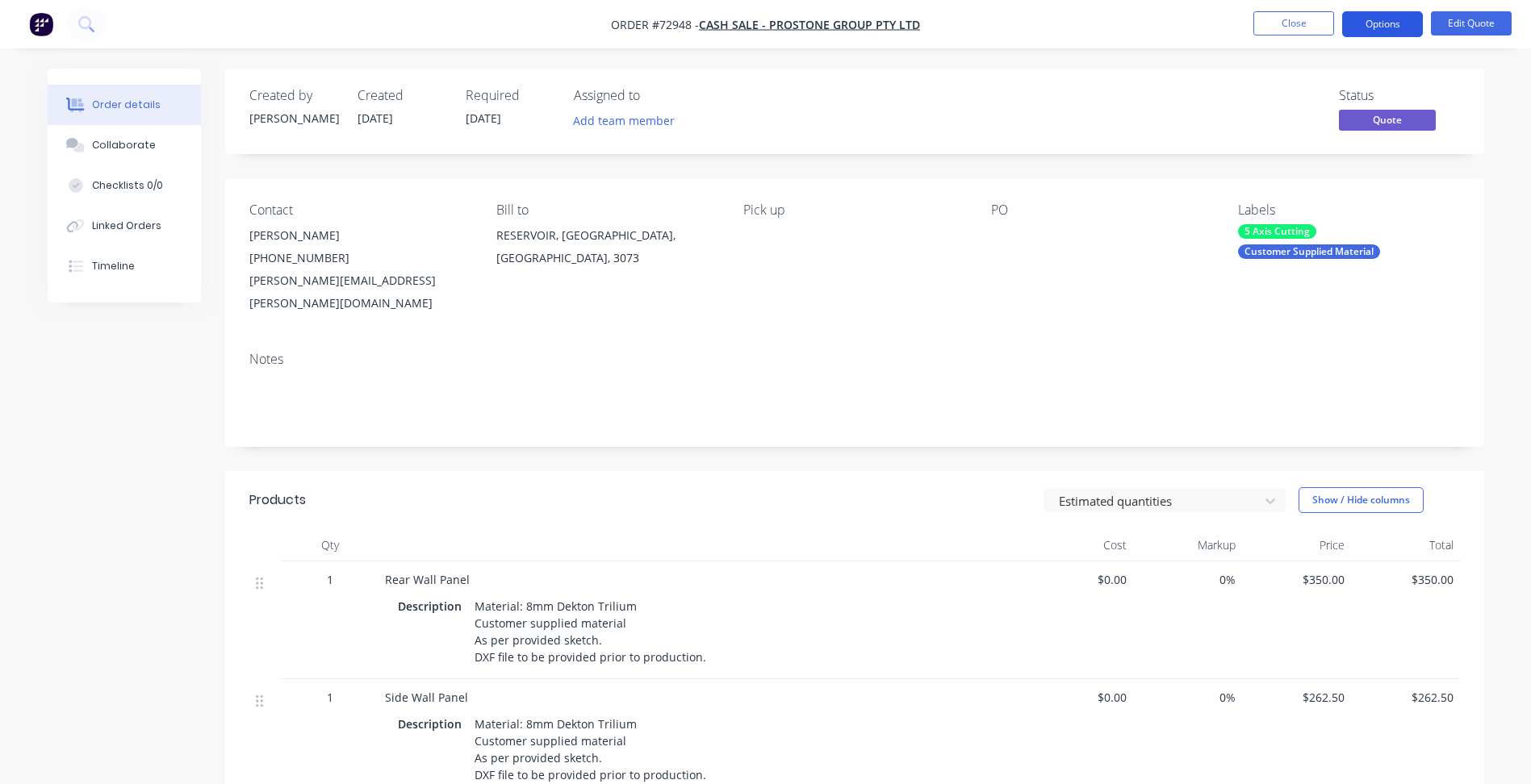
click at [1388, 30] on button "Options" at bounding box center [1382, 24] width 81 height 26
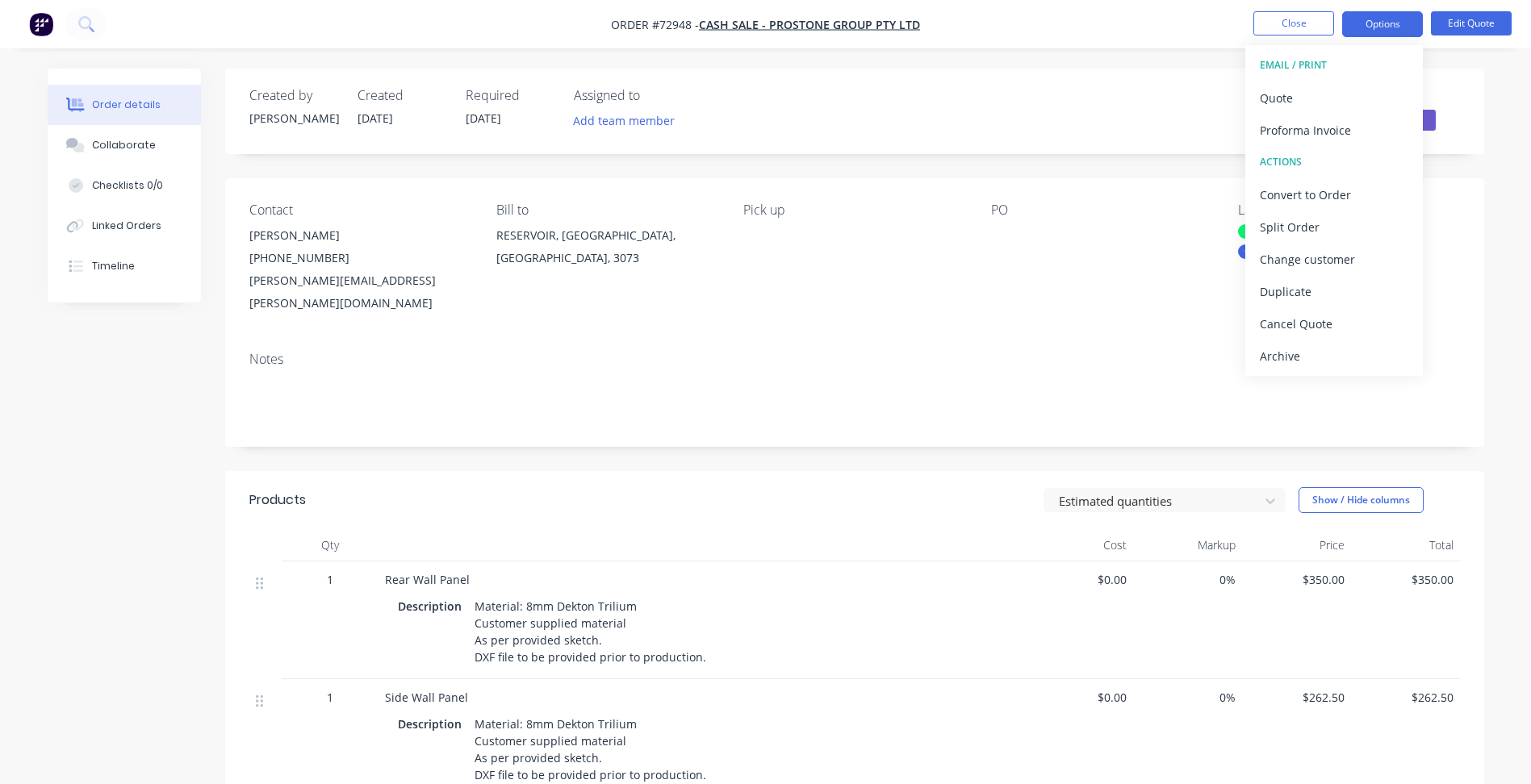
click at [1143, 164] on div "Created by [PERSON_NAME] Created [DATE] Required [DATE] Assigned to Add team me…" at bounding box center [854, 656] width 1259 height 1177
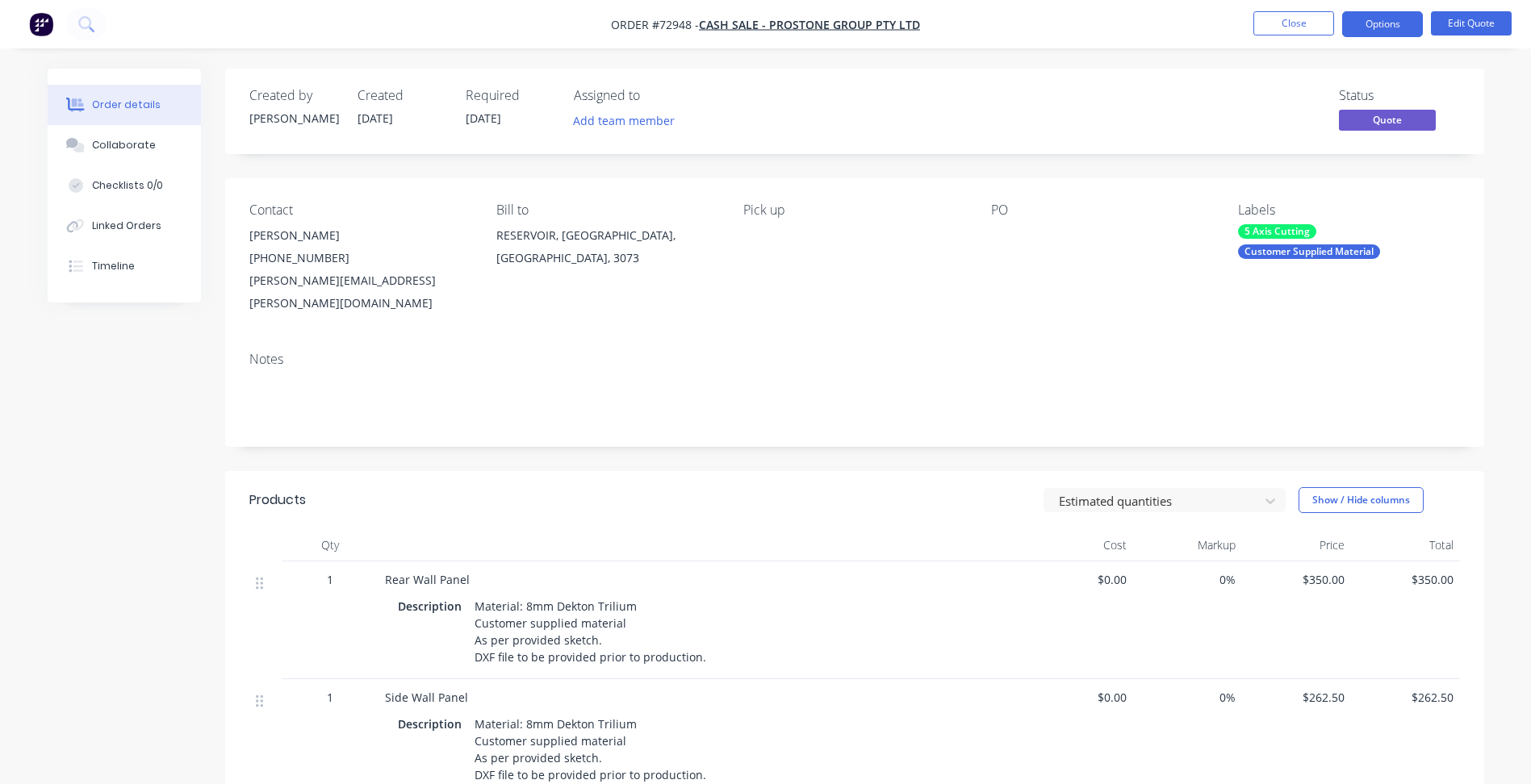
click at [1330, 259] on div "Labels 5 Axis Cutting Customer Supplied Material" at bounding box center [1348, 258] width 221 height 112
click at [1324, 245] on div "Customer Supplied Material" at bounding box center [1309, 252] width 142 height 14
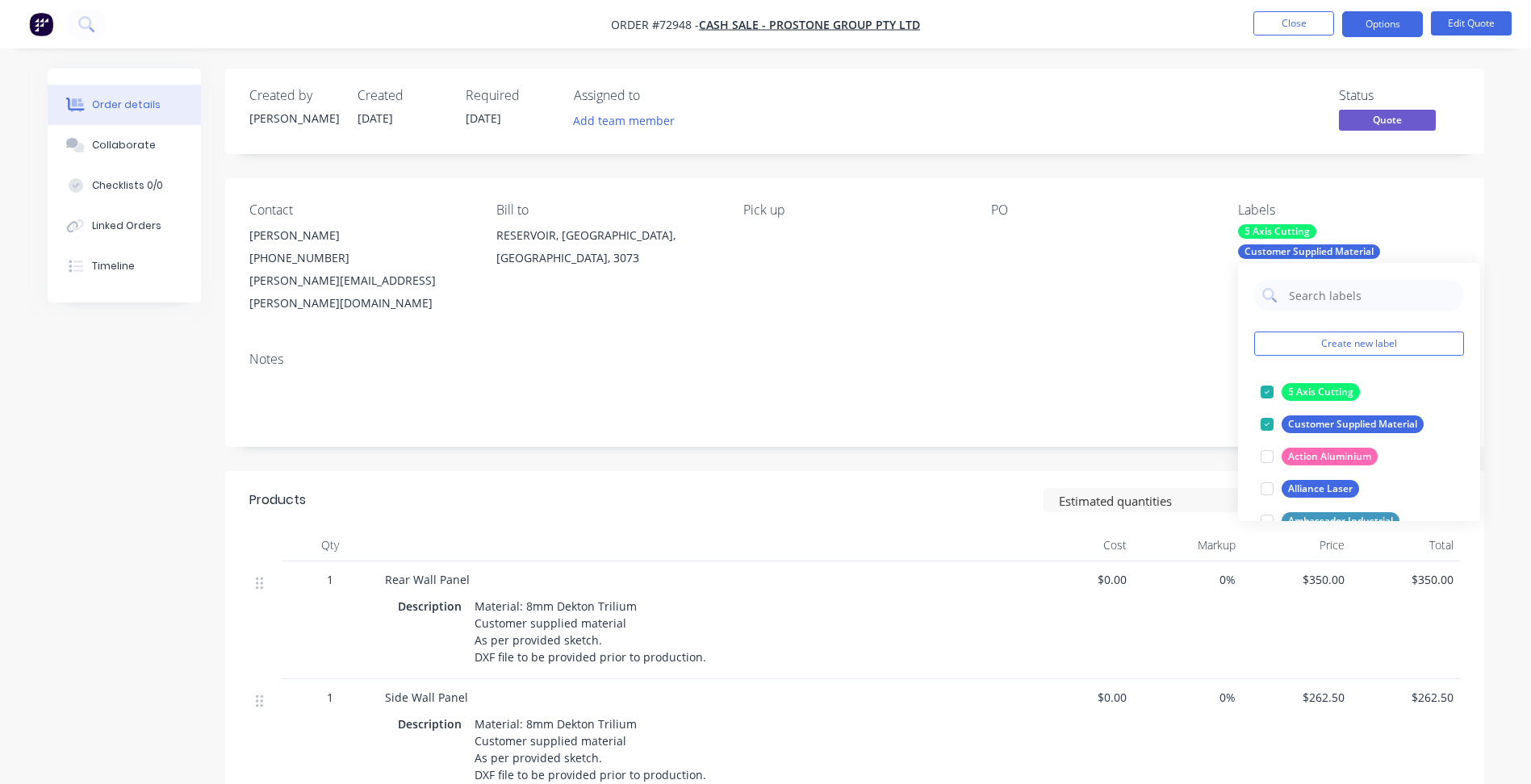
click at [1265, 390] on div at bounding box center [1267, 392] width 32 height 32
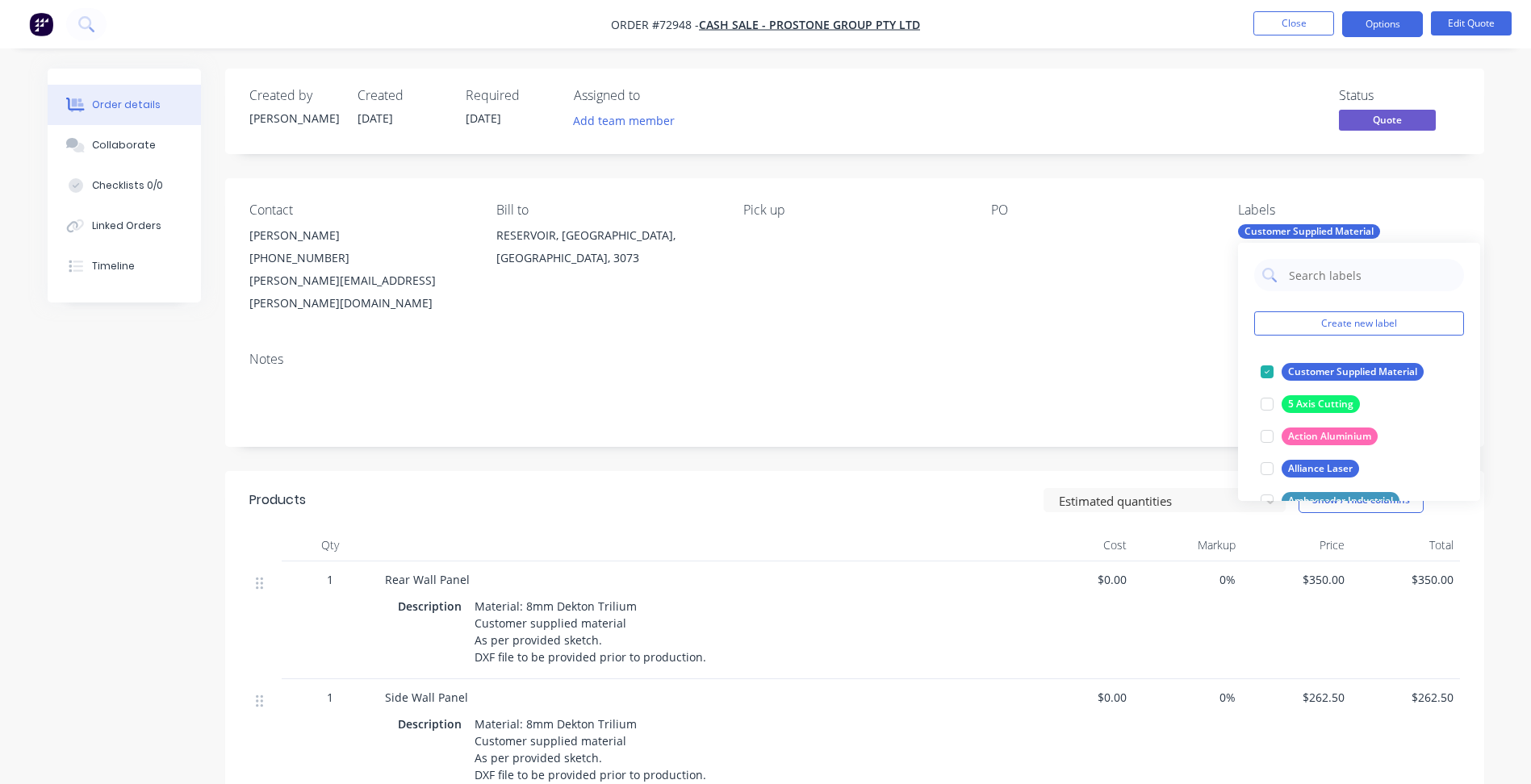
drag, startPoint x: 1006, startPoint y: 349, endPoint x: 1087, endPoint y: 309, distance: 90.3
click at [1010, 345] on div "Notes" at bounding box center [854, 393] width 1259 height 108
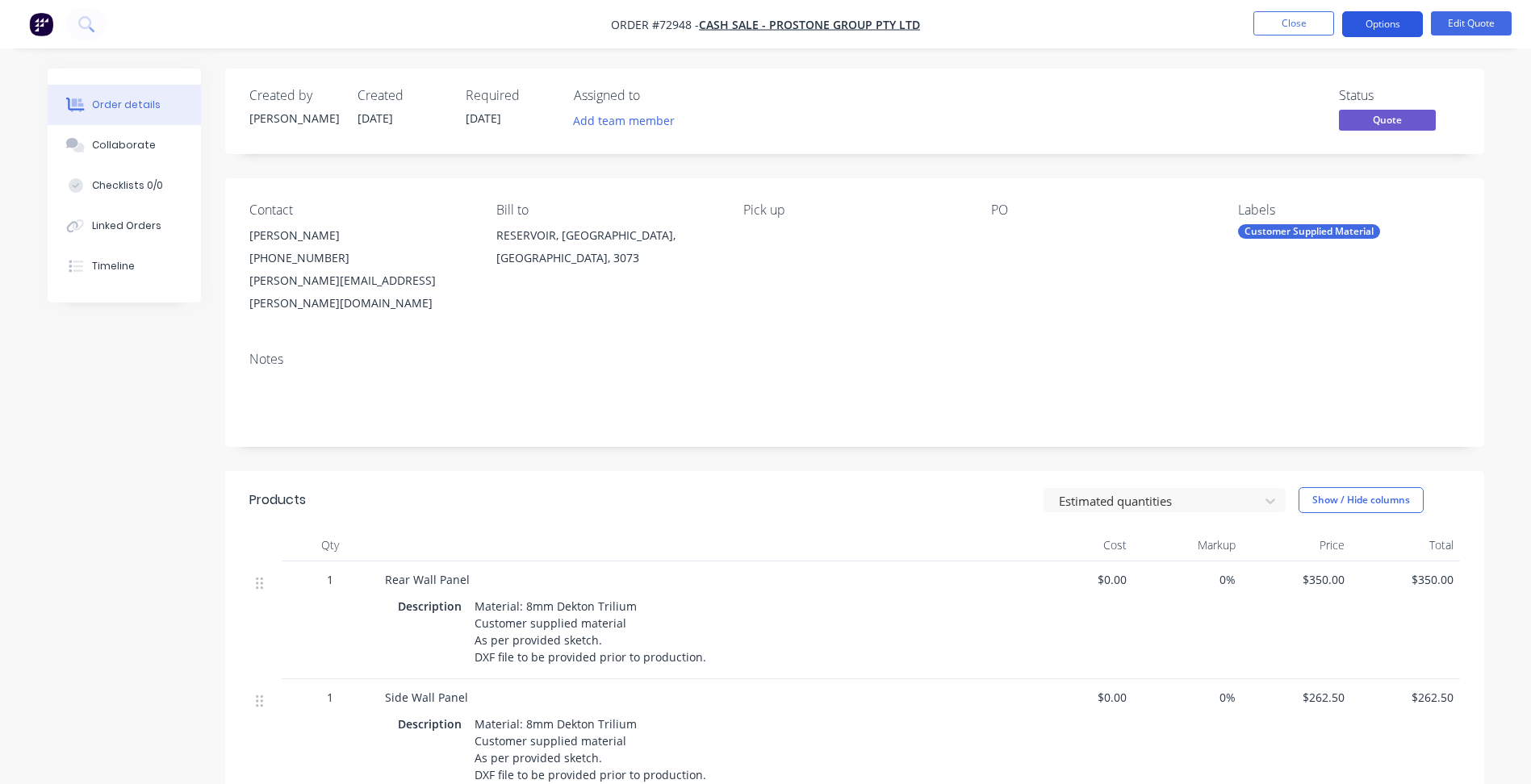
click at [1392, 20] on button "Options" at bounding box center [1382, 24] width 81 height 26
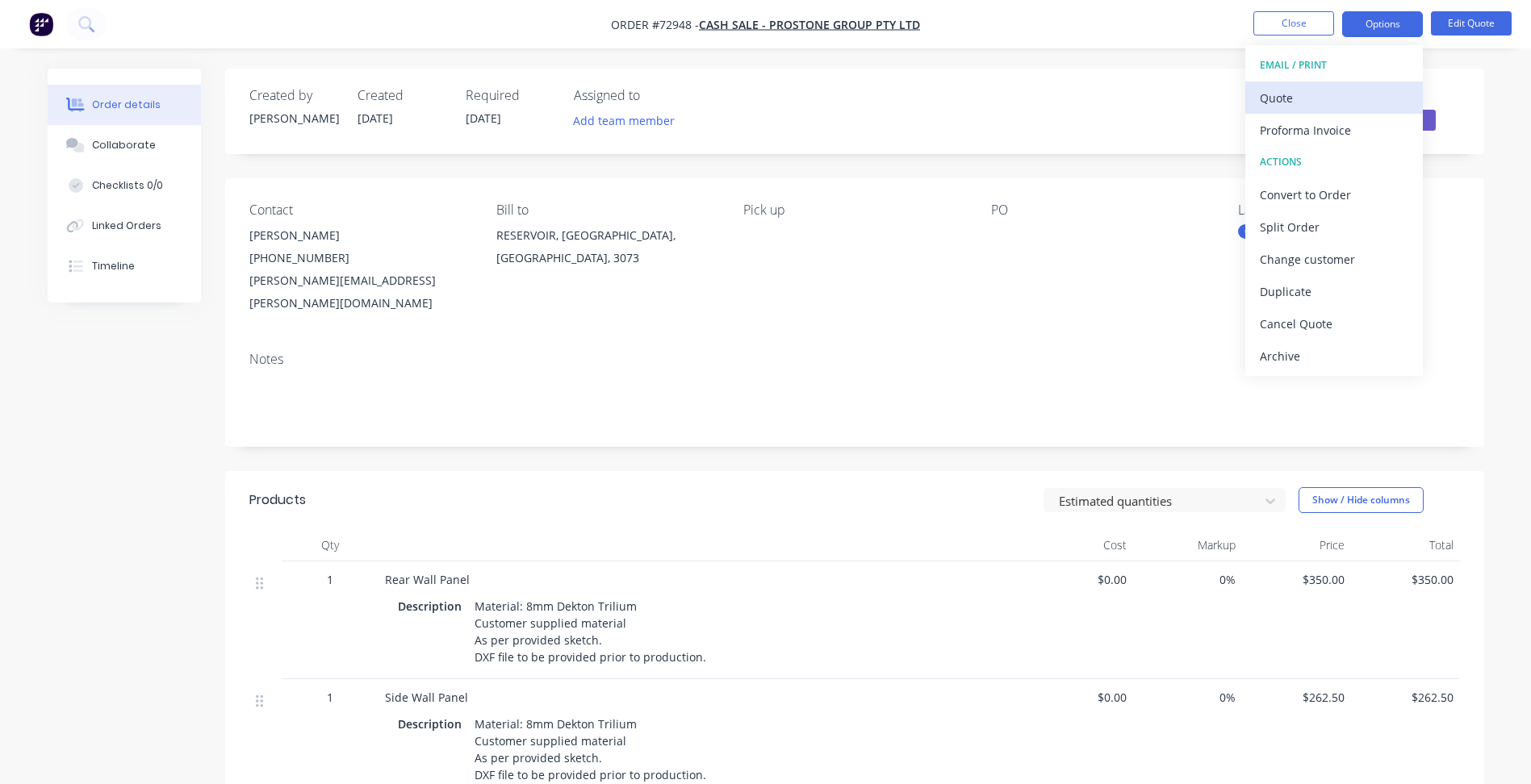
click at [1315, 98] on div "Quote" at bounding box center [1333, 98] width 148 height 23
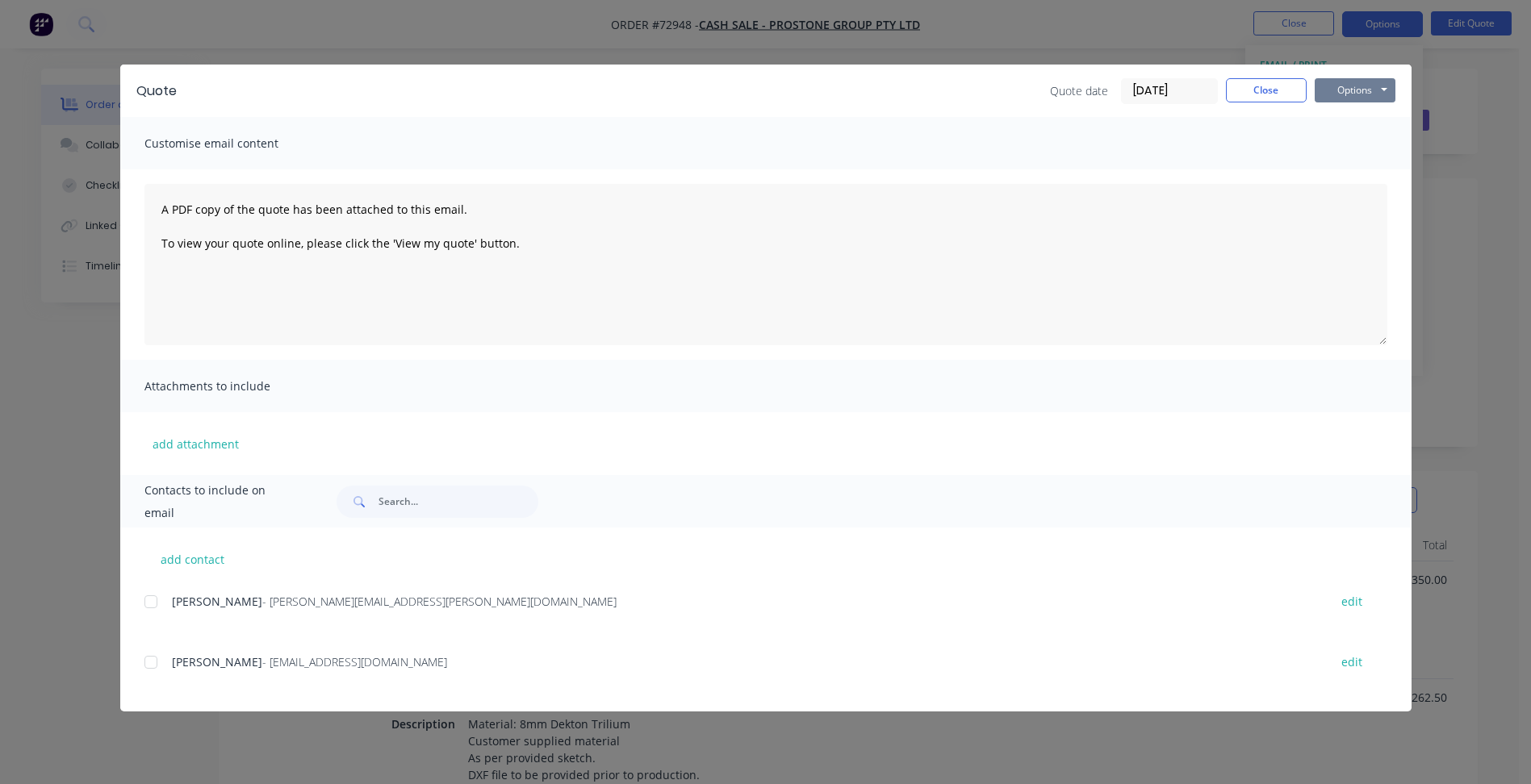
click at [1367, 94] on button "Options" at bounding box center [1354, 90] width 81 height 24
click at [1347, 131] on button "Preview" at bounding box center [1366, 119] width 103 height 27
drag, startPoint x: 1251, startPoint y: 101, endPoint x: 1276, endPoint y: 35, distance: 70.6
click at [1251, 100] on button "Close" at bounding box center [1266, 90] width 81 height 24
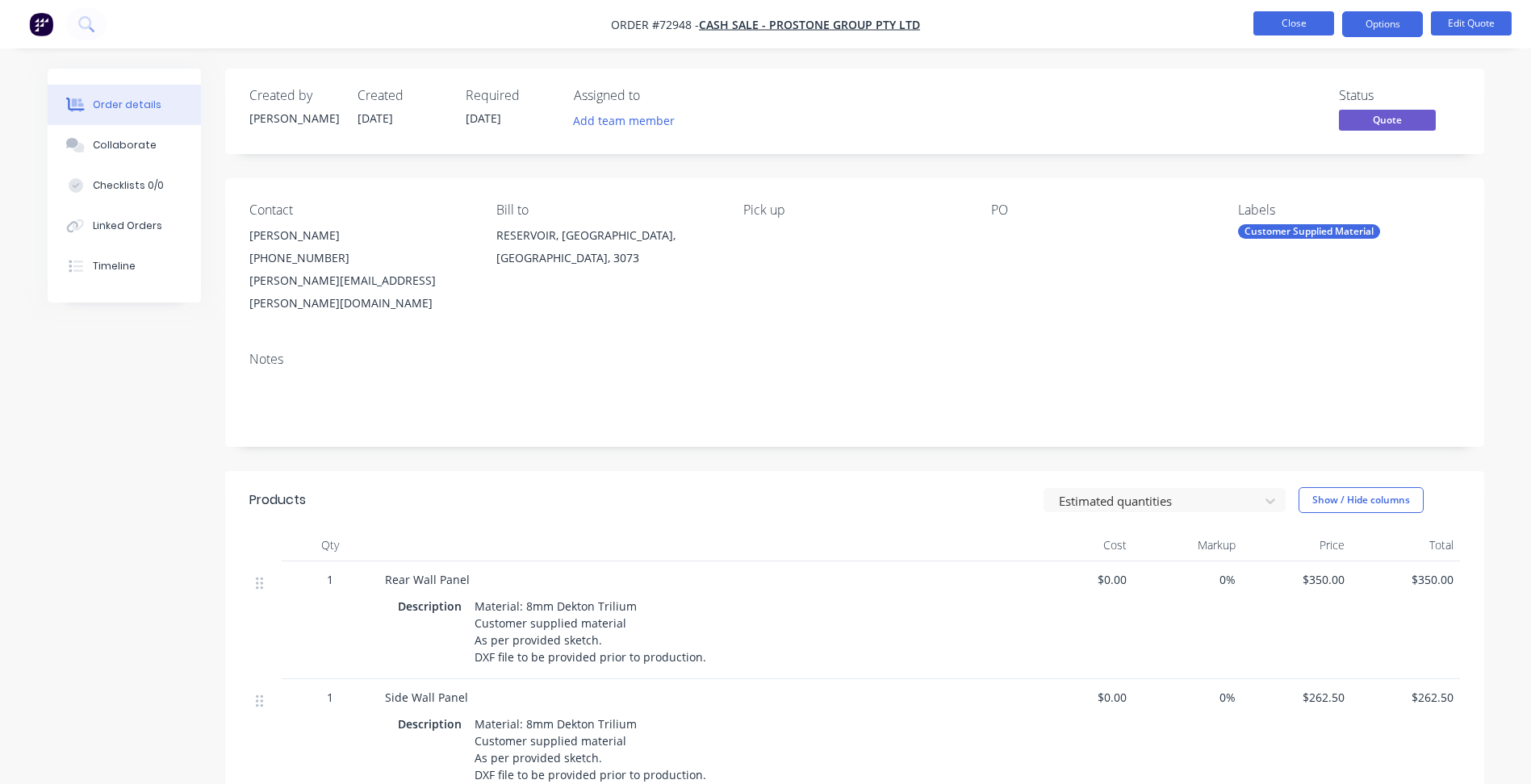
click at [1276, 35] on button "Close" at bounding box center [1293, 23] width 81 height 24
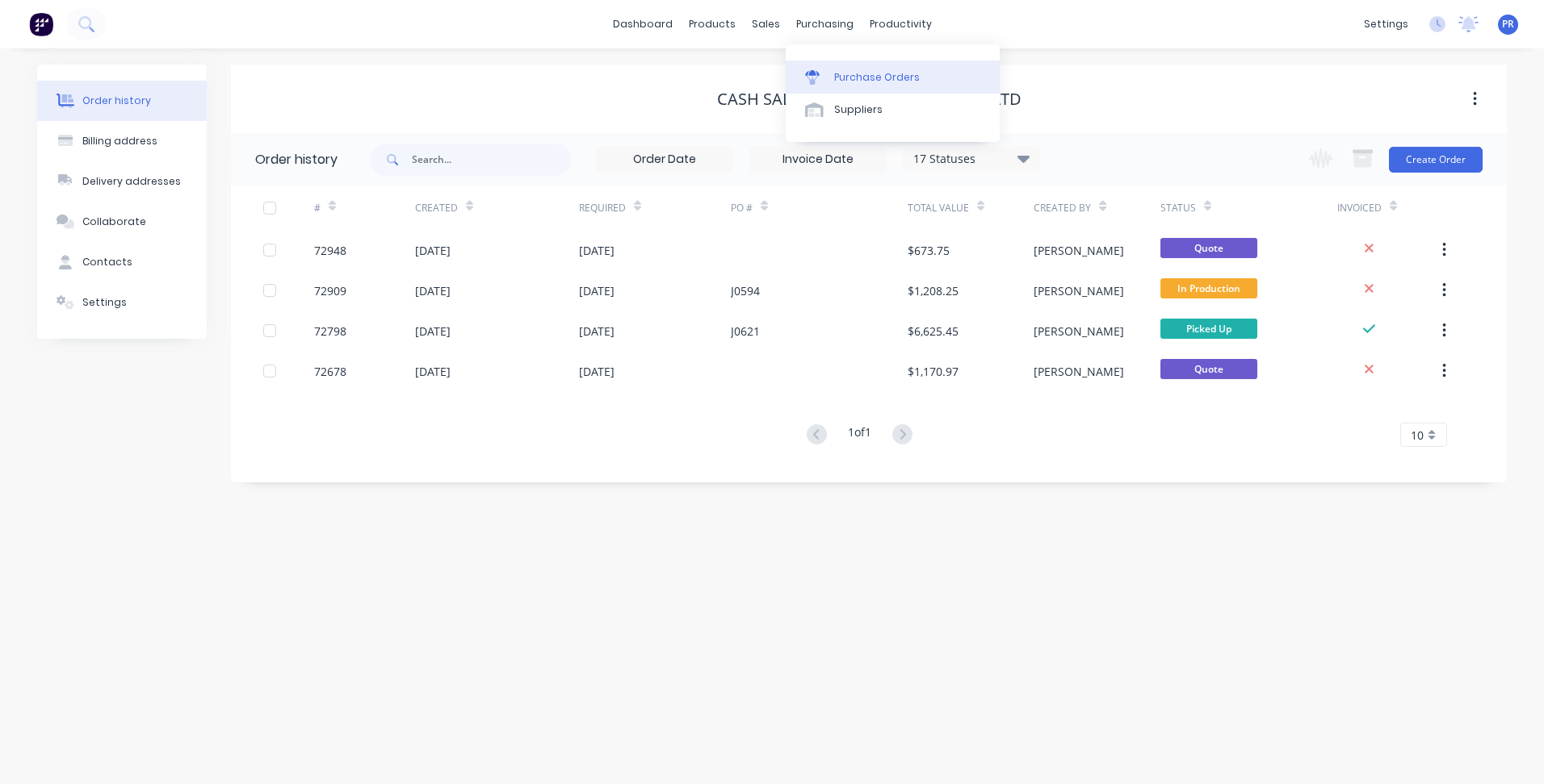
drag, startPoint x: 793, startPoint y: 47, endPoint x: 793, endPoint y: 67, distance: 20.0
click at [793, 67] on link "Purchase Orders" at bounding box center [892, 76] width 214 height 32
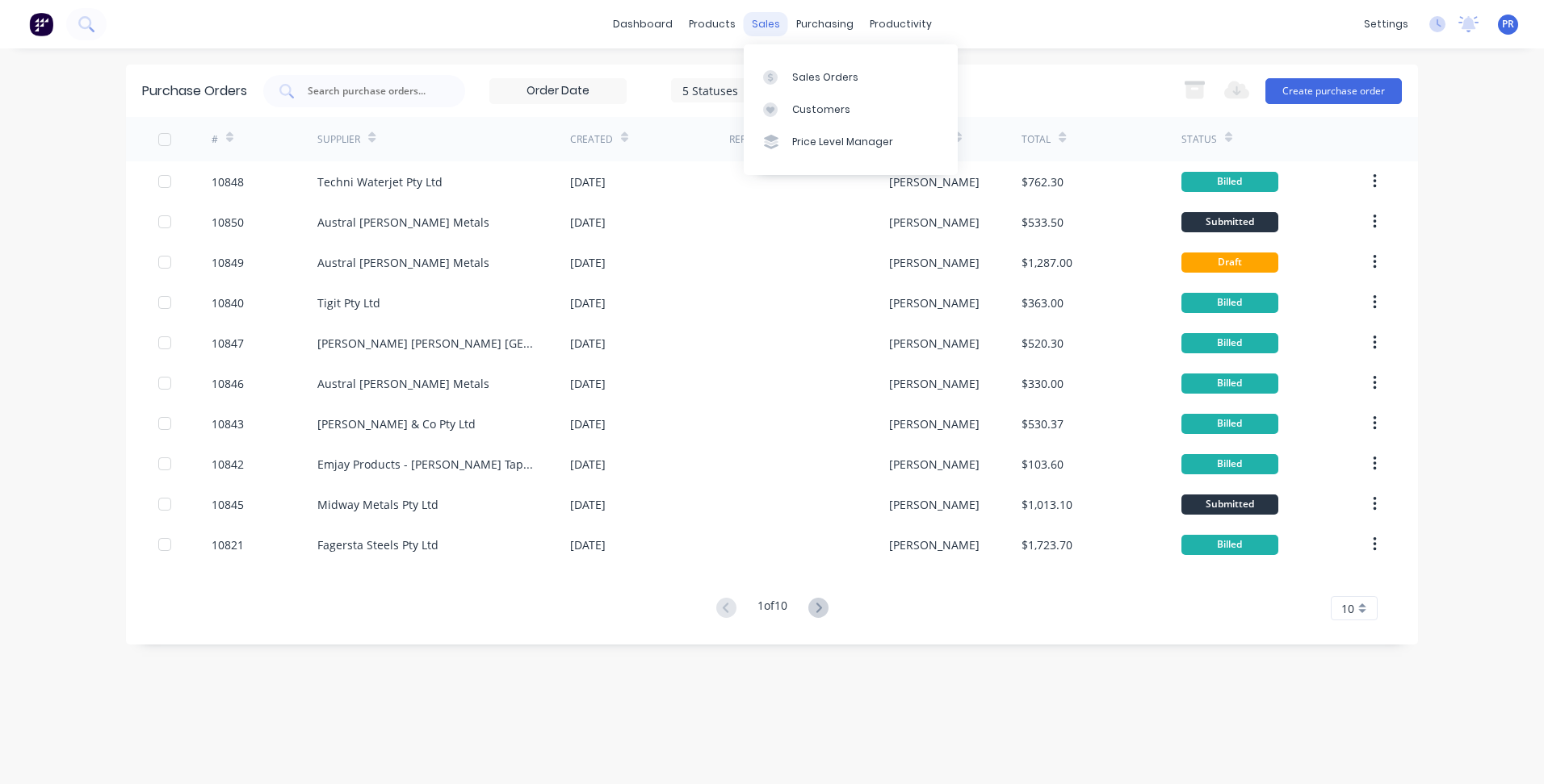
click at [762, 22] on div "sales" at bounding box center [766, 24] width 44 height 24
click at [785, 72] on div at bounding box center [775, 77] width 24 height 14
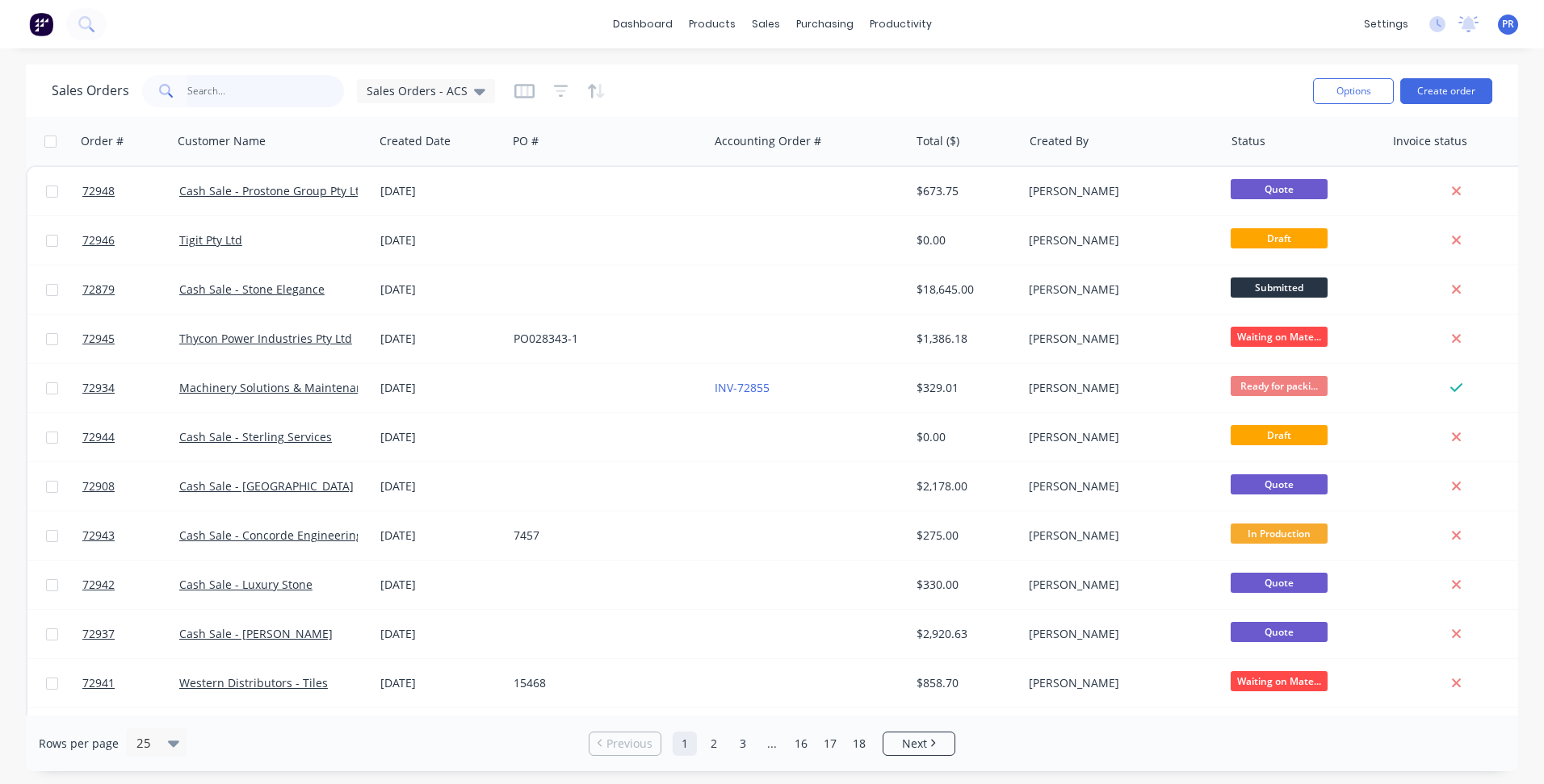
click at [246, 90] on input "text" at bounding box center [265, 91] width 157 height 32
drag, startPoint x: 810, startPoint y: 85, endPoint x: 774, endPoint y: 82, distance: 36.1
click at [810, 85] on link "Sales Orders" at bounding box center [850, 76] width 214 height 32
click at [232, 87] on input "text" at bounding box center [265, 91] width 157 height 32
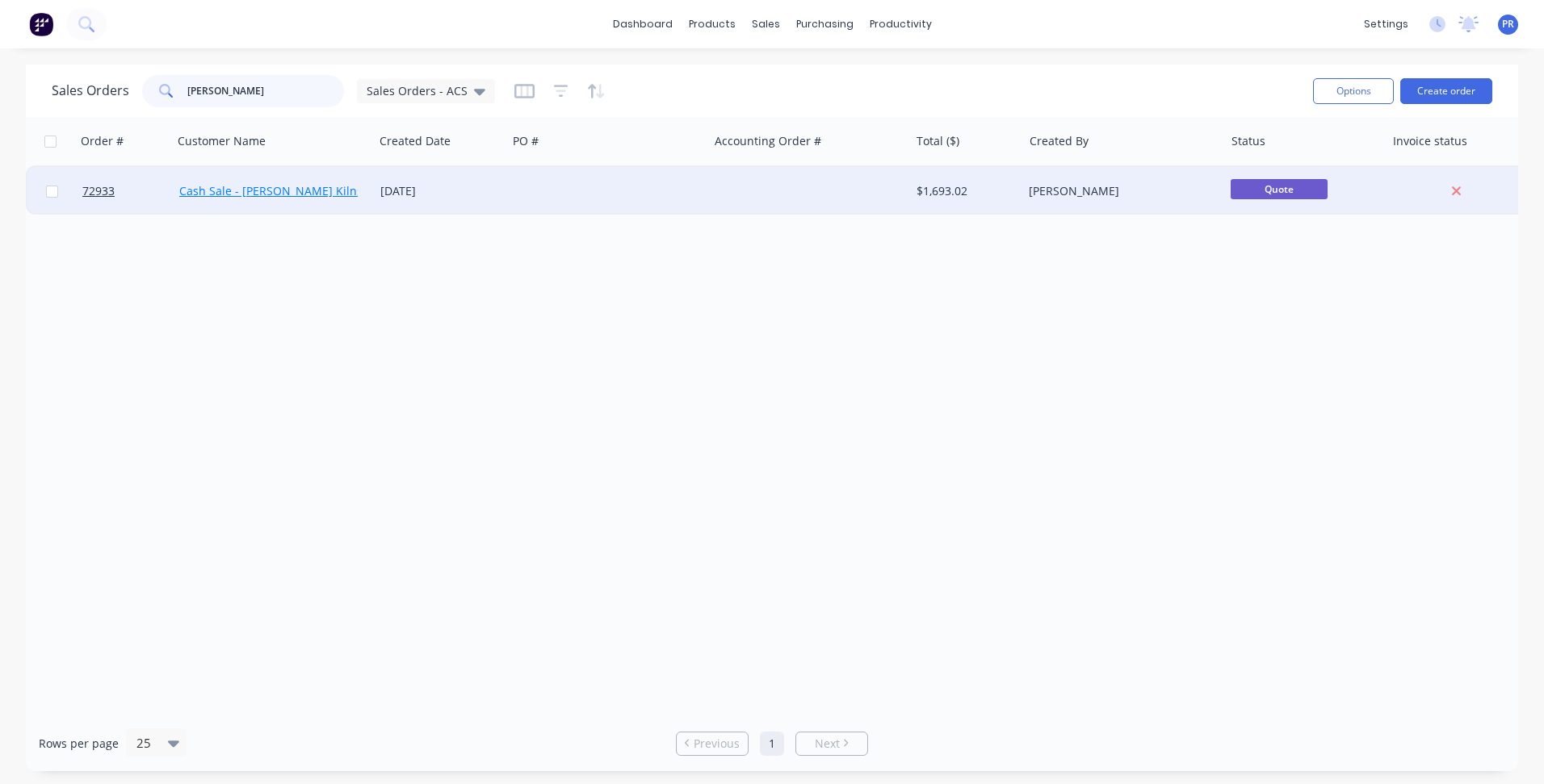
type input "[PERSON_NAME]"
click at [251, 197] on link "Cash Sale - [PERSON_NAME] Kilns & Furnaces" at bounding box center [303, 191] width 247 height 15
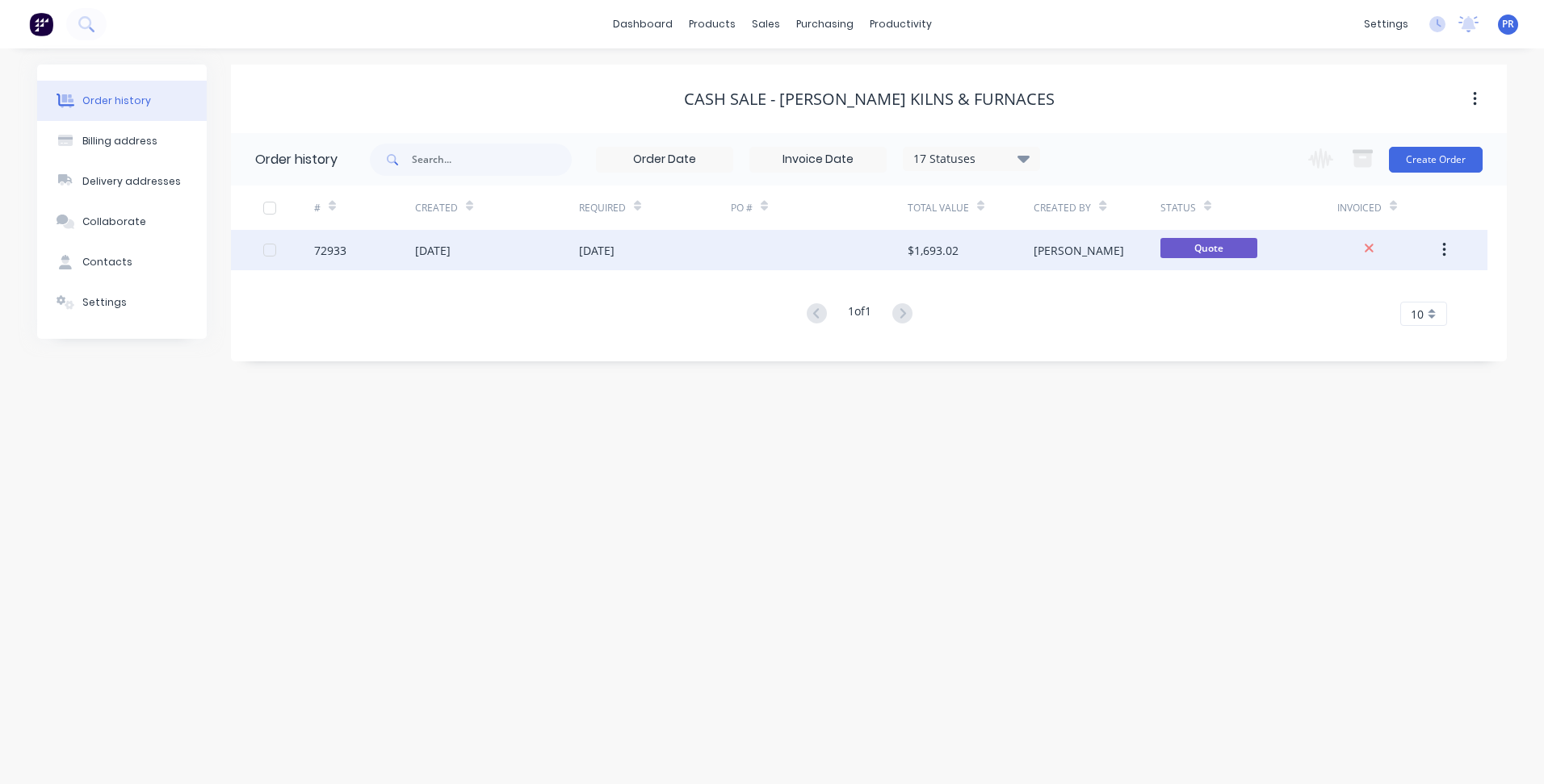
click at [1297, 254] on div "Quote" at bounding box center [1248, 249] width 177 height 40
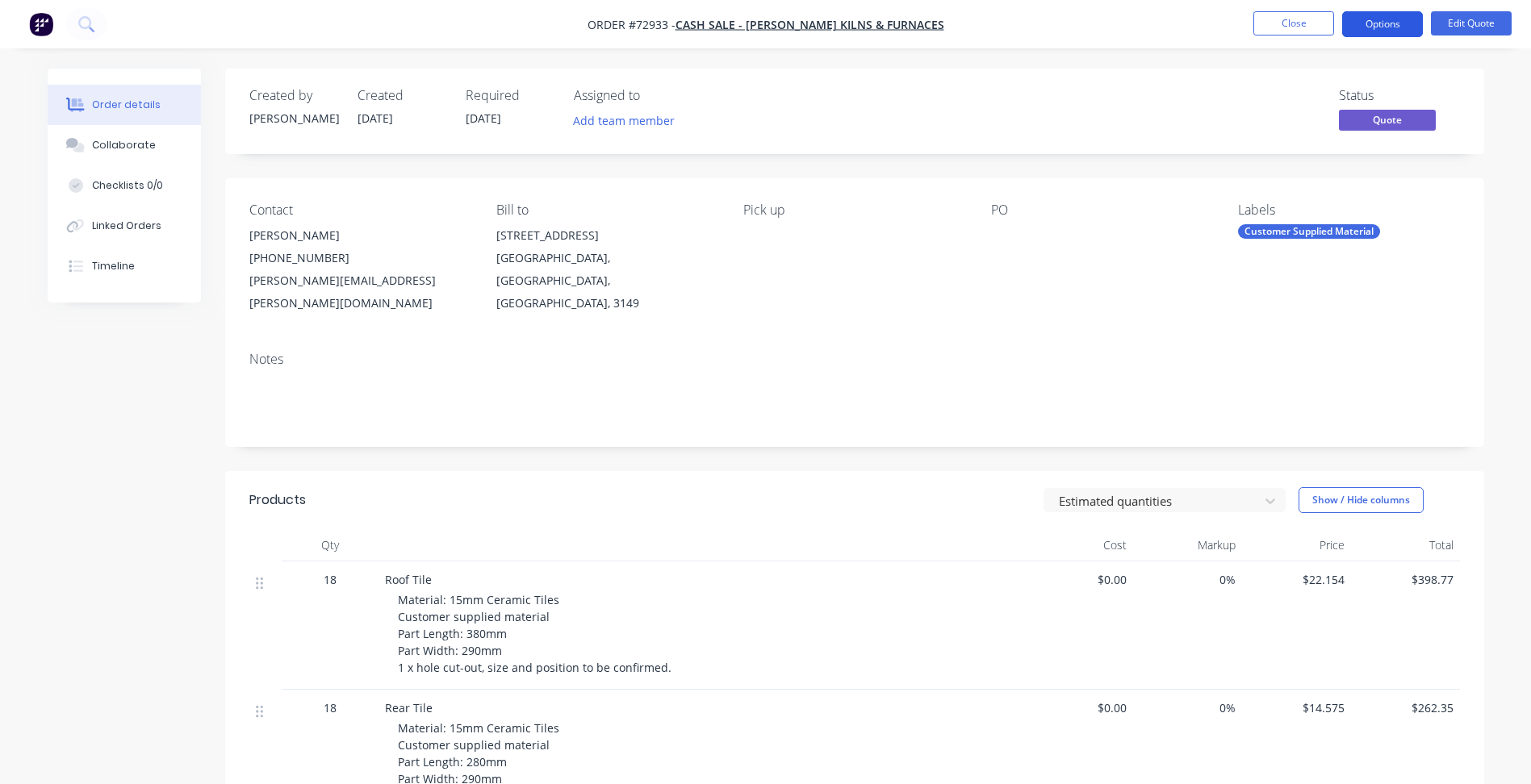
click at [1370, 25] on button "Options" at bounding box center [1382, 24] width 81 height 26
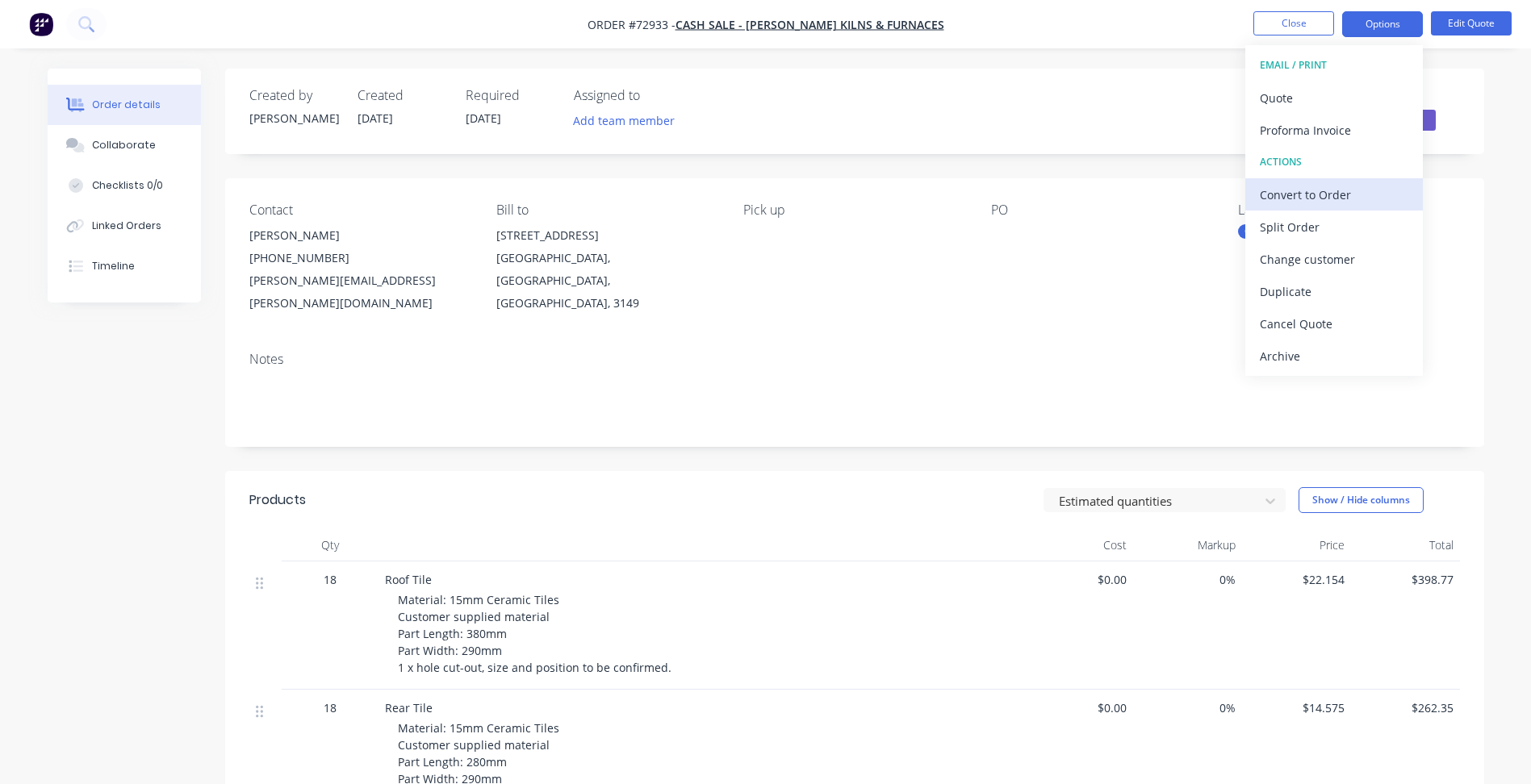
click at [1298, 200] on div "Convert to Order" at bounding box center [1333, 195] width 148 height 23
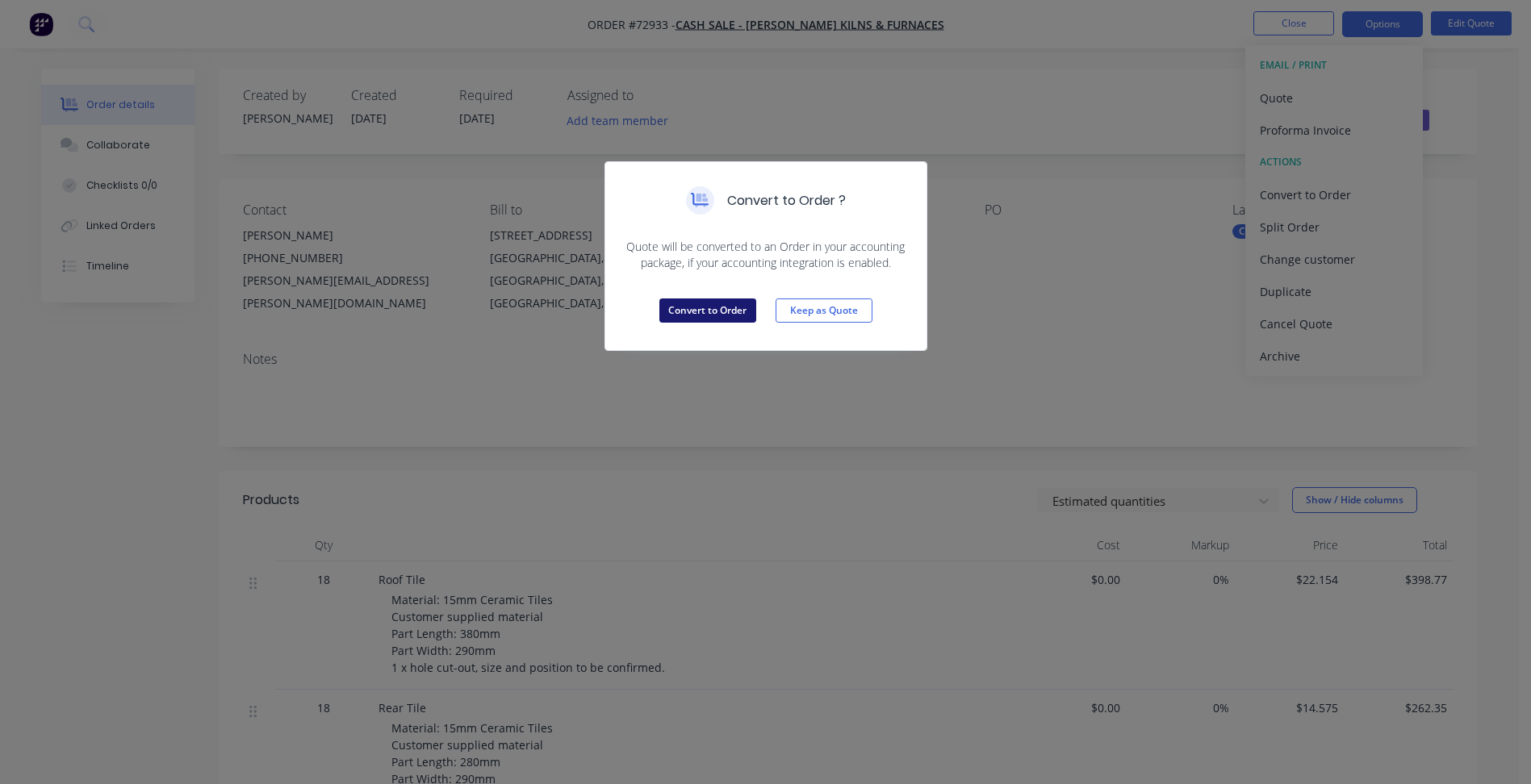
click at [705, 318] on button "Convert to Order" at bounding box center [707, 310] width 97 height 24
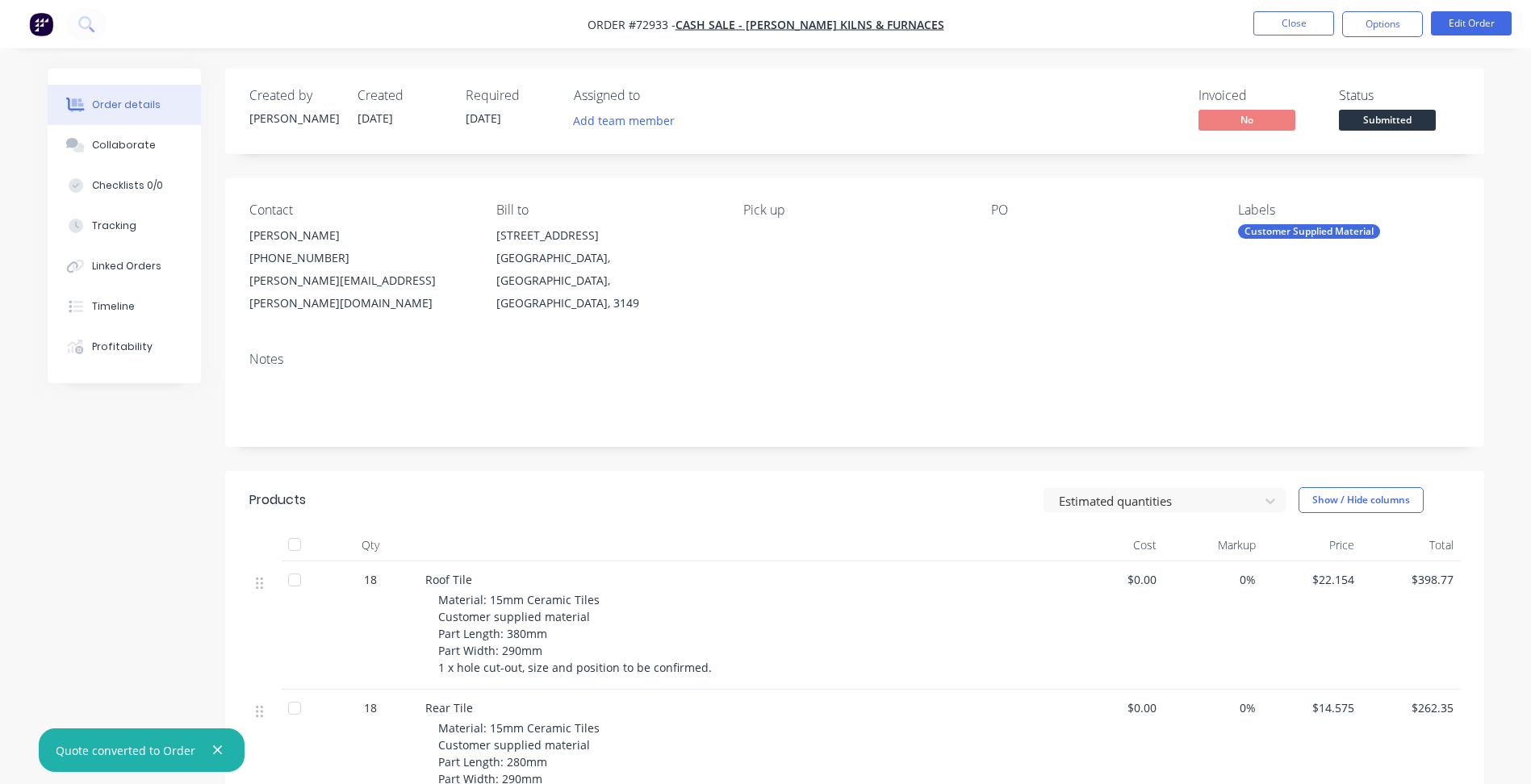
click at [996, 227] on div at bounding box center [1091, 235] width 201 height 22
click at [1474, 27] on button "Edit Order" at bounding box center [1471, 23] width 81 height 24
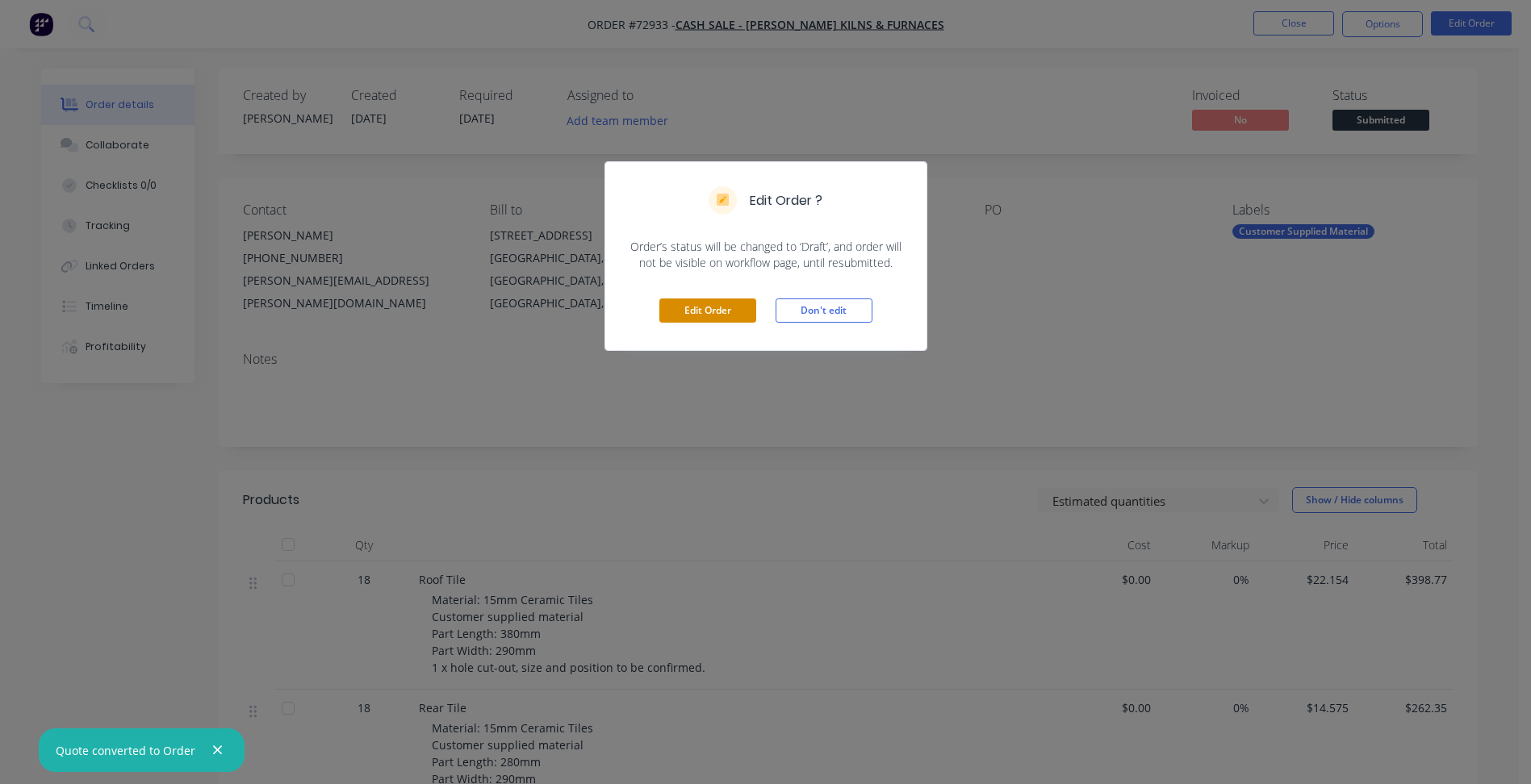
click at [704, 307] on button "Edit Order" at bounding box center [707, 310] width 97 height 24
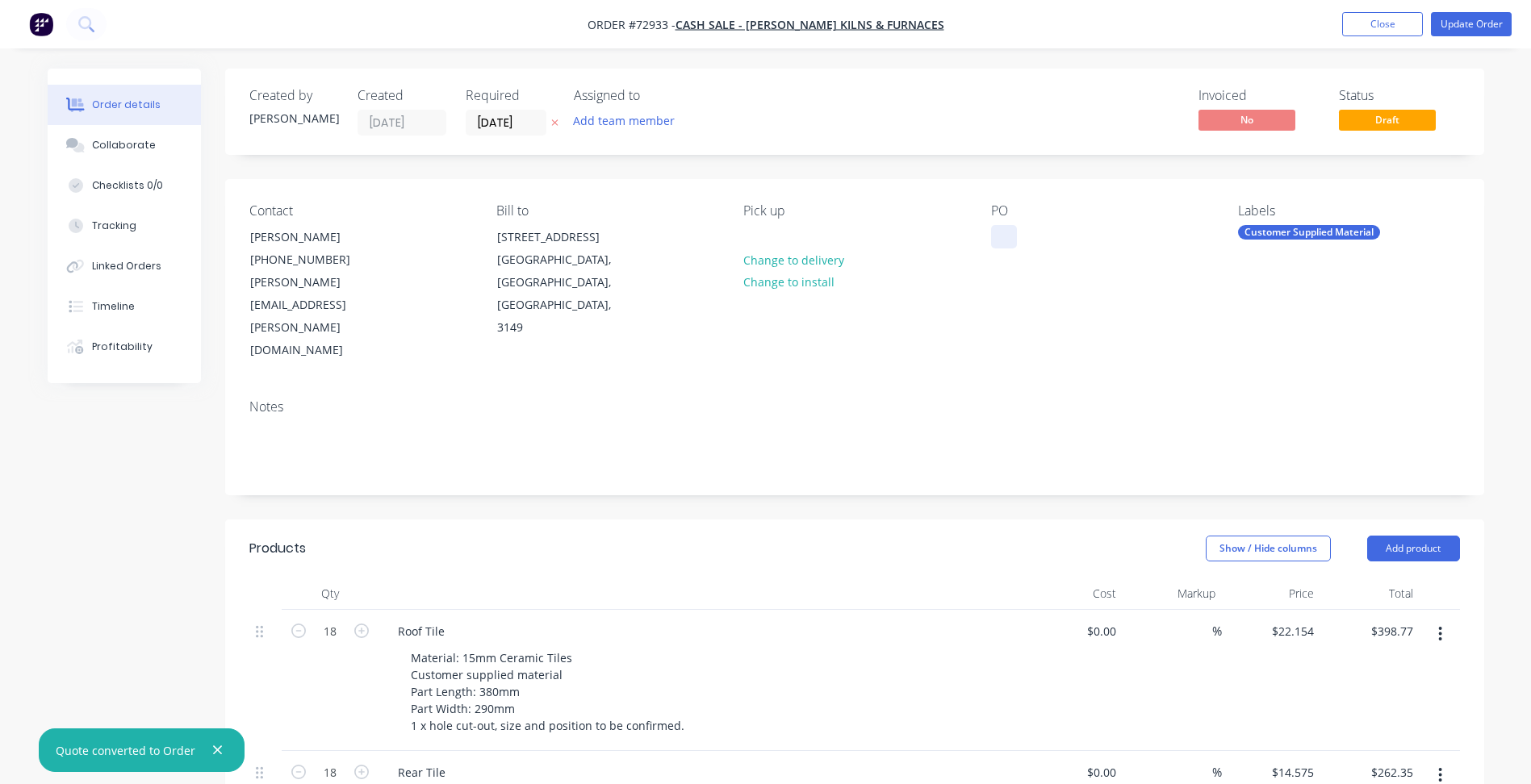
click at [1007, 238] on div at bounding box center [1003, 237] width 26 height 23
paste div
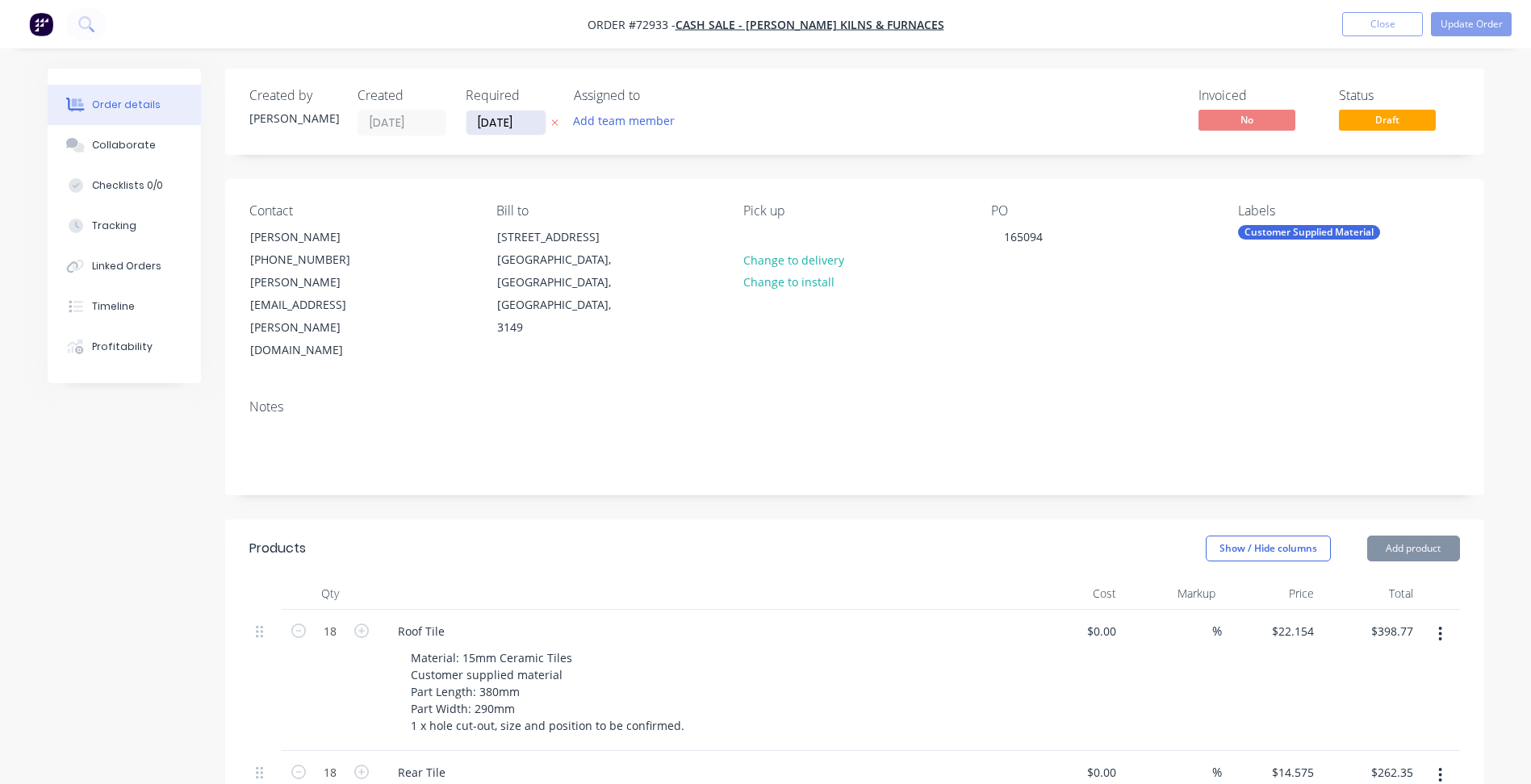
click at [499, 129] on input "[DATE]" at bounding box center [506, 122] width 79 height 24
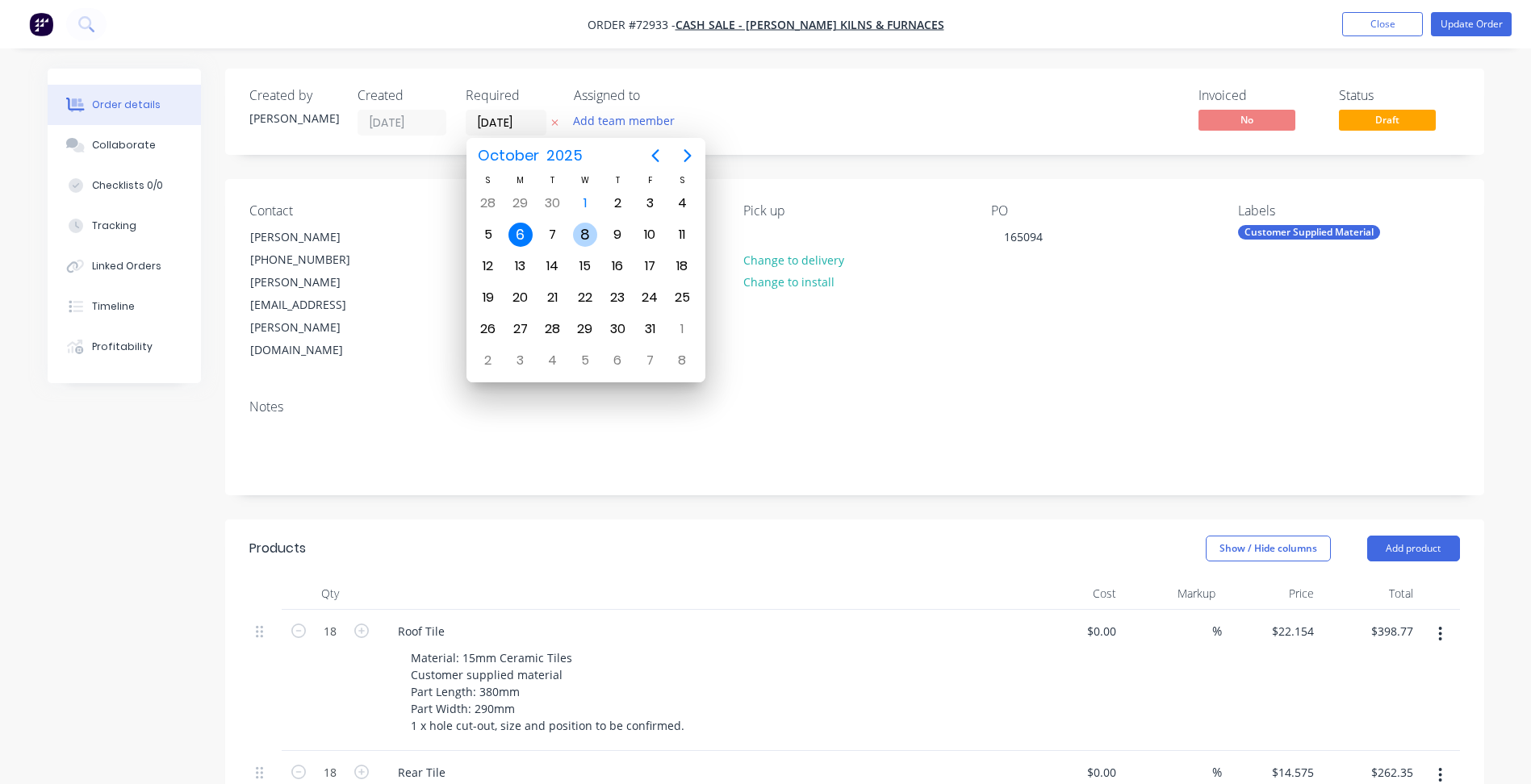
click at [582, 240] on div "8" at bounding box center [585, 234] width 24 height 24
type input "[DATE]"
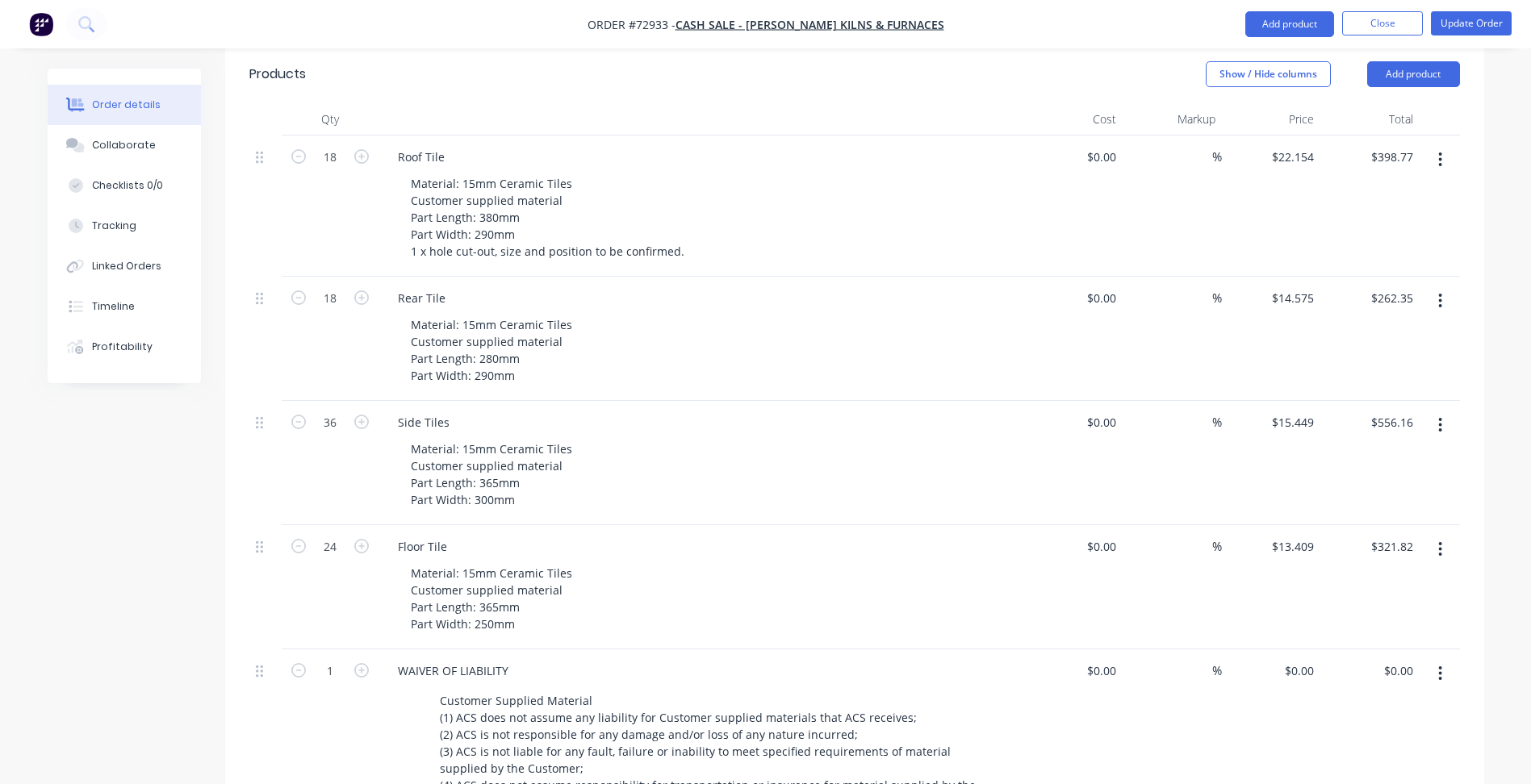
scroll to position [466, 0]
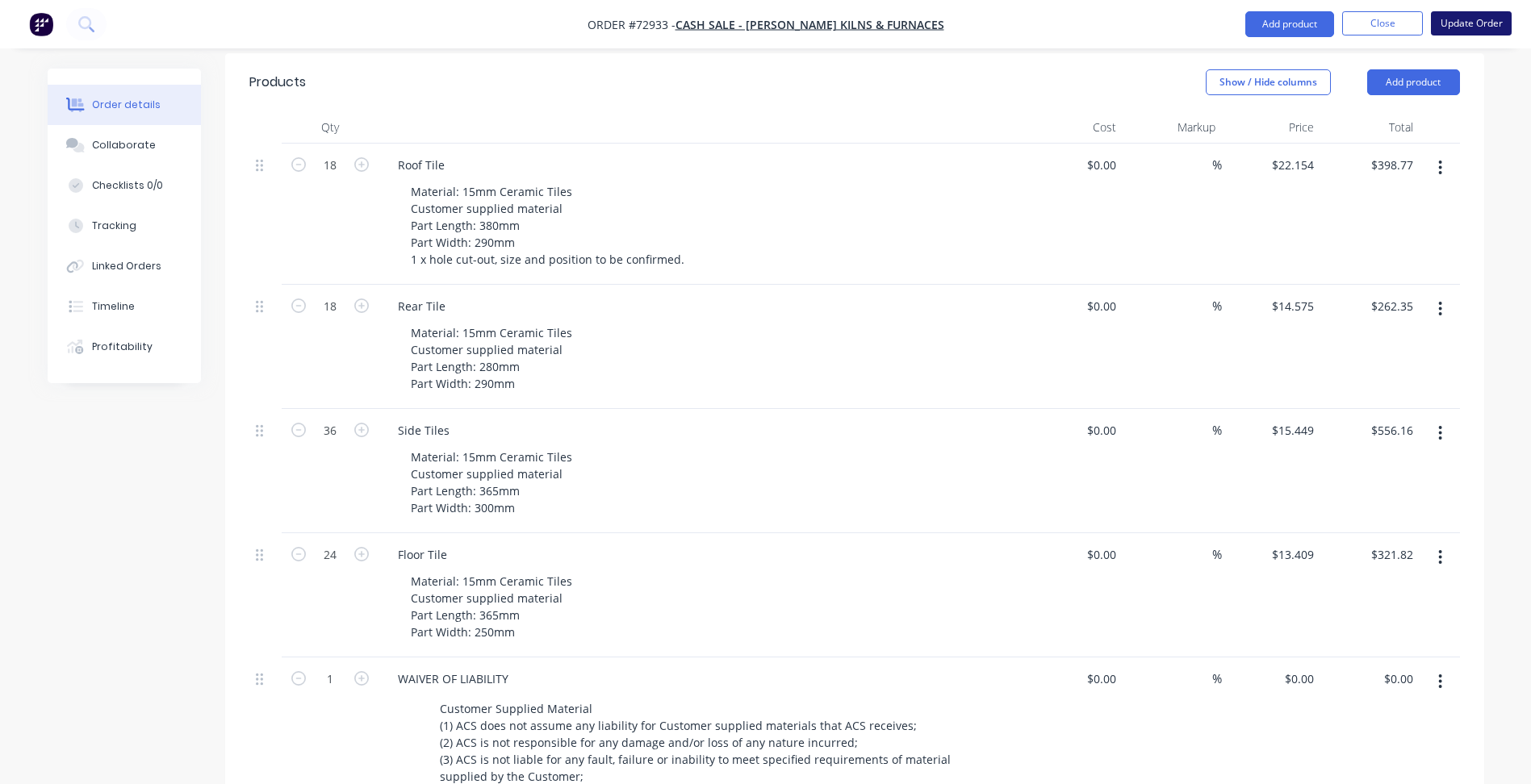
click at [1456, 25] on button "Update Order" at bounding box center [1471, 23] width 81 height 24
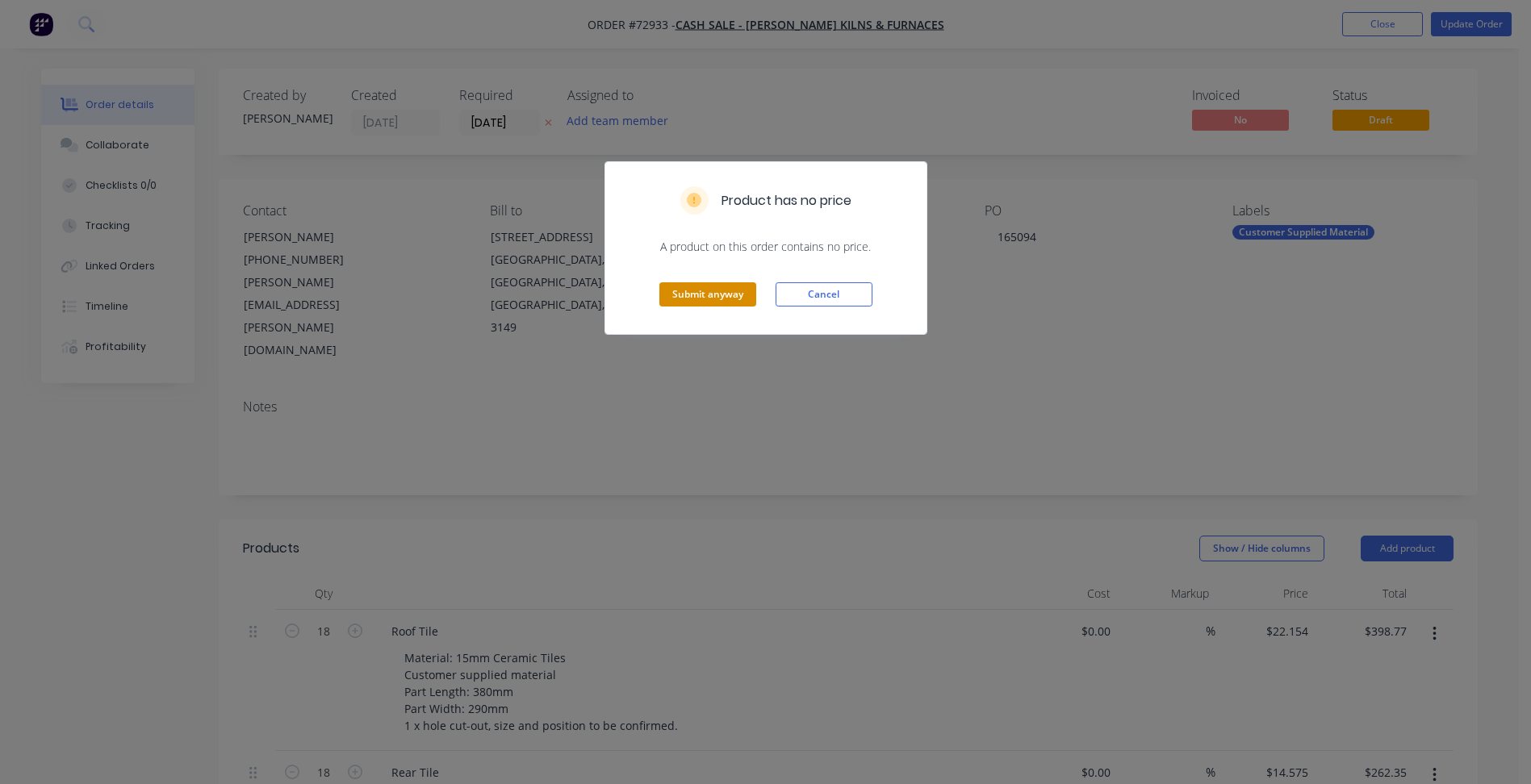
click at [720, 302] on button "Submit anyway" at bounding box center [707, 294] width 97 height 24
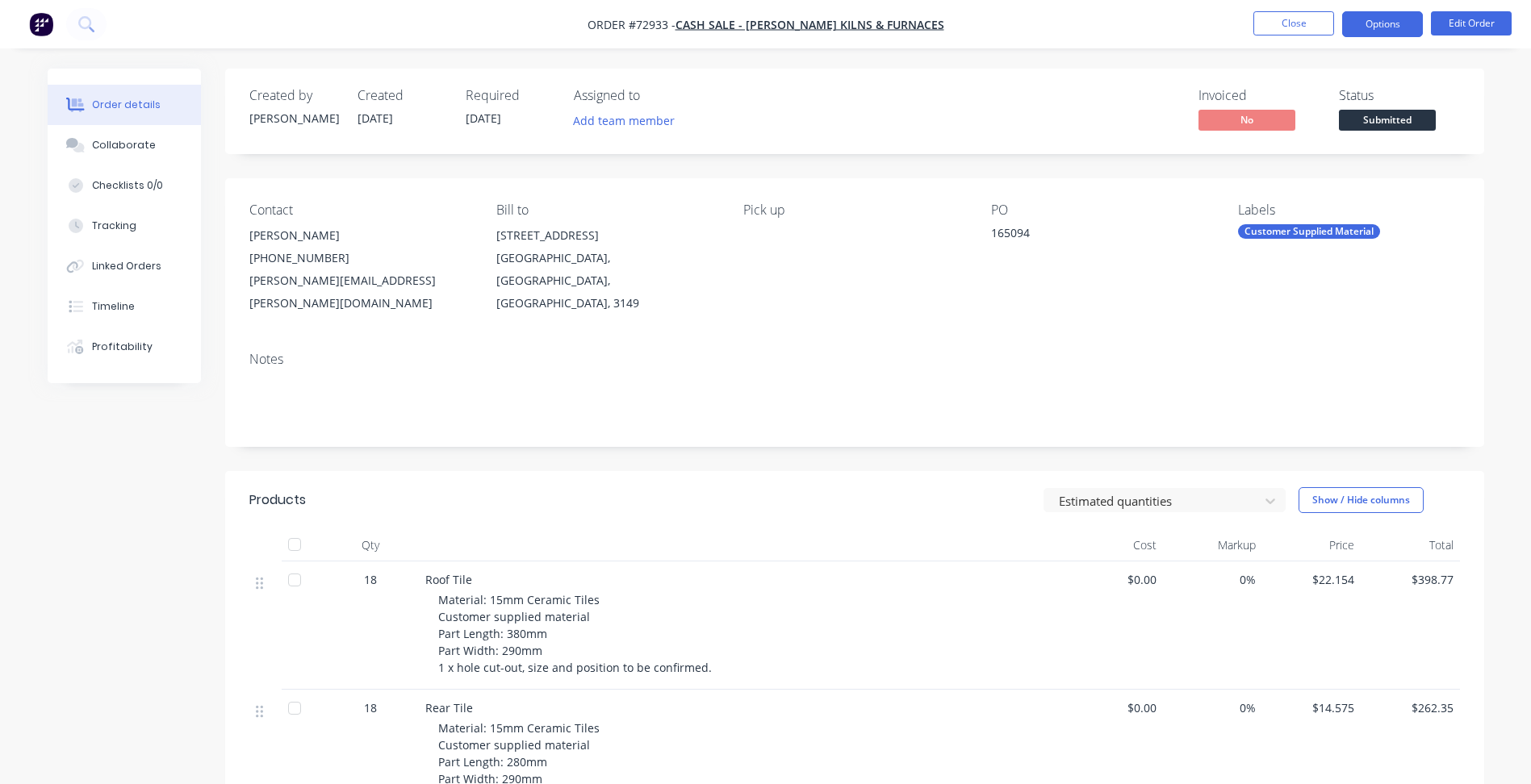
click at [1389, 20] on button "Options" at bounding box center [1382, 24] width 81 height 26
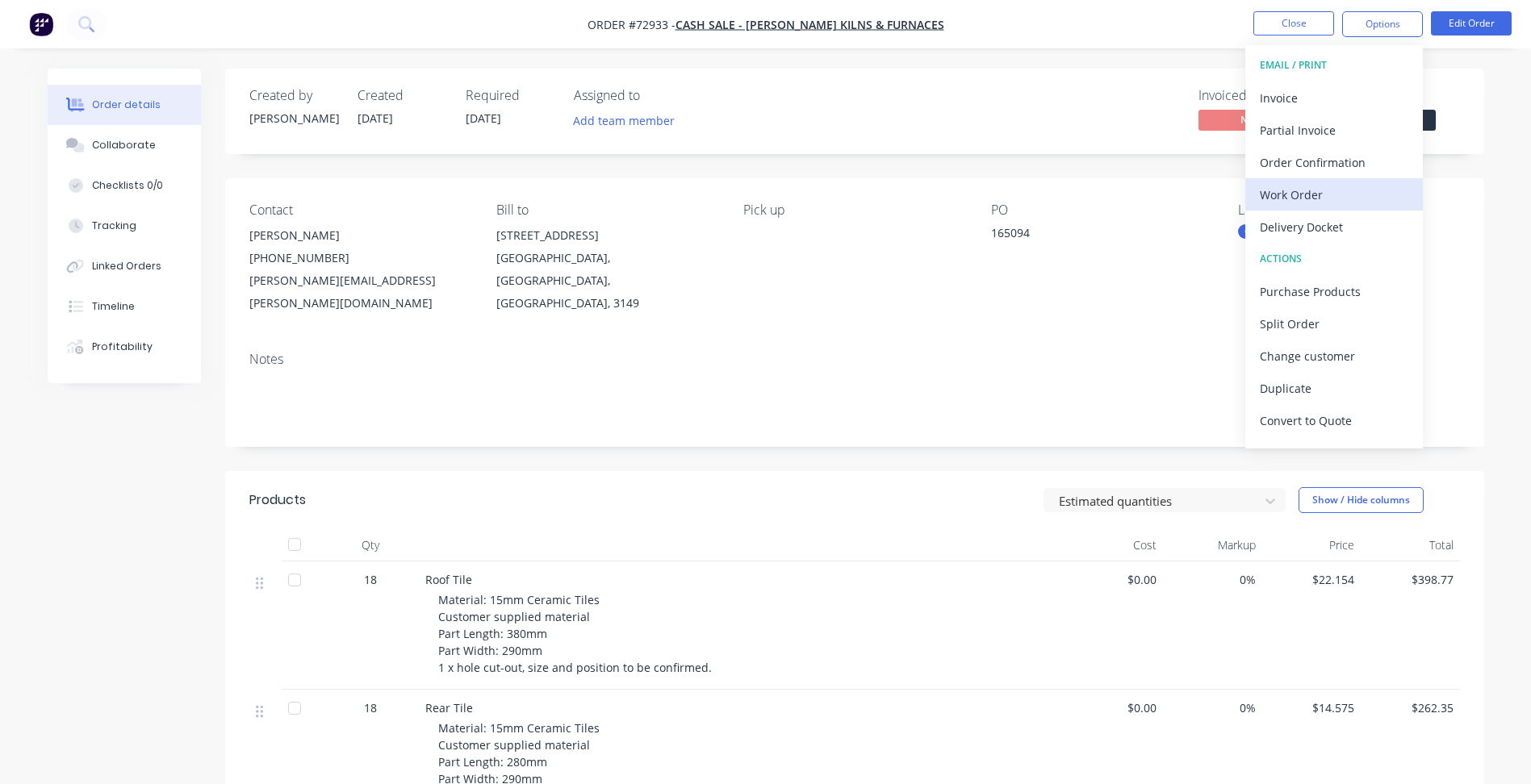
click at [1292, 191] on div "Work Order" at bounding box center [1333, 195] width 148 height 23
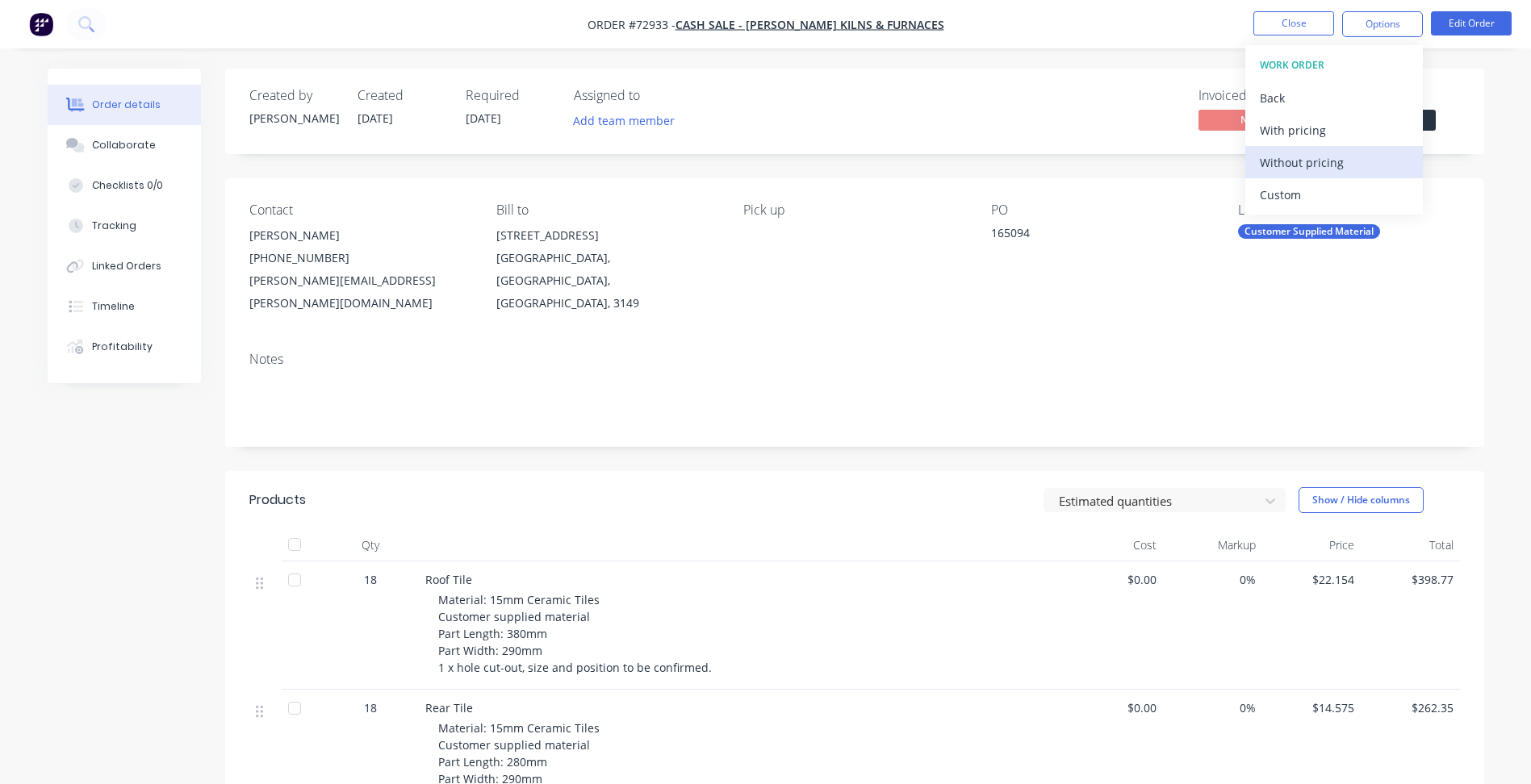
click at [1316, 169] on div "Without pricing" at bounding box center [1333, 162] width 148 height 23
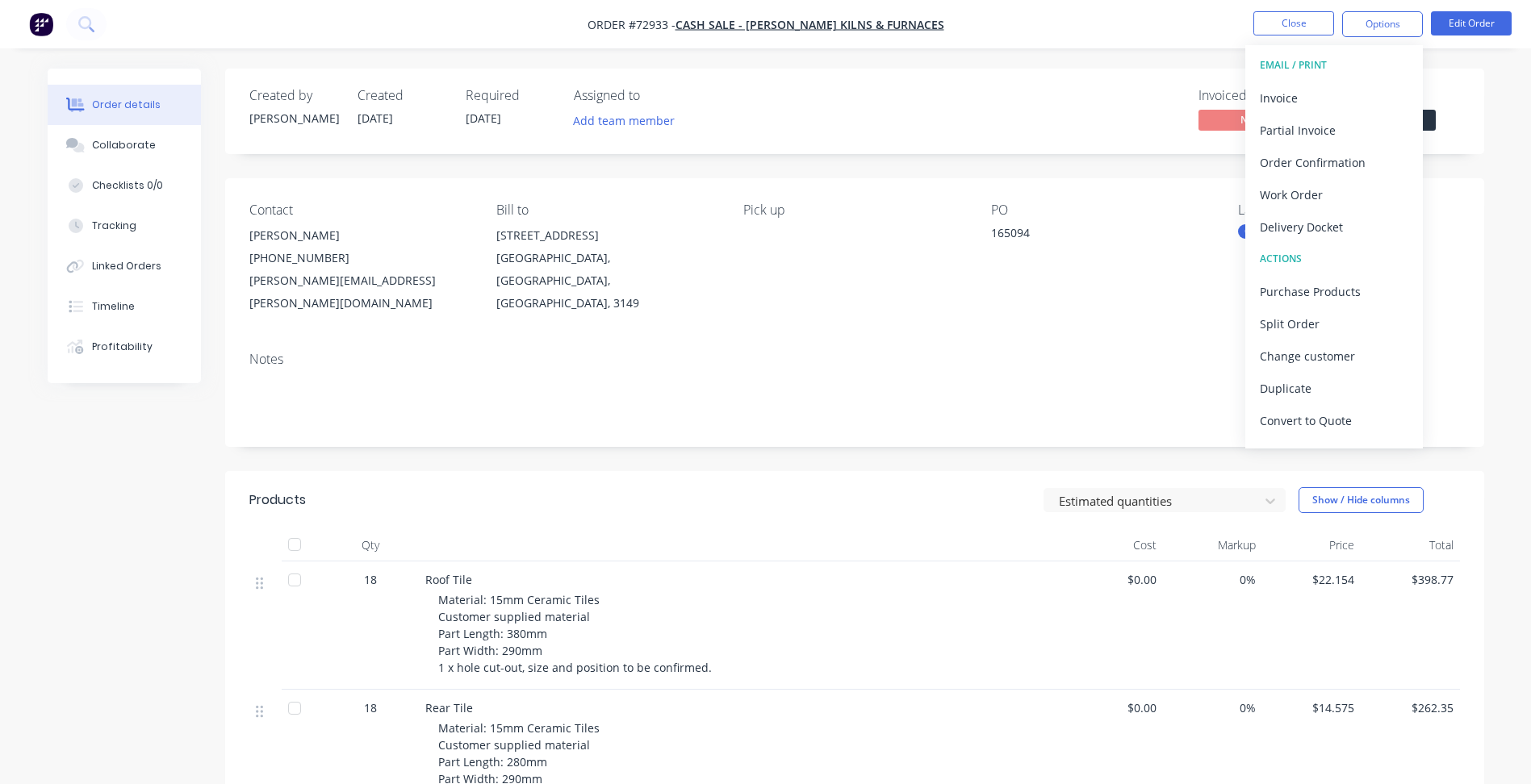
click at [1276, 10] on nav "Order #72933 - Cash Sale - [PERSON_NAME] Kilns & Furnaces Close Options EMAIL /…" at bounding box center [766, 24] width 1531 height 49
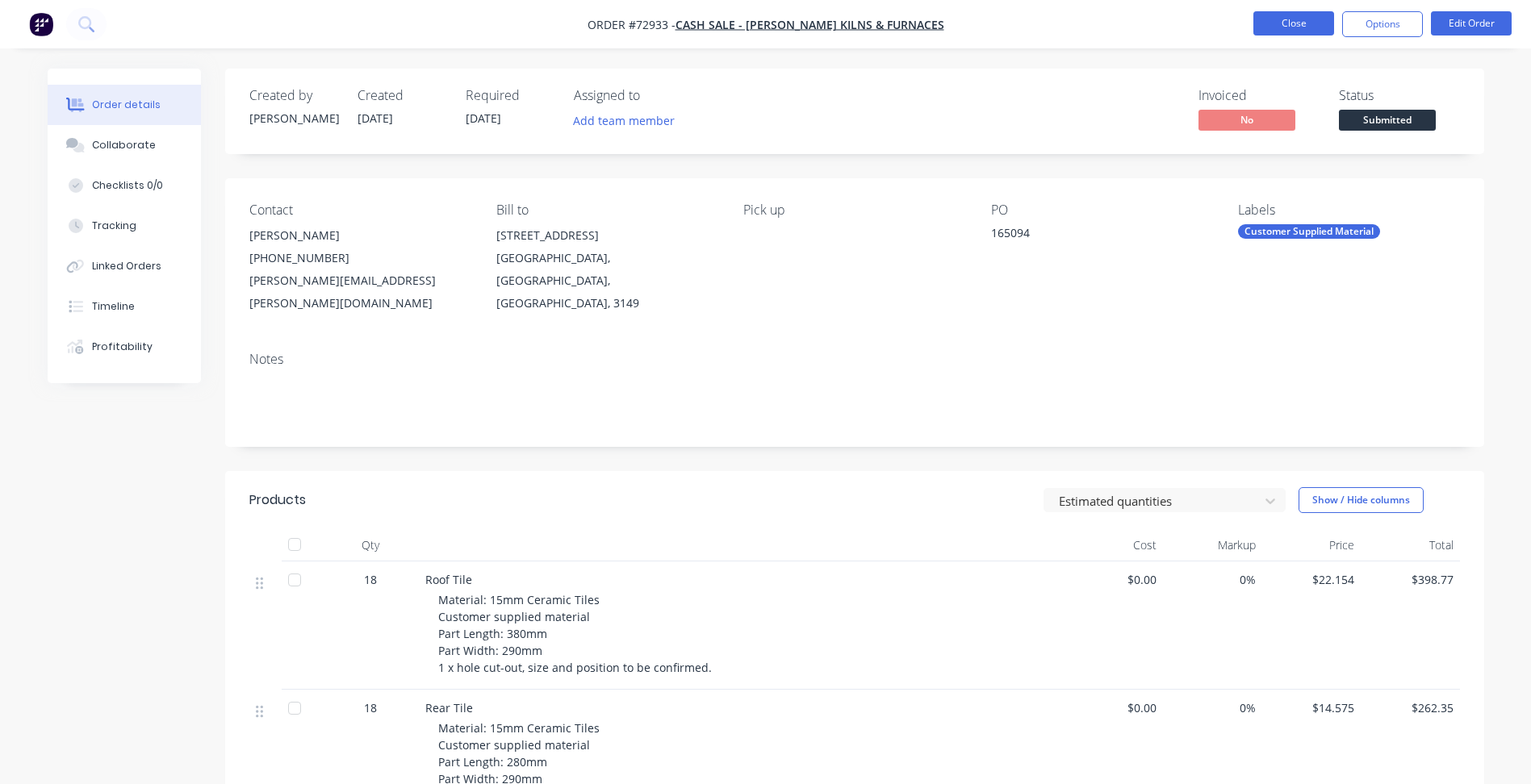
click at [1299, 27] on button "Close" at bounding box center [1293, 23] width 81 height 24
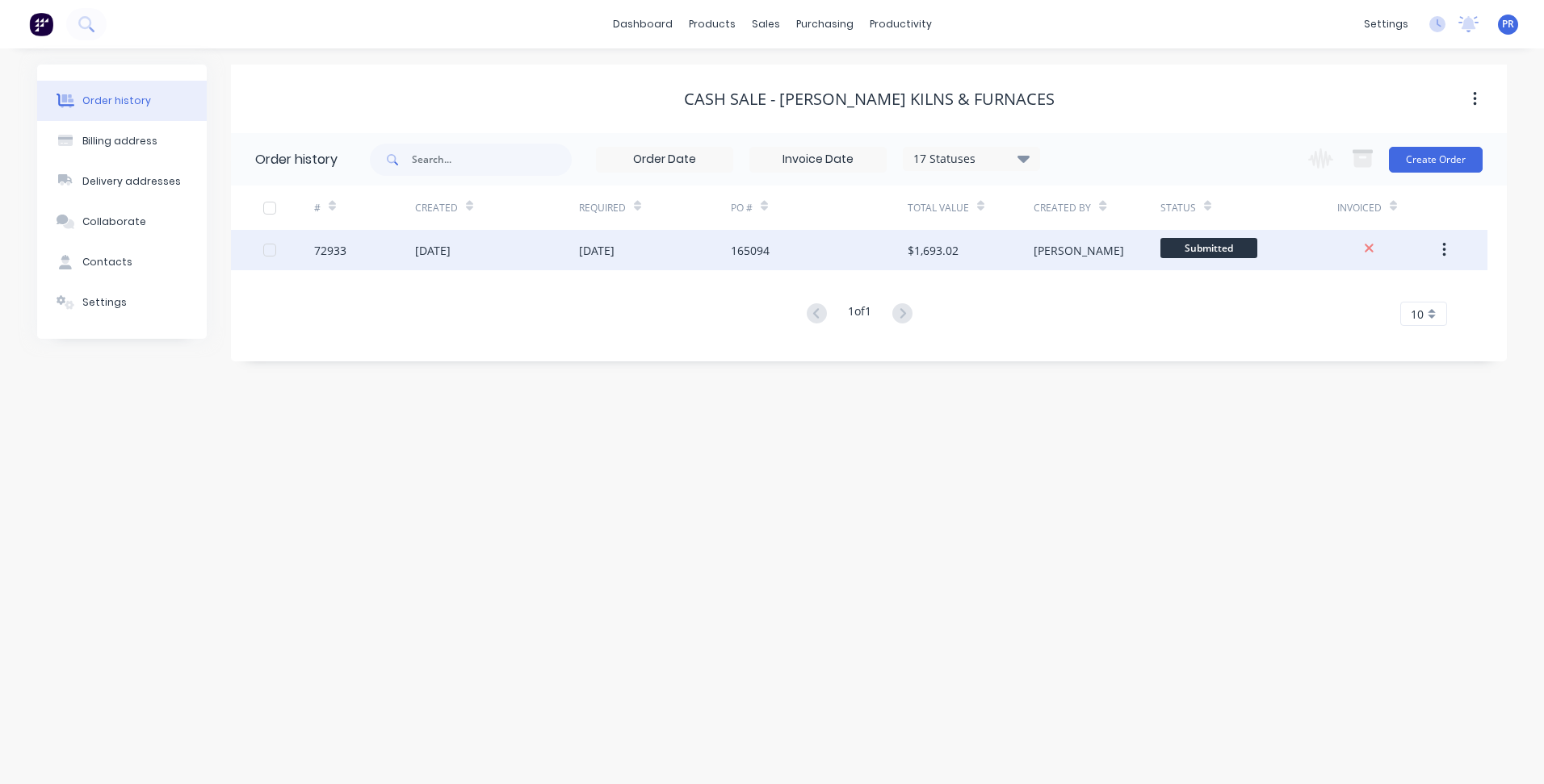
click at [1224, 270] on div "# Created Required PO # Total Value Created By Status Invoiced 72933 [DATE] [DA…" at bounding box center [859, 255] width 1256 height 140
click at [1198, 234] on div "Submitted" at bounding box center [1248, 249] width 177 height 40
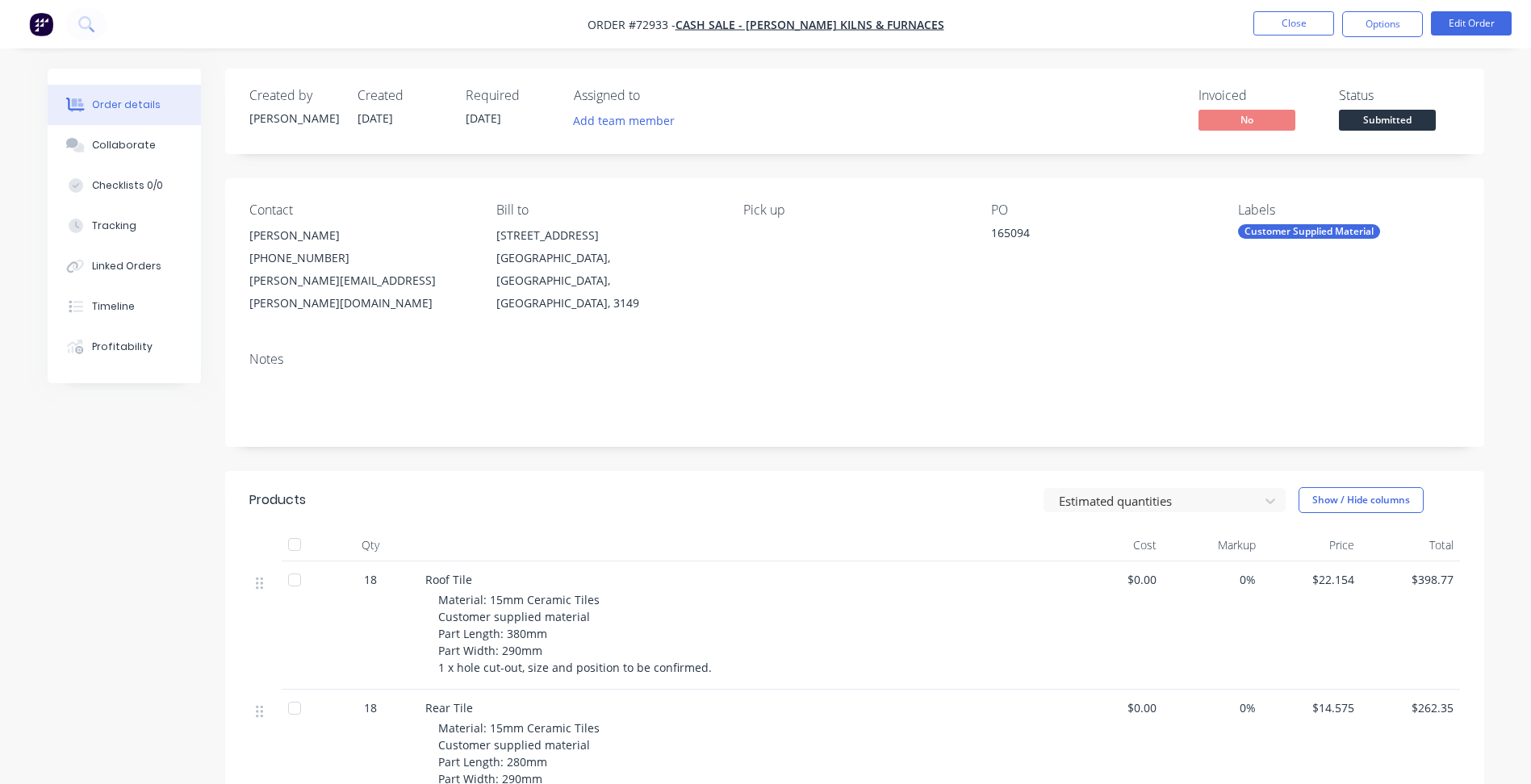
click at [1383, 110] on span "Submitted" at bounding box center [1386, 120] width 97 height 20
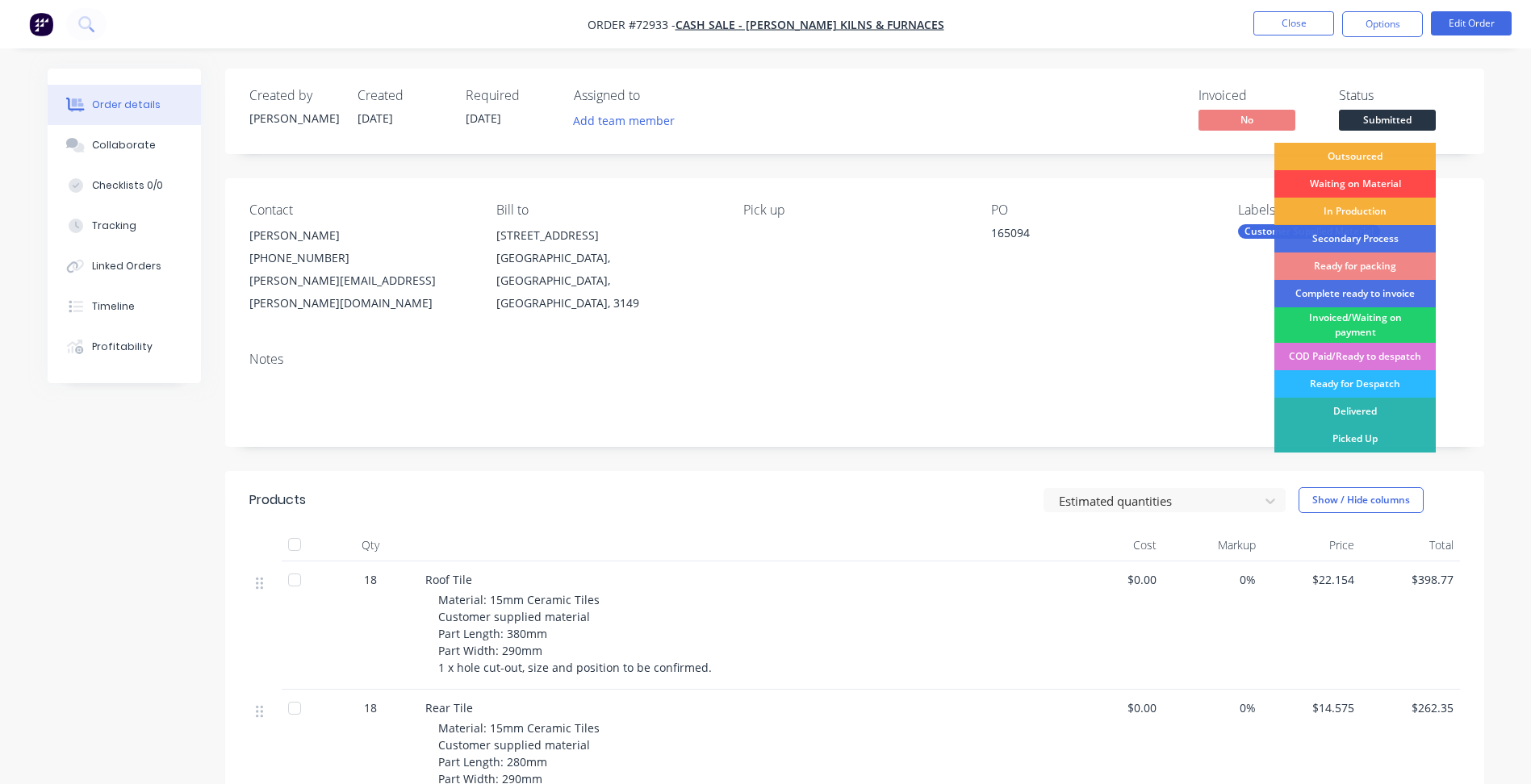
click at [1339, 176] on div "Waiting on Material" at bounding box center [1355, 184] width 161 height 27
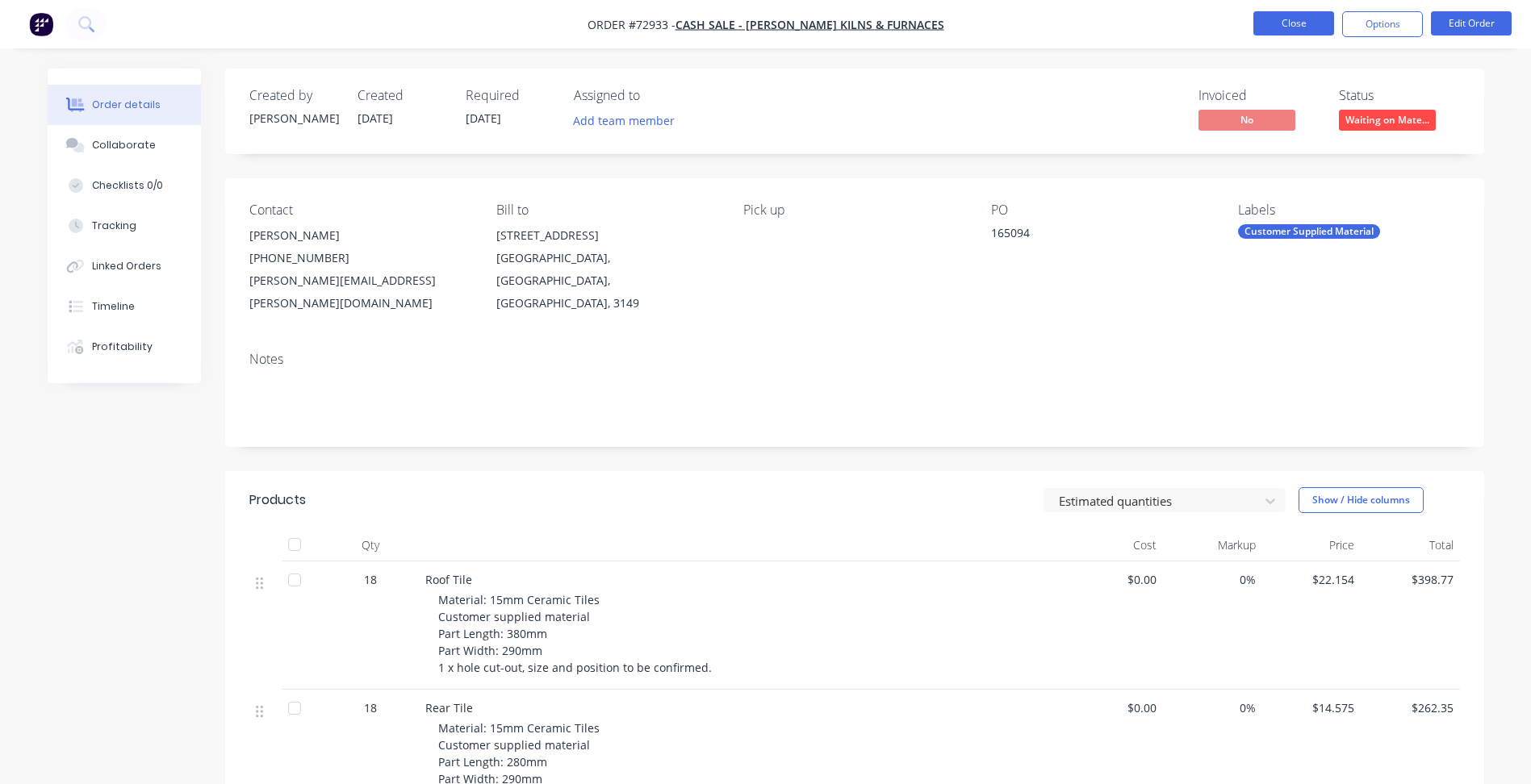
click at [1293, 27] on button "Close" at bounding box center [1293, 23] width 81 height 24
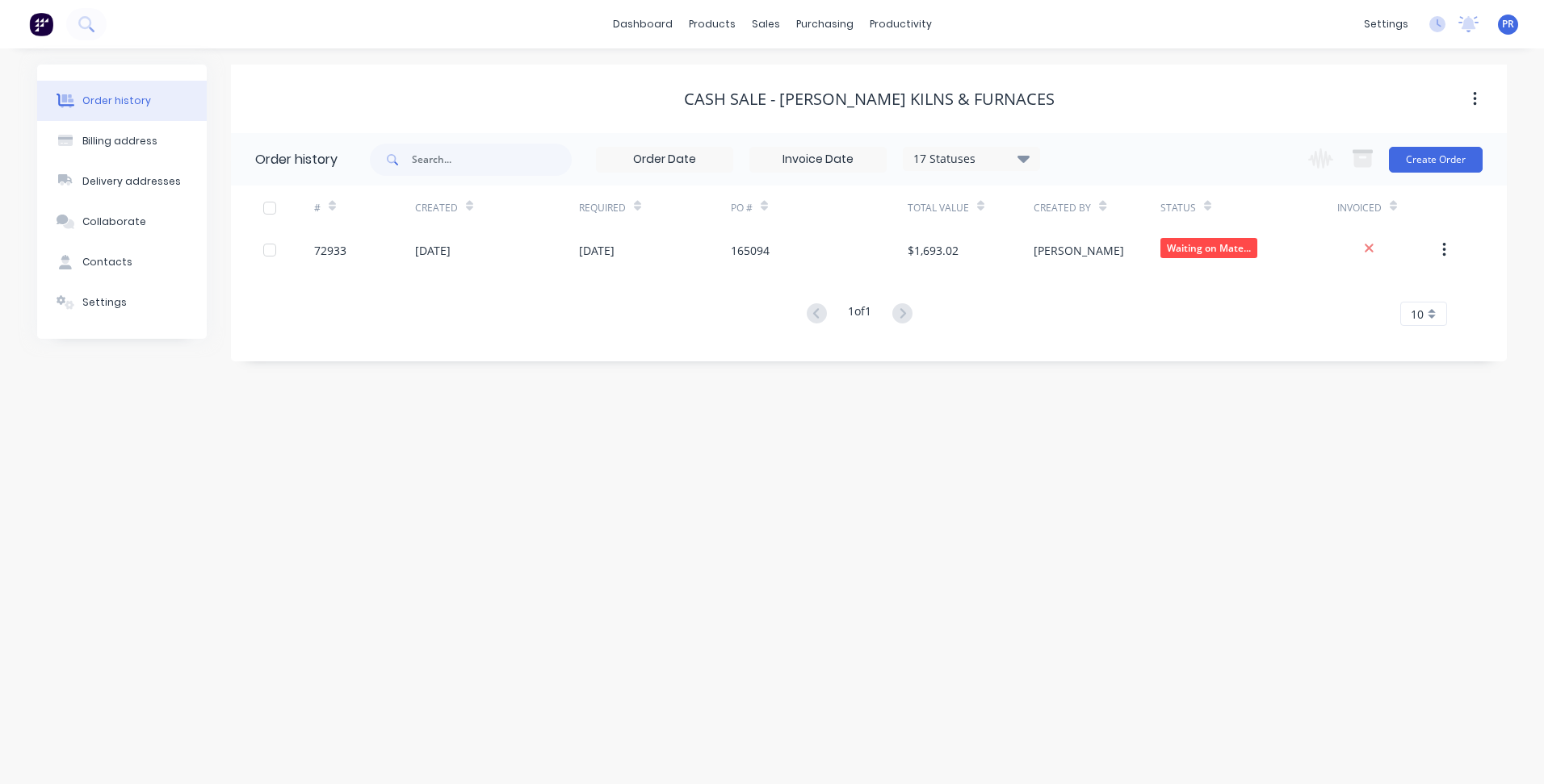
click at [563, 397] on div "Order history Billing address Delivery addresses Collaborate Contacts Settings …" at bounding box center [772, 417] width 1544 height 736
click at [820, 64] on link "Sales Orders" at bounding box center [850, 76] width 214 height 32
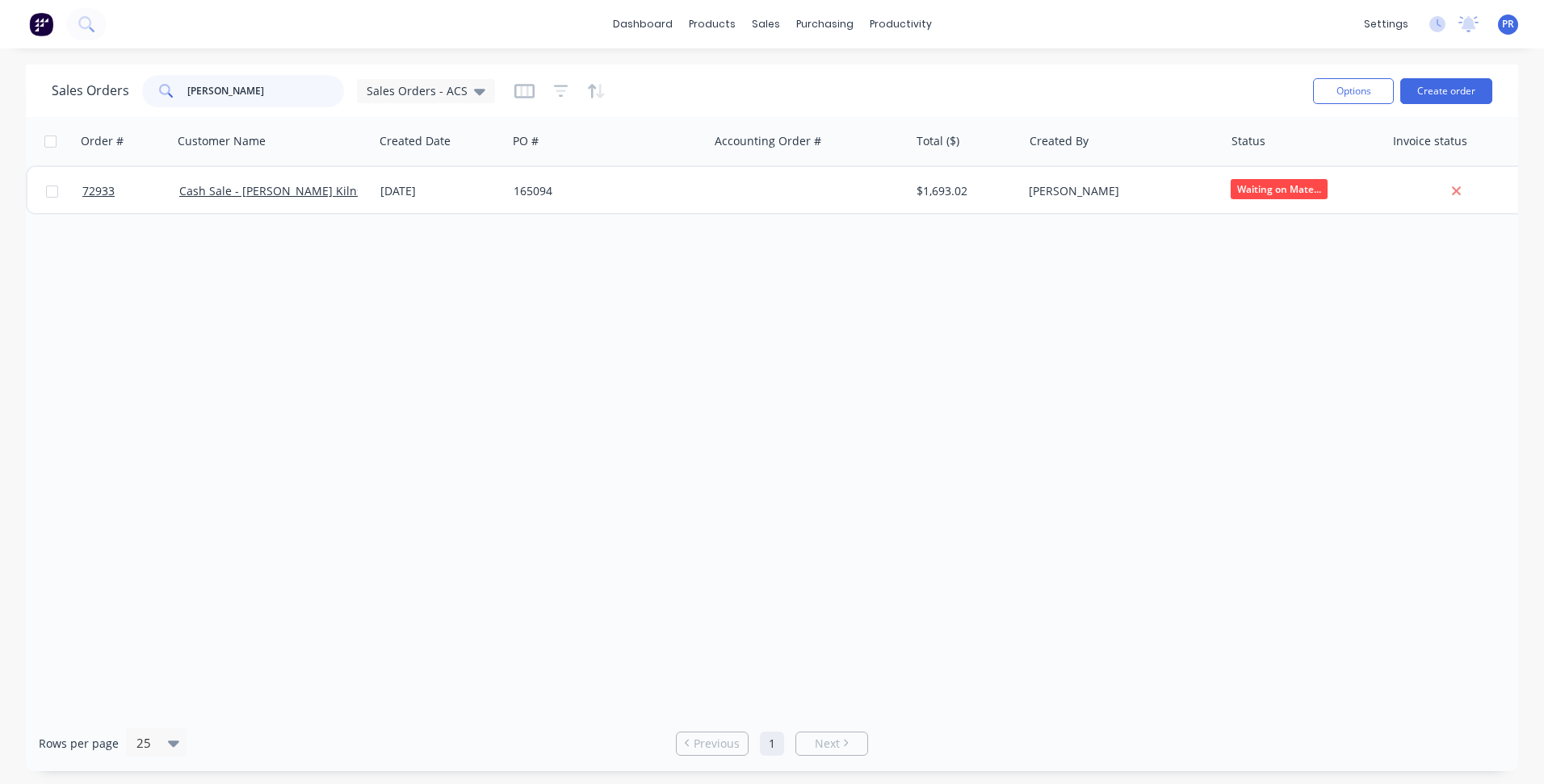
drag, startPoint x: 234, startPoint y: 98, endPoint x: 35, endPoint y: 77, distance: 200.1
click at [98, 79] on div "Sales Orders [PERSON_NAME] Sales Orders - ACS" at bounding box center [273, 91] width 444 height 32
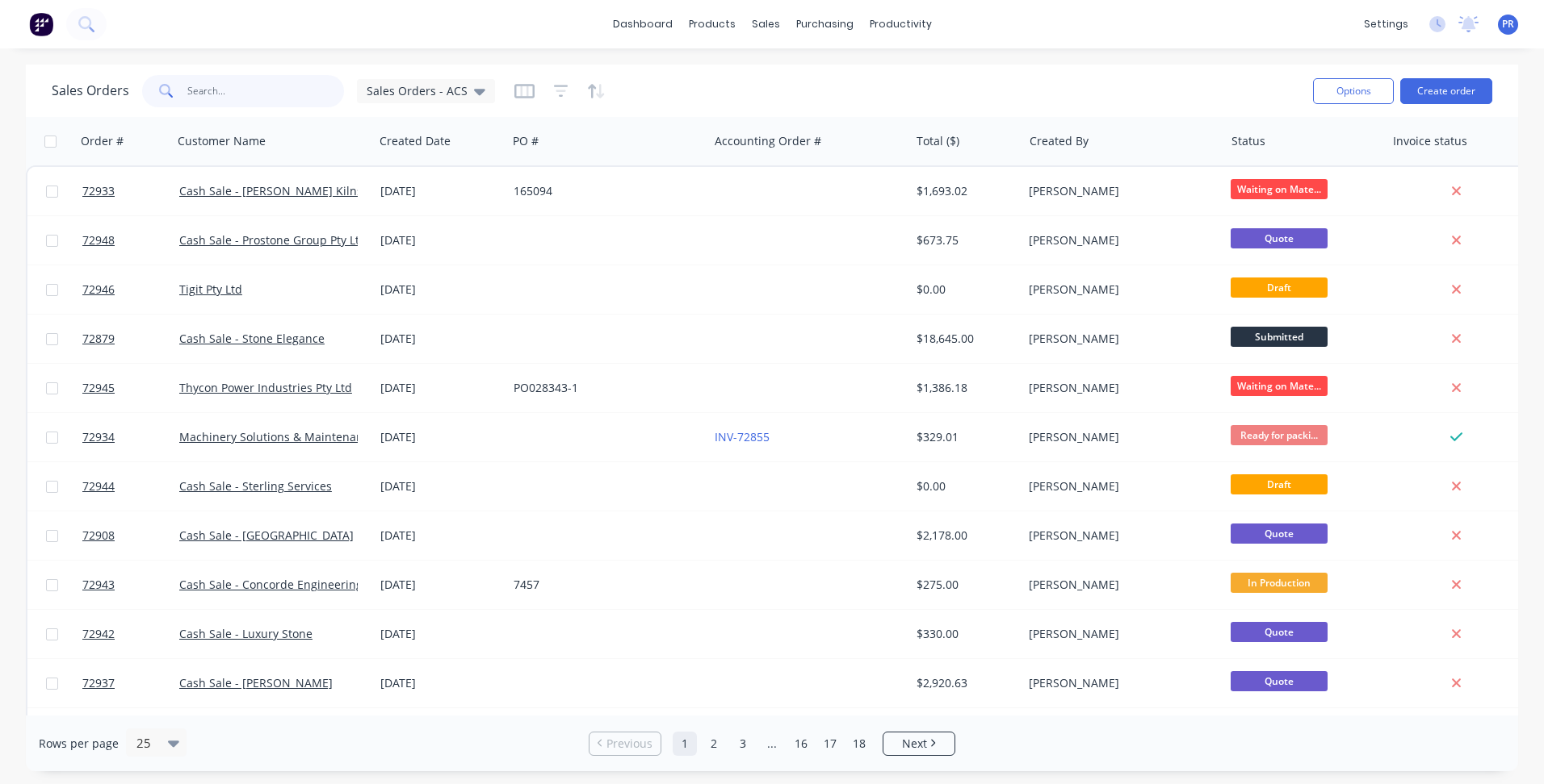
click at [232, 83] on input "text" at bounding box center [265, 91] width 157 height 32
type input "lauren"
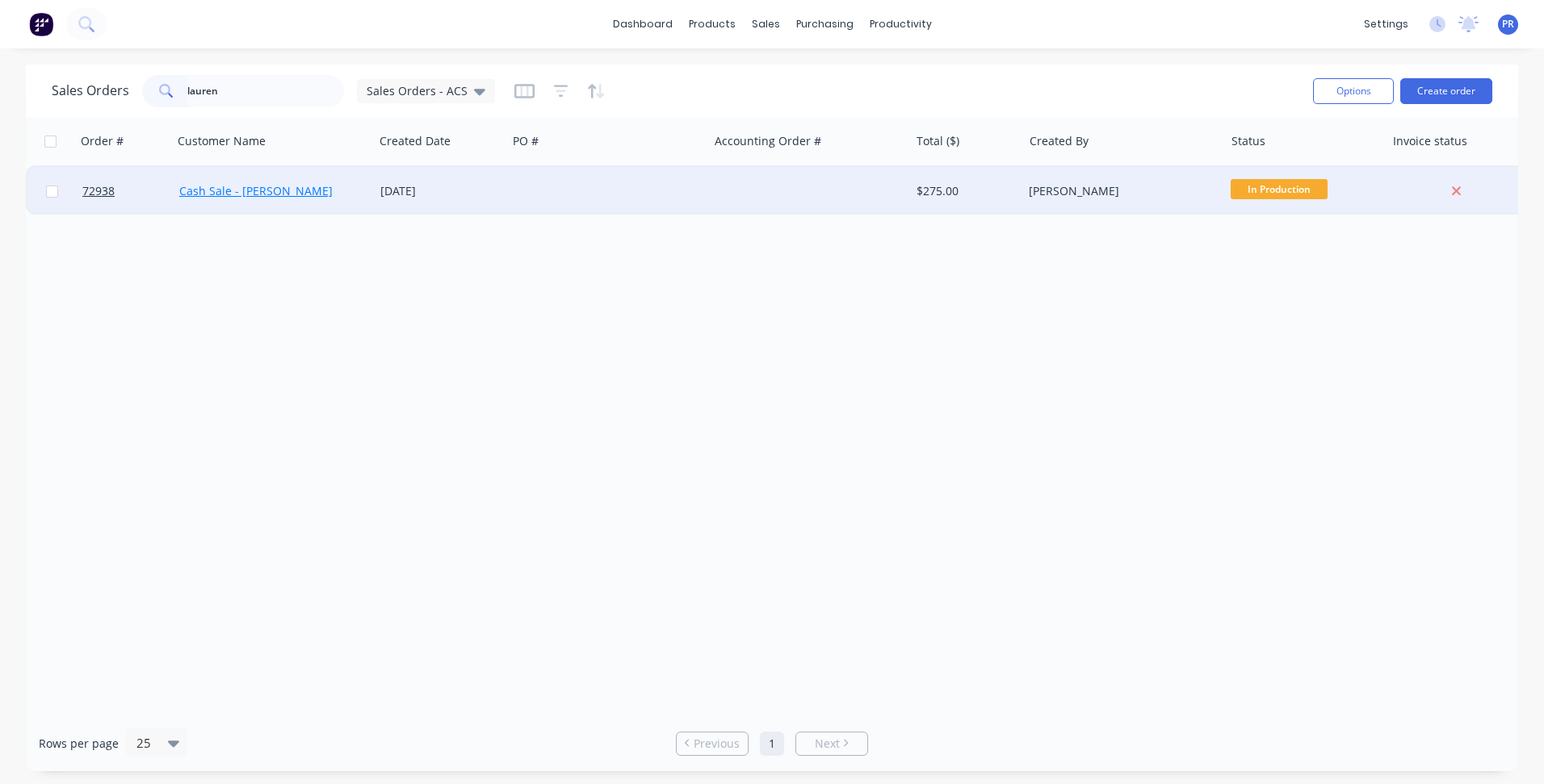
click at [278, 196] on link "Cash Sale - [PERSON_NAME]" at bounding box center [256, 191] width 154 height 15
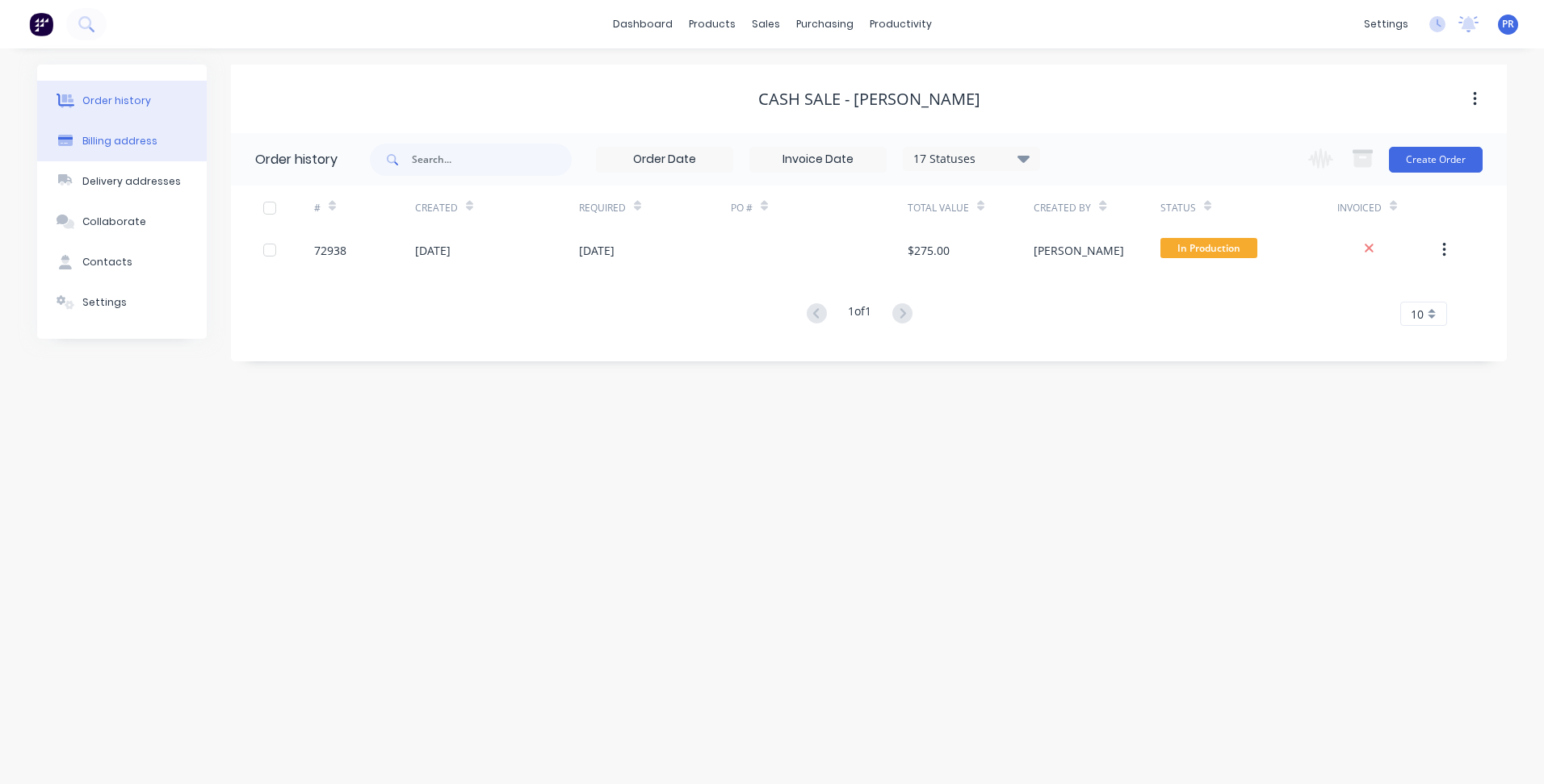
click at [117, 144] on div "Billing address" at bounding box center [120, 141] width 75 height 14
select select "AU"
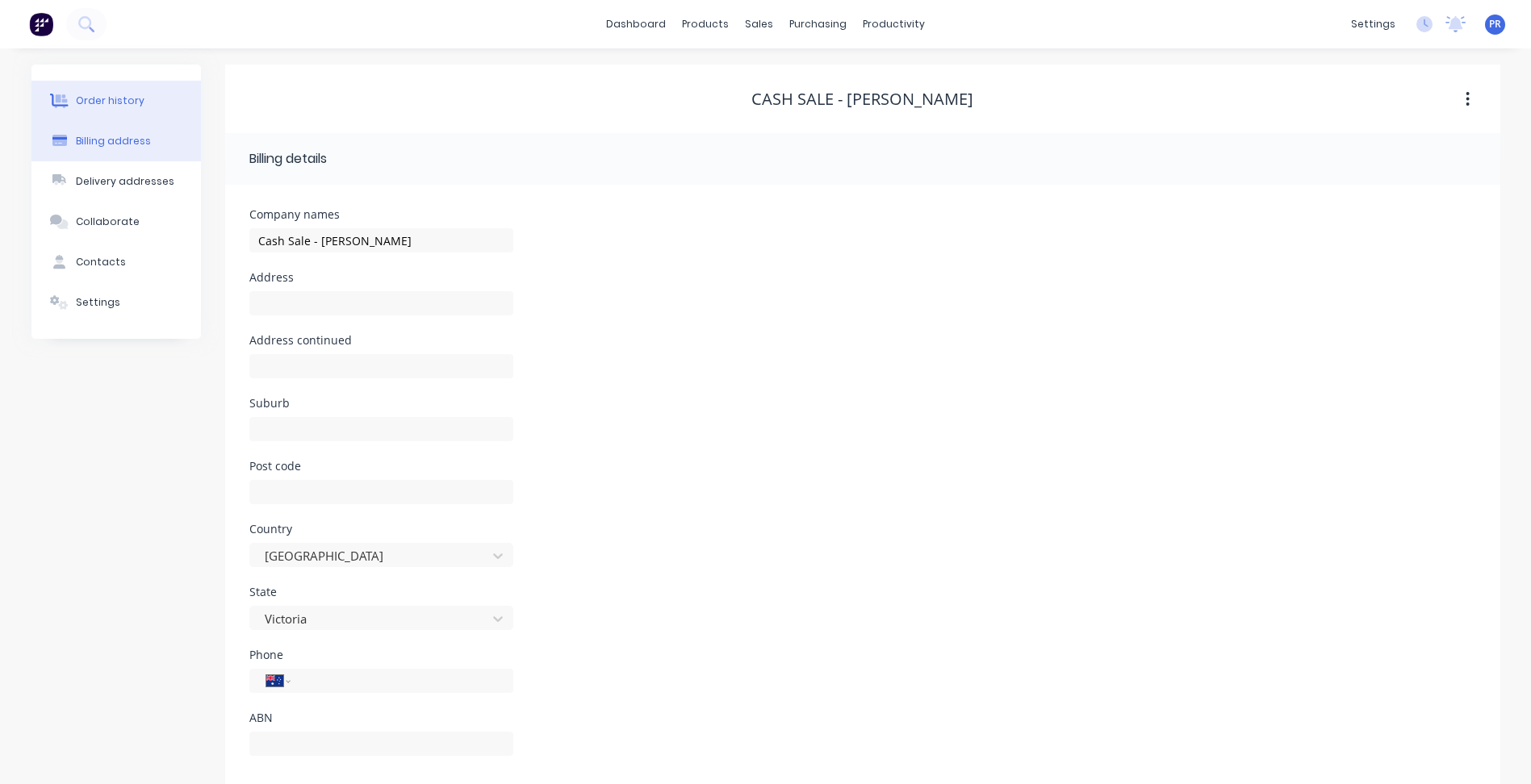
click at [100, 102] on div "Order history" at bounding box center [110, 101] width 68 height 14
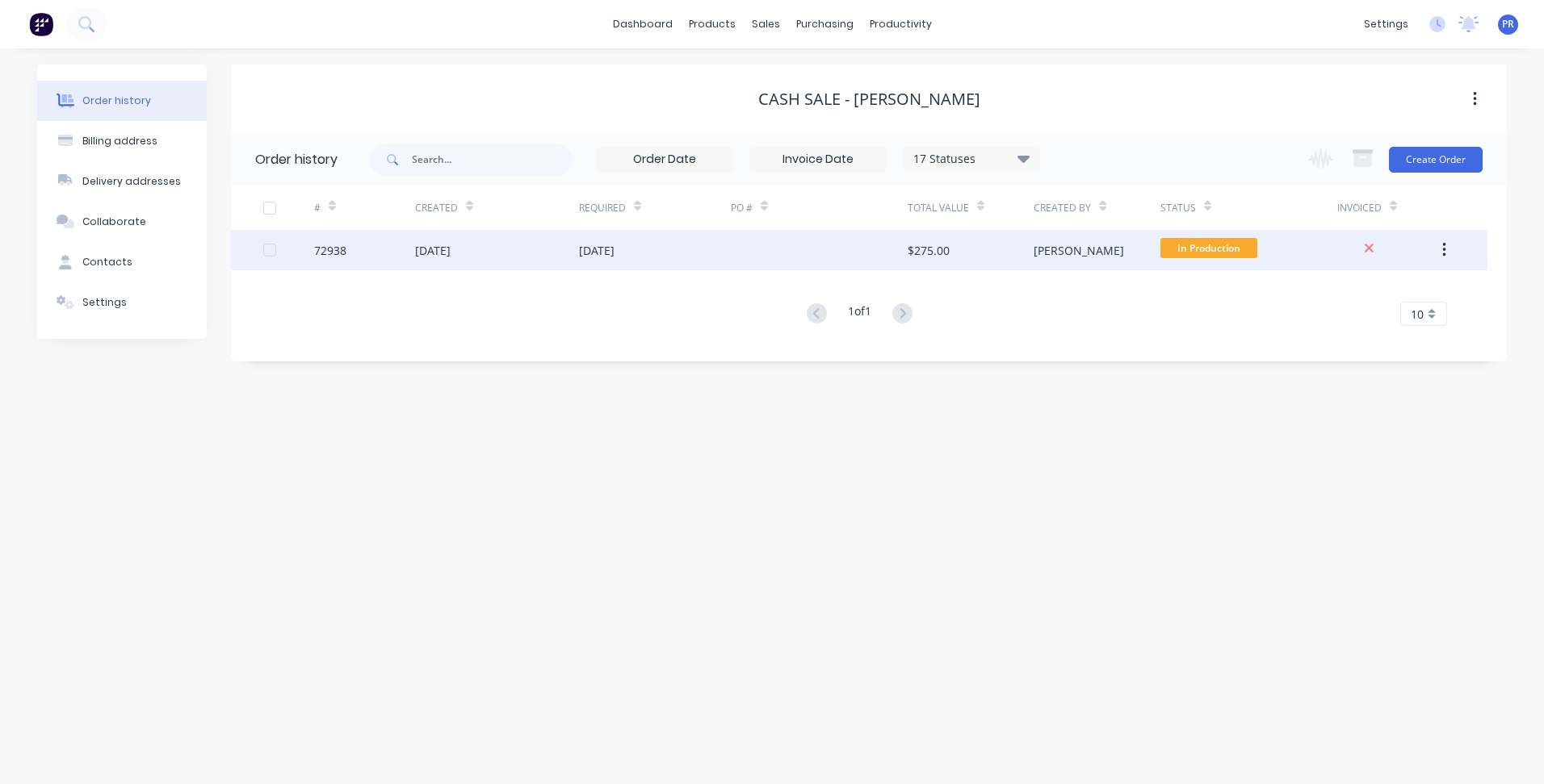
click at [841, 245] on div at bounding box center [818, 249] width 177 height 40
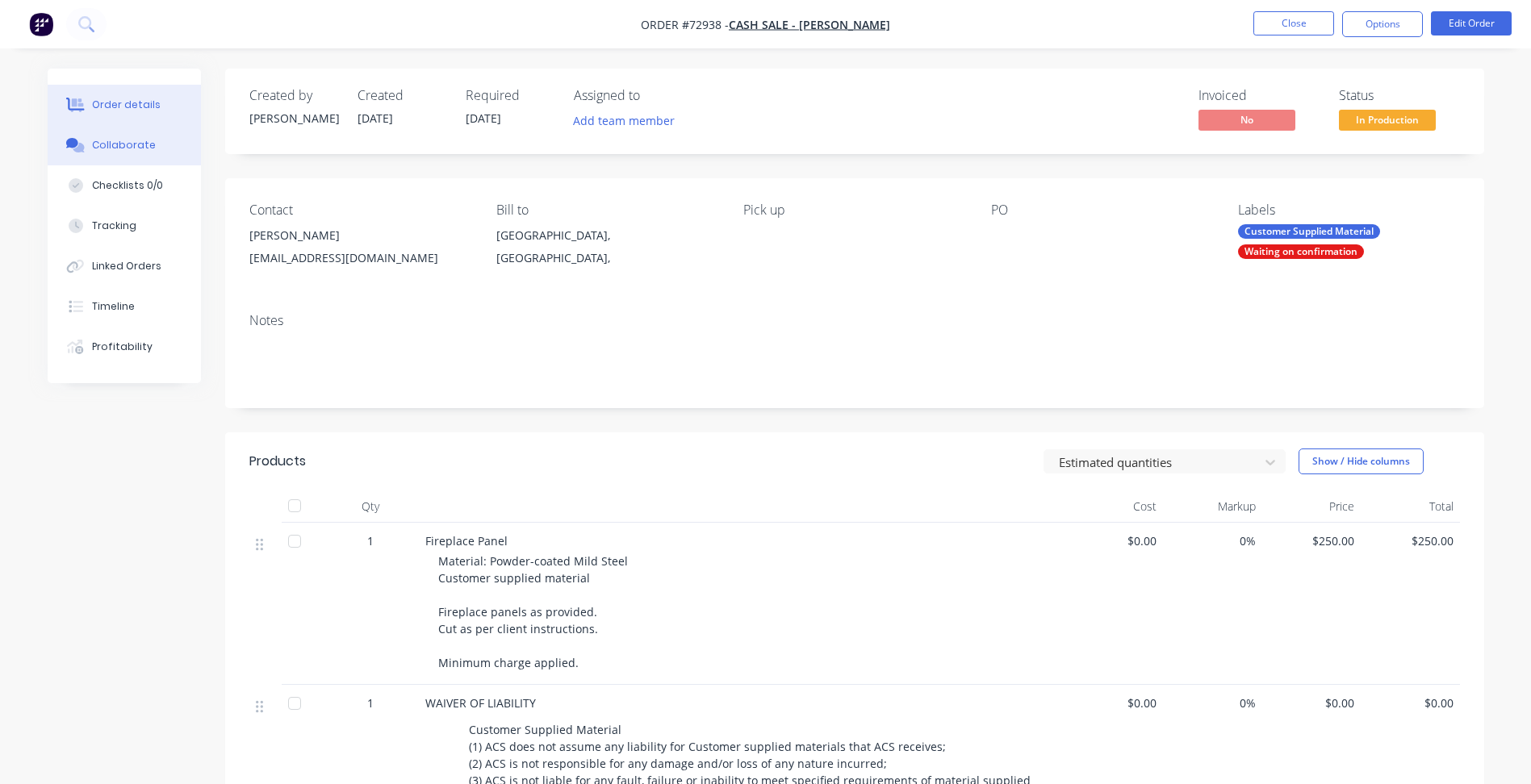
click at [104, 148] on div "Collaborate" at bounding box center [124, 145] width 64 height 14
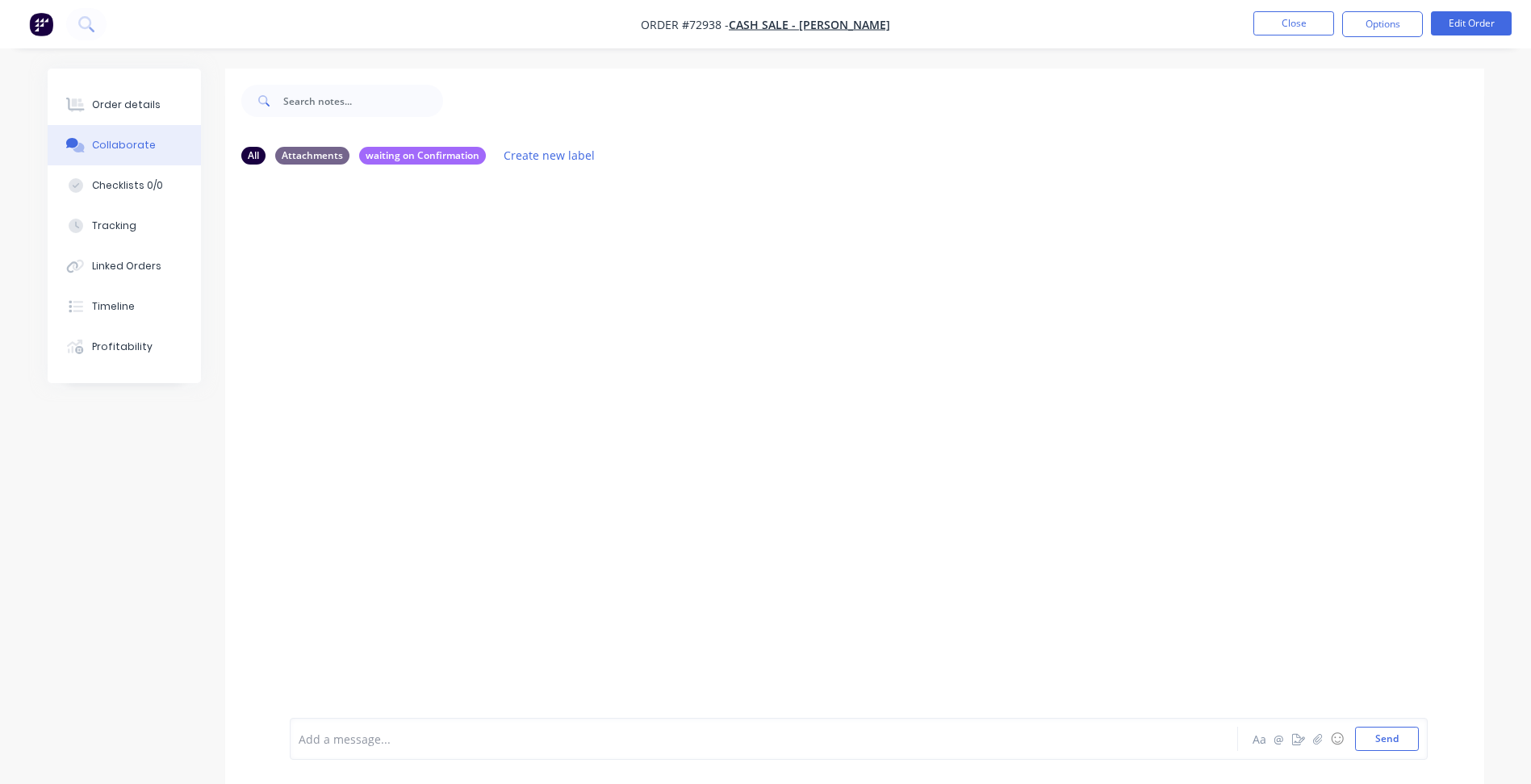
click at [349, 735] on div at bounding box center [719, 739] width 839 height 17
click at [1390, 742] on button "Send" at bounding box center [1387, 739] width 64 height 24
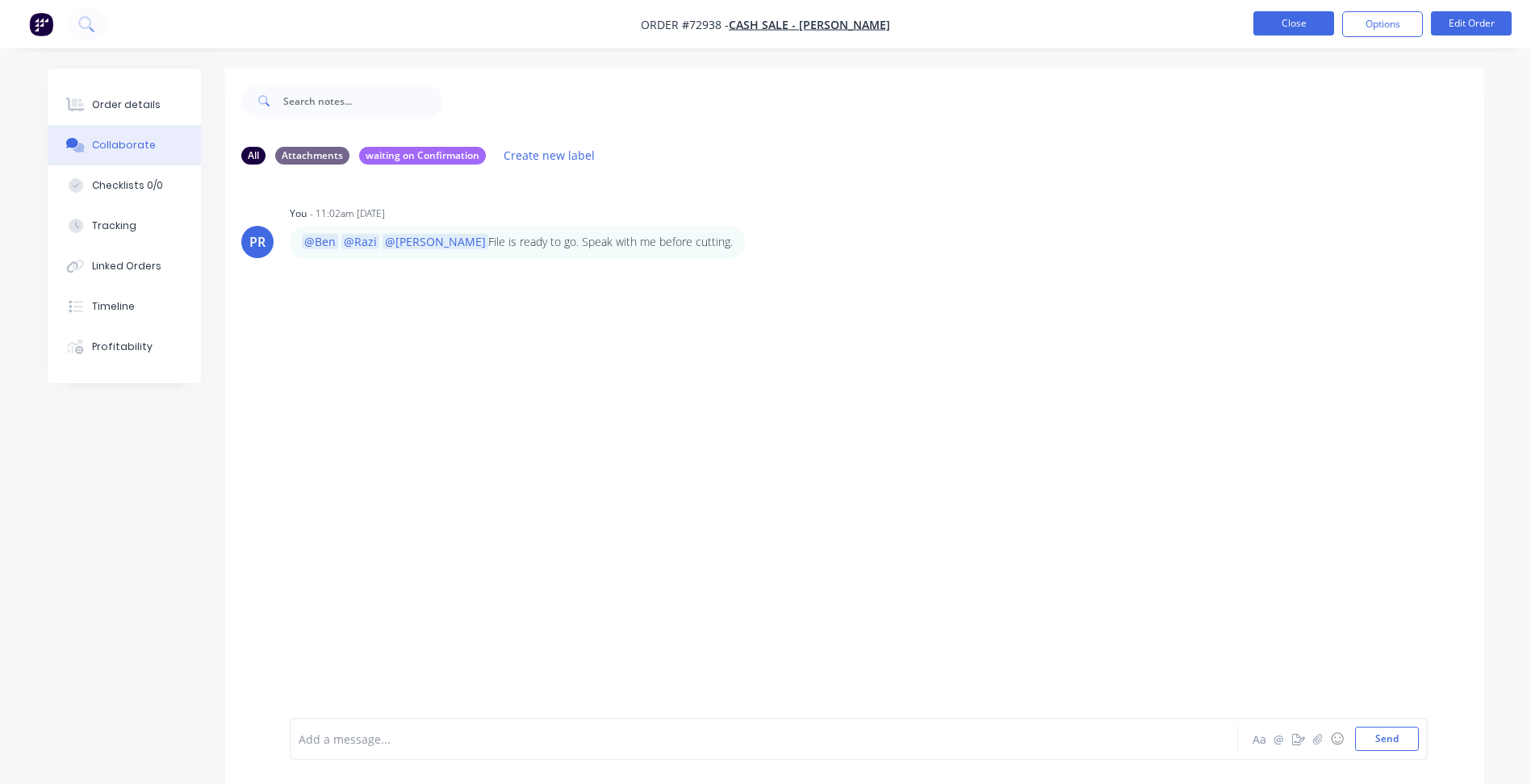
click at [1276, 13] on button "Close" at bounding box center [1293, 23] width 81 height 24
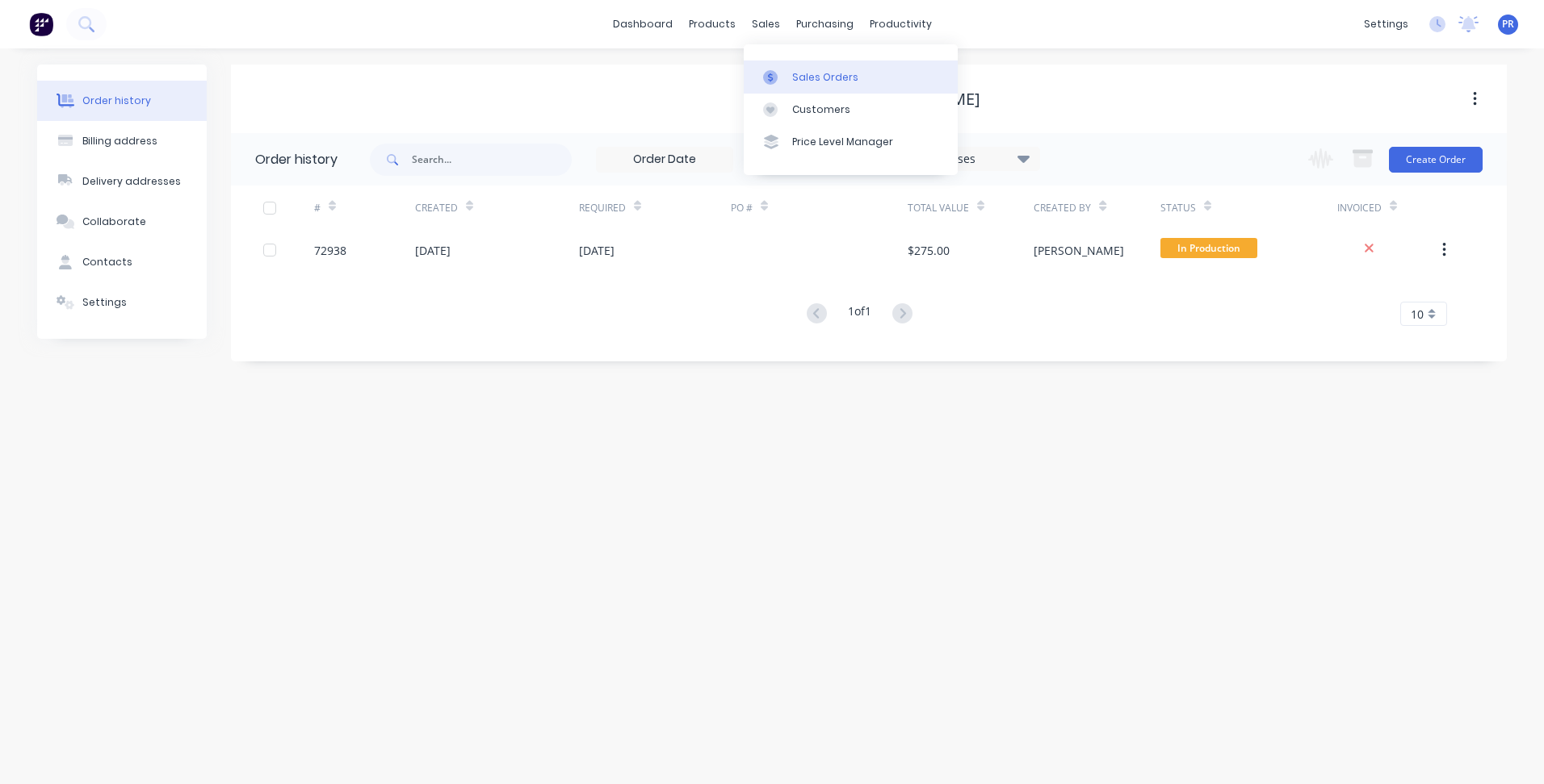
click at [790, 68] on link "Sales Orders" at bounding box center [850, 76] width 214 height 32
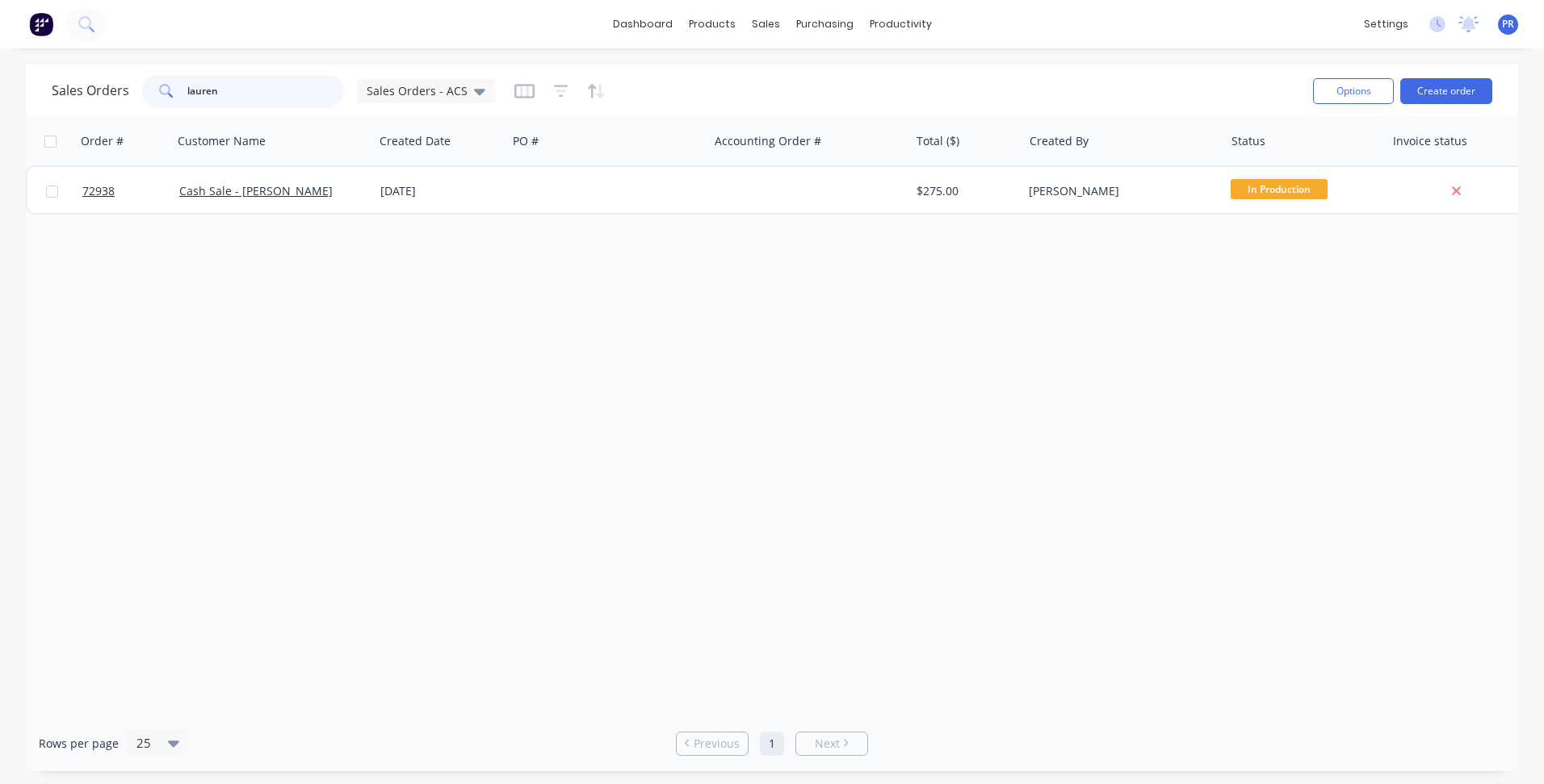
drag, startPoint x: 224, startPoint y: 94, endPoint x: 102, endPoint y: 90, distance: 122.1
click at [114, 90] on div "Sales Orders lauren Sales Orders - ACS" at bounding box center [273, 91] width 444 height 32
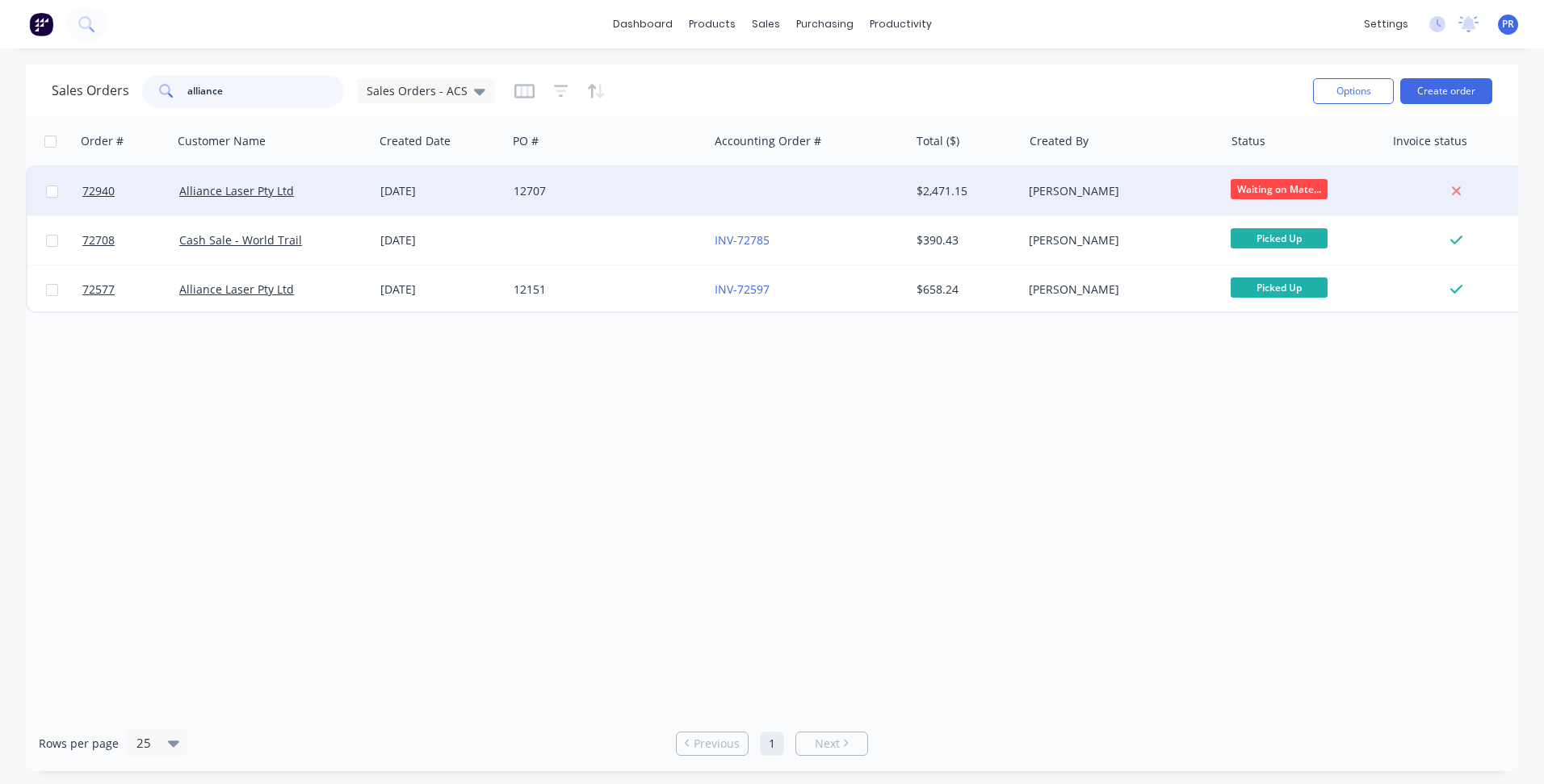
type input "alliance"
click at [963, 191] on div "$2,471.15" at bounding box center [964, 192] width 94 height 16
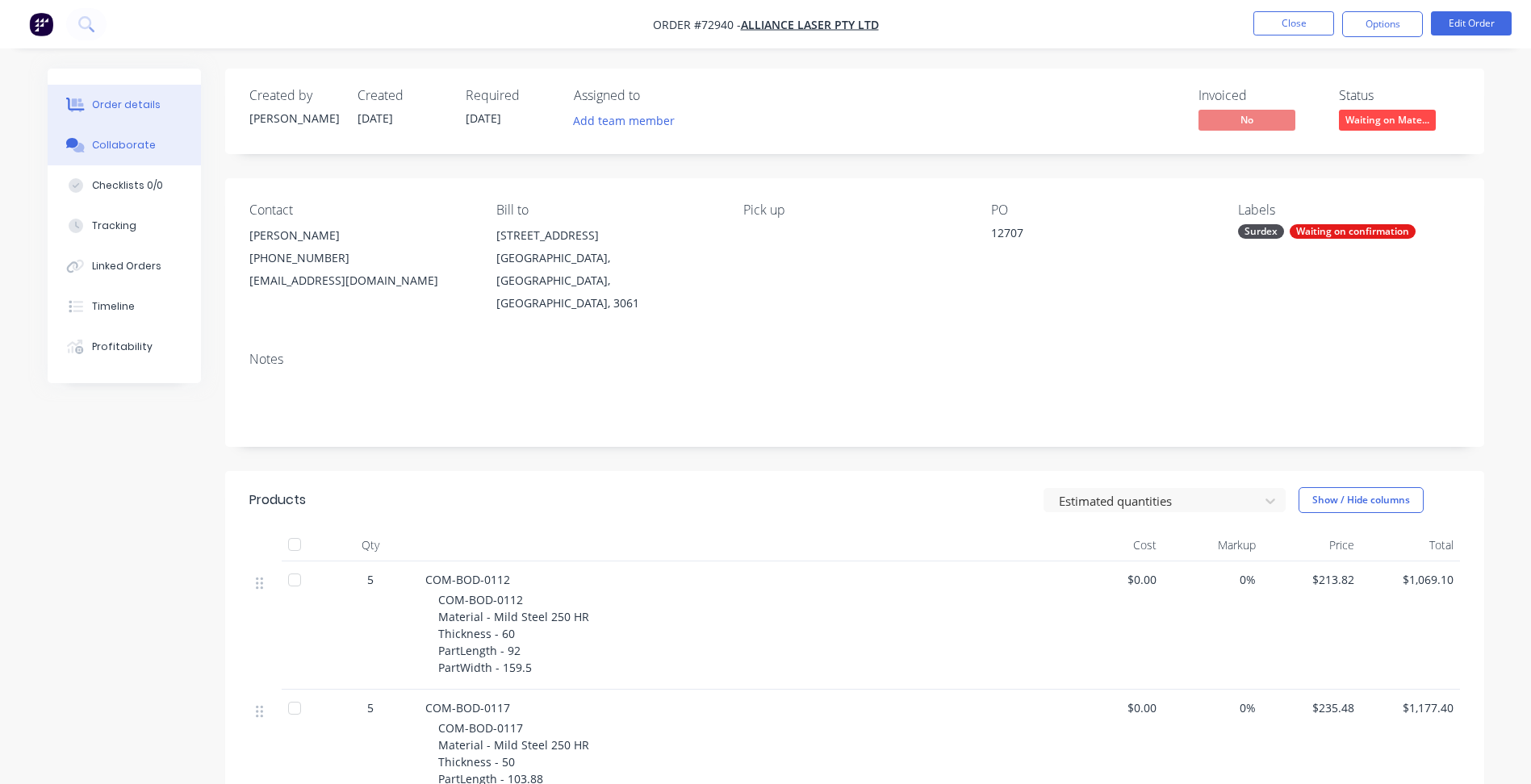
click at [112, 148] on div "Collaborate" at bounding box center [124, 145] width 64 height 14
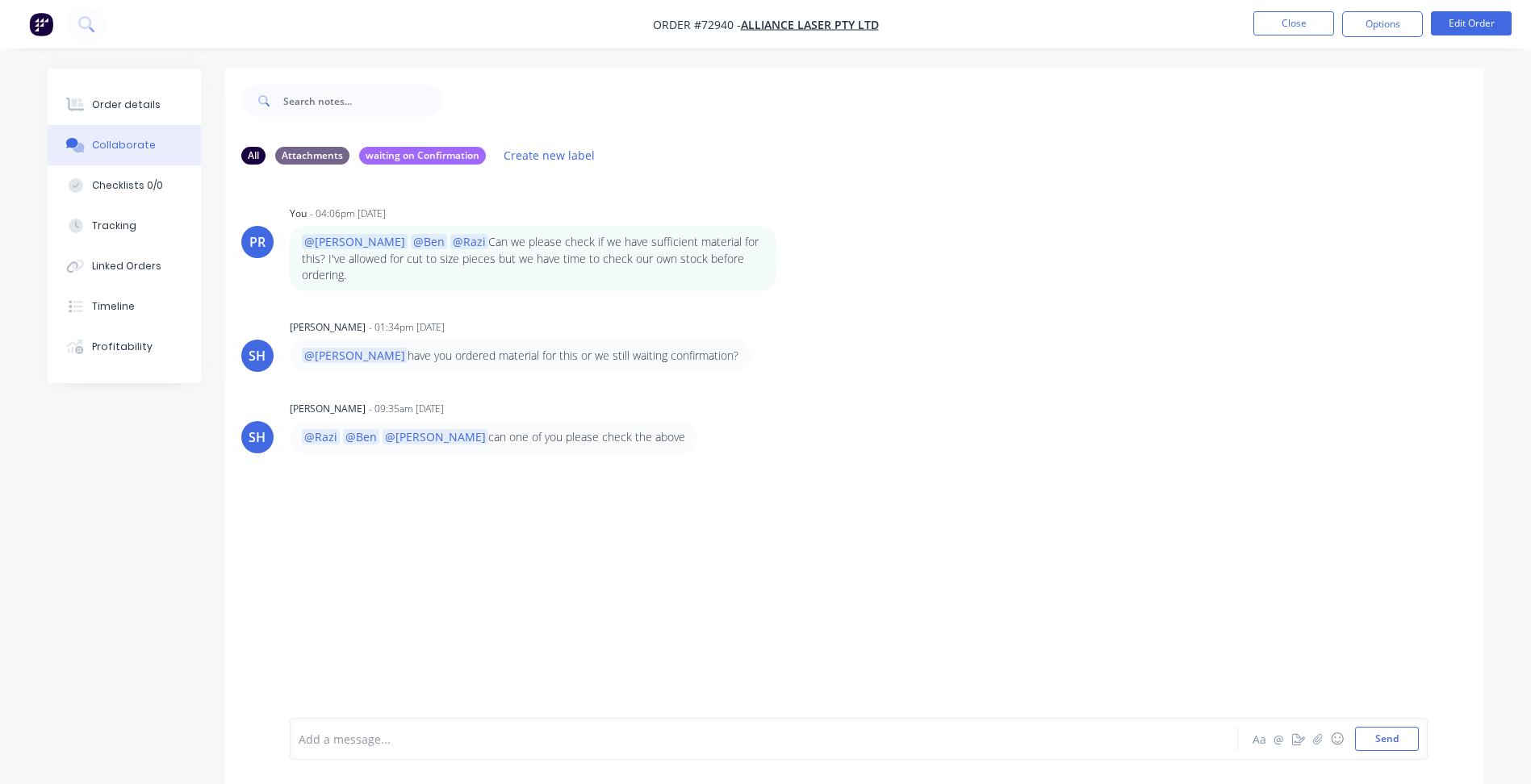
click at [382, 738] on div at bounding box center [719, 739] width 839 height 17
click at [1276, 25] on button "Close" at bounding box center [1293, 23] width 81 height 24
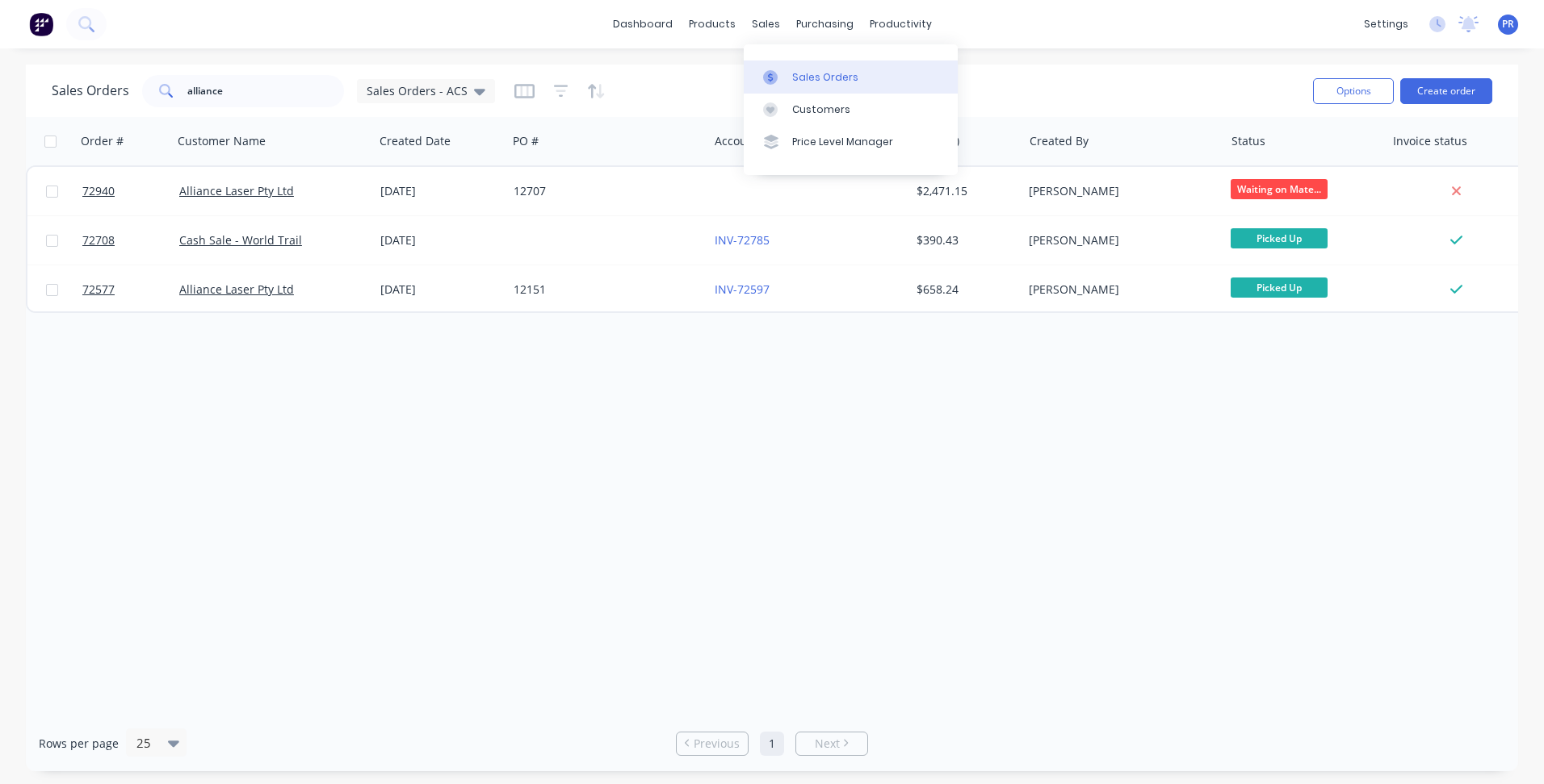
click at [779, 61] on link "Sales Orders" at bounding box center [850, 76] width 214 height 32
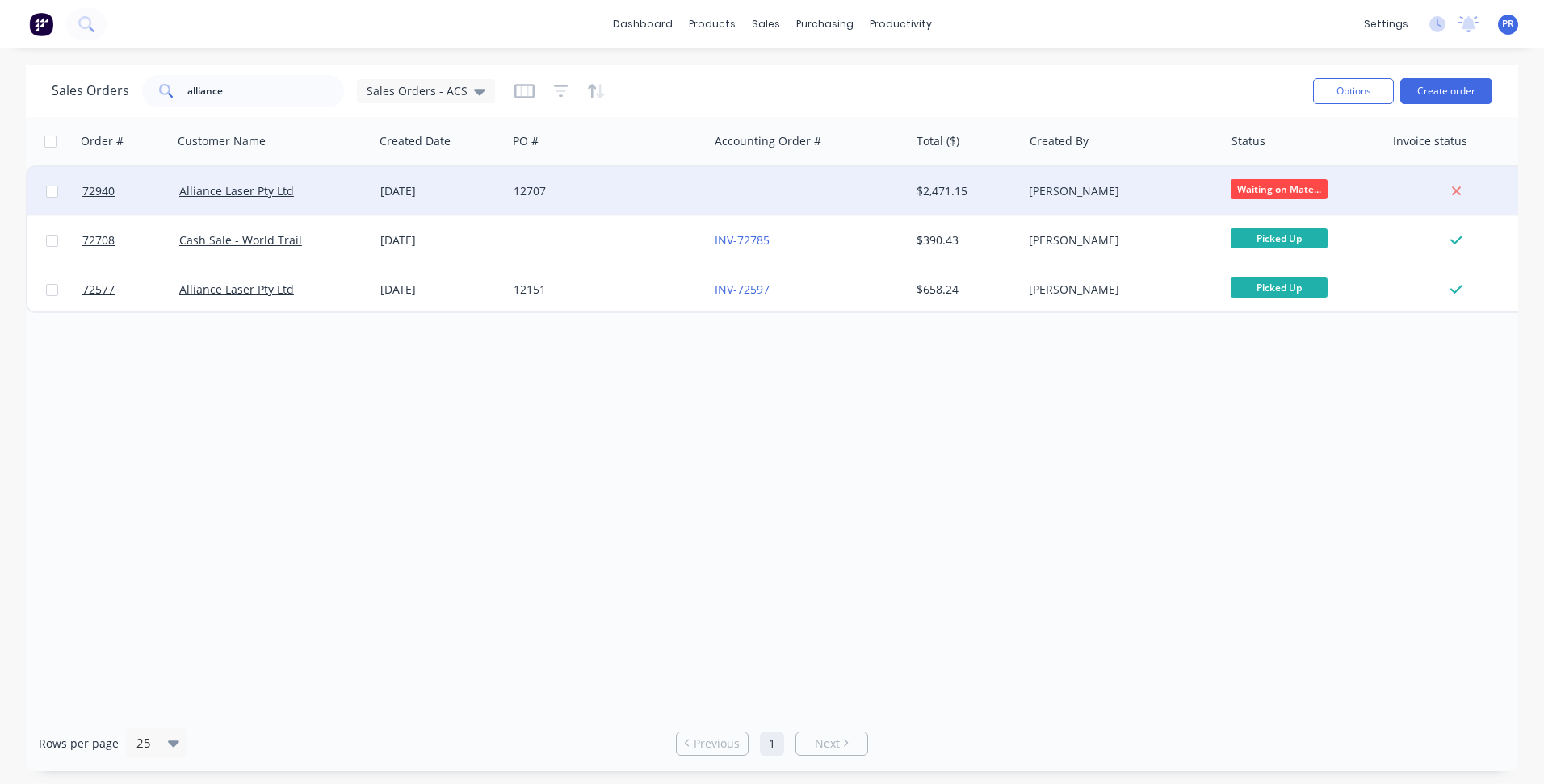
click at [340, 193] on div "Alliance Laser Pty Ltd" at bounding box center [269, 192] width 179 height 16
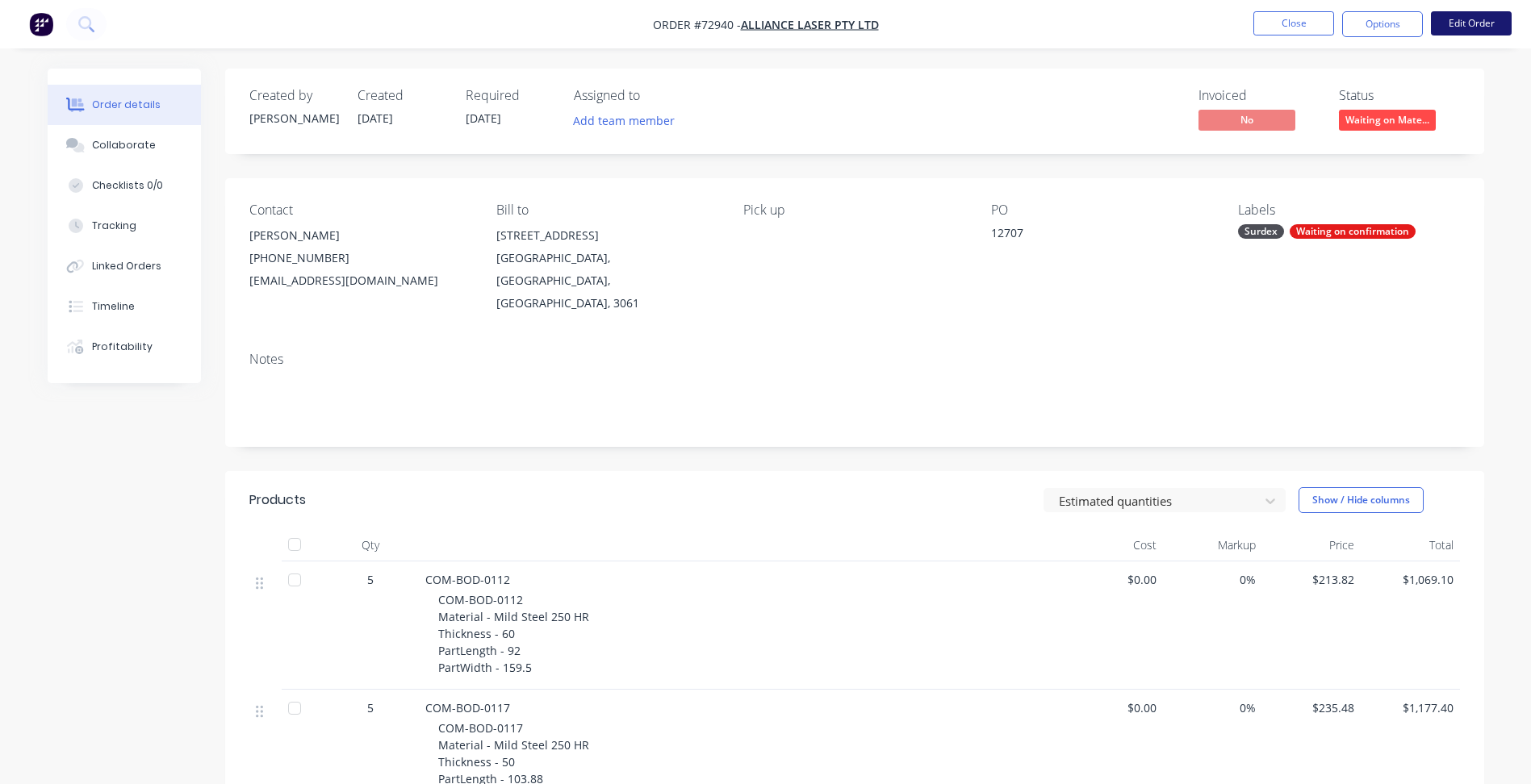
click at [1452, 14] on button "Edit Order" at bounding box center [1471, 23] width 81 height 24
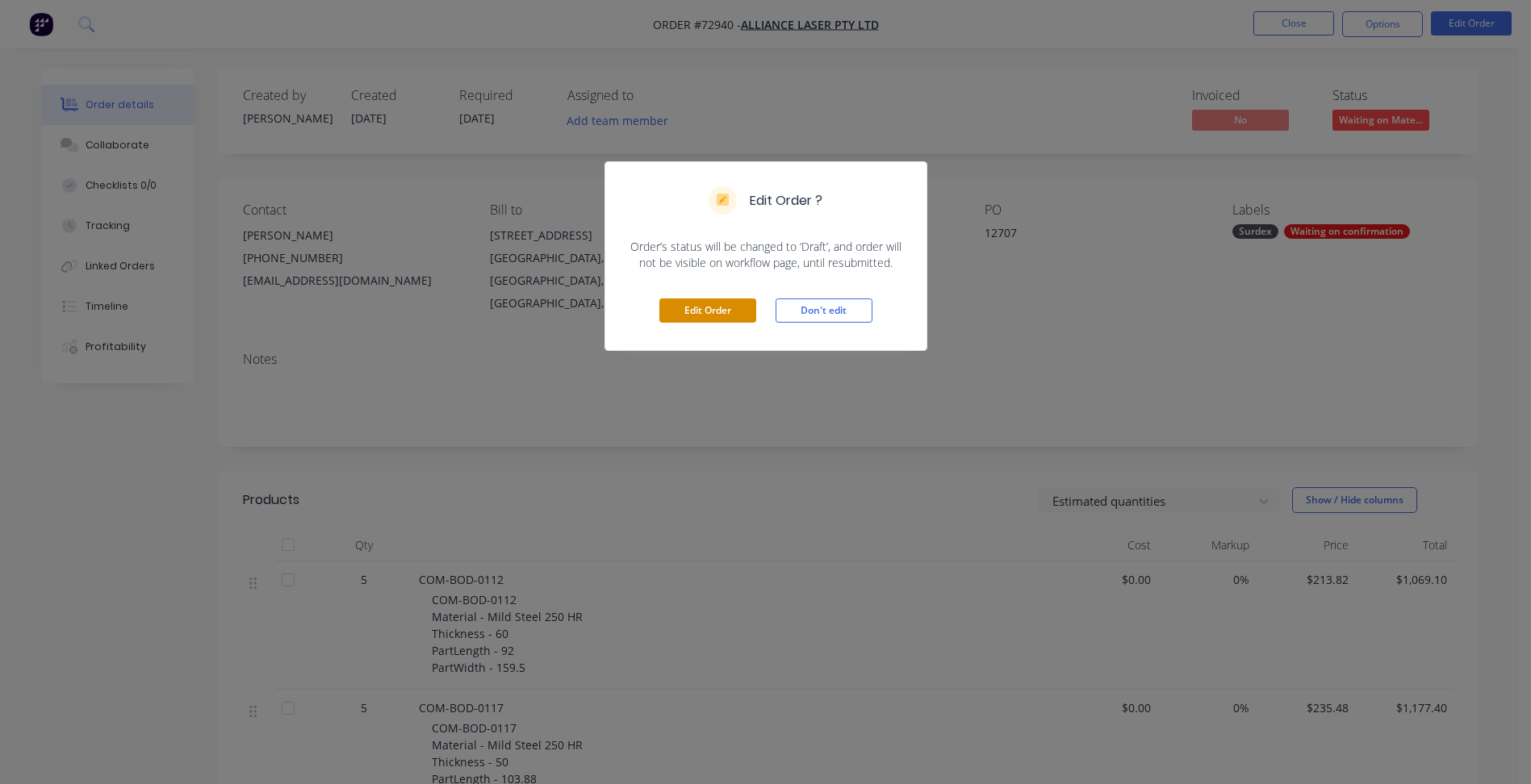
click at [715, 304] on button "Edit Order" at bounding box center [707, 310] width 97 height 24
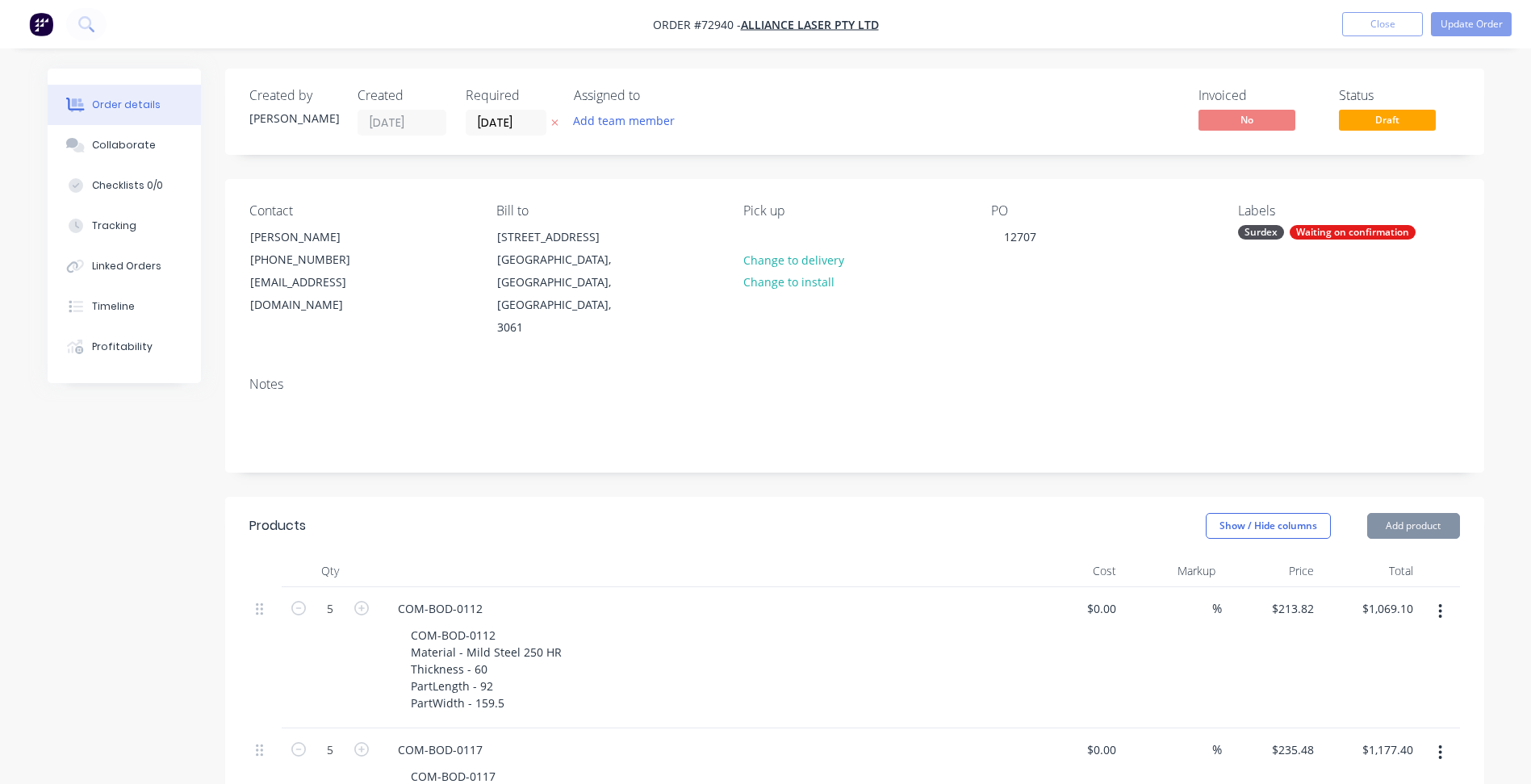
click at [483, 120] on input "[DATE]" at bounding box center [506, 122] width 79 height 24
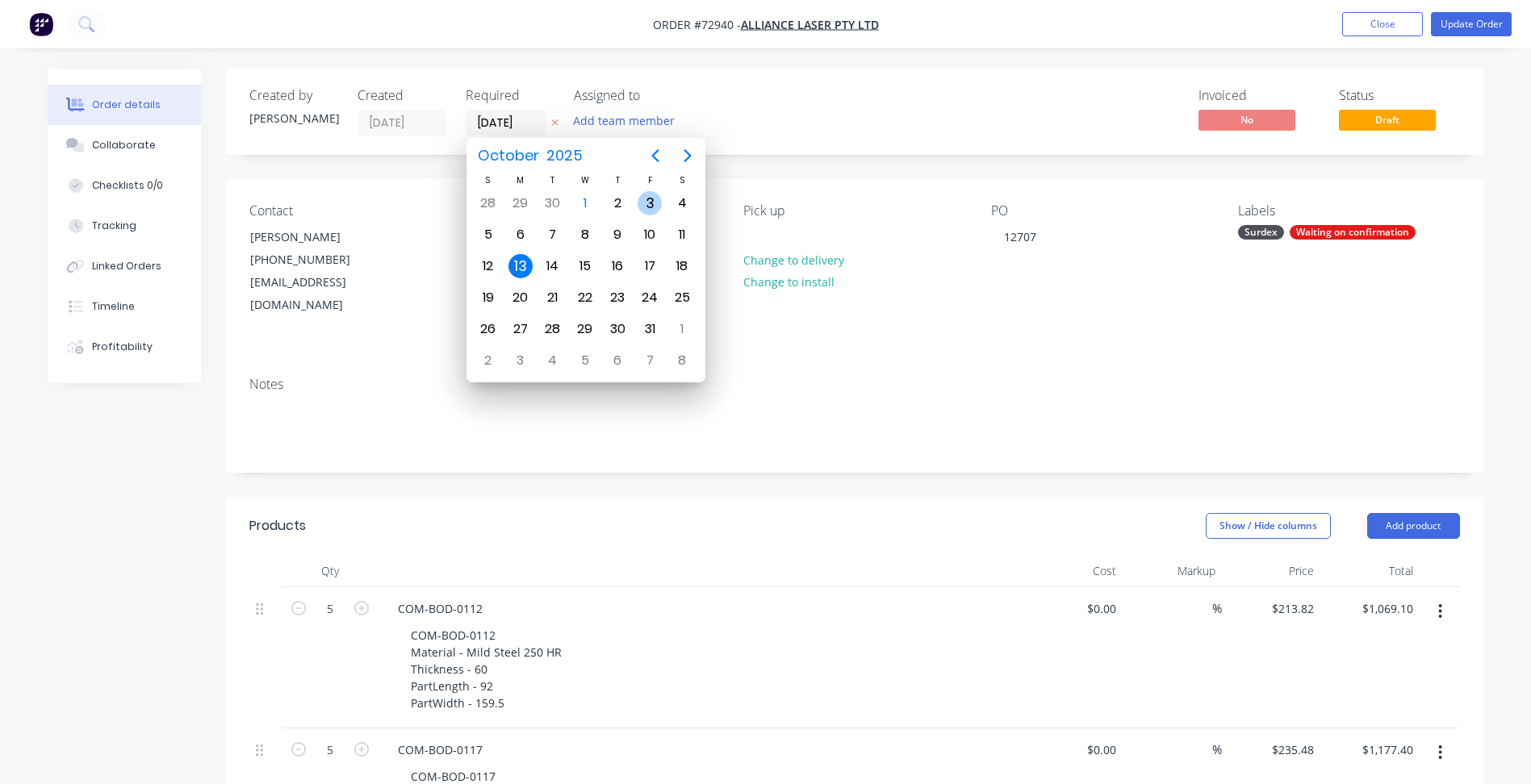
click at [649, 201] on div "3" at bounding box center [649, 203] width 24 height 24
type input "[DATE]"
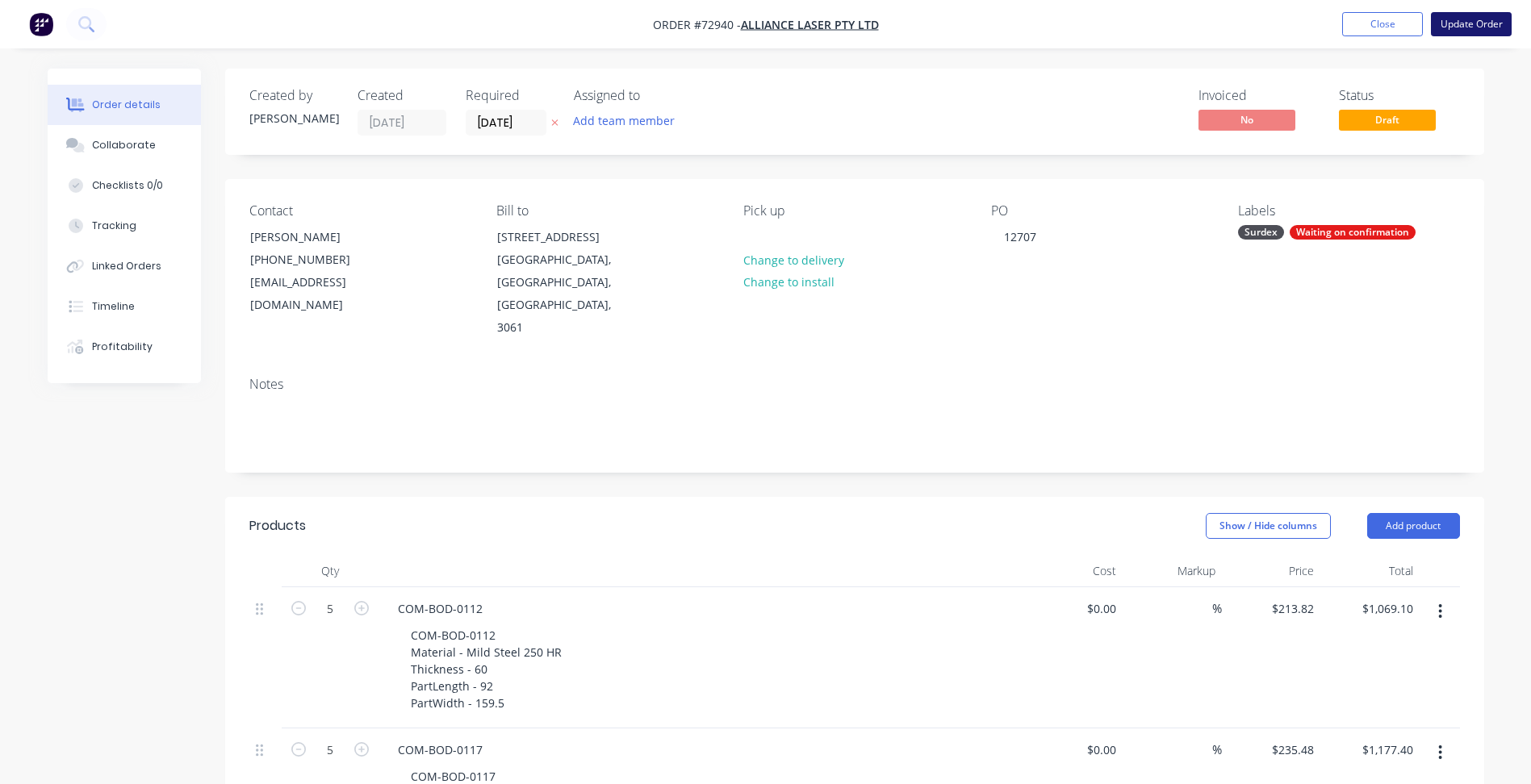
click at [1472, 25] on button "Update Order" at bounding box center [1471, 24] width 81 height 24
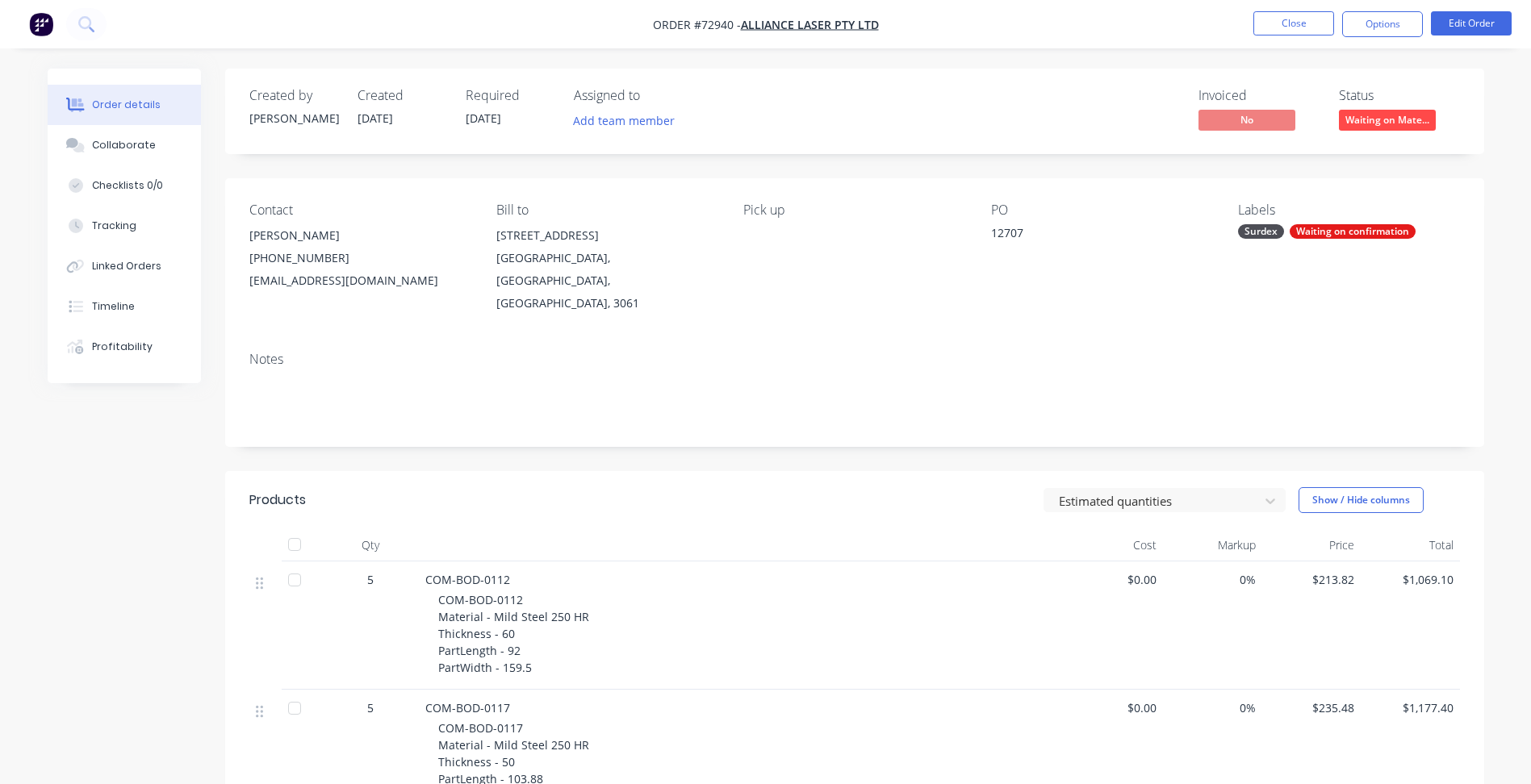
drag, startPoint x: 119, startPoint y: 149, endPoint x: 205, endPoint y: 242, distance: 126.7
click at [118, 149] on div "Collaborate" at bounding box center [124, 145] width 64 height 14
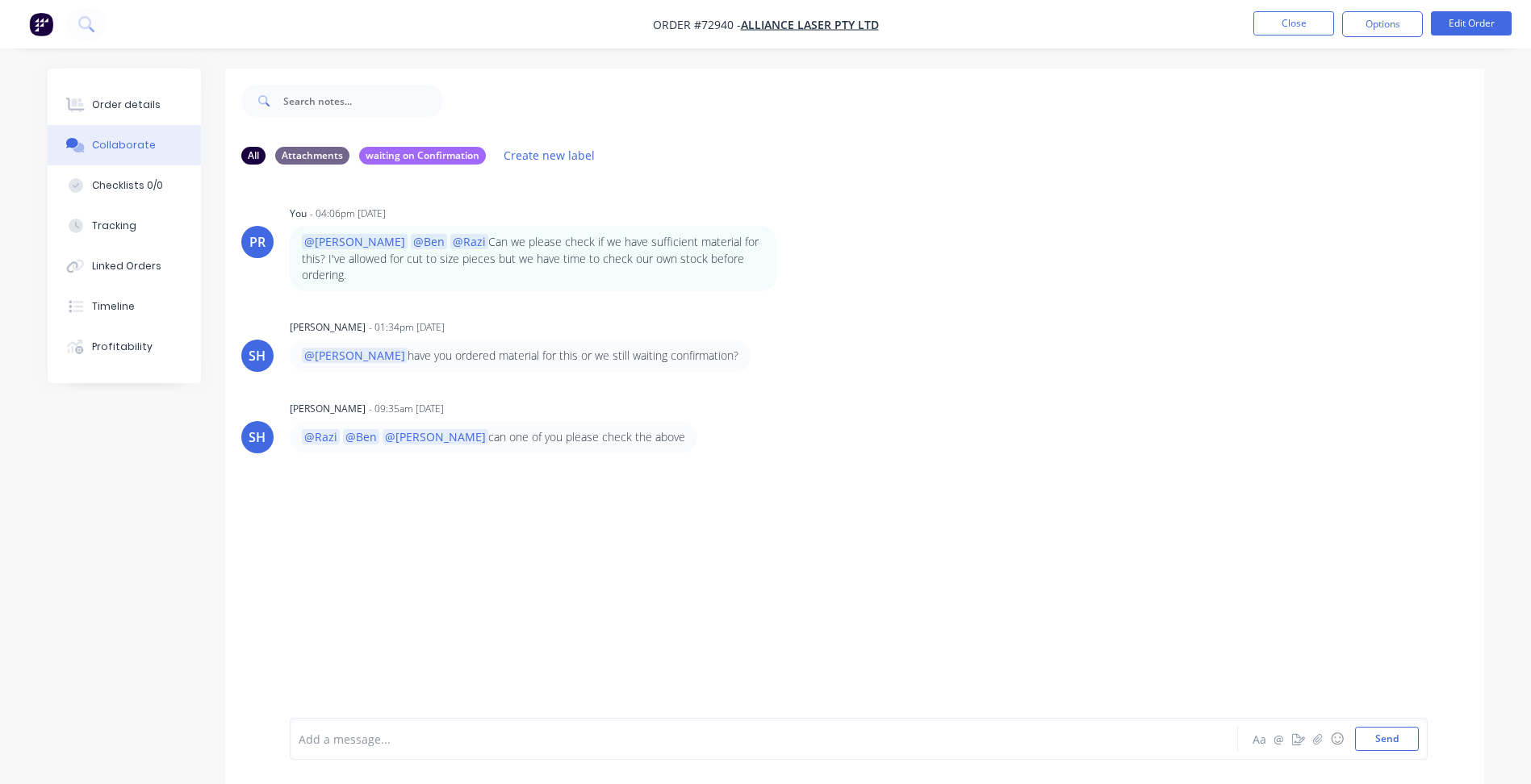
click at [337, 736] on div at bounding box center [719, 739] width 839 height 17
click at [666, 748] on div "@Razi Please update the completion date on the job card to" at bounding box center [718, 739] width 840 height 24
click at [1395, 736] on button "Send" at bounding box center [1387, 739] width 64 height 24
click at [1300, 35] on li "Close" at bounding box center [1293, 24] width 81 height 26
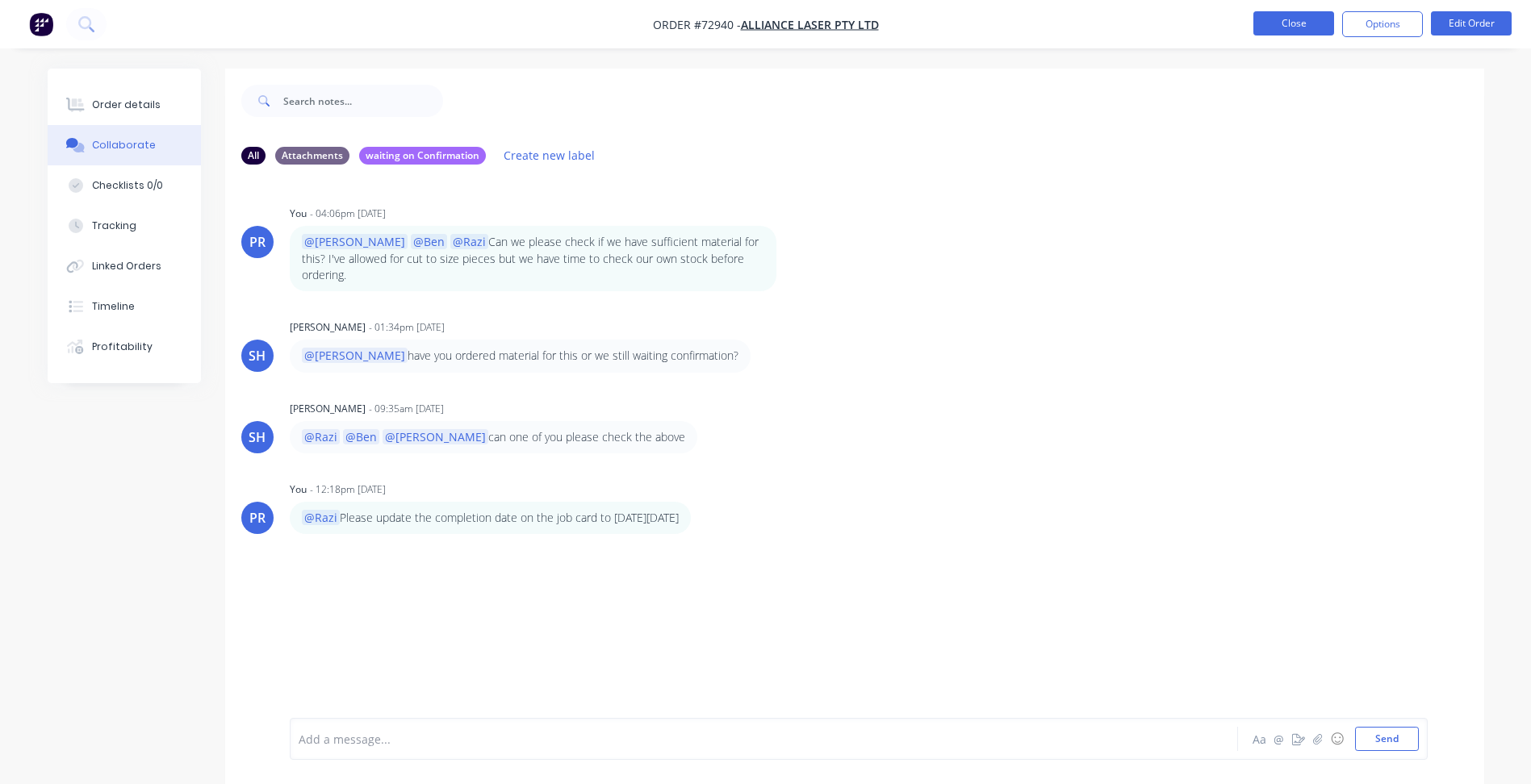
click at [1290, 33] on button "Close" at bounding box center [1293, 23] width 81 height 24
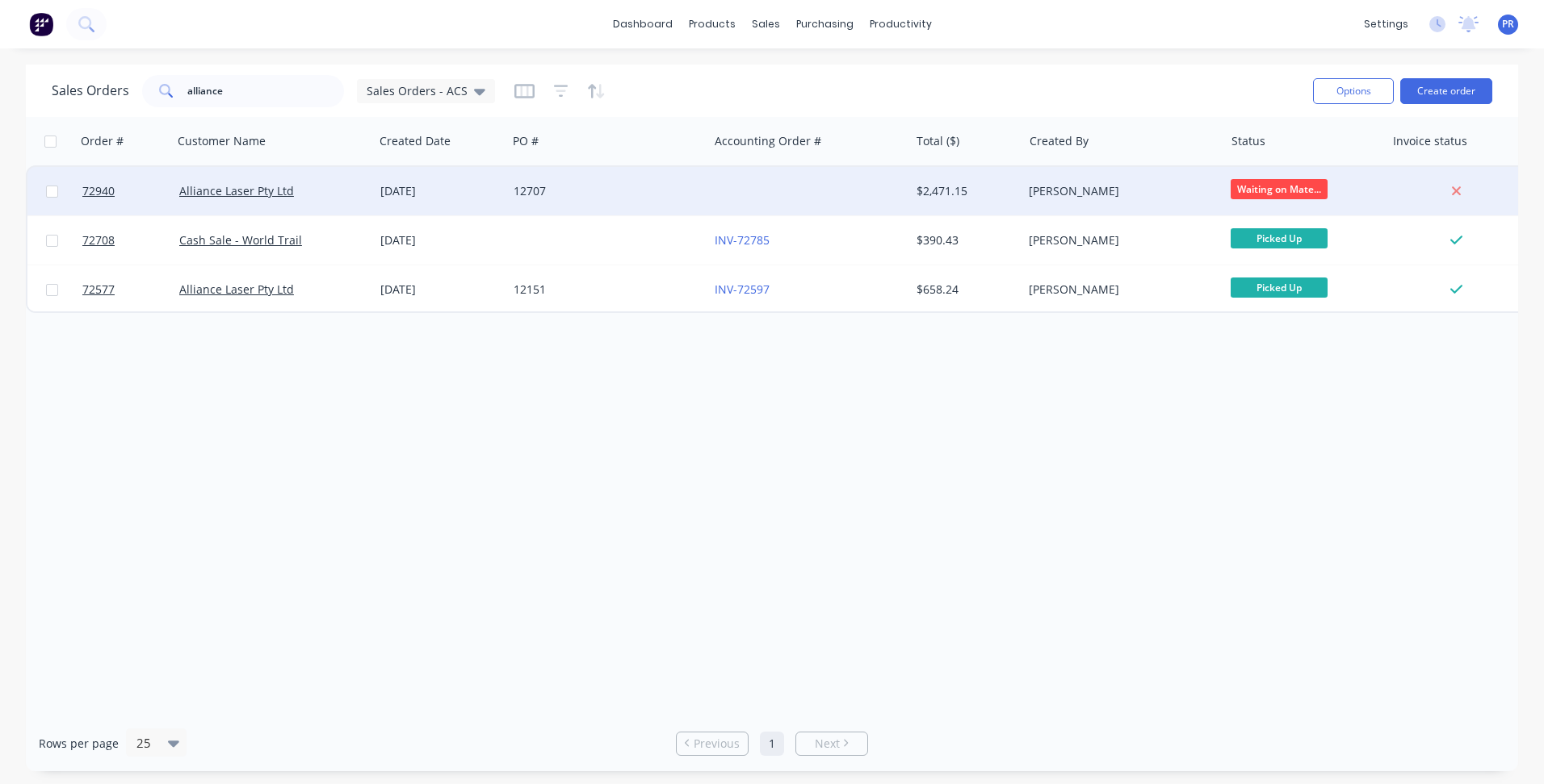
click at [652, 189] on div "12707" at bounding box center [603, 192] width 179 height 16
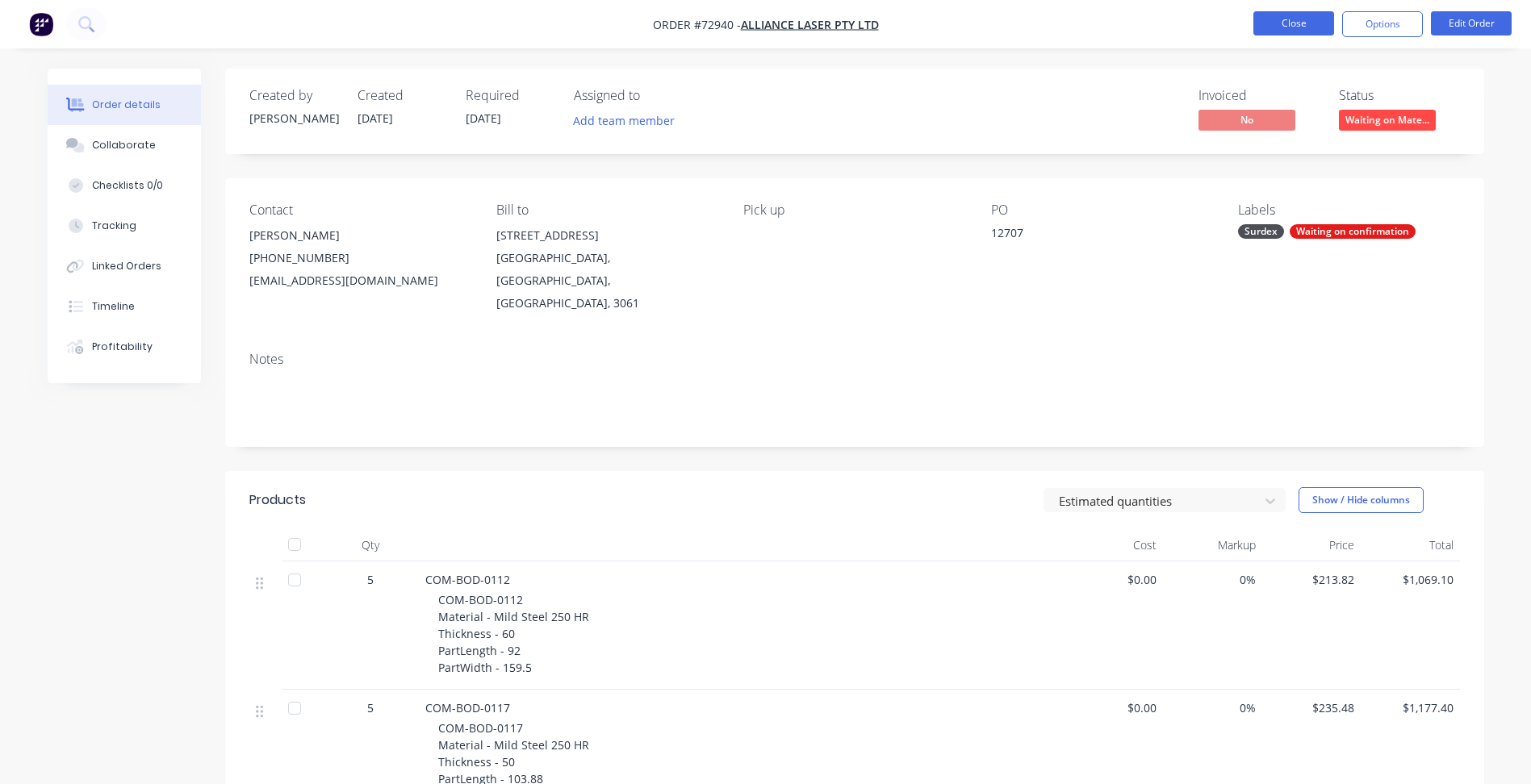
click at [1276, 22] on button "Close" at bounding box center [1293, 23] width 81 height 24
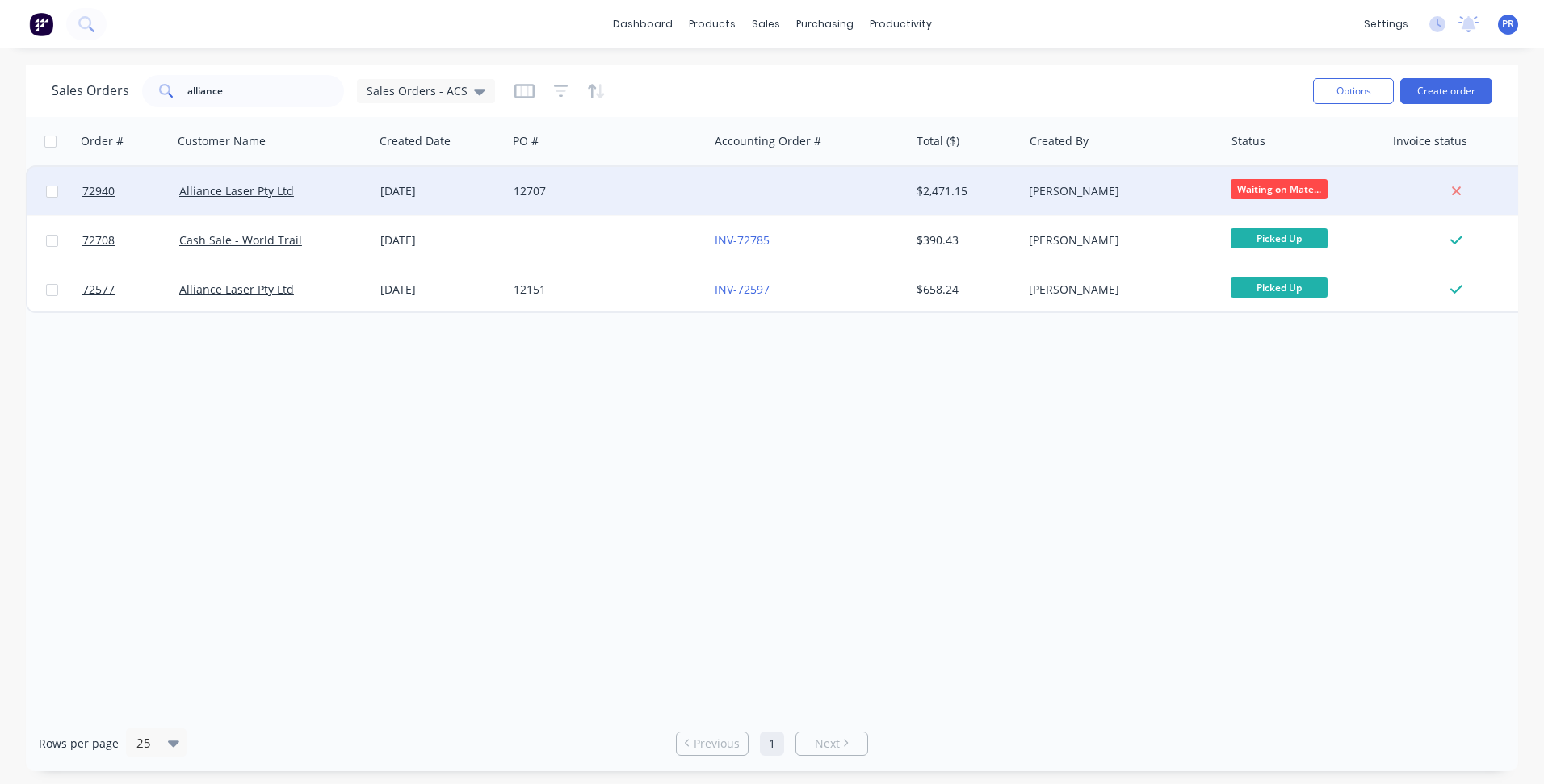
click at [657, 185] on div "12707" at bounding box center [603, 192] width 179 height 16
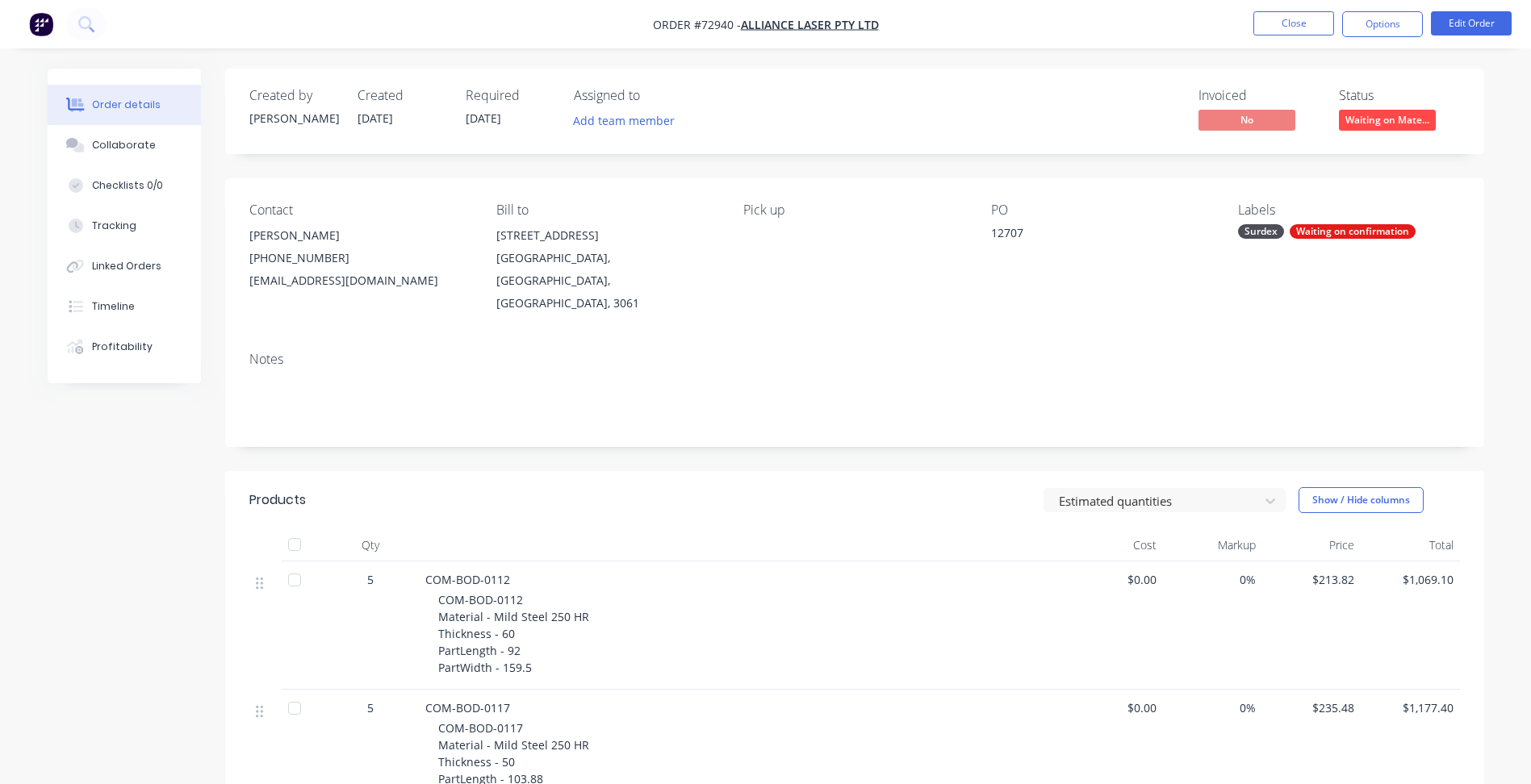
click at [1386, 129] on span "Waiting on Mate..." at bounding box center [1386, 120] width 97 height 20
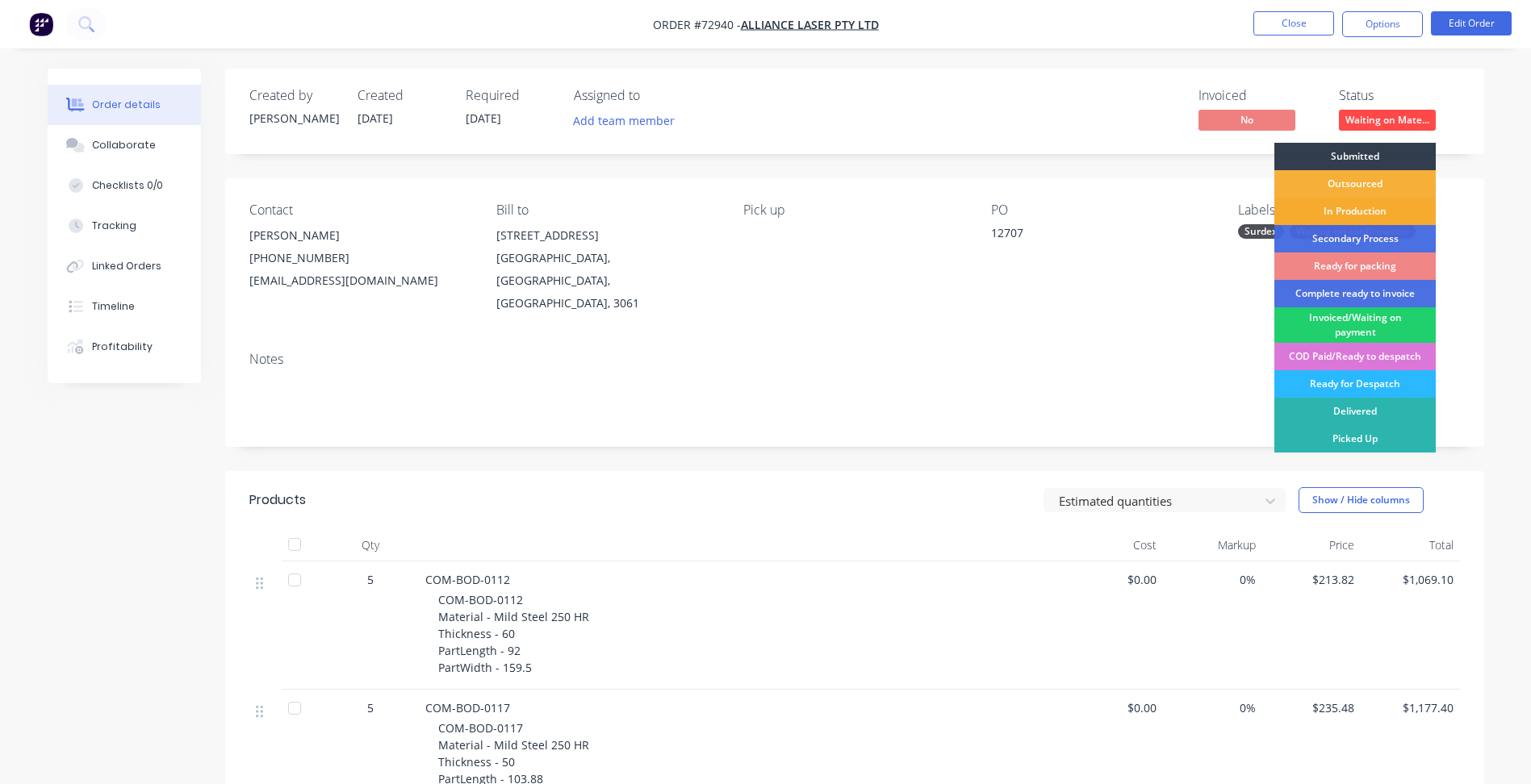
click at [1355, 209] on div "In Production" at bounding box center [1355, 211] width 161 height 27
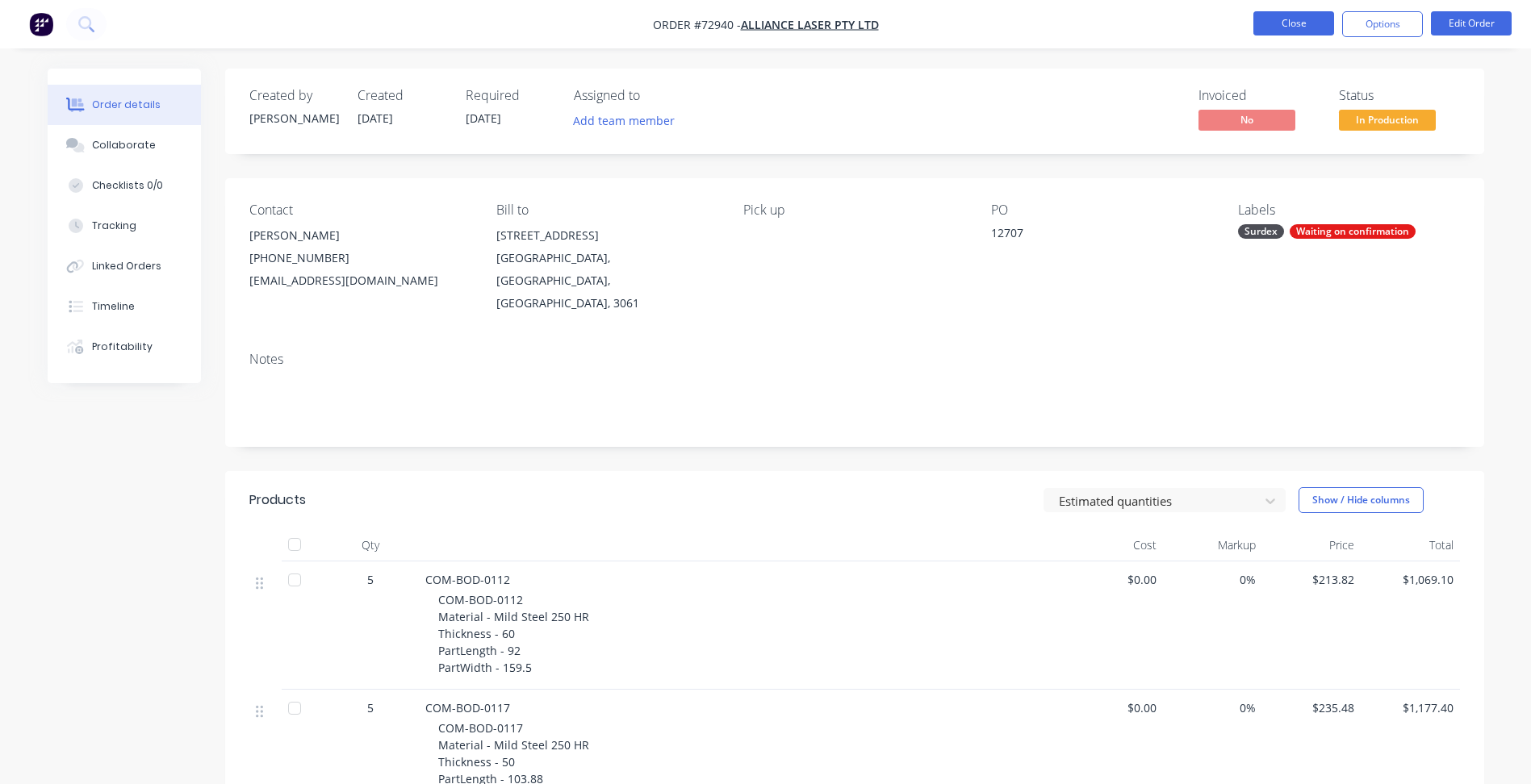
click at [1281, 23] on button "Close" at bounding box center [1293, 23] width 81 height 24
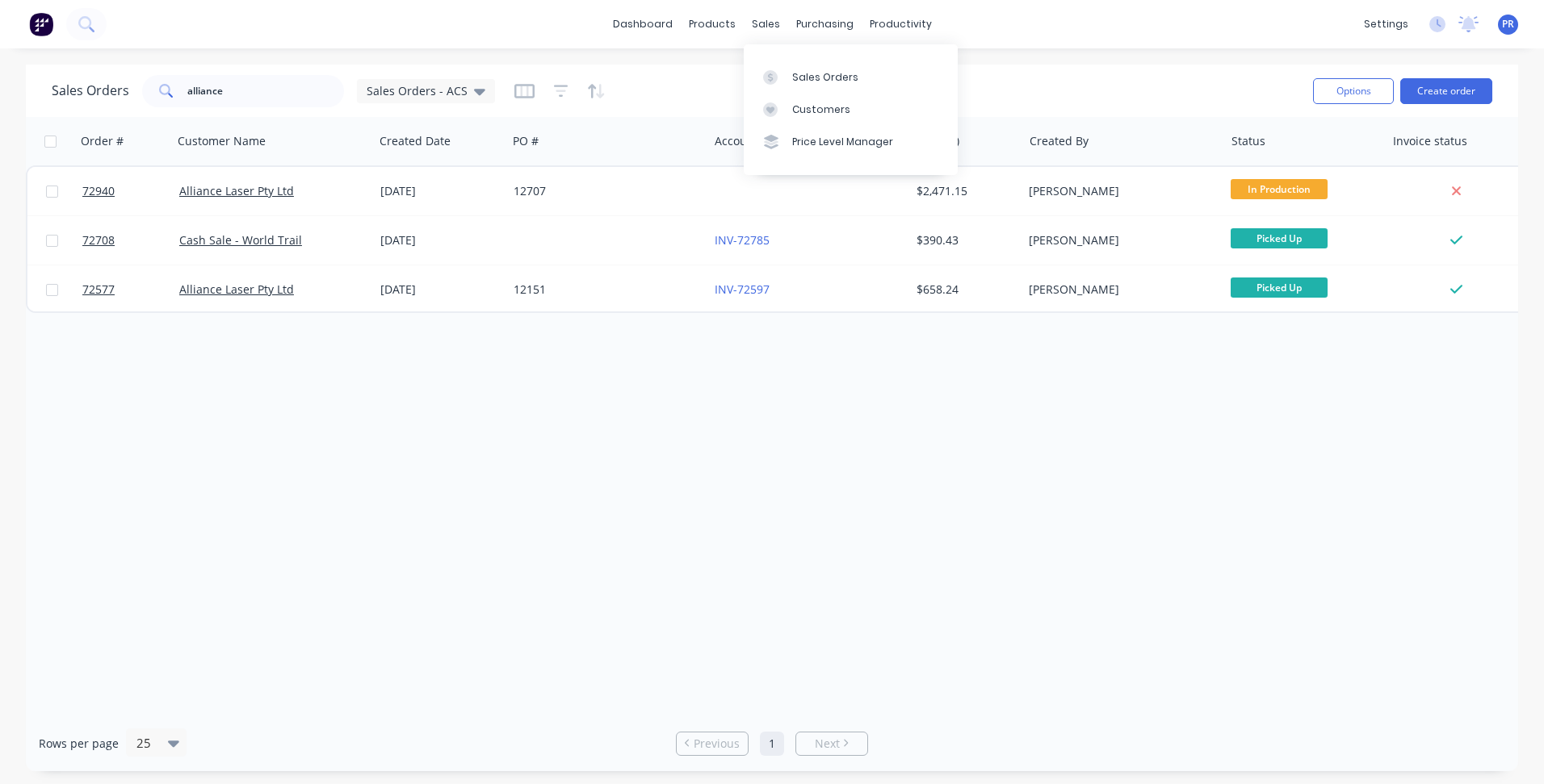
drag, startPoint x: 816, startPoint y: 78, endPoint x: 676, endPoint y: 81, distance: 140.0
click at [816, 78] on div "Sales Orders" at bounding box center [825, 77] width 67 height 14
drag, startPoint x: 249, startPoint y: 94, endPoint x: 31, endPoint y: 76, distance: 218.7
click at [154, 92] on div "alliance" at bounding box center [242, 91] width 201 height 32
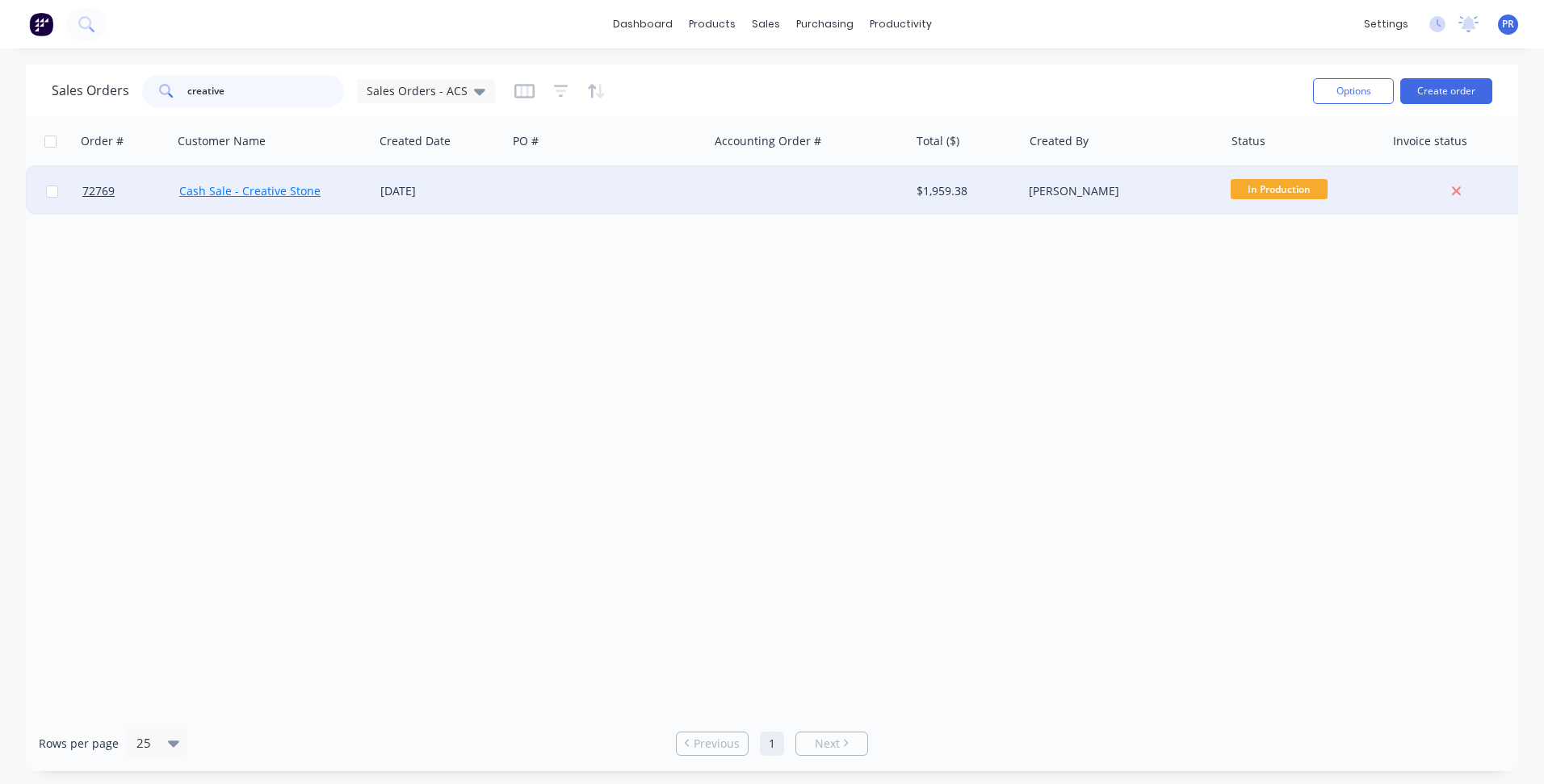
type input "creative"
click at [236, 195] on link "Cash Sale - Creative Stone" at bounding box center [249, 191] width 141 height 15
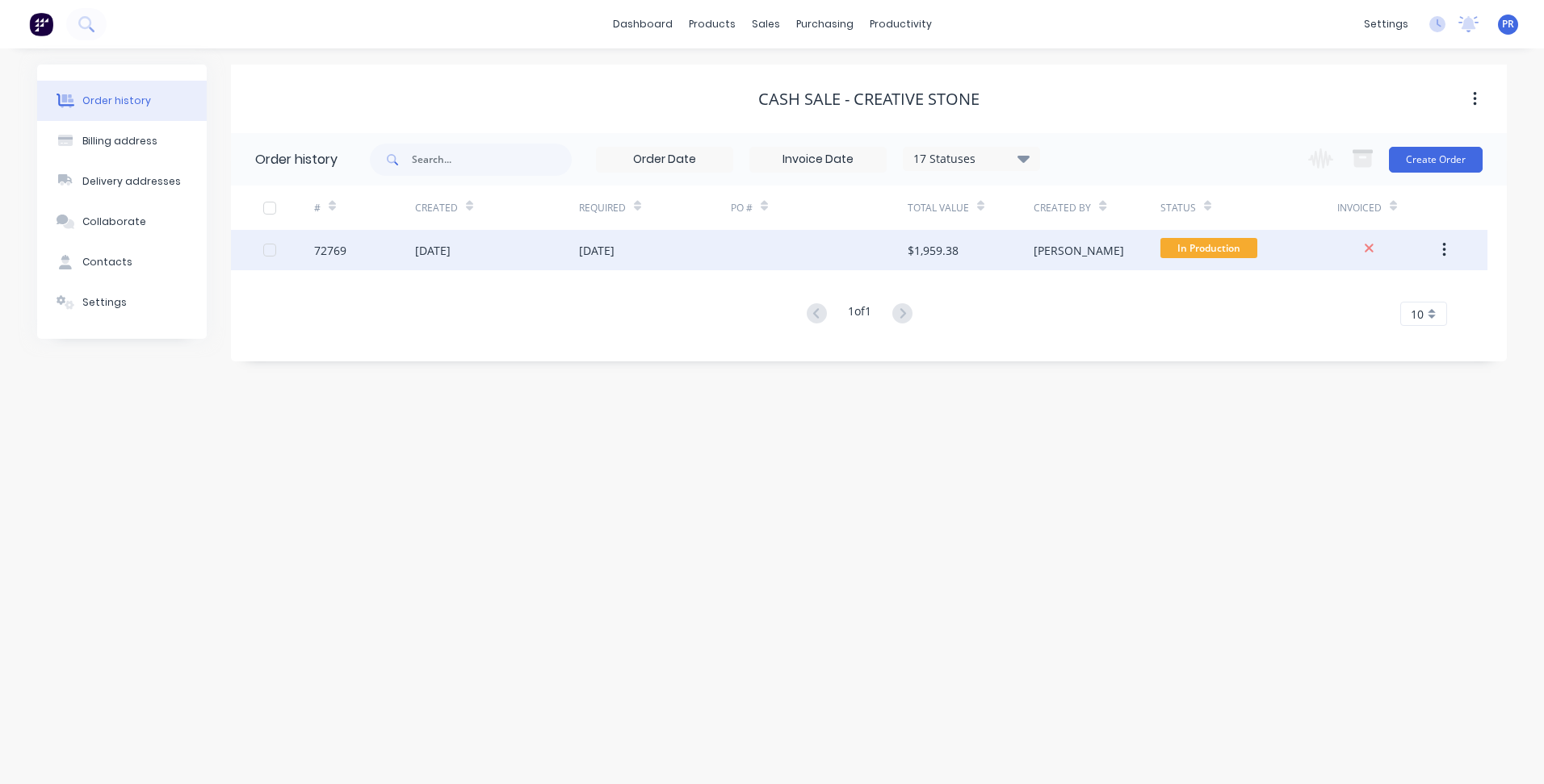
click at [560, 254] on div "[DATE]" at bounding box center [497, 249] width 164 height 40
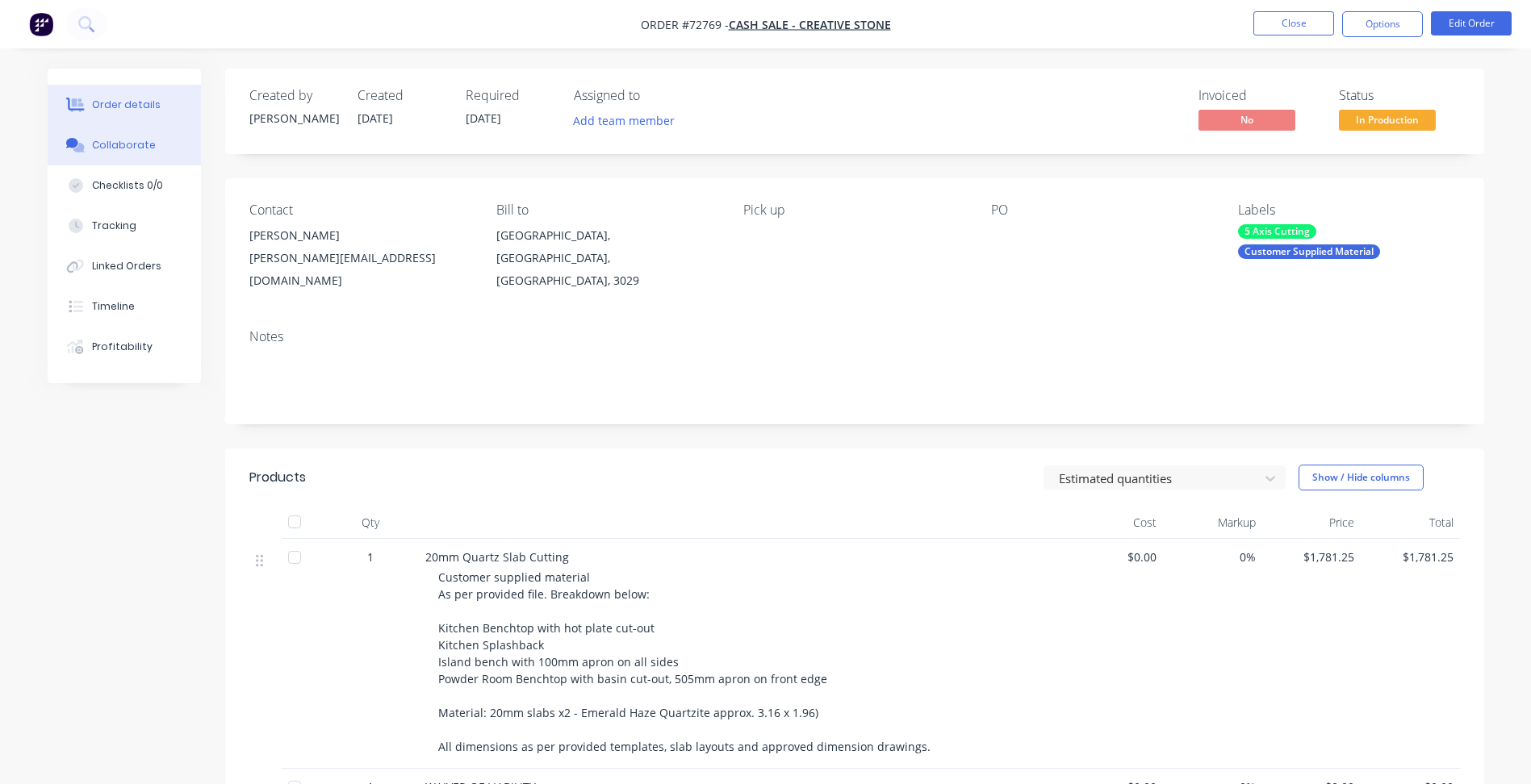
click at [122, 140] on div "Collaborate" at bounding box center [124, 145] width 64 height 14
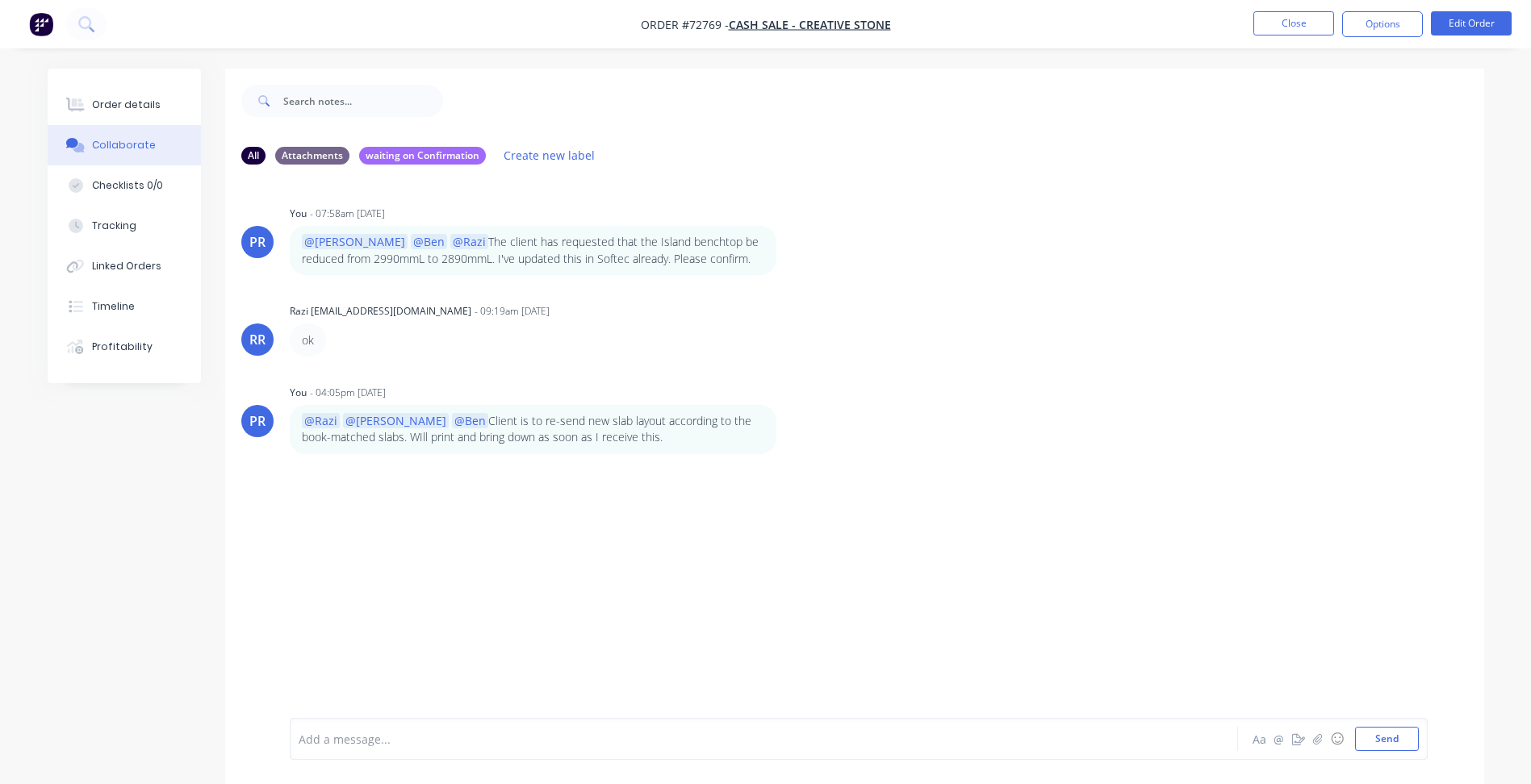
click at [354, 749] on div "Add a message..." at bounding box center [718, 739] width 840 height 24
click at [357, 744] on div "@[PERSON_NAME]" at bounding box center [719, 739] width 839 height 17
click at [1295, 36] on li "Close" at bounding box center [1293, 24] width 81 height 26
click at [1289, 22] on button "Close" at bounding box center [1293, 23] width 81 height 24
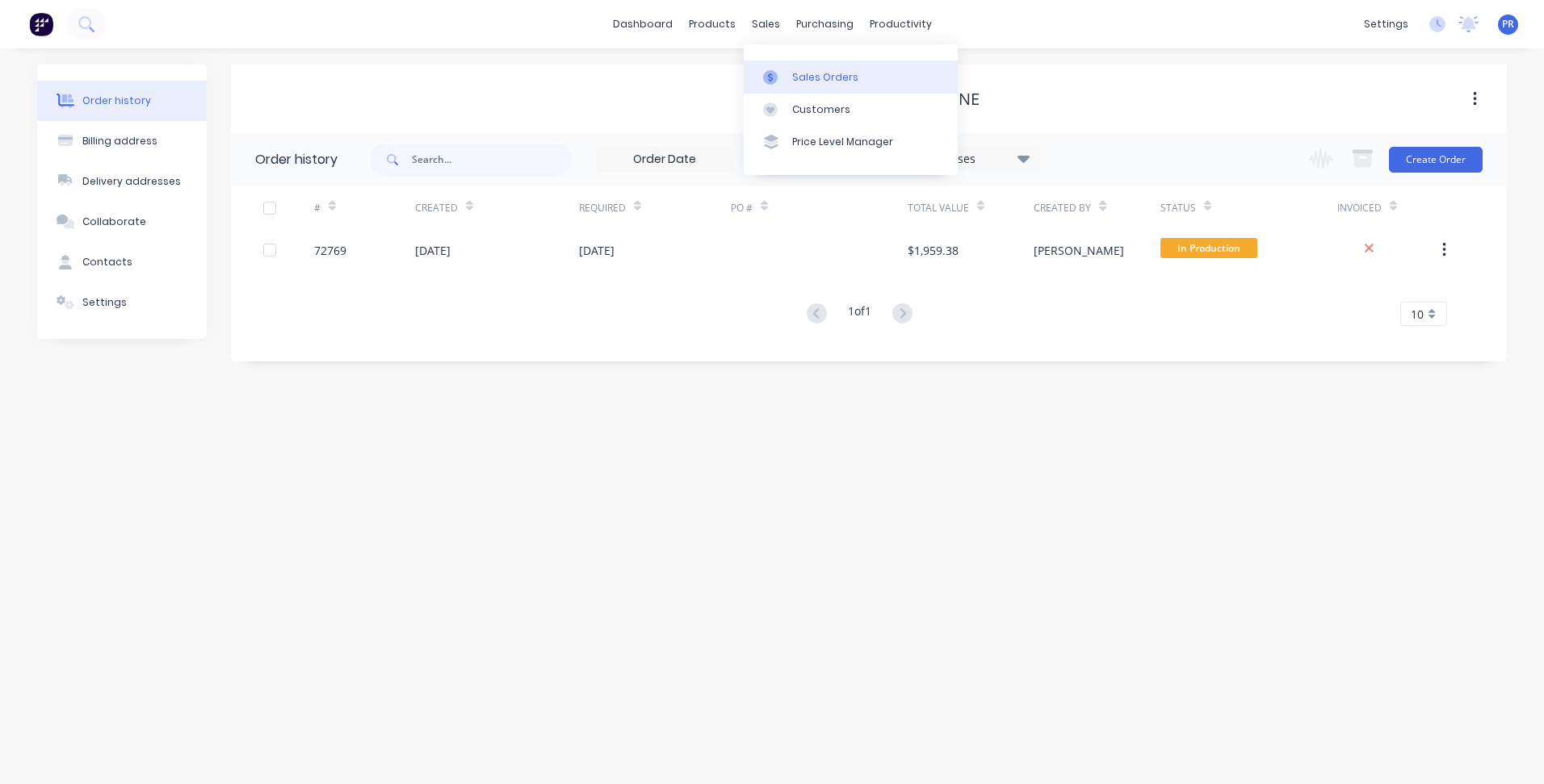
click at [794, 79] on div "Sales Orders" at bounding box center [825, 77] width 67 height 14
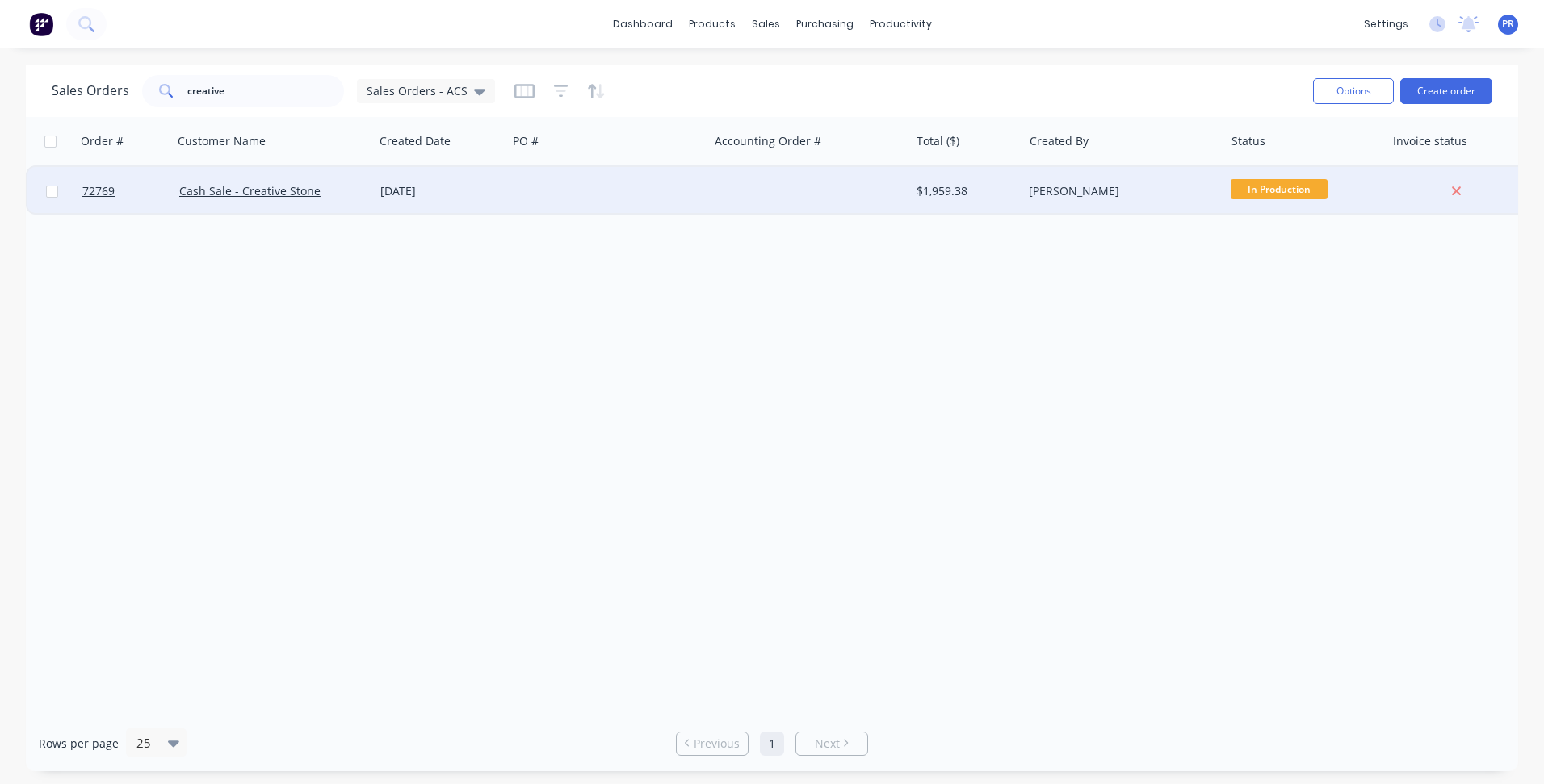
drag, startPoint x: 444, startPoint y: 289, endPoint x: 389, endPoint y: 205, distance: 100.4
click at [444, 289] on div "Order # Customer Name Created Date PO # Accounting Order # Total ($) Created By…" at bounding box center [771, 416] width 1492 height 599
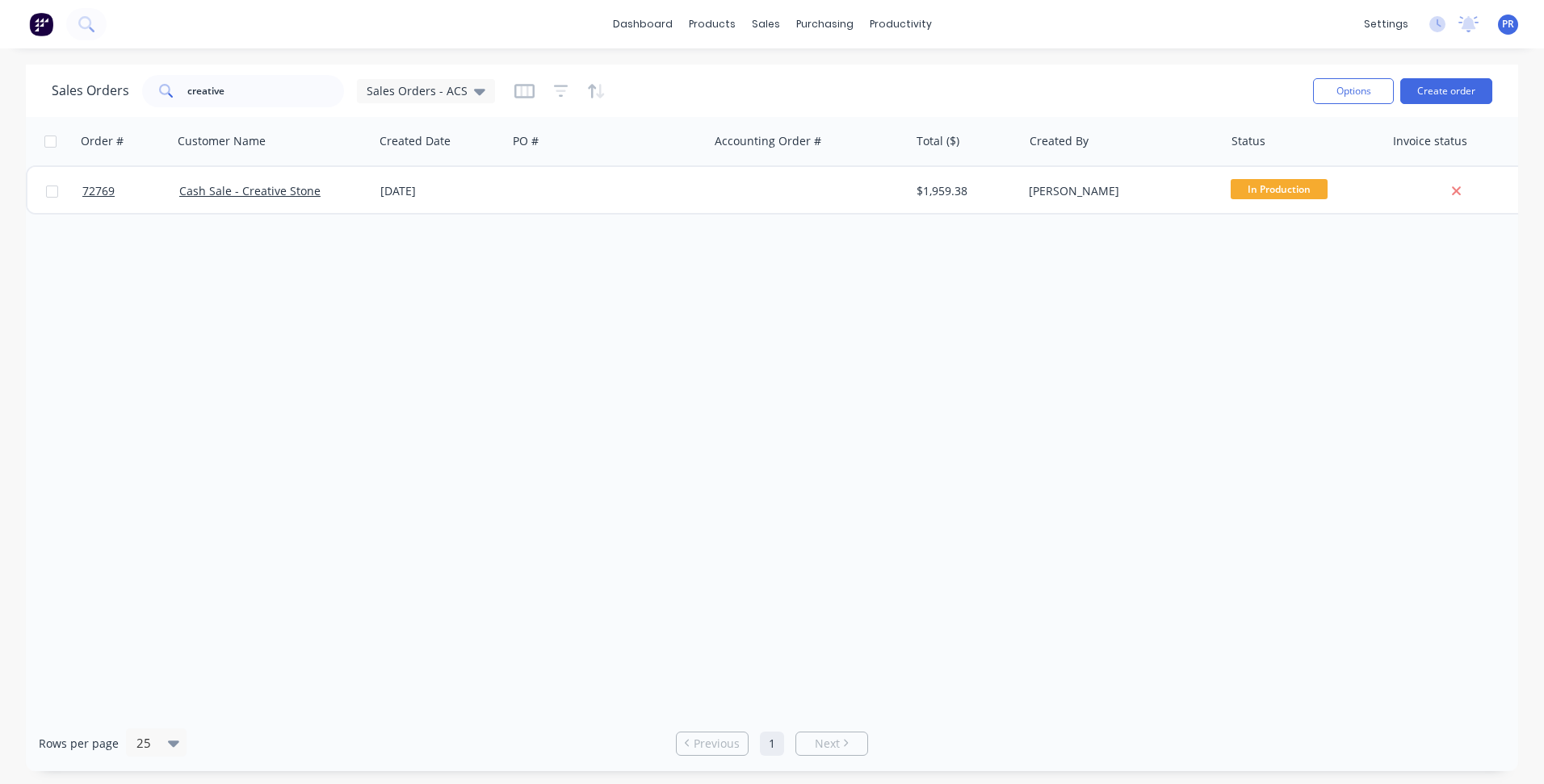
click at [275, 214] on div "72769 Cash Sale - Creative Stone [DATE] $1,959.38 [PERSON_NAME] In Production" at bounding box center [780, 191] width 1509 height 50
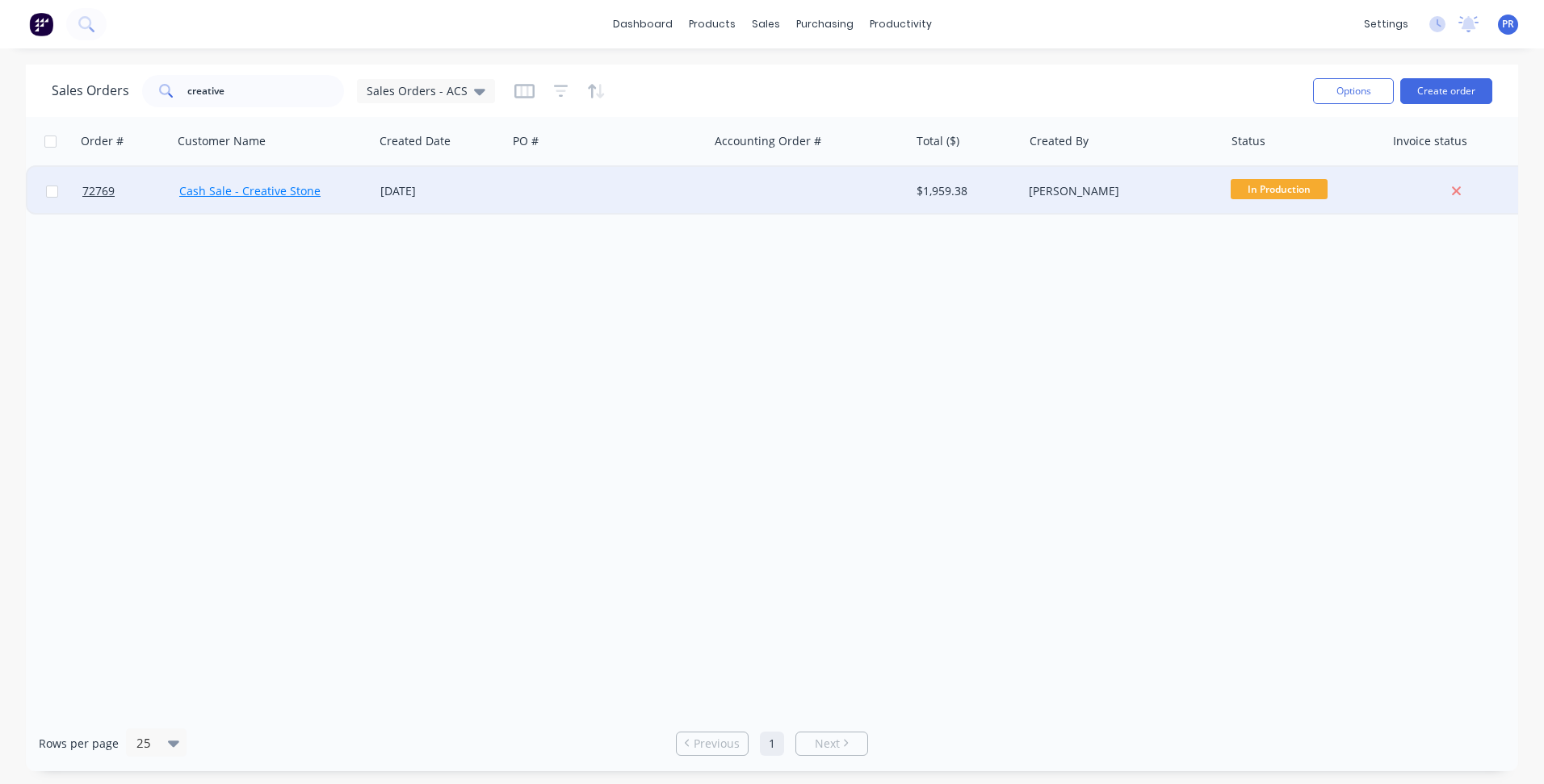
click at [287, 195] on link "Cash Sale - Creative Stone" at bounding box center [249, 191] width 141 height 15
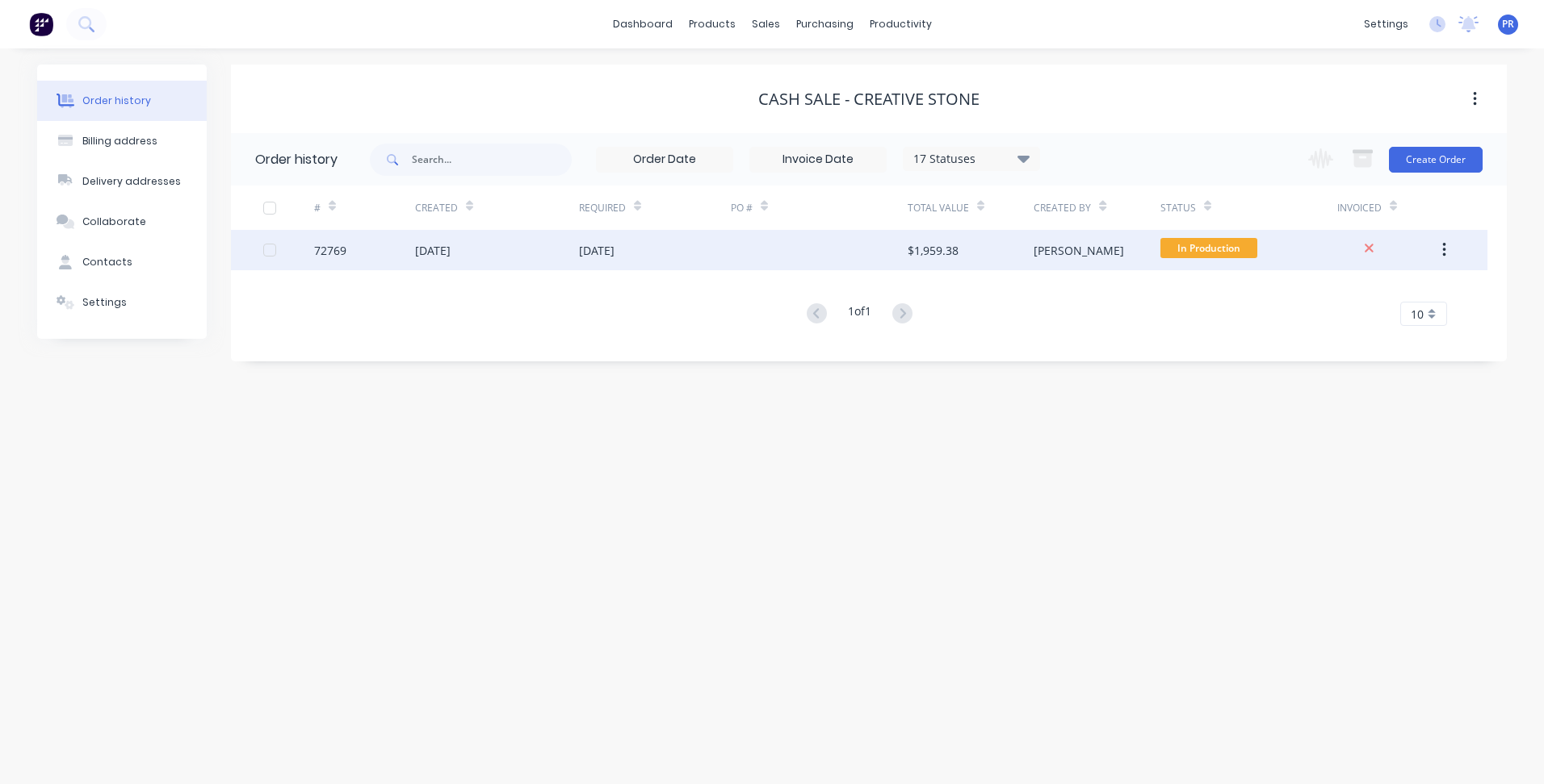
click at [572, 268] on div "[DATE]" at bounding box center [497, 249] width 164 height 40
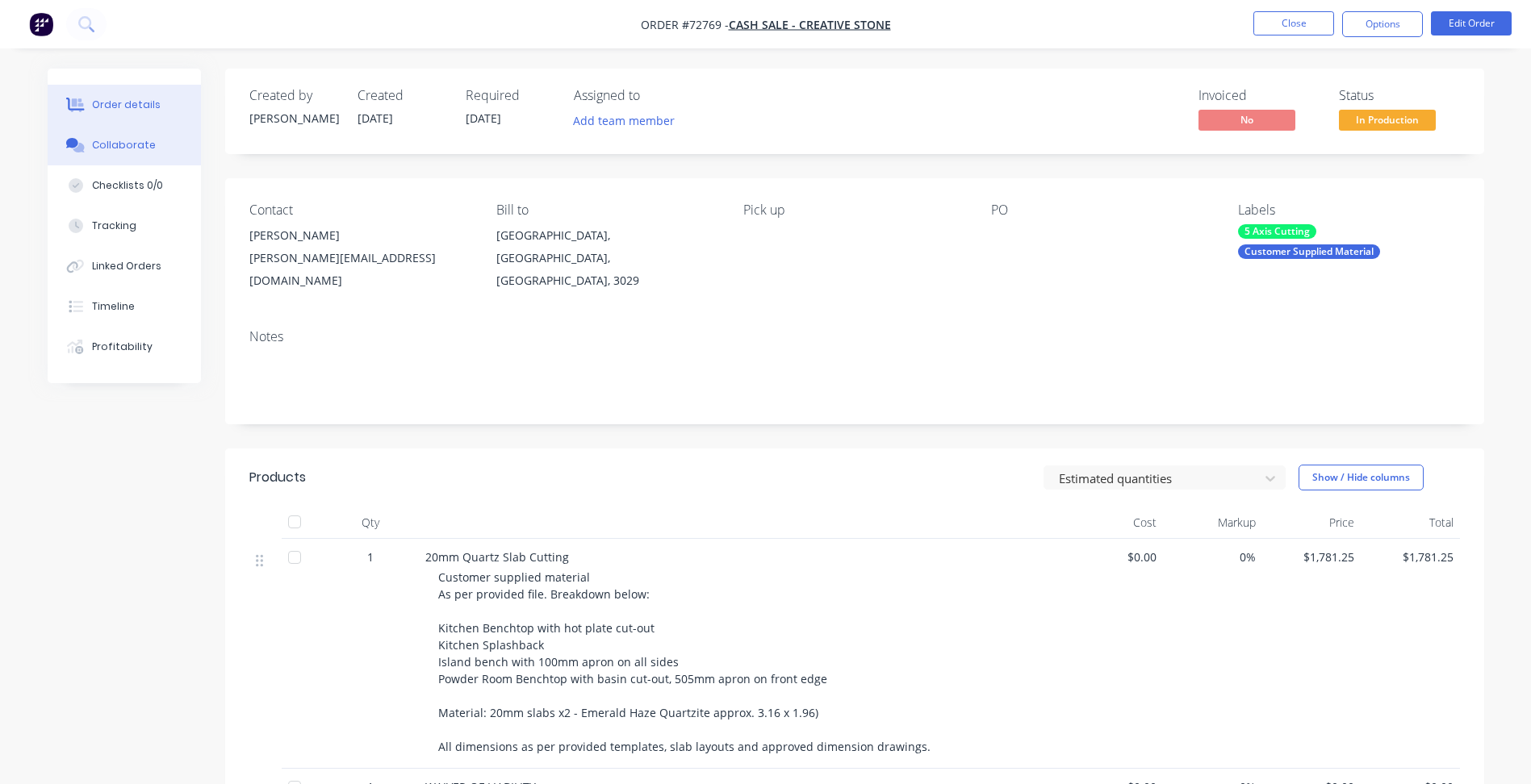
click at [137, 142] on div "Collaborate" at bounding box center [124, 145] width 64 height 14
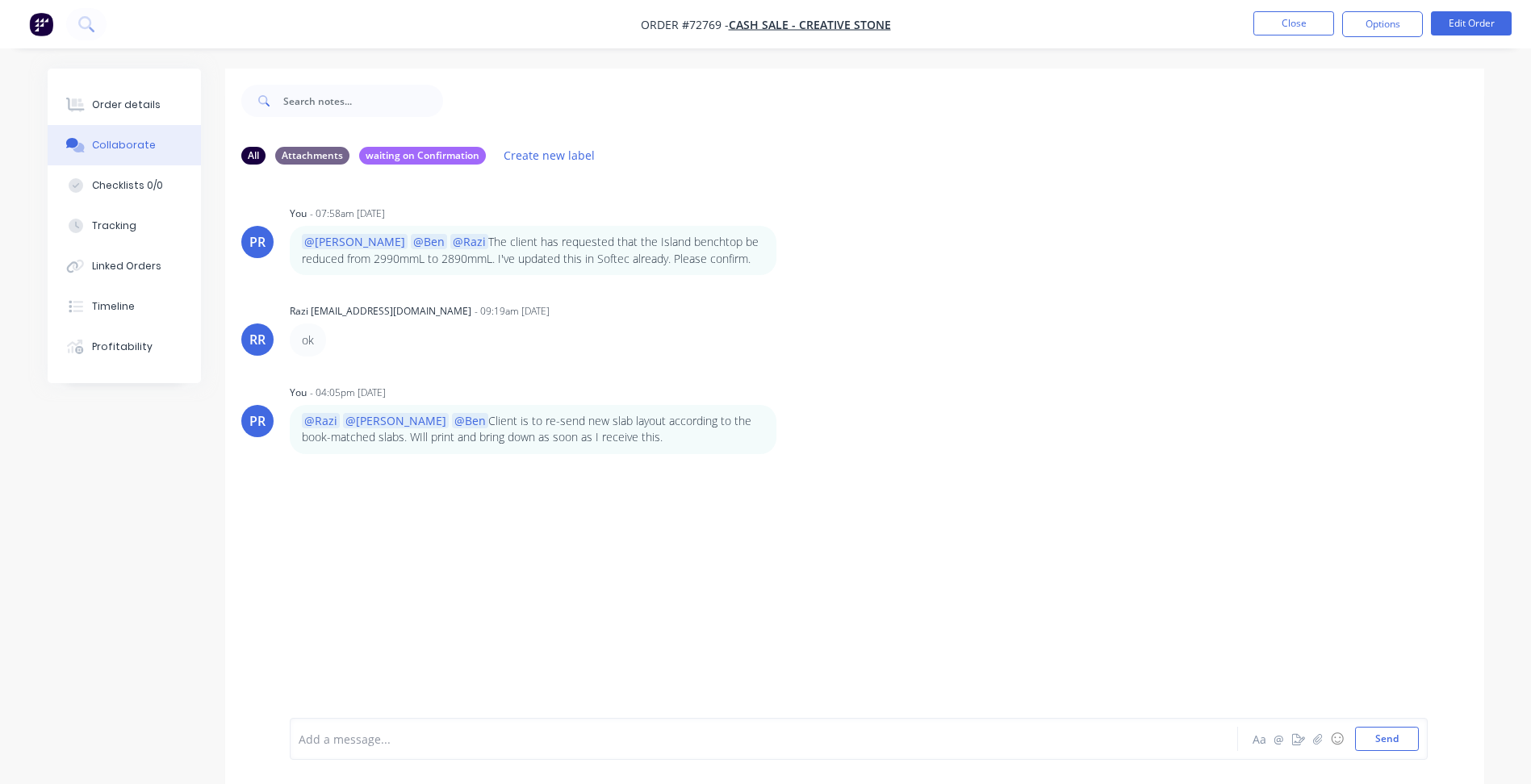
click at [399, 734] on div at bounding box center [719, 739] width 839 height 17
click at [626, 749] on div "@[PERSON_NAME] When you invoice this, please send only to [PERSON_NAME]" at bounding box center [718, 739] width 840 height 24
click at [757, 740] on div "@[PERSON_NAME] When you invoice this, please send only to Lisa - [EMAIL_ADDRESS…" at bounding box center [719, 739] width 839 height 17
drag, startPoint x: 1383, startPoint y: 738, endPoint x: 1374, endPoint y: 717, distance: 22.8
click at [1386, 738] on button "Send" at bounding box center [1387, 739] width 64 height 24
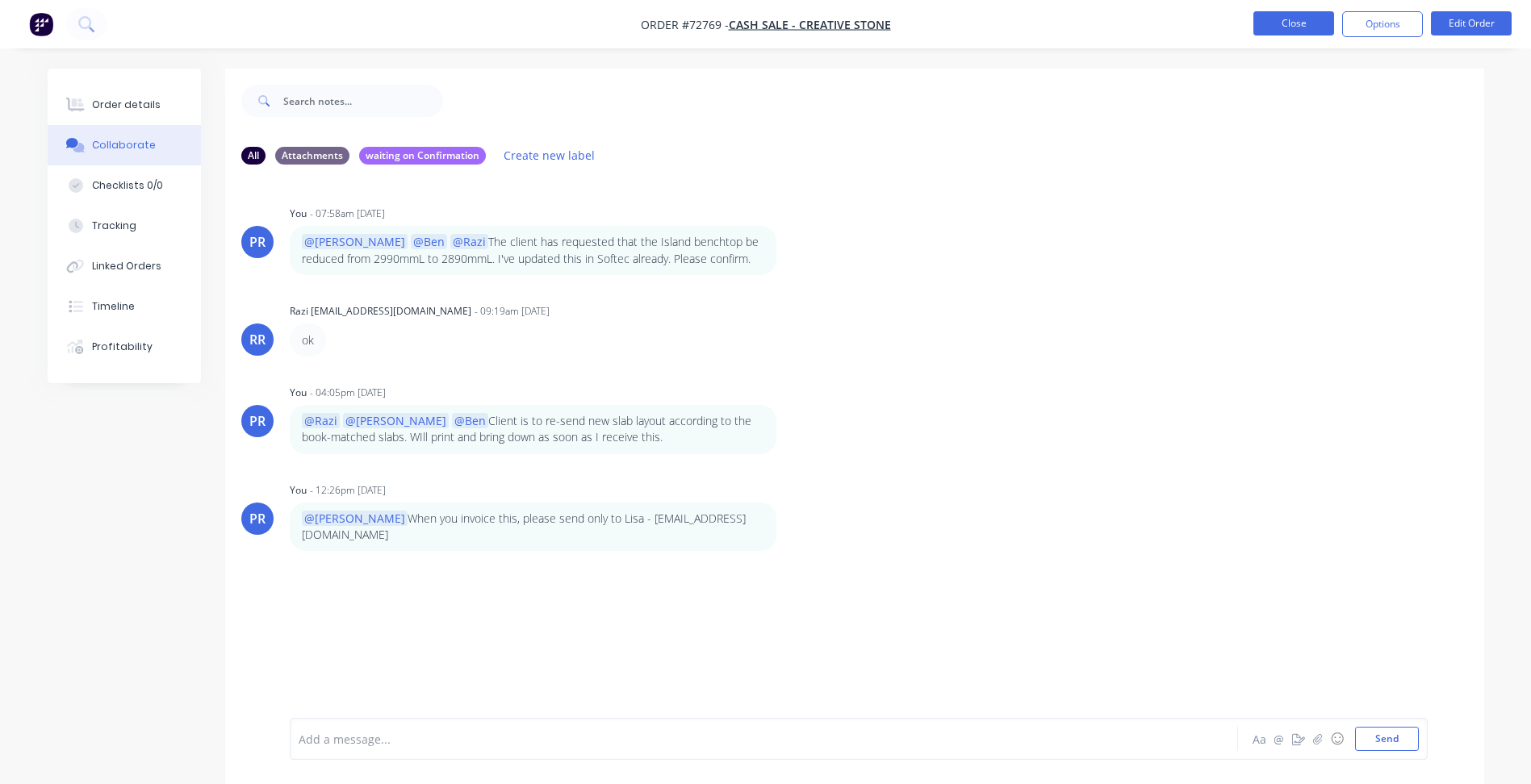
click at [1300, 25] on button "Close" at bounding box center [1293, 23] width 81 height 24
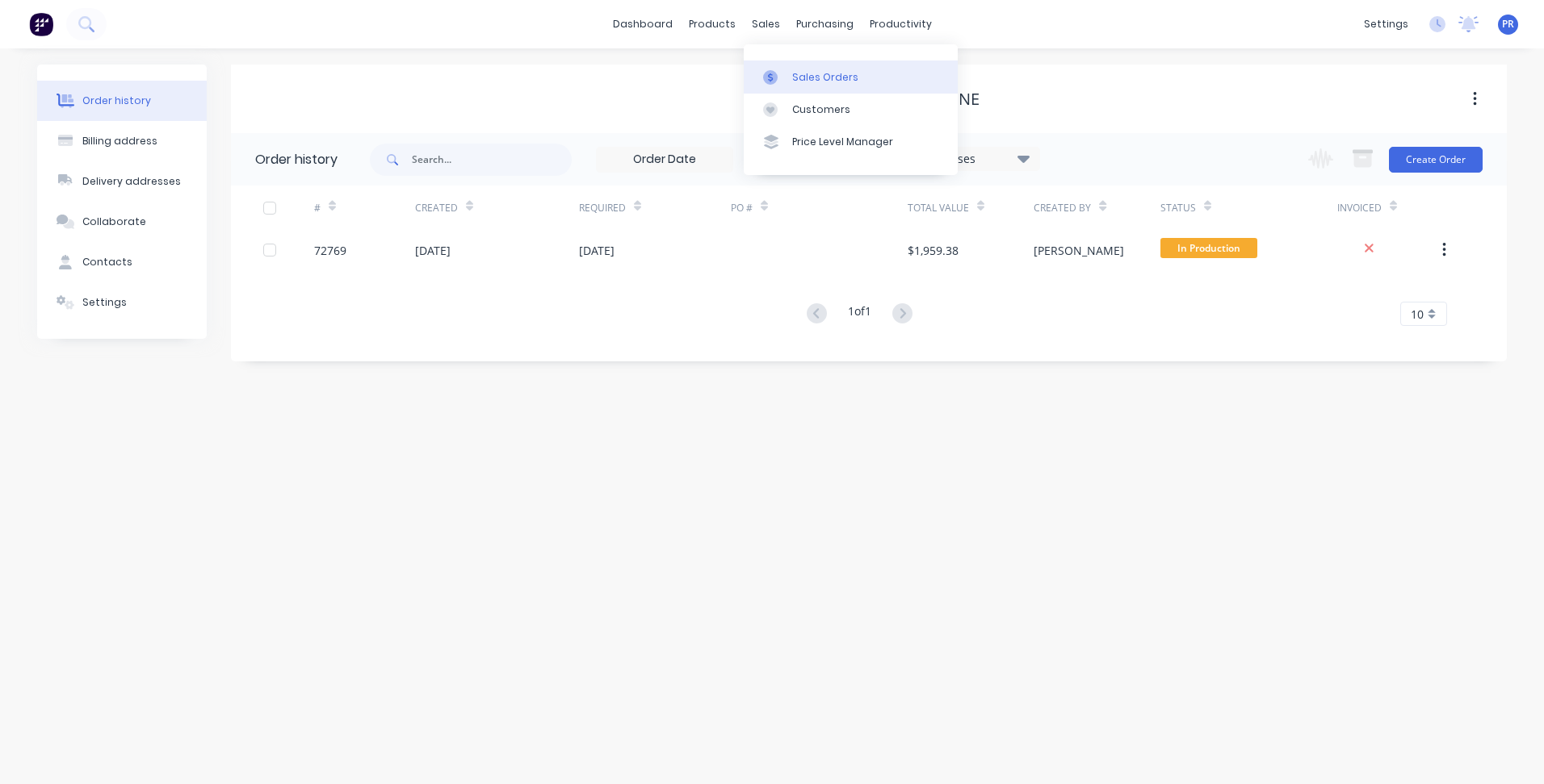
click at [796, 82] on div "Sales Orders" at bounding box center [825, 77] width 67 height 14
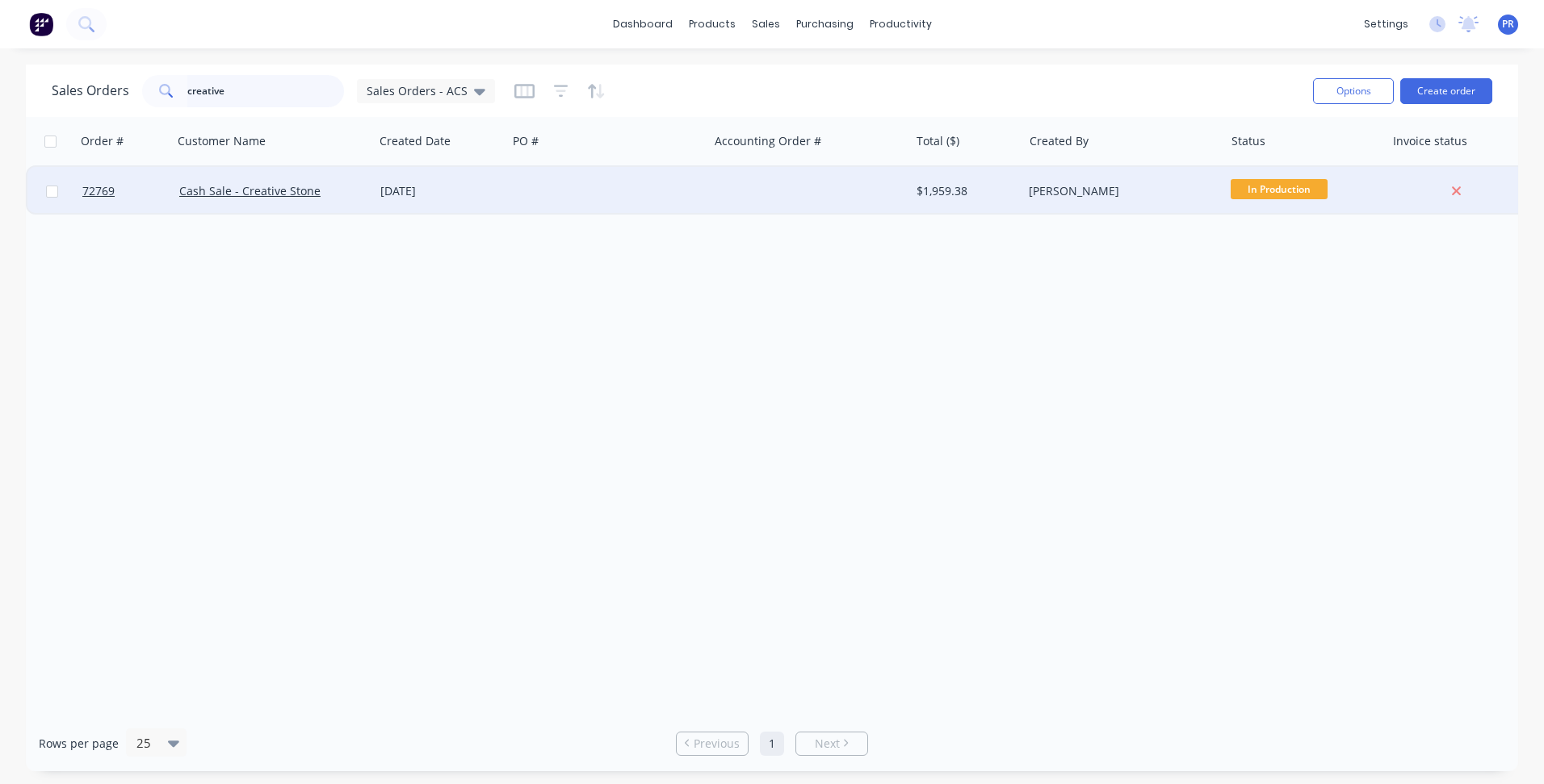
drag, startPoint x: 244, startPoint y: 89, endPoint x: 384, endPoint y: 186, distance: 170.3
click at [97, 66] on div "Sales Orders creative Sales Orders - ACS Options Create order" at bounding box center [771, 90] width 1492 height 52
